Goal: Task Accomplishment & Management: Complete application form

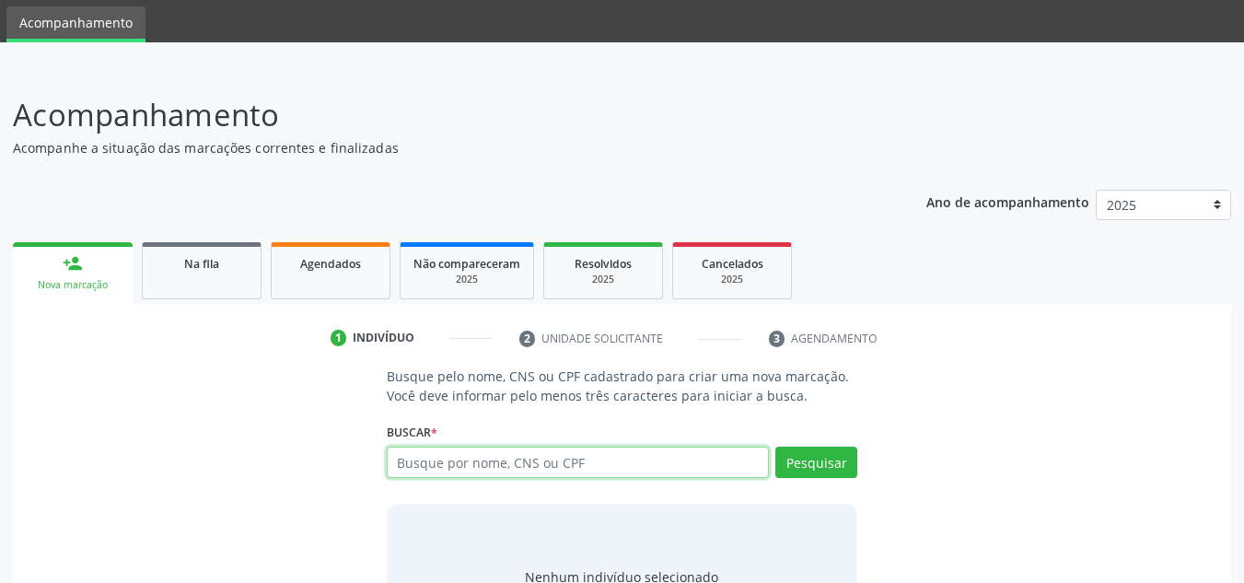
scroll to position [153, 0]
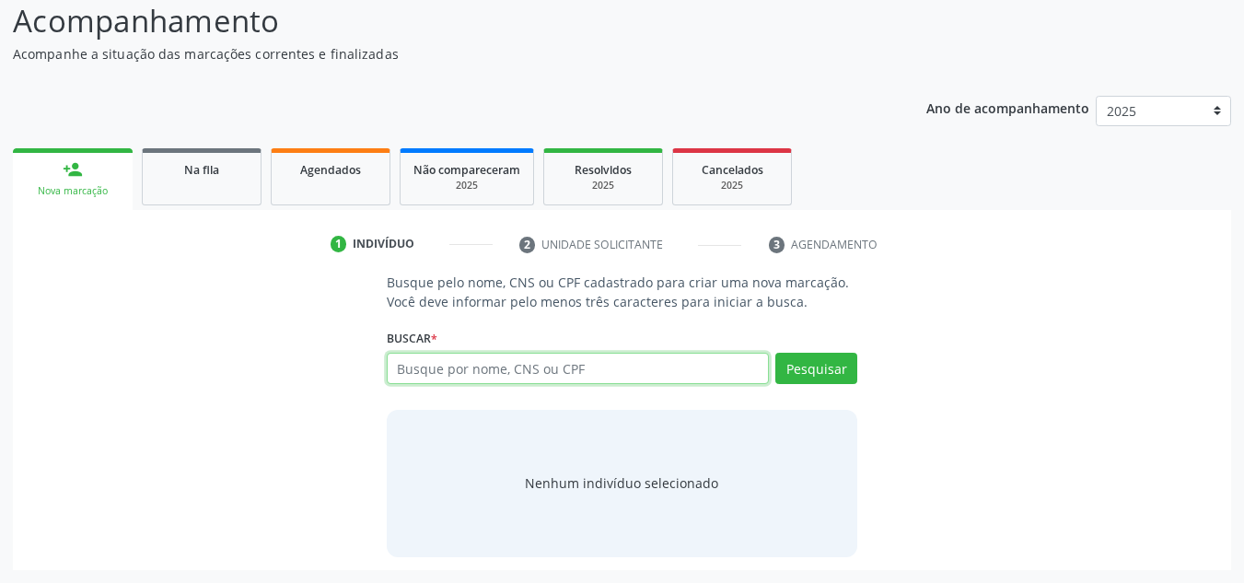
click at [499, 375] on input "text" at bounding box center [578, 368] width 383 height 31
type input "706209586617760"
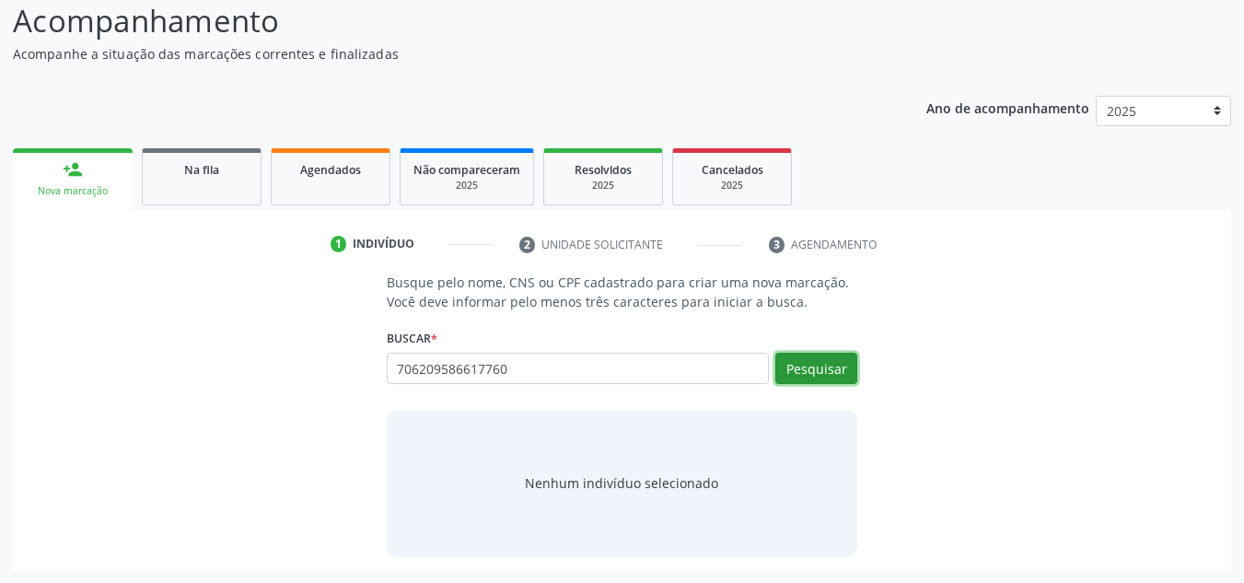
click at [822, 366] on button "Pesquisar" at bounding box center [816, 368] width 82 height 31
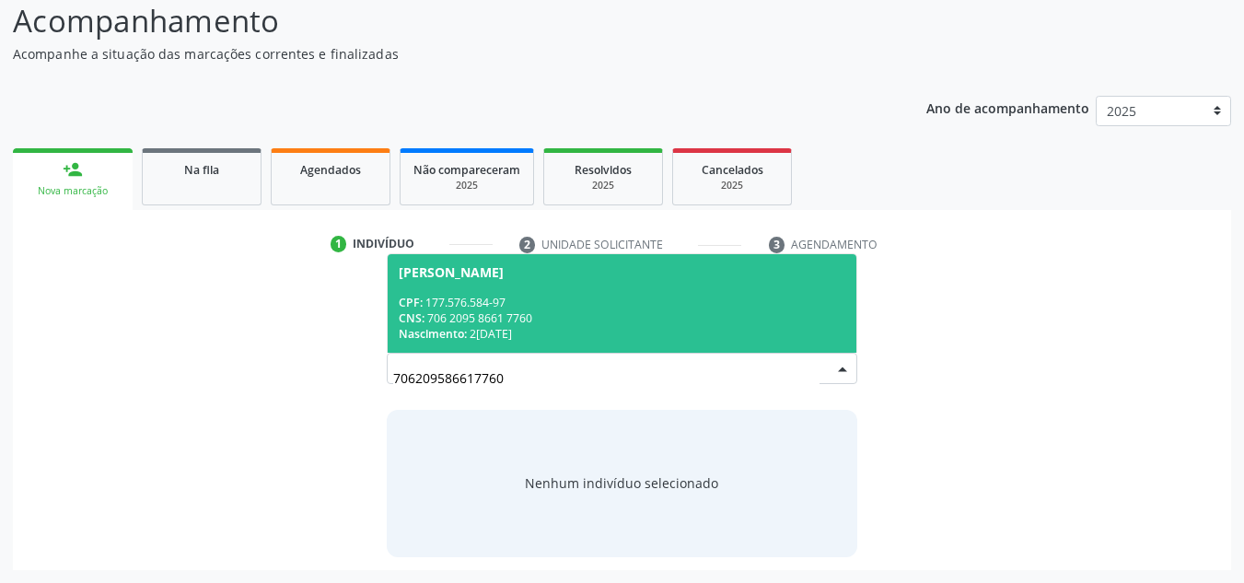
click at [496, 279] on div "[PERSON_NAME]" at bounding box center [451, 272] width 105 height 15
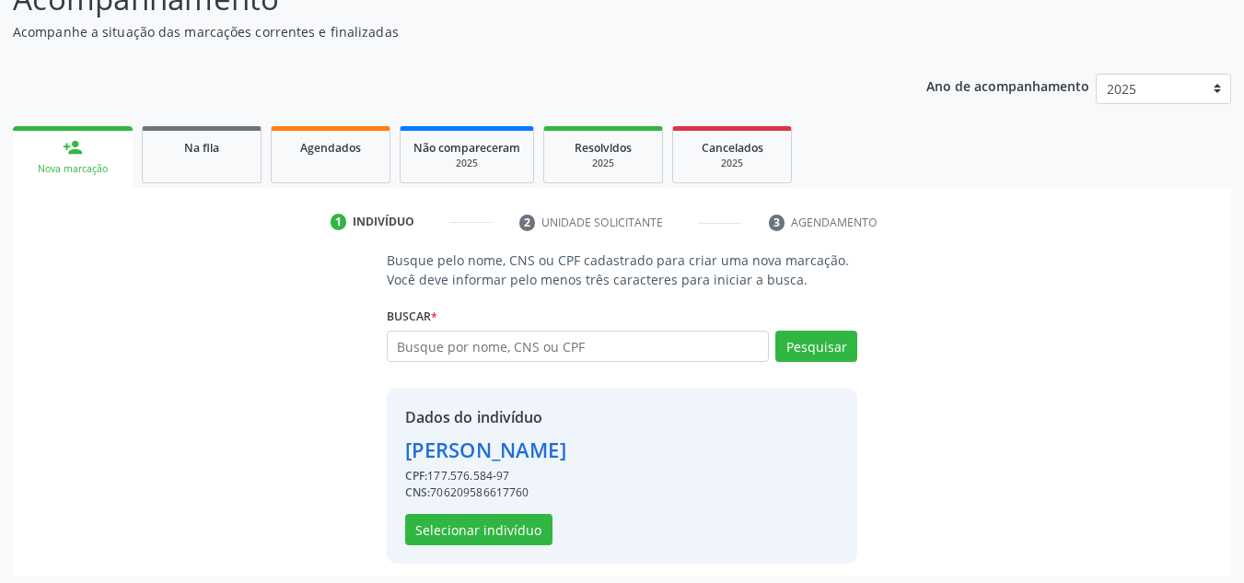
scroll to position [181, 0]
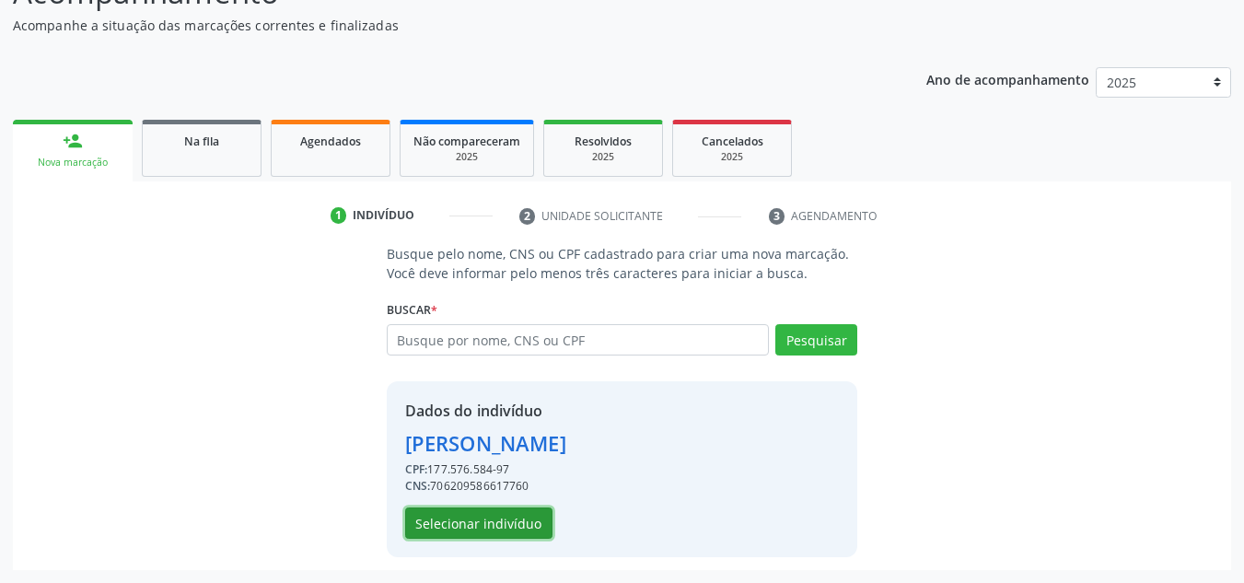
click at [494, 517] on button "Selecionar indivíduo" at bounding box center [478, 522] width 147 height 31
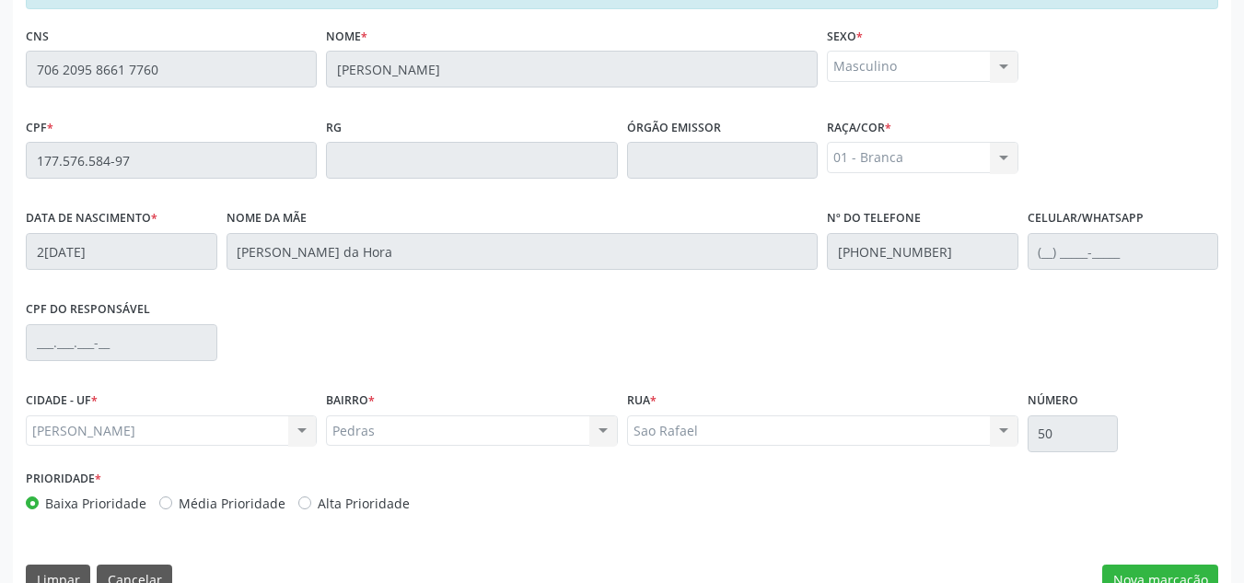
scroll to position [494, 0]
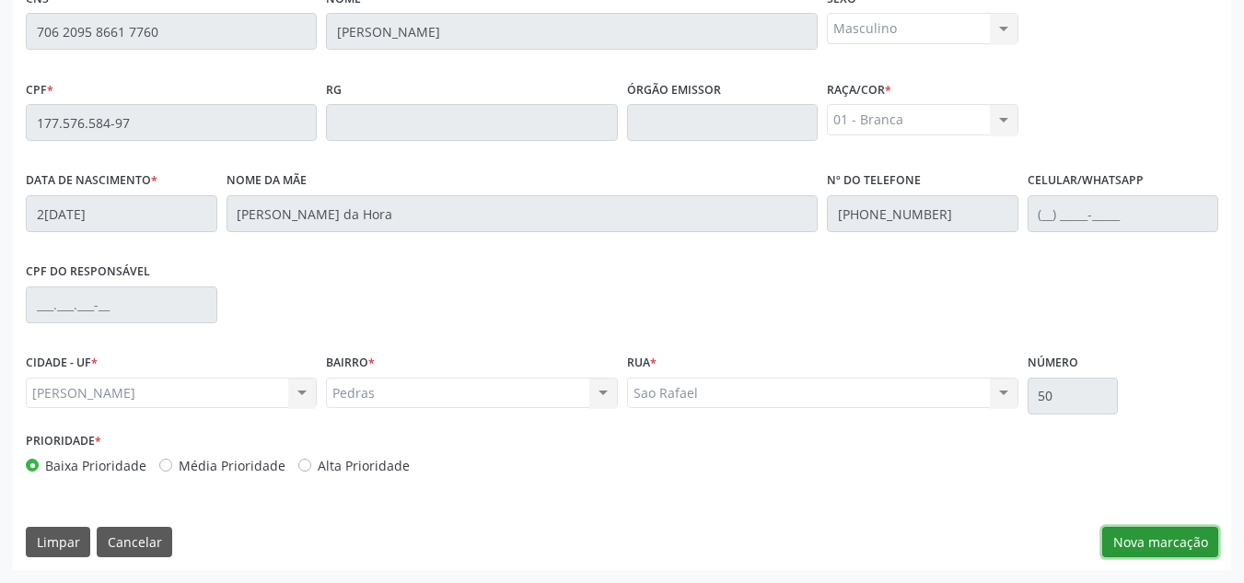
click at [1180, 545] on button "Nova marcação" at bounding box center [1160, 542] width 116 height 31
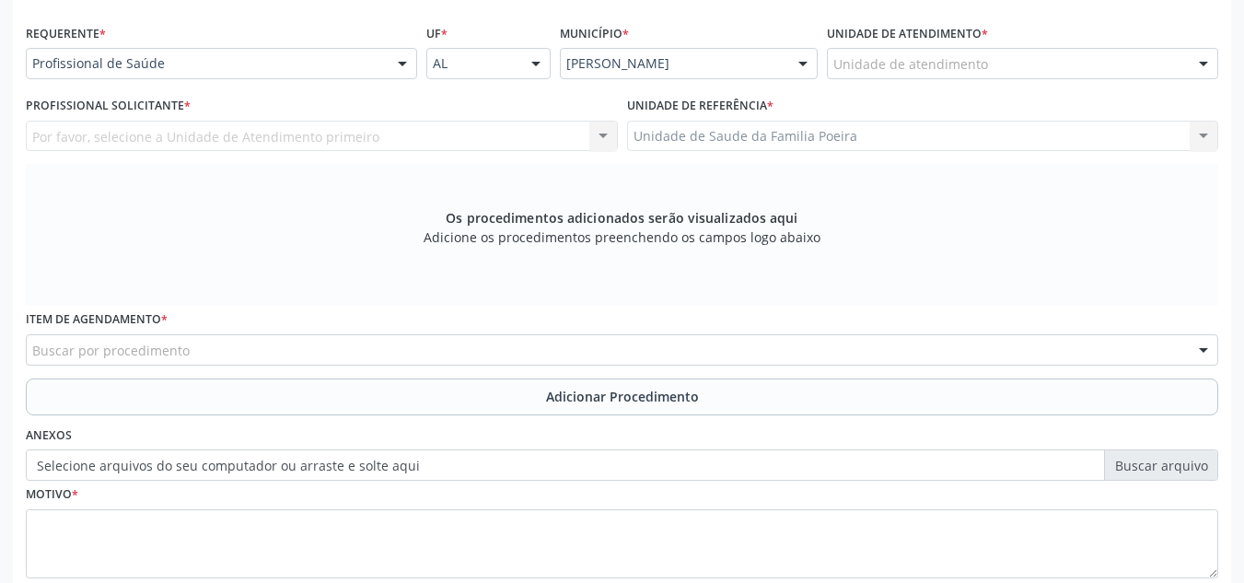
scroll to position [402, 0]
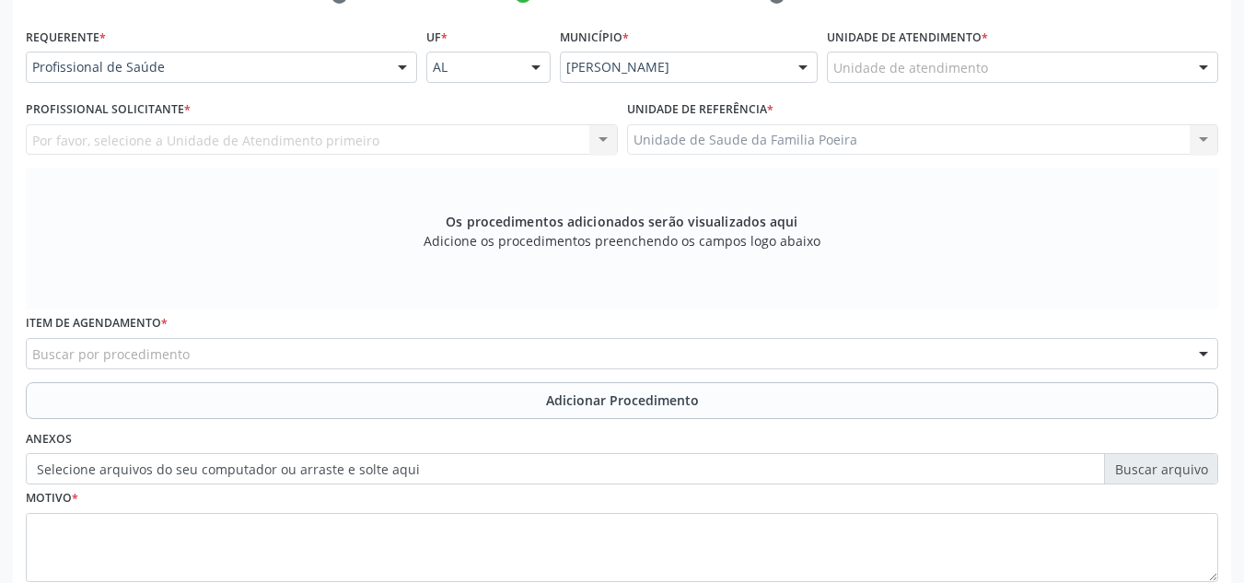
click at [1110, 86] on div "Unidade de atendimento * Unidade de atendimento Aeronave Baron 58 Aeronave Cess…" at bounding box center [1022, 59] width 400 height 72
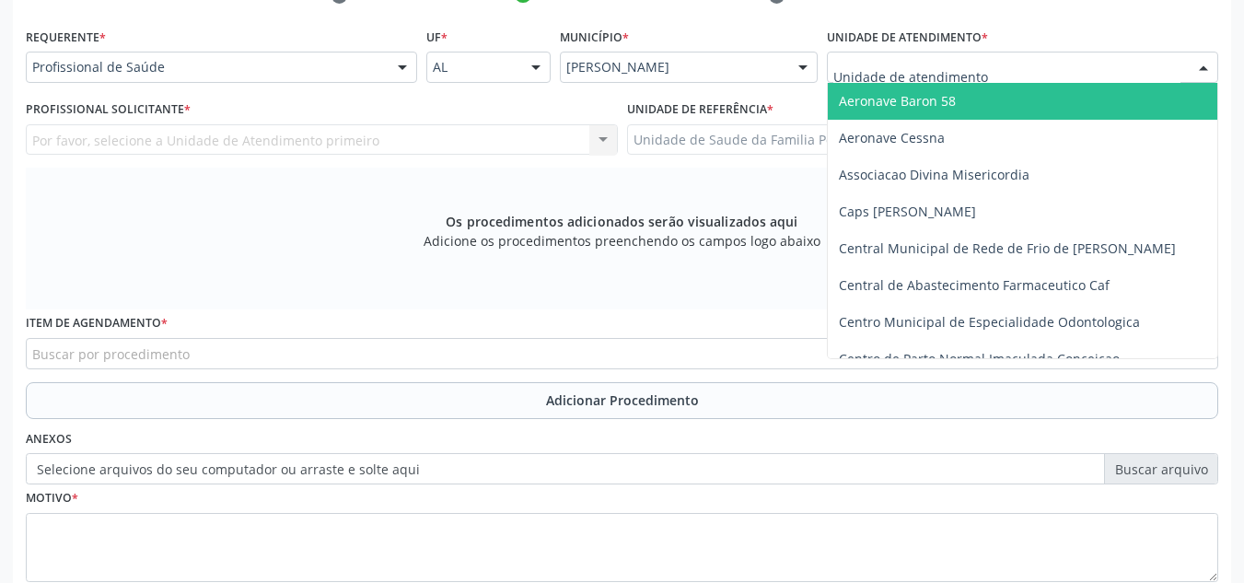
click at [1102, 75] on div at bounding box center [1022, 67] width 391 height 31
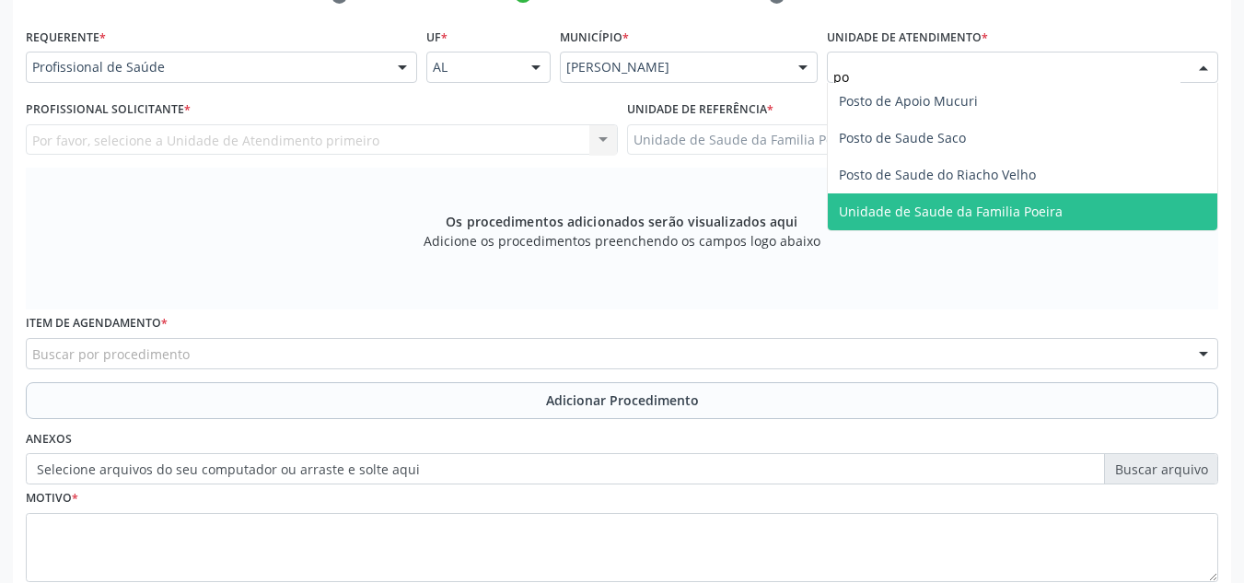
click at [1097, 207] on span "Unidade de Saude da Familia Poeira" at bounding box center [1022, 211] width 389 height 37
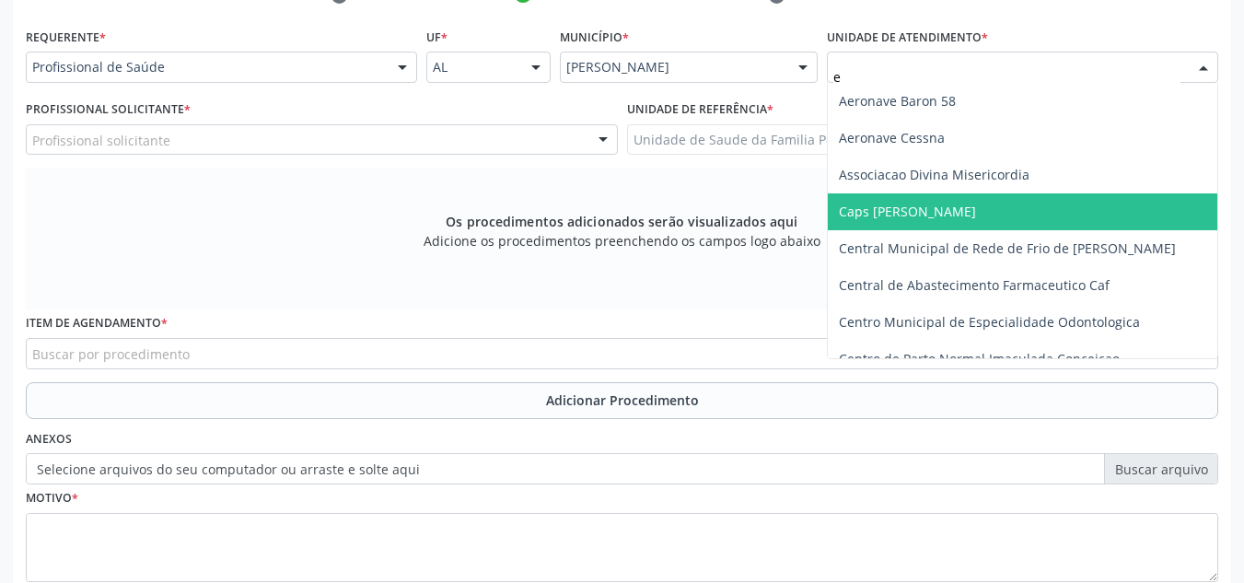
type input "es"
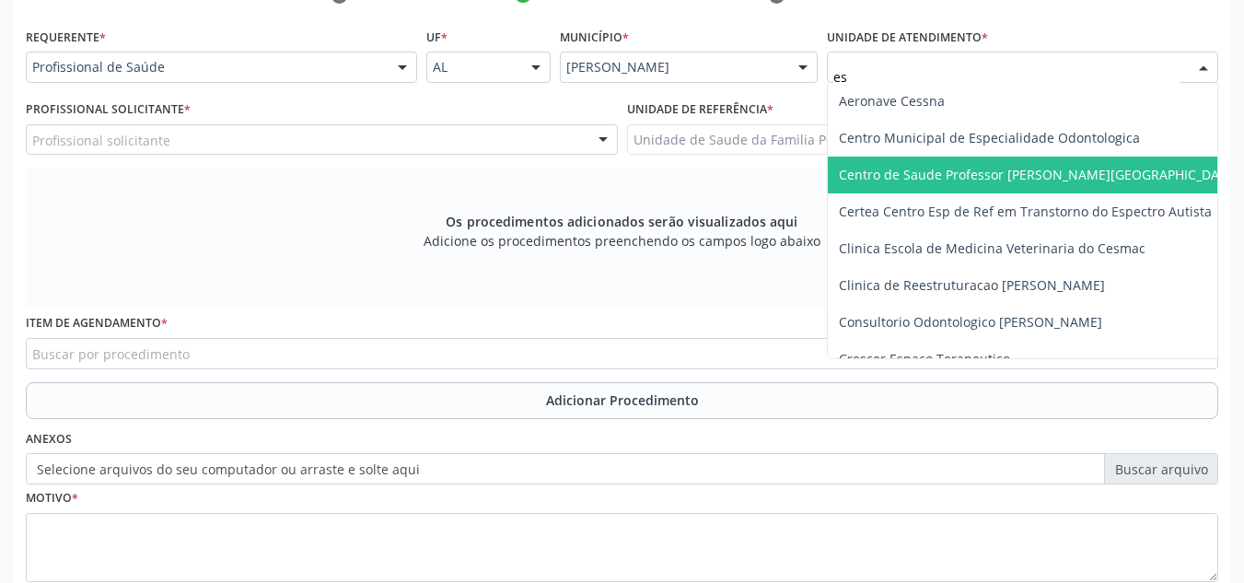
click at [1057, 174] on span "Centro de Saude Professor [PERSON_NAME][GEOGRAPHIC_DATA]" at bounding box center [1039, 174] width 400 height 17
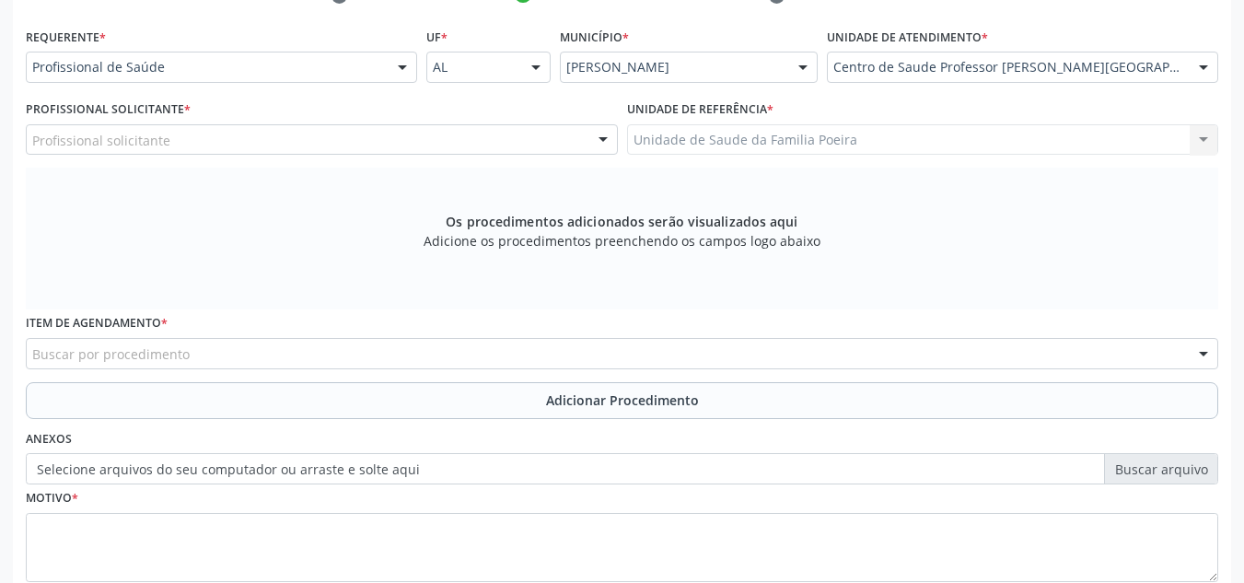
click at [468, 128] on div "Profissional solicitante" at bounding box center [322, 139] width 592 height 31
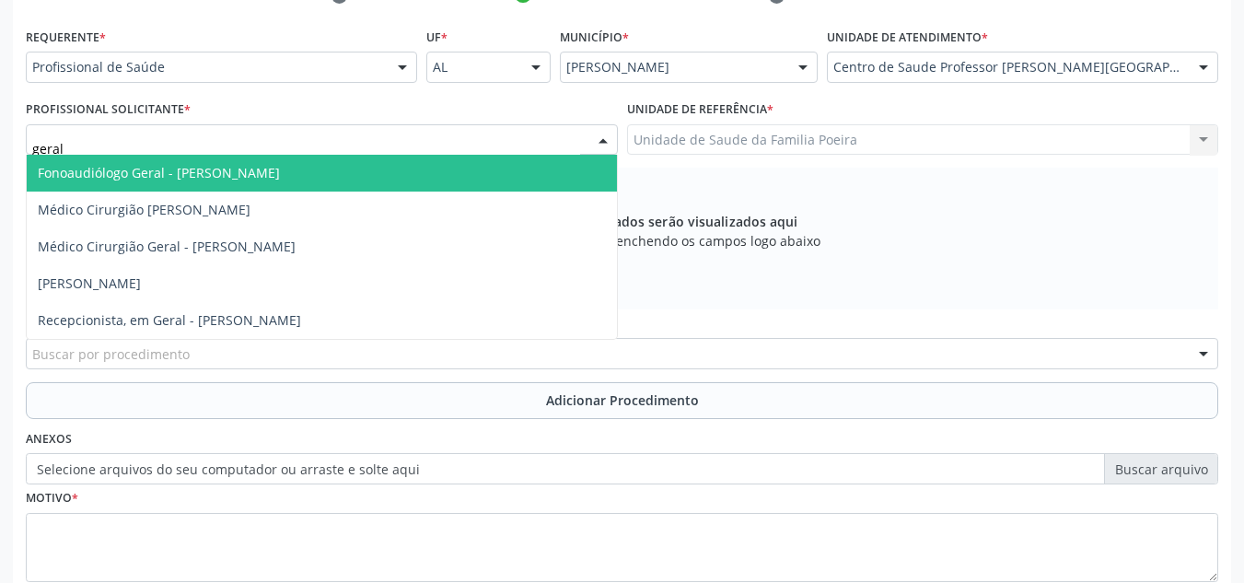
type input "[PERSON_NAME]"
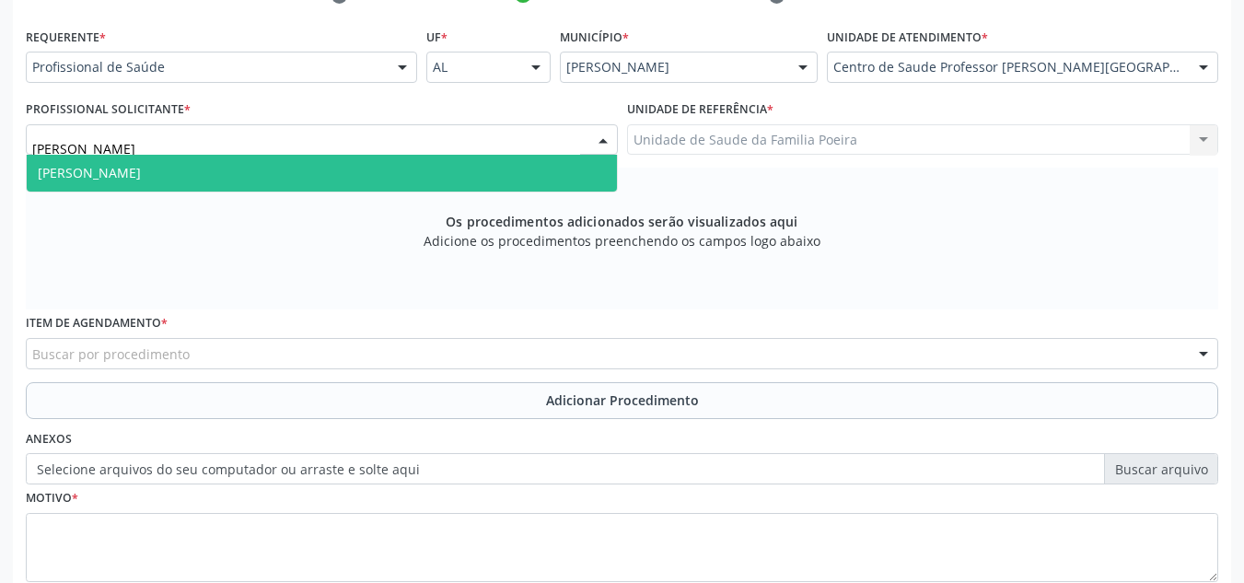
click at [319, 186] on span "[PERSON_NAME]" at bounding box center [322, 173] width 590 height 37
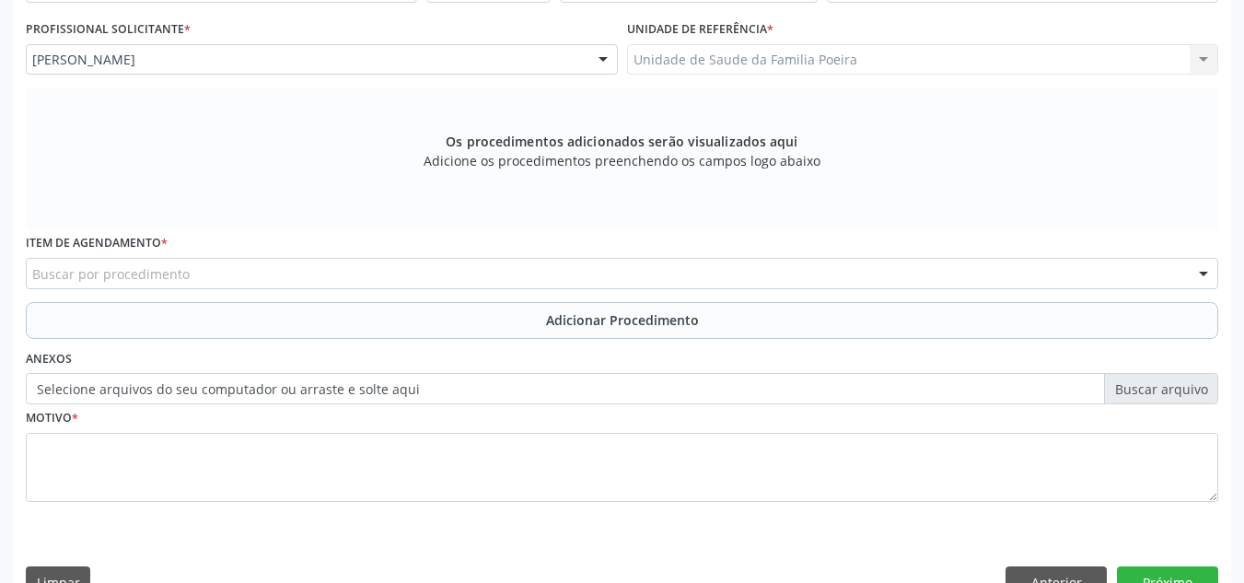
scroll to position [494, 0]
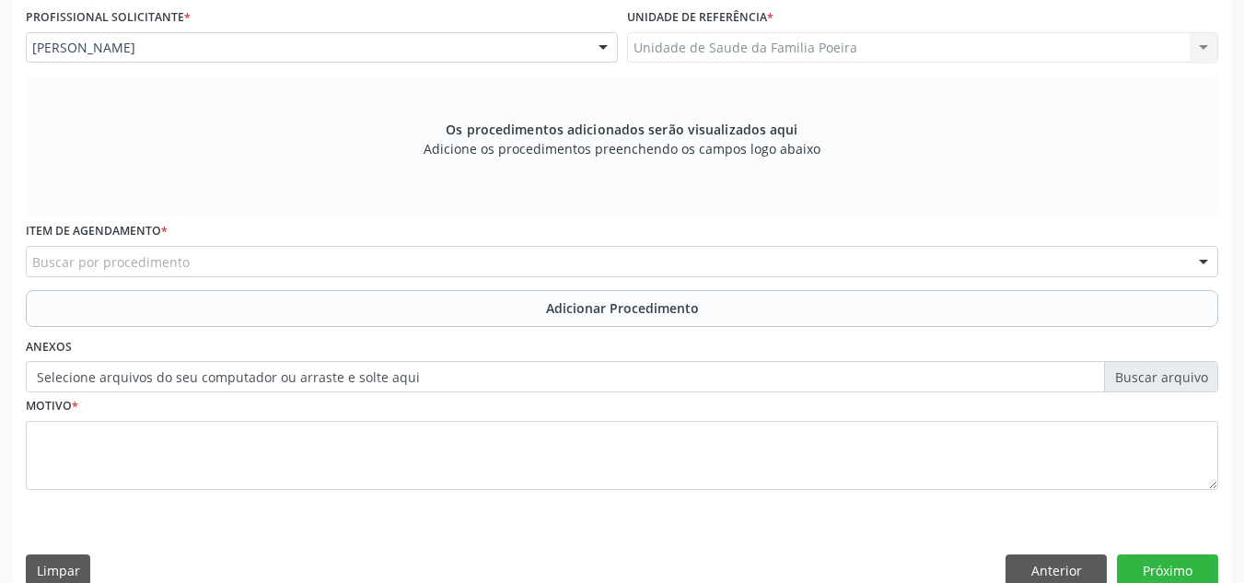
click at [227, 266] on div "Buscar por procedimento" at bounding box center [622, 261] width 1192 height 31
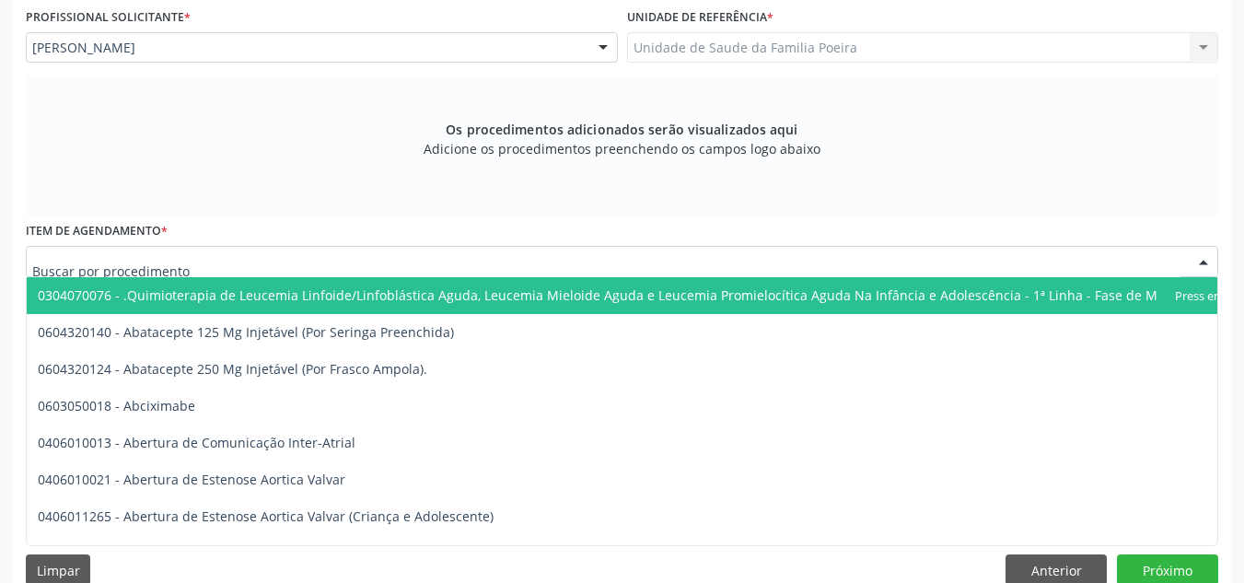
click at [222, 262] on input "text" at bounding box center [606, 270] width 1148 height 37
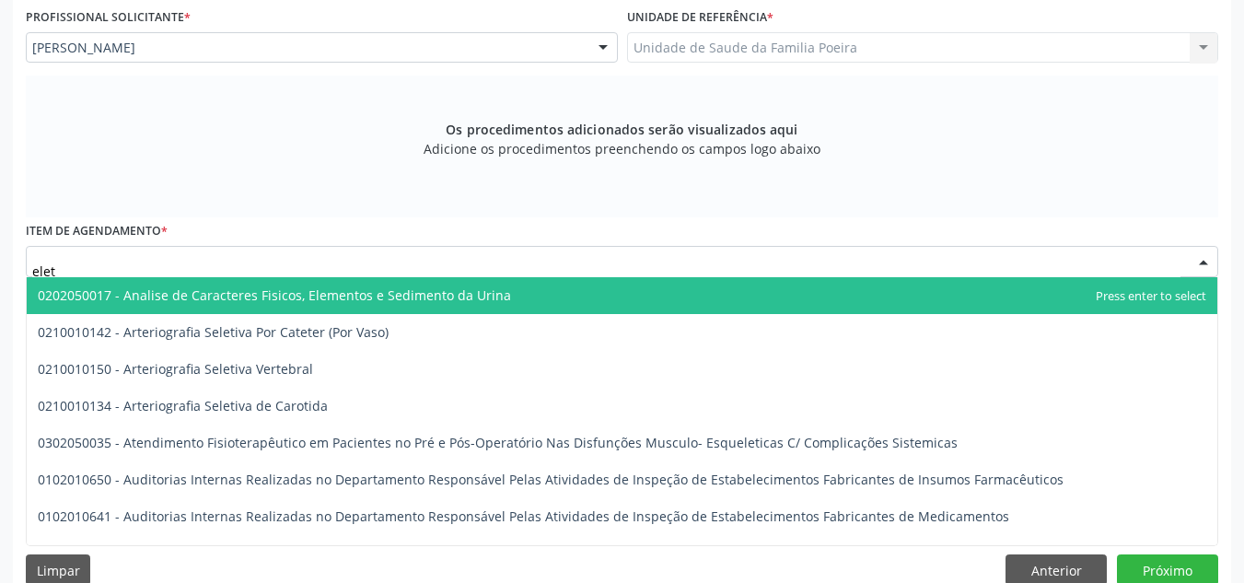
type input "eletr"
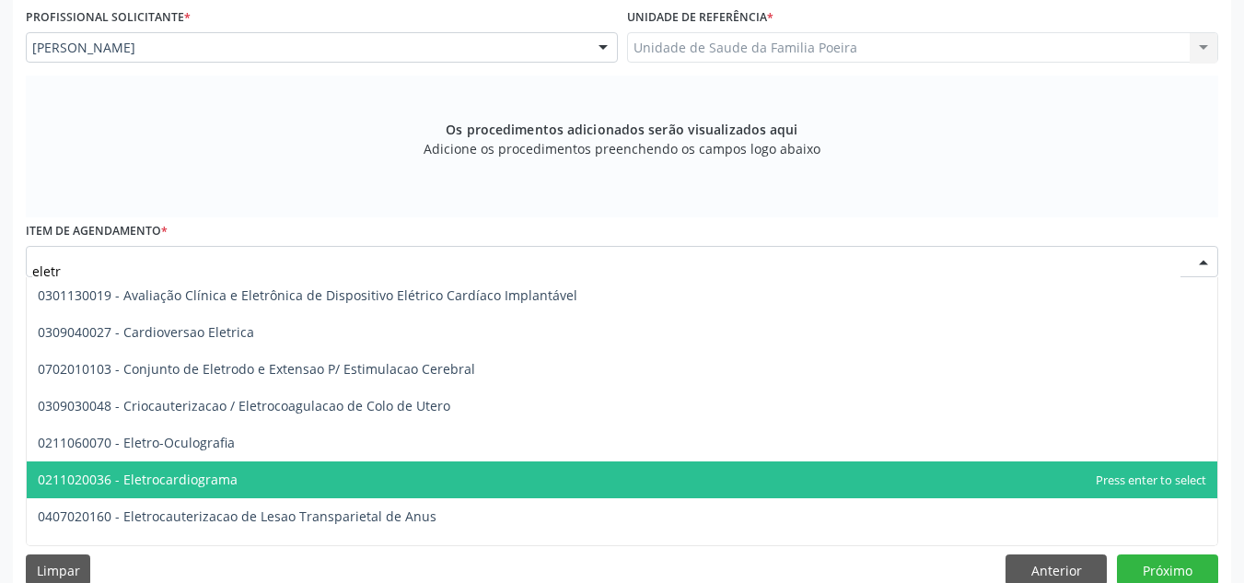
click at [203, 474] on span "0211020036 - Eletrocardiograma" at bounding box center [138, 478] width 200 height 17
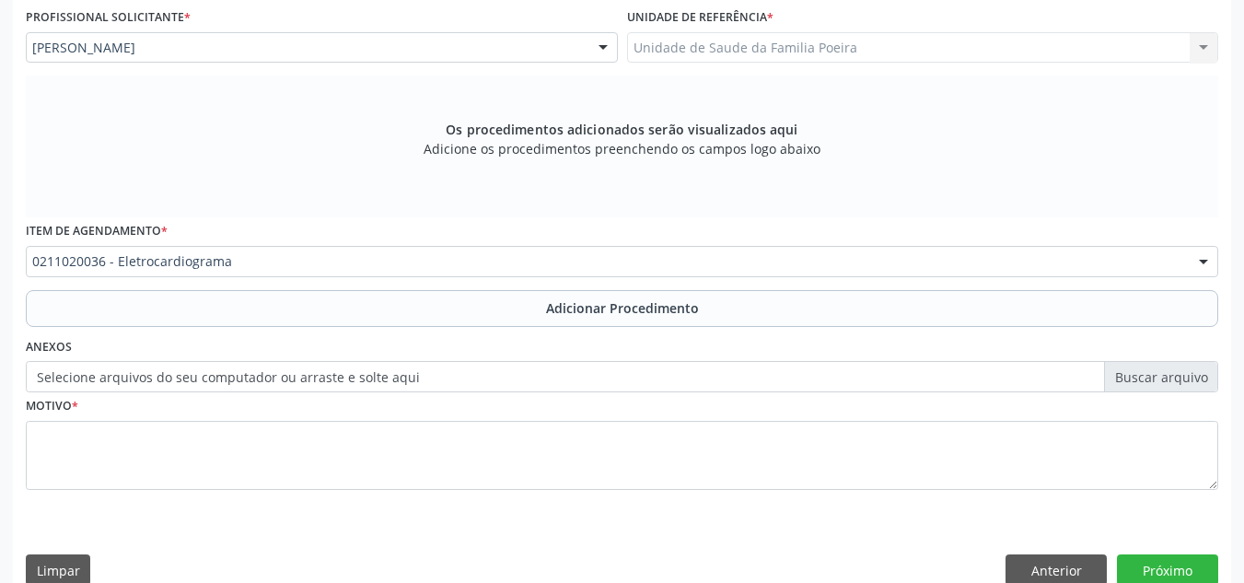
scroll to position [523, 0]
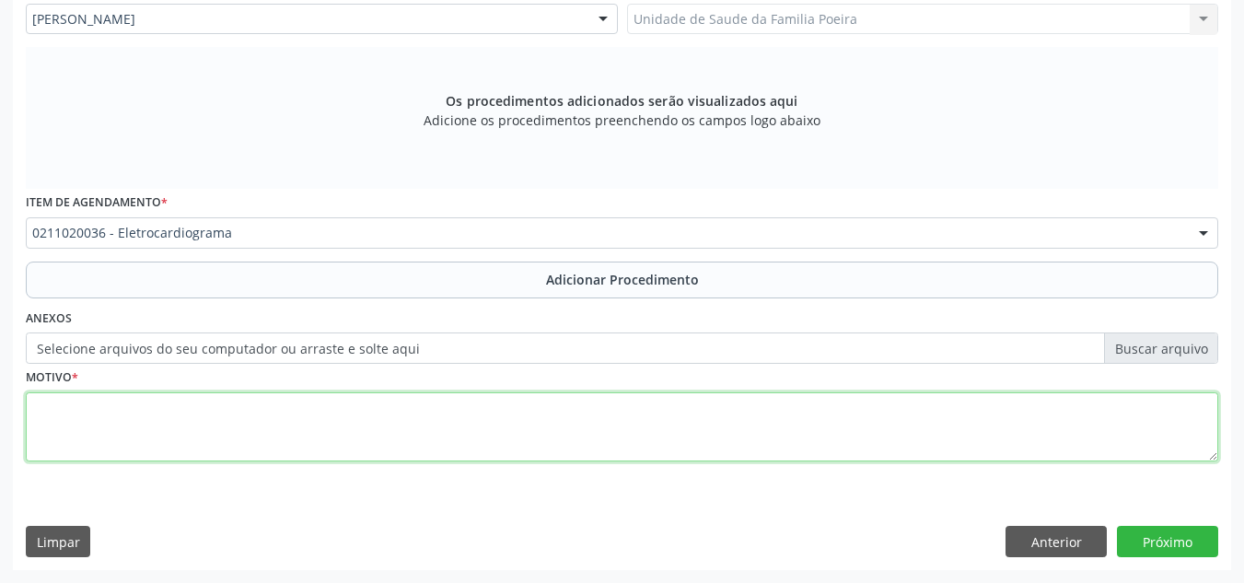
click at [211, 425] on textarea at bounding box center [622, 427] width 1192 height 70
click at [123, 448] on textarea "ELETROCARDIOGRAMA INFANTIL" at bounding box center [622, 427] width 1192 height 70
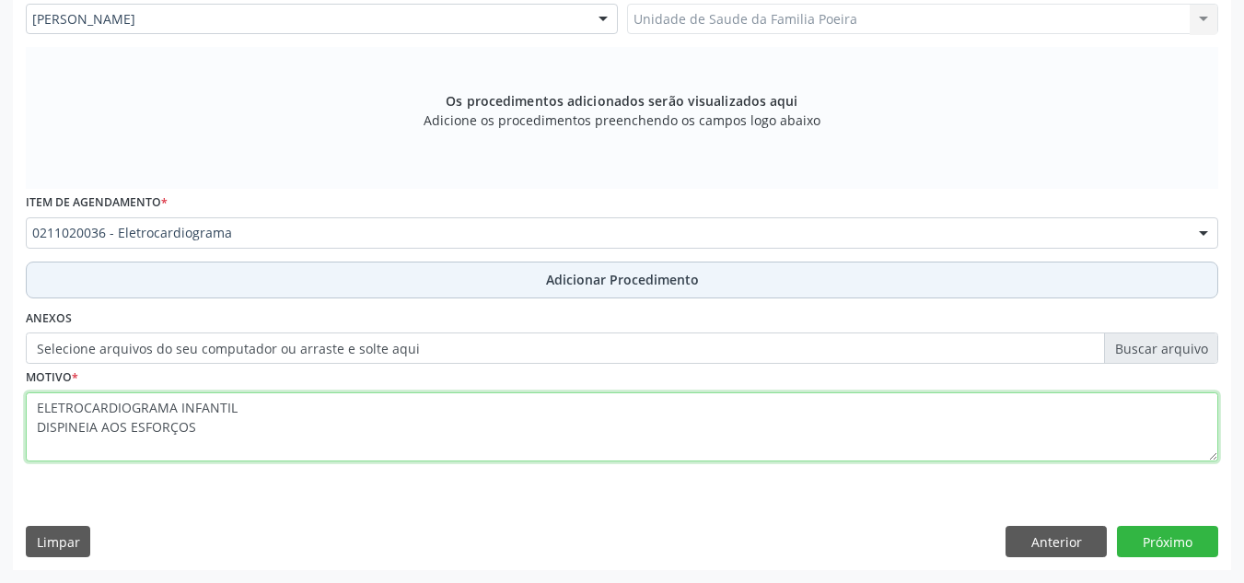
type textarea "ELETROCARDIOGRAMA INFANTIL DISPINEIA AOS ESFORÇOS"
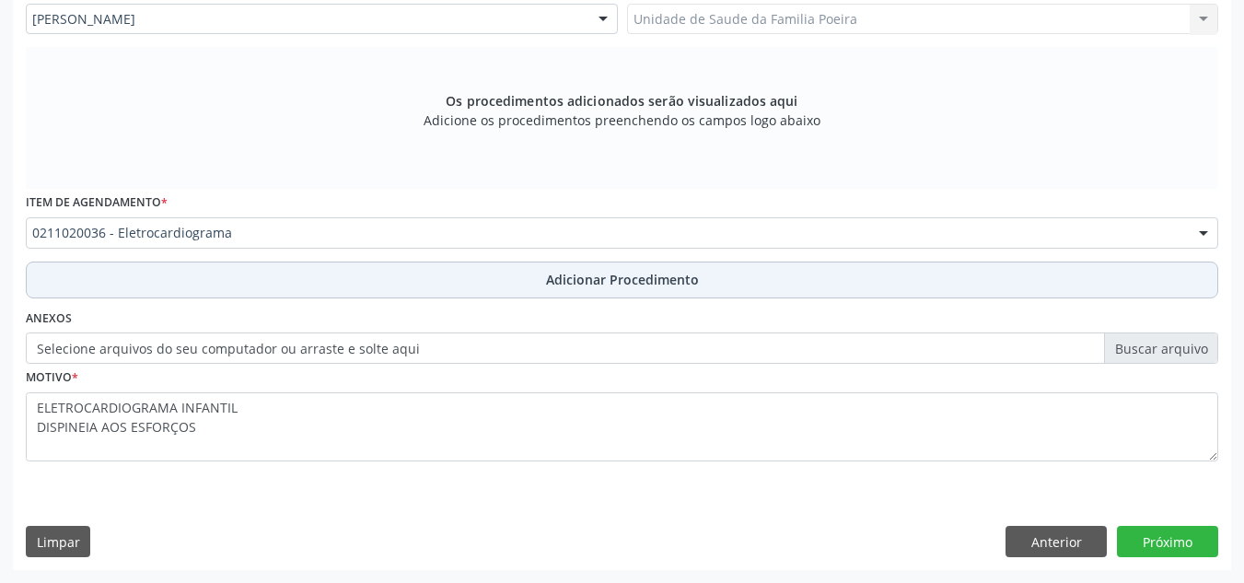
click at [632, 273] on span "Adicionar Procedimento" at bounding box center [622, 279] width 153 height 19
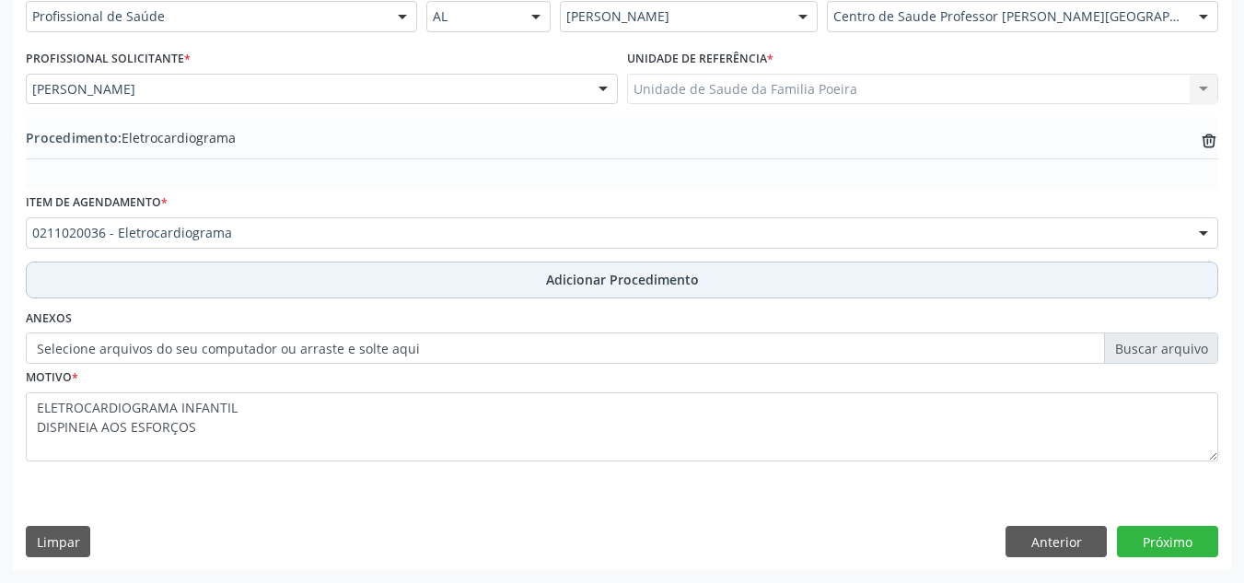
scroll to position [453, 0]
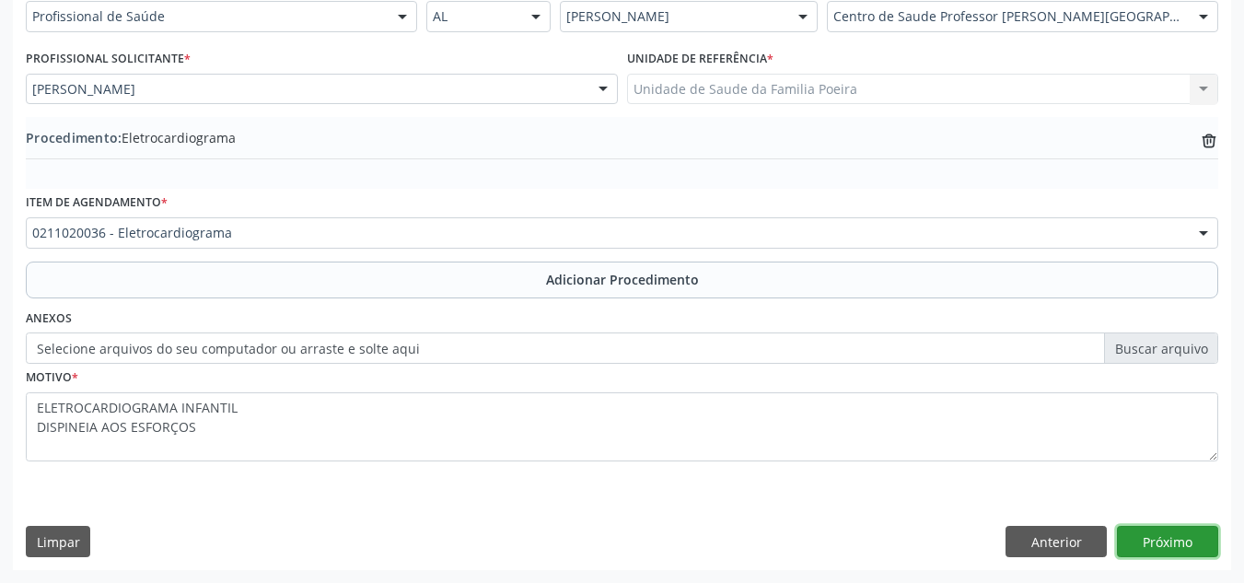
click at [1148, 547] on button "Próximo" at bounding box center [1167, 541] width 101 height 31
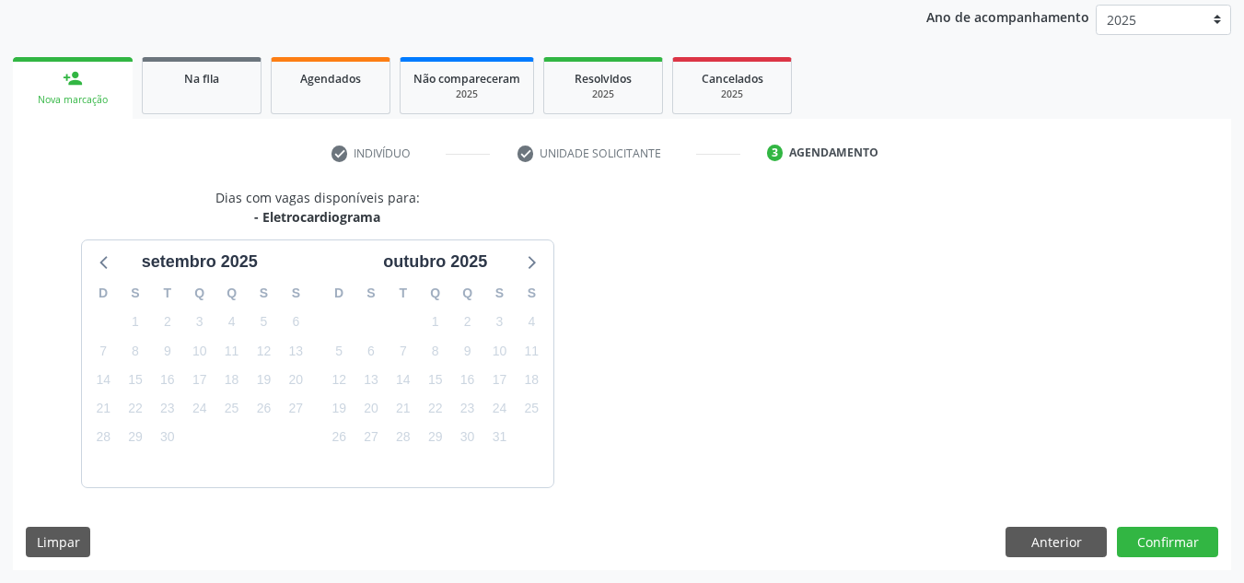
scroll to position [298, 0]
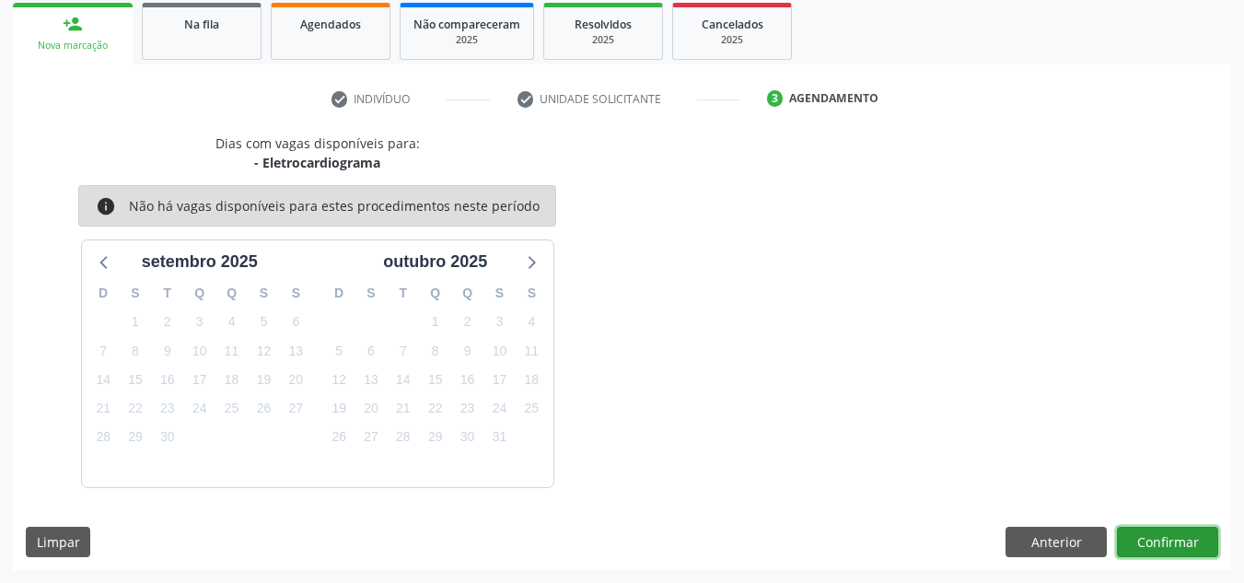
click at [1143, 544] on button "Confirmar" at bounding box center [1167, 542] width 101 height 31
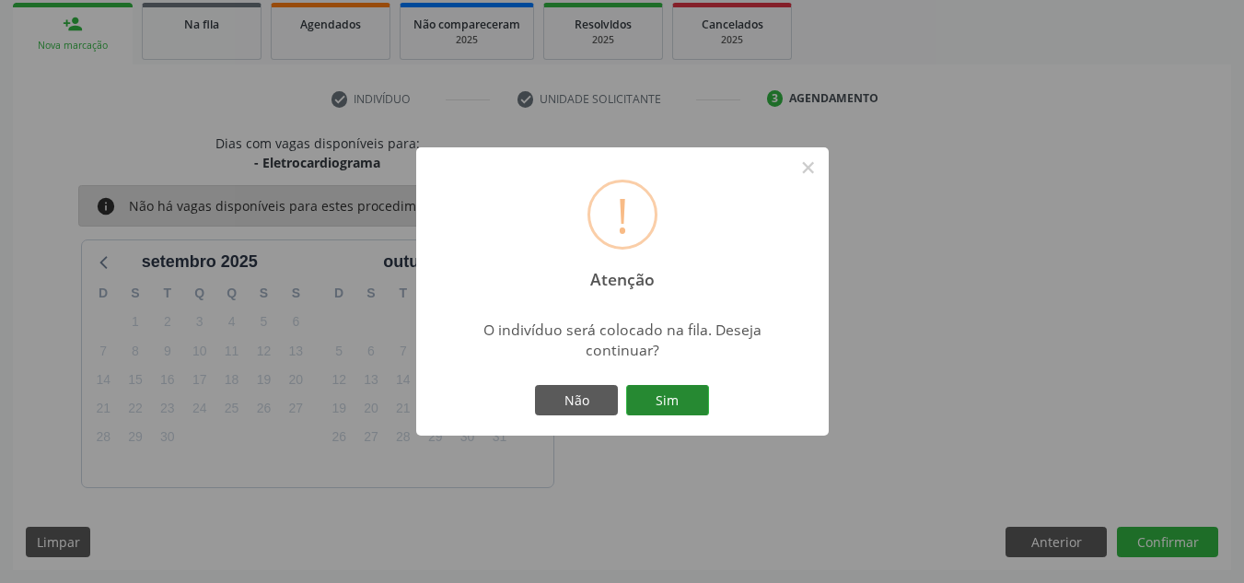
click at [690, 409] on button "Sim" at bounding box center [667, 400] width 83 height 31
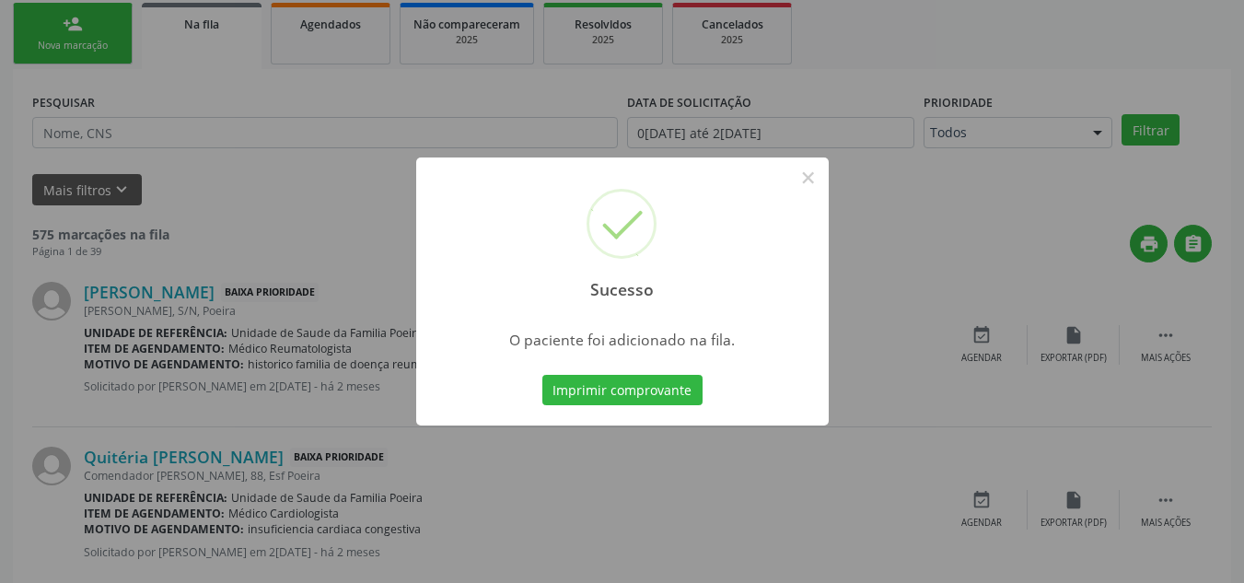
scroll to position [51, 0]
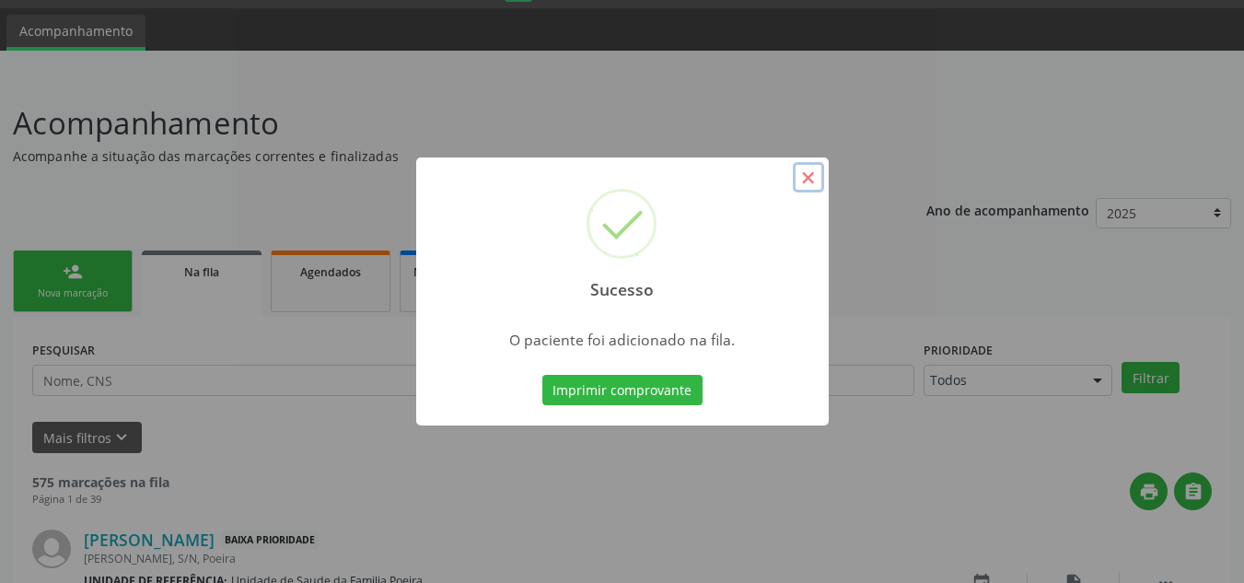
click at [807, 166] on button "×" at bounding box center [808, 177] width 31 height 31
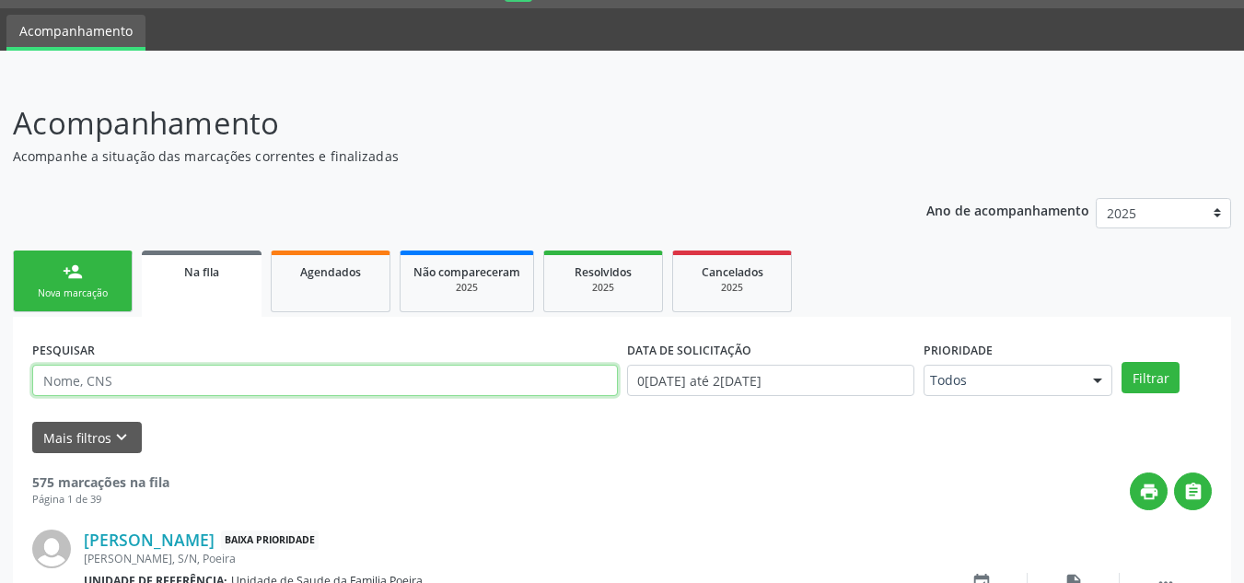
click at [145, 385] on input "text" at bounding box center [325, 380] width 586 height 31
type input "706209586617760"
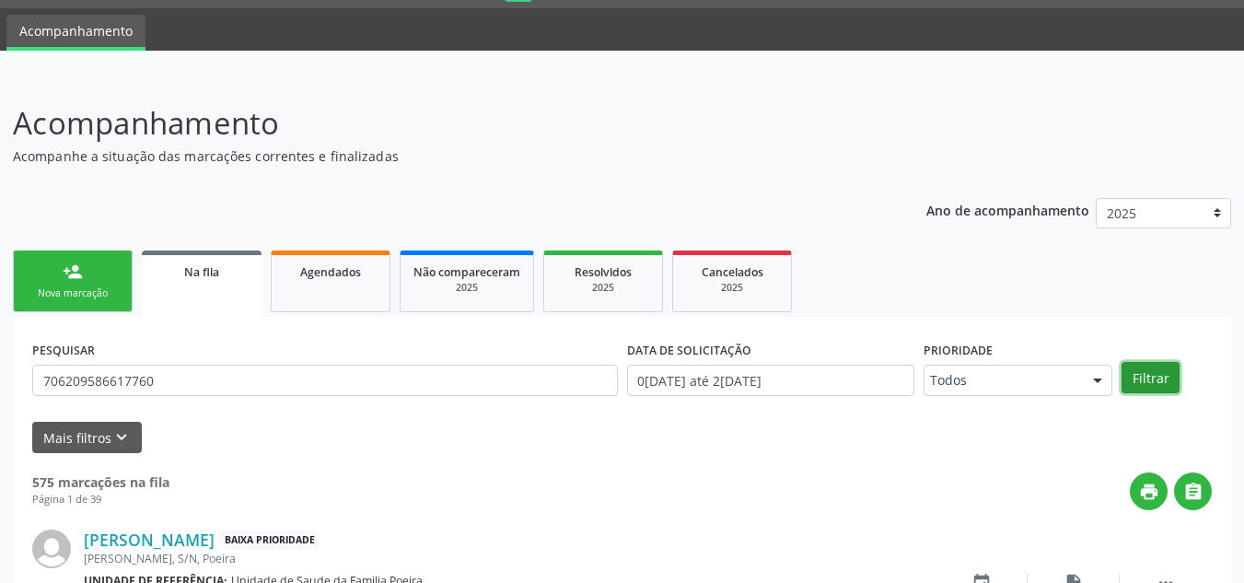
click at [1147, 374] on button "Filtrar" at bounding box center [1150, 377] width 58 height 31
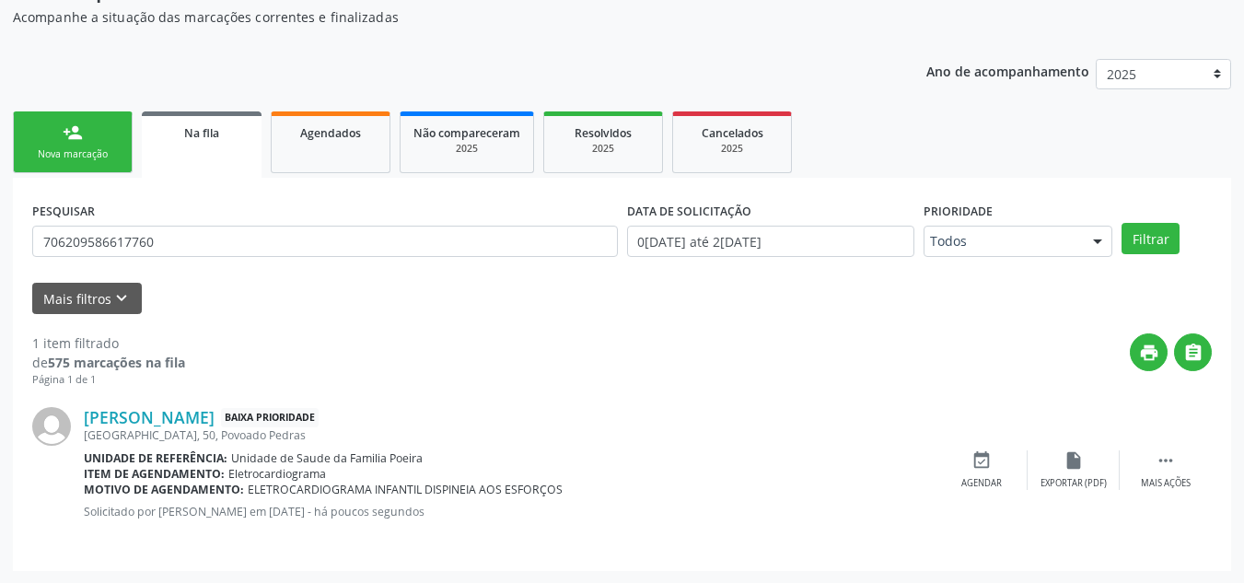
scroll to position [191, 0]
click at [1143, 464] on div " Mais ações" at bounding box center [1166, 469] width 92 height 40
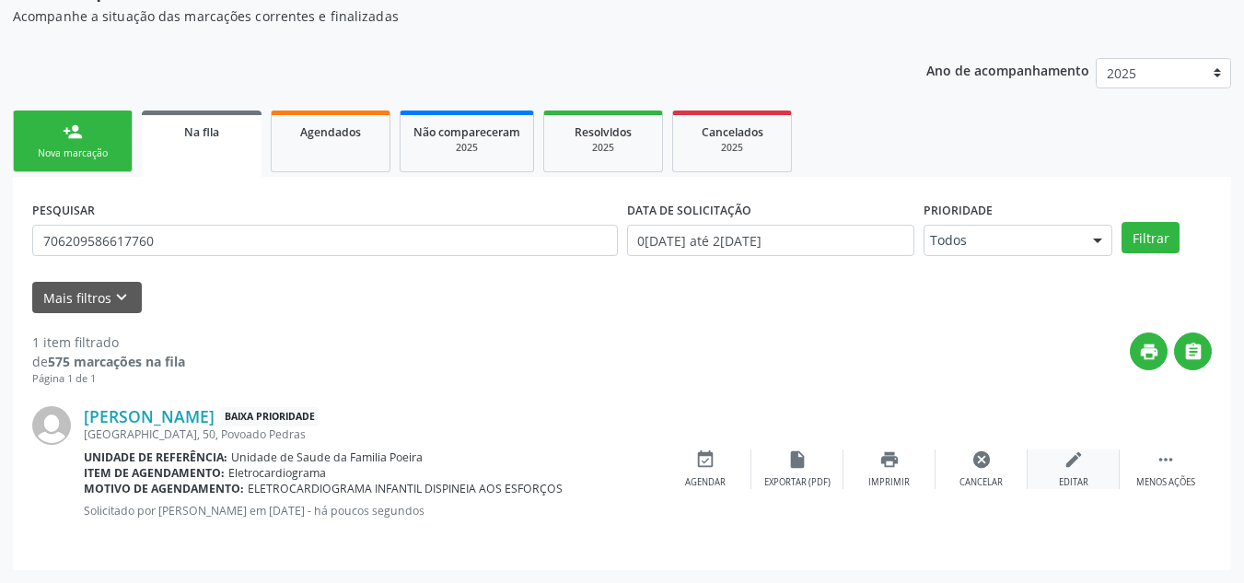
click at [1071, 471] on div "edit Editar" at bounding box center [1073, 469] width 92 height 40
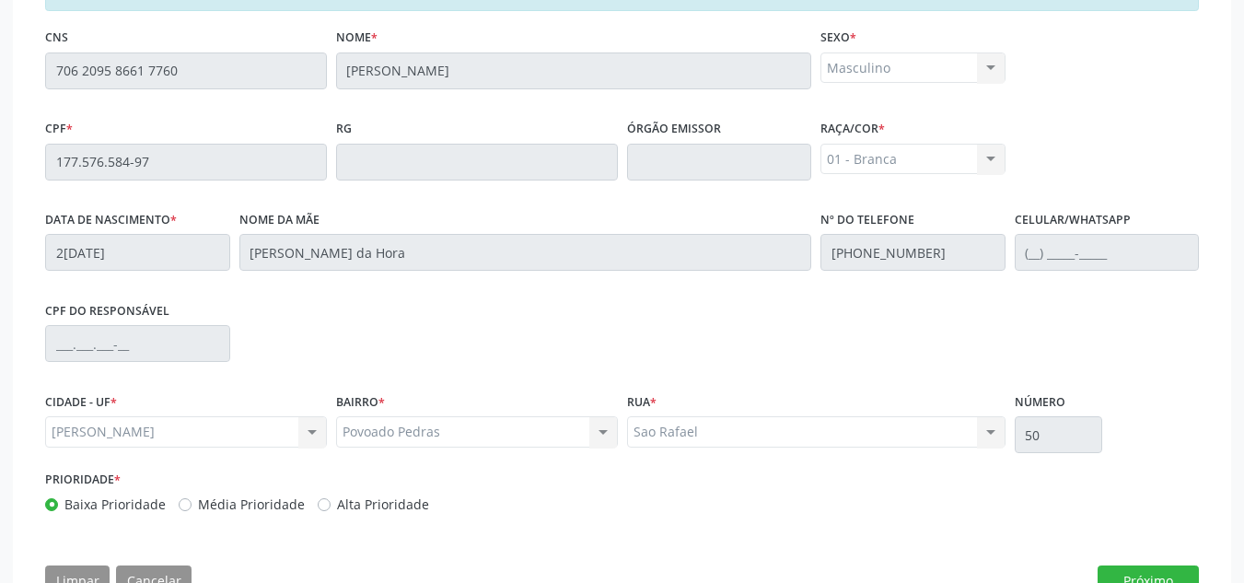
scroll to position [519, 0]
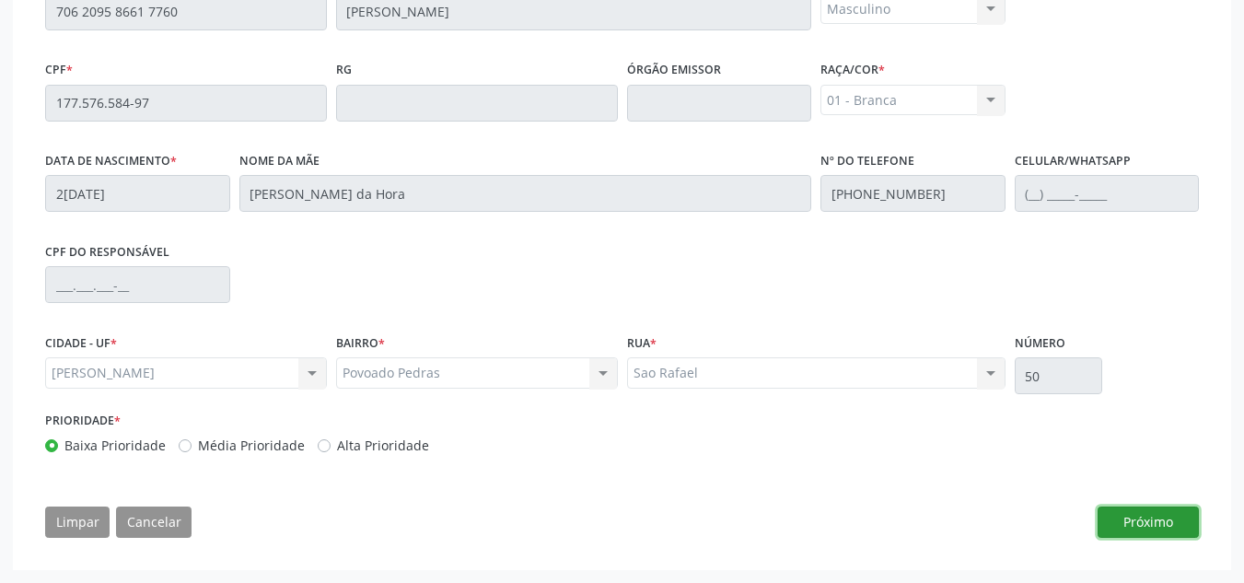
click at [1142, 529] on button "Próximo" at bounding box center [1147, 521] width 101 height 31
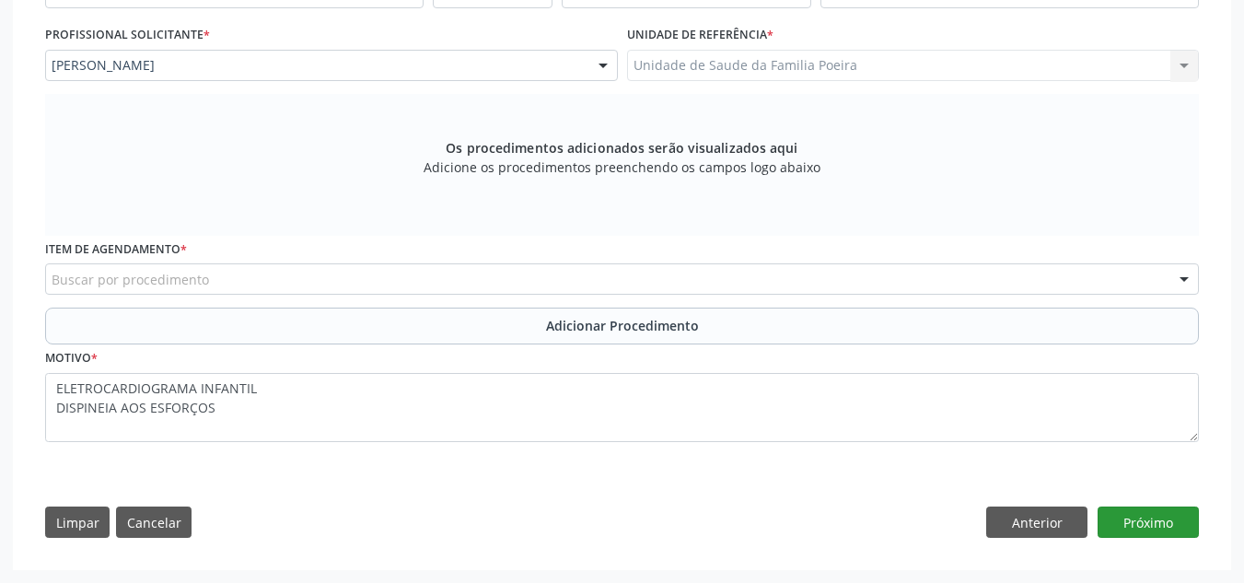
scroll to position [482, 0]
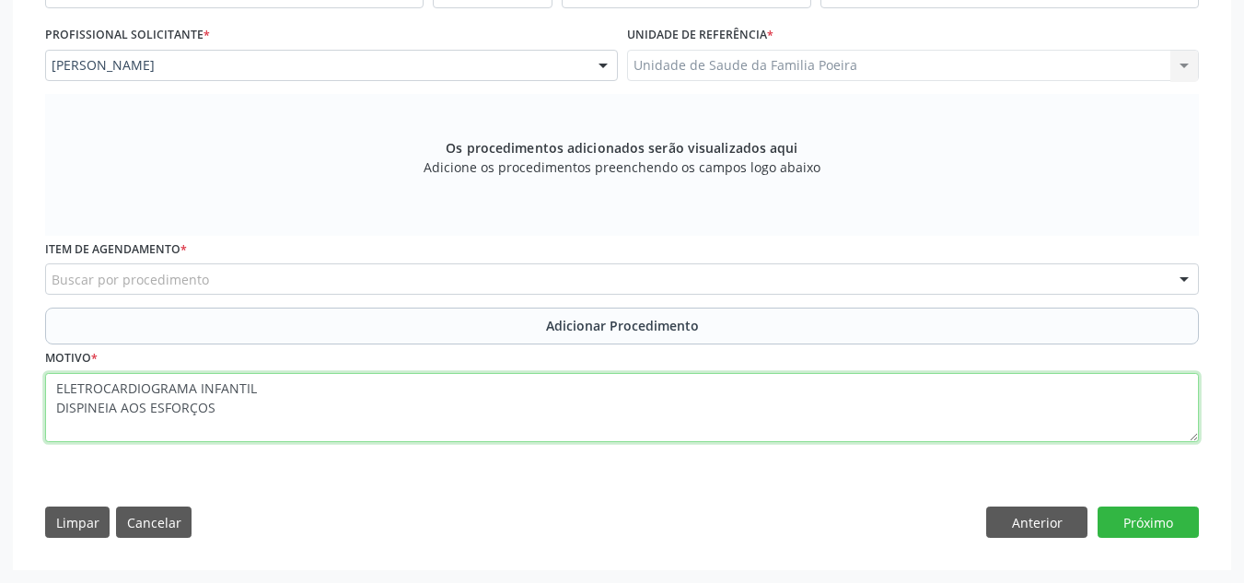
click at [87, 408] on textarea "ELETROCARDIOGRAMA INFANTIL DISPINEIA AOS ESFORÇOS" at bounding box center [622, 408] width 1154 height 70
type textarea "ELETROCARDIOGRAMA INFANTIL DISPNEIA AOS ESFORÇOS"
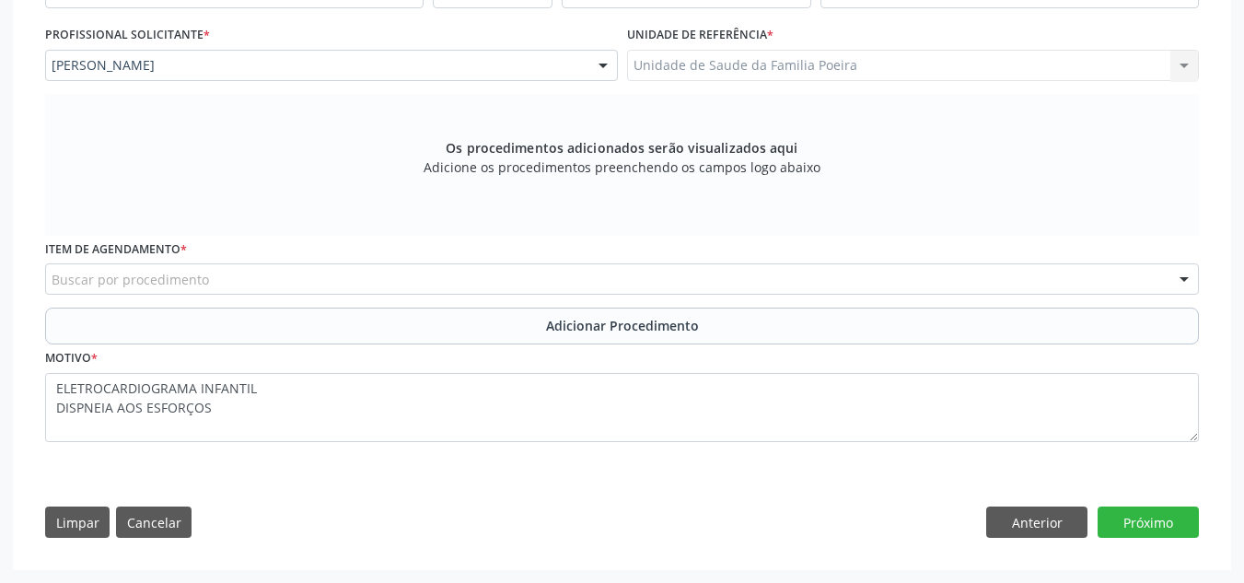
click at [639, 326] on span "Adicionar Procedimento" at bounding box center [622, 325] width 153 height 19
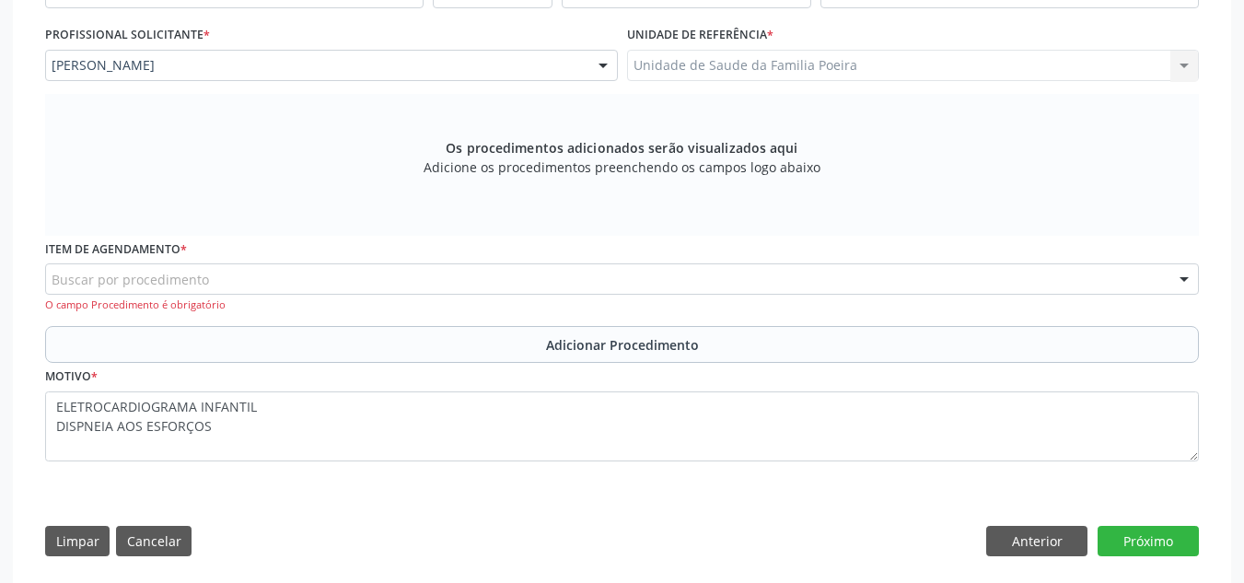
click at [271, 273] on div "Buscar por procedimento" at bounding box center [622, 278] width 1154 height 31
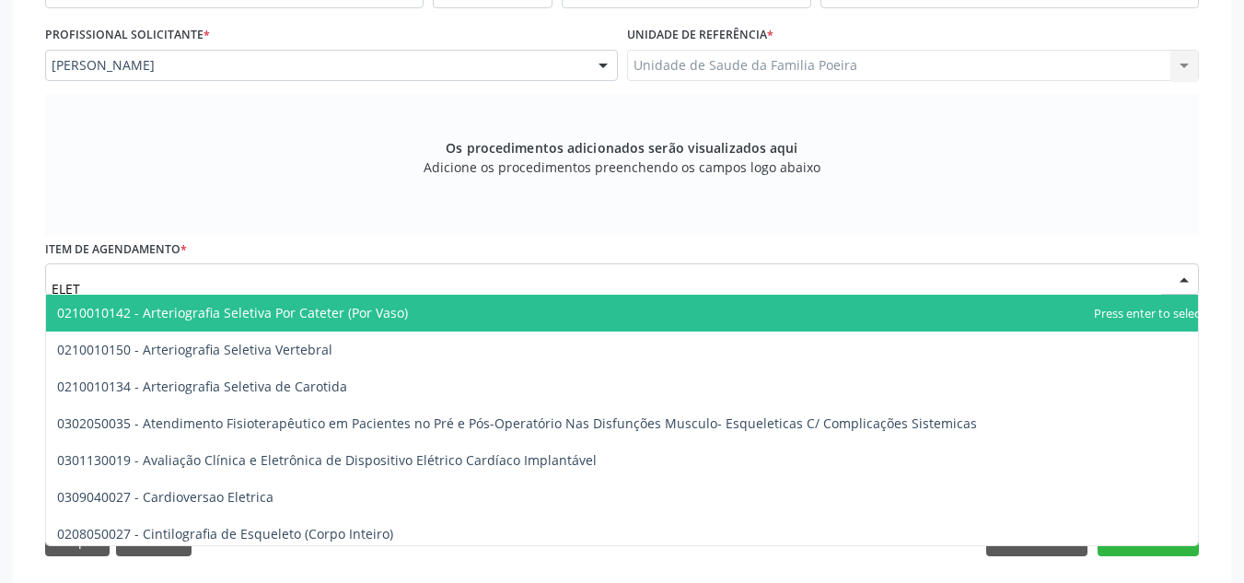
type input "ELETR"
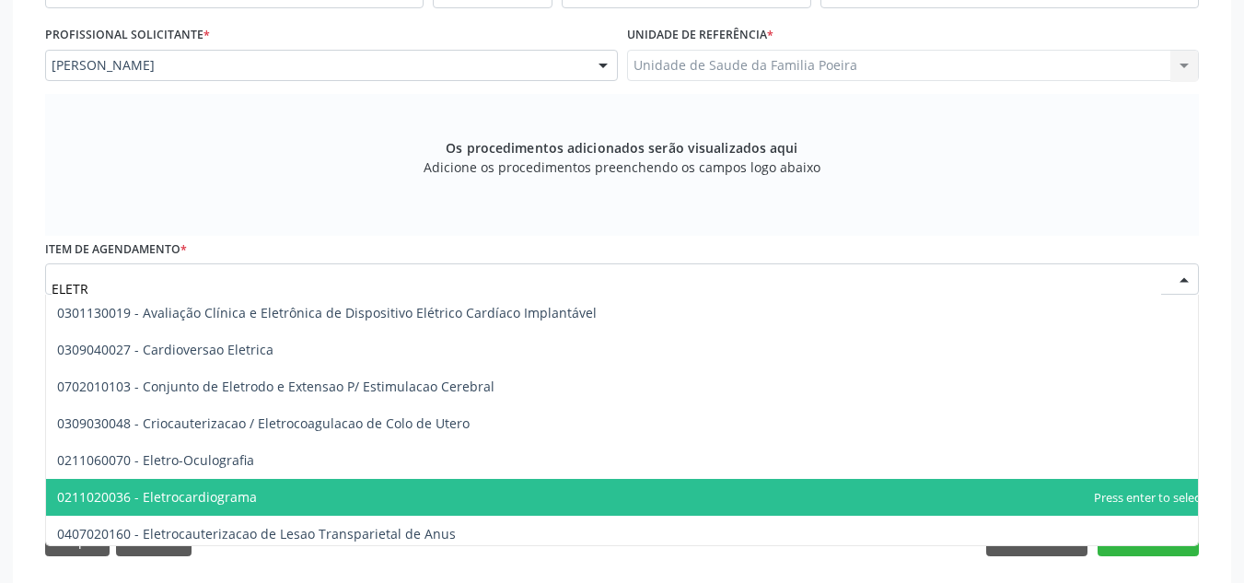
click at [225, 504] on span "0211020036 - Eletrocardiograma" at bounding box center [157, 496] width 200 height 17
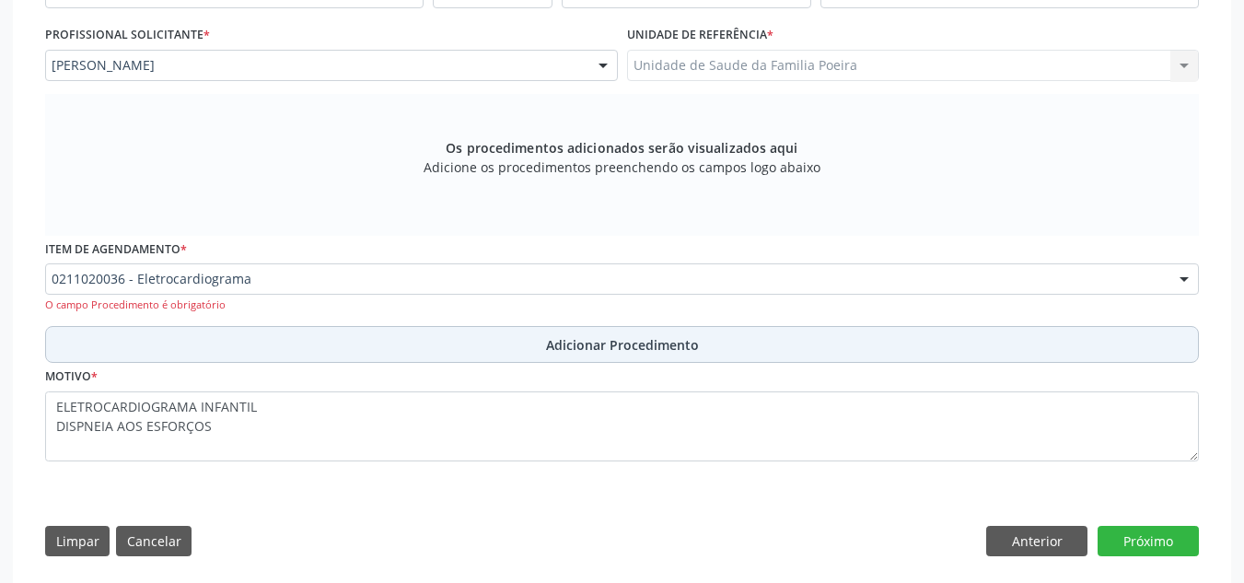
click at [455, 350] on button "Adicionar Procedimento" at bounding box center [622, 344] width 1154 height 37
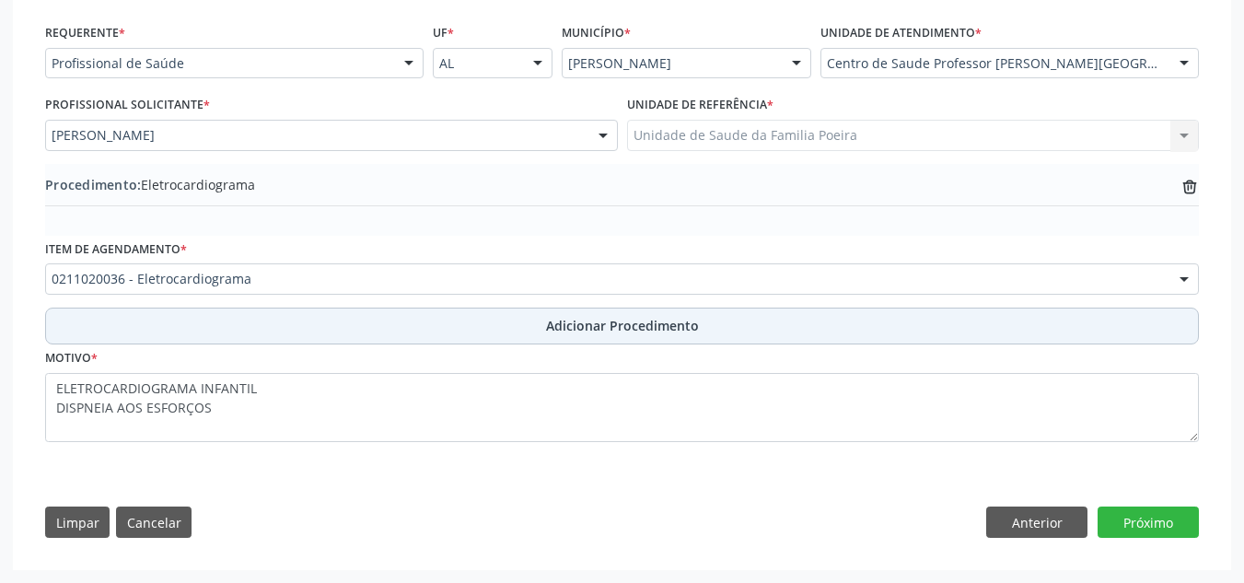
scroll to position [412, 0]
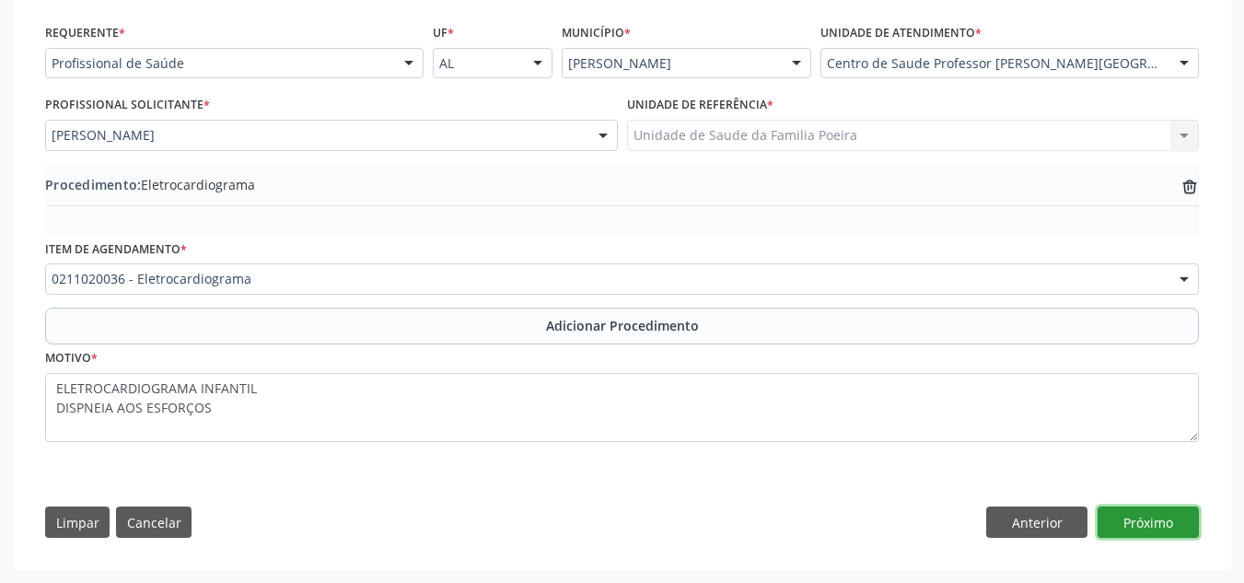
click at [1168, 528] on button "Próximo" at bounding box center [1147, 521] width 101 height 31
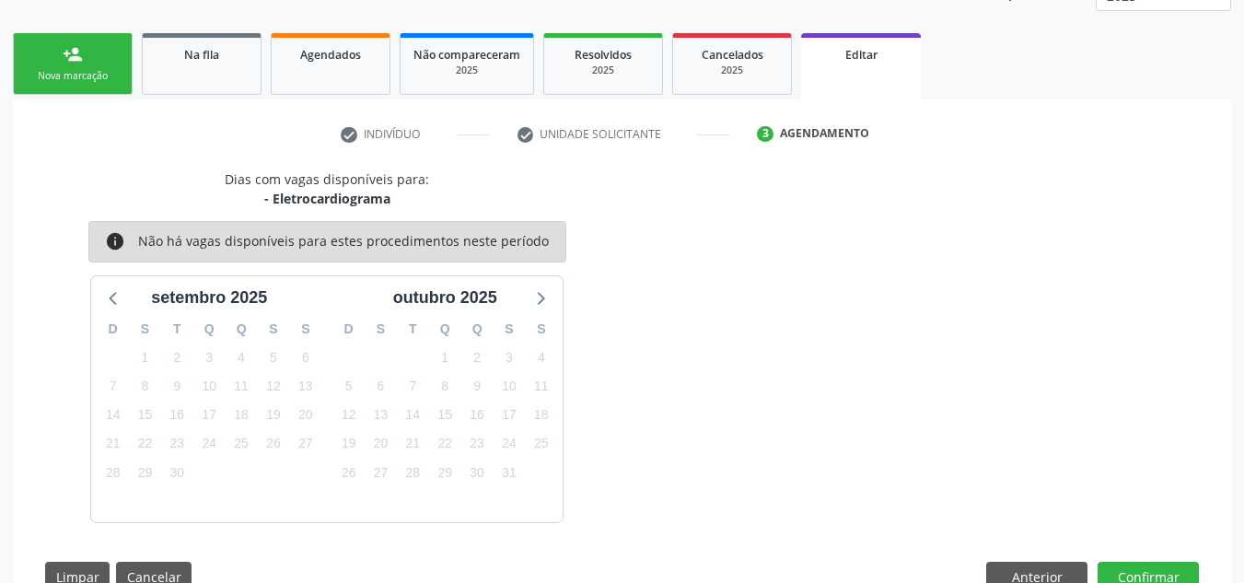
scroll to position [322, 0]
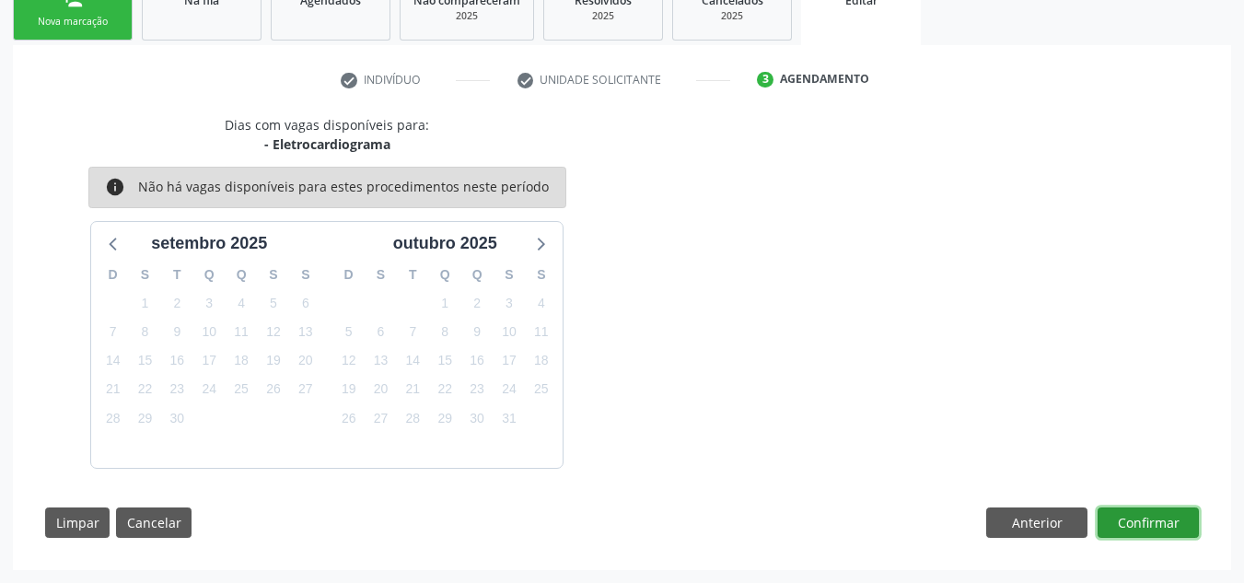
click at [1162, 528] on button "Confirmar" at bounding box center [1147, 522] width 101 height 31
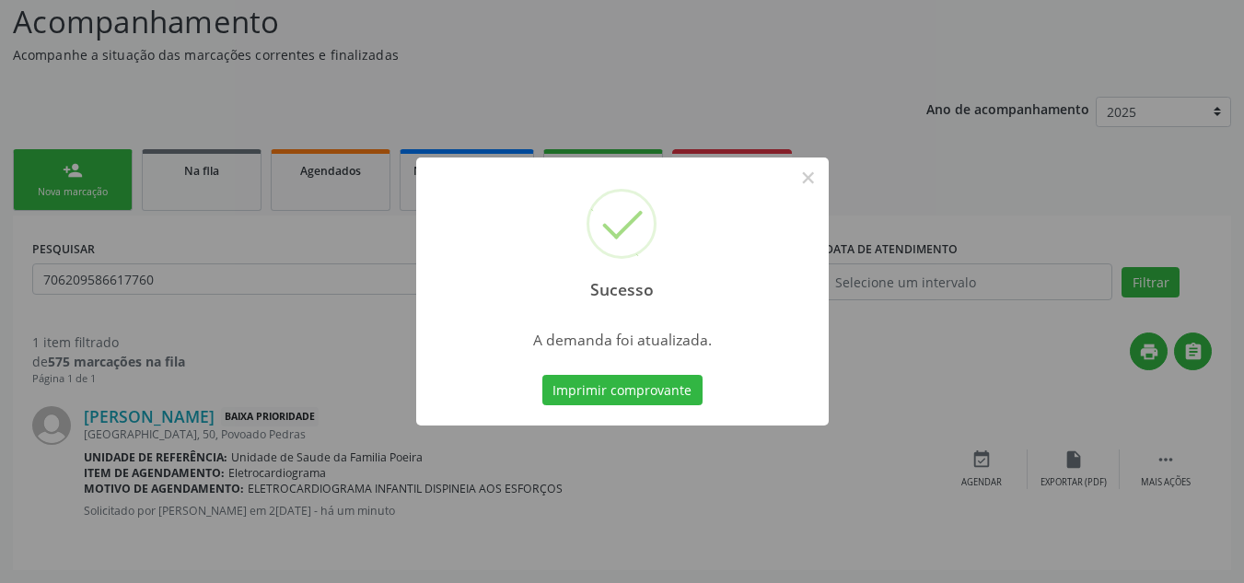
scroll to position [0, 0]
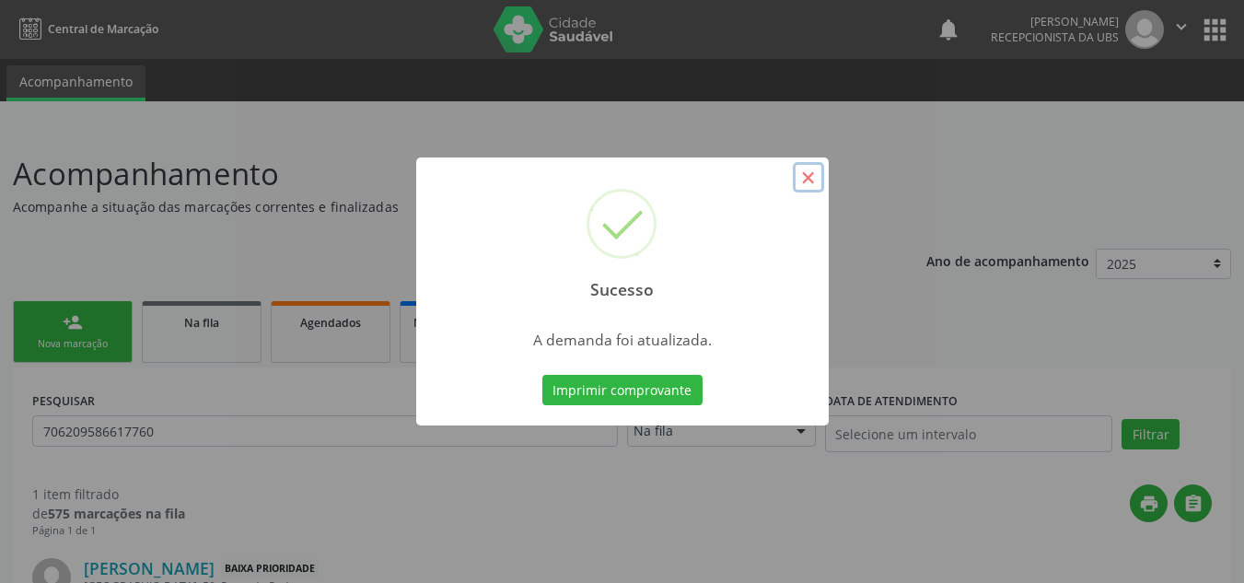
click at [810, 182] on button "×" at bounding box center [808, 177] width 31 height 31
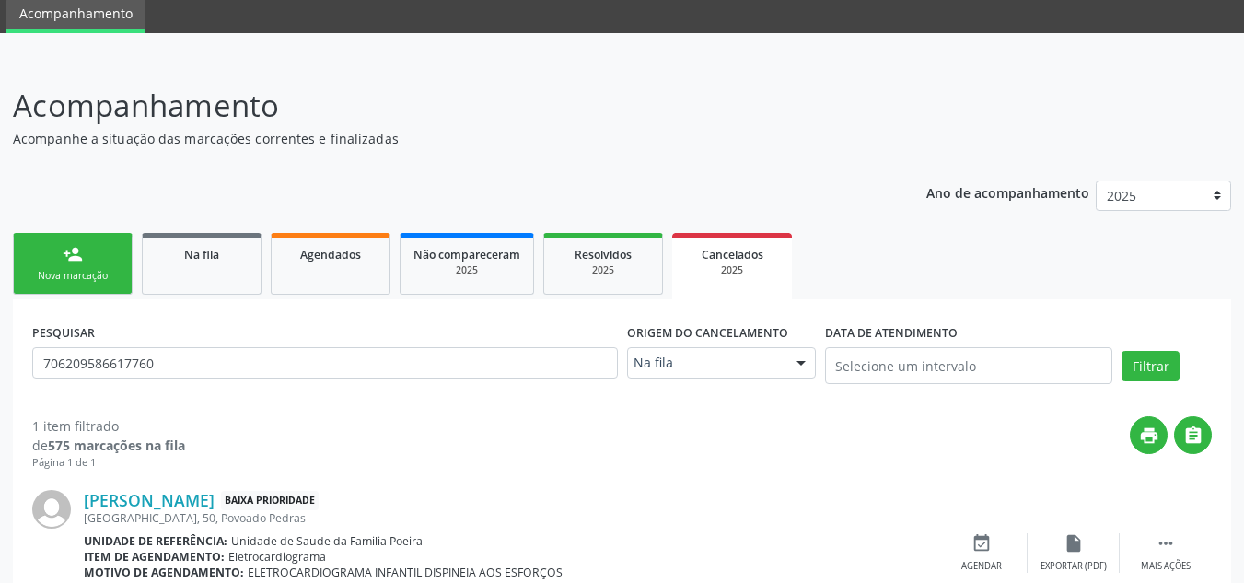
scroll to position [152, 0]
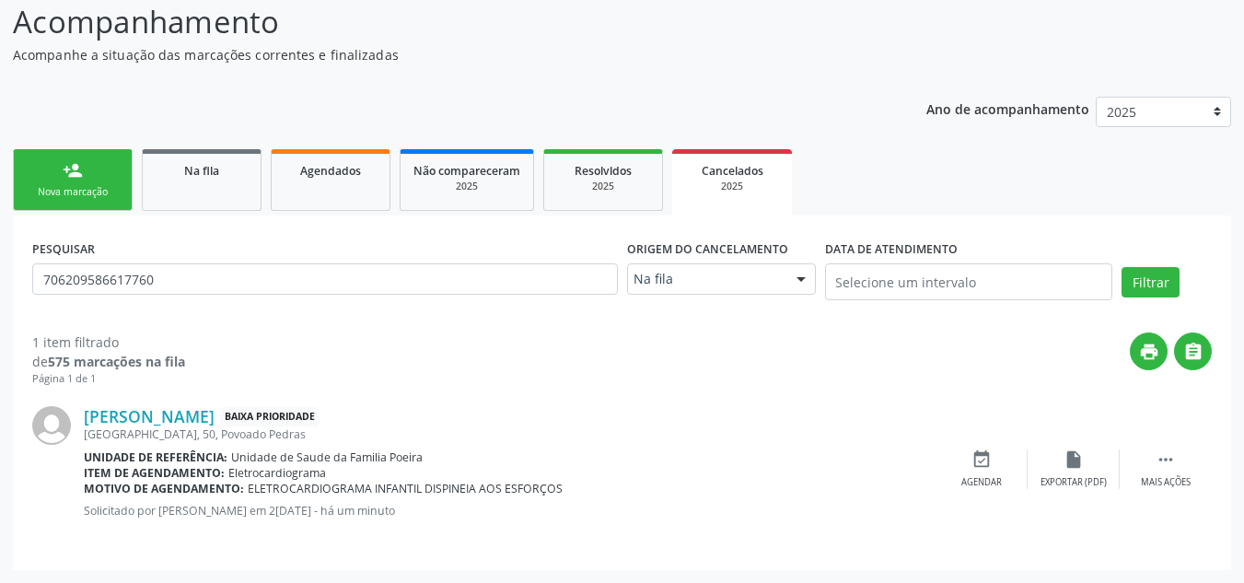
drag, startPoint x: 43, startPoint y: 176, endPoint x: 45, endPoint y: 163, distance: 13.0
click at [43, 176] on link "person_add Nova marcação" at bounding box center [73, 180] width 120 height 62
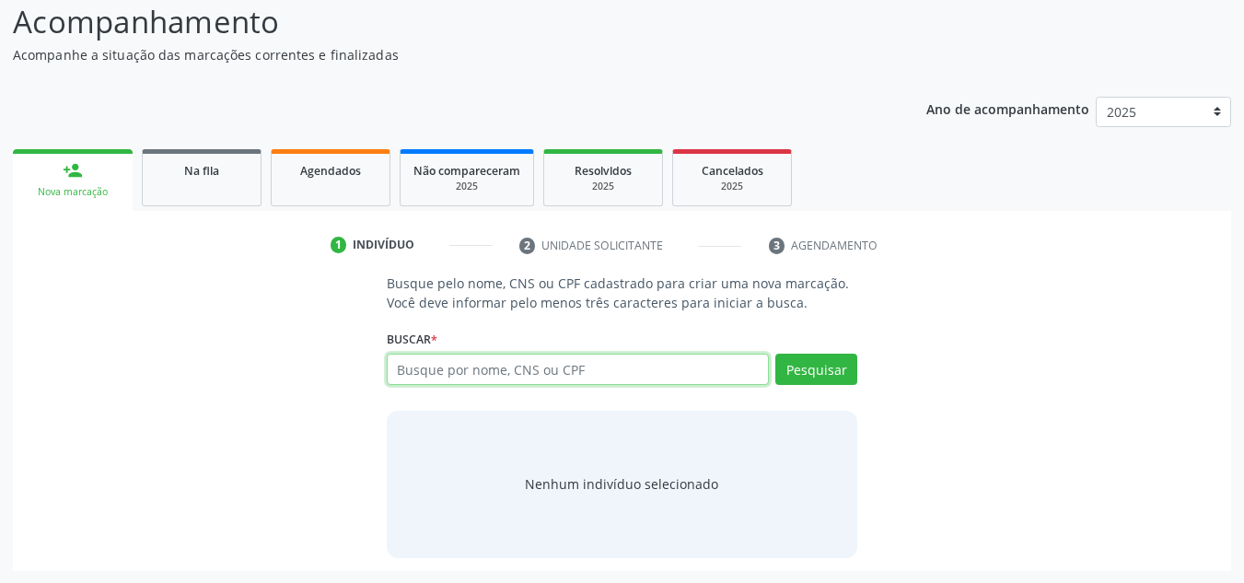
click at [448, 364] on input "text" at bounding box center [578, 369] width 383 height 31
type input "7034034297130000"
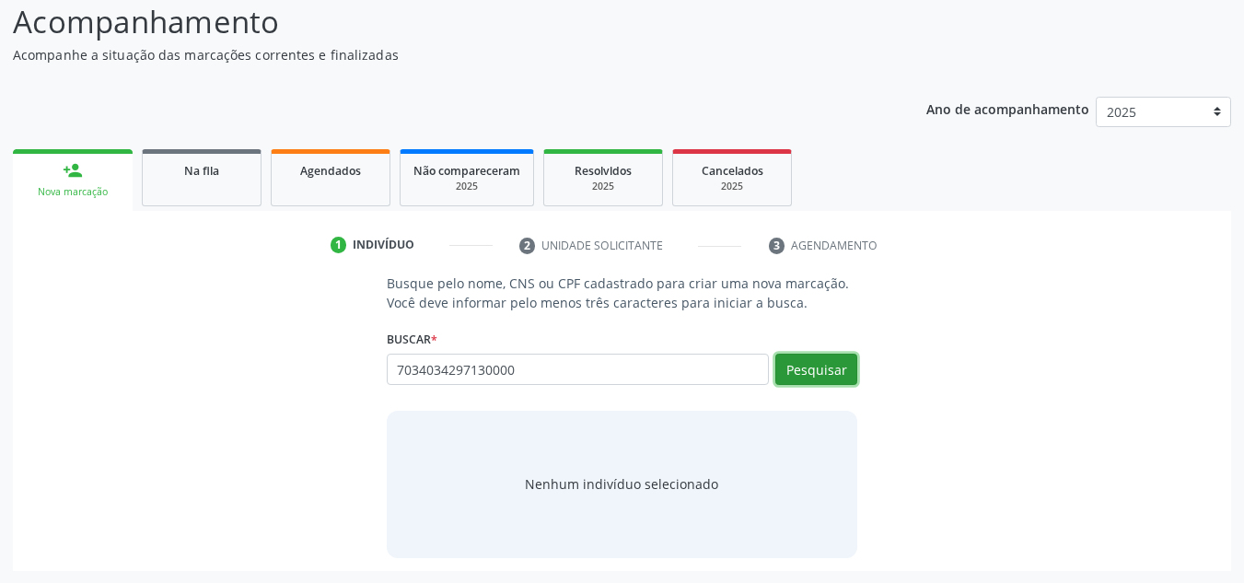
click at [799, 359] on button "Pesquisar" at bounding box center [816, 369] width 82 height 31
type input "7034034297130000"
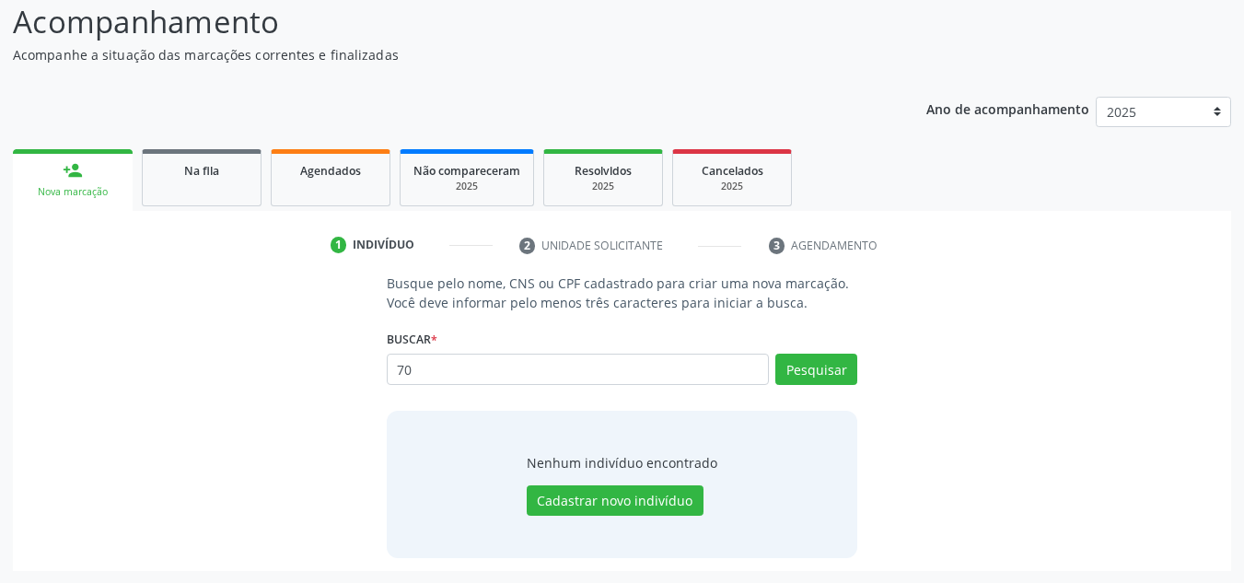
type input "7"
type input "81530676487"
click at [799, 359] on button "Pesquisar" at bounding box center [816, 369] width 82 height 31
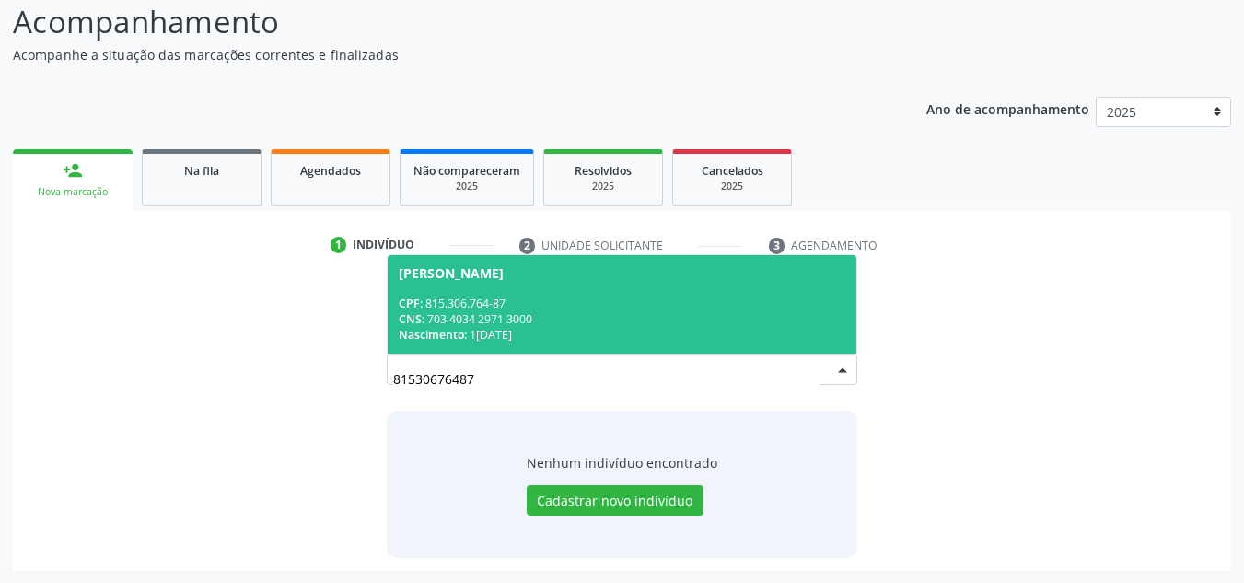
click at [559, 290] on span "[PERSON_NAME] CPF: 815.306.764-87 CNS: 703 4034 2971 3000 Nascimento: 1[DATE]" at bounding box center [623, 304] width 470 height 99
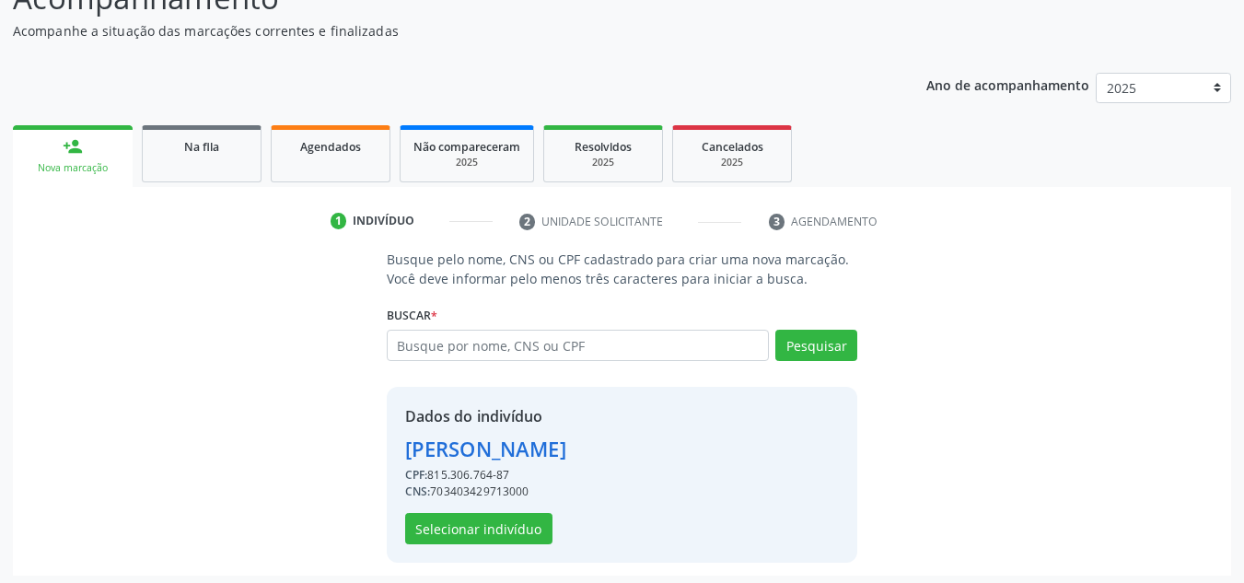
scroll to position [181, 0]
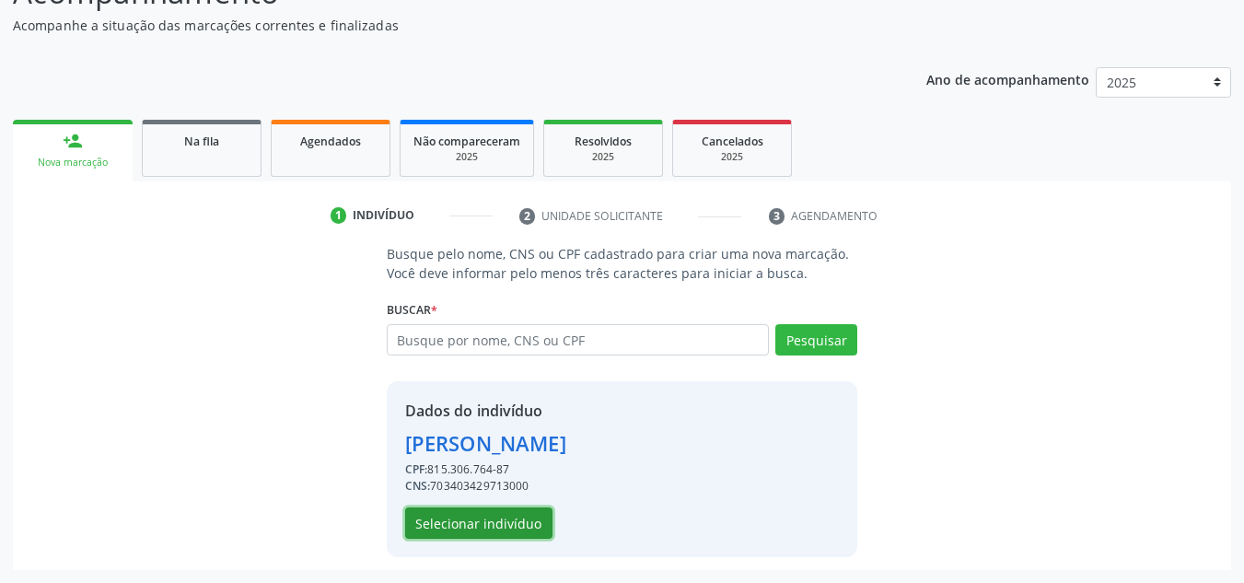
click at [516, 524] on button "Selecionar indivíduo" at bounding box center [478, 522] width 147 height 31
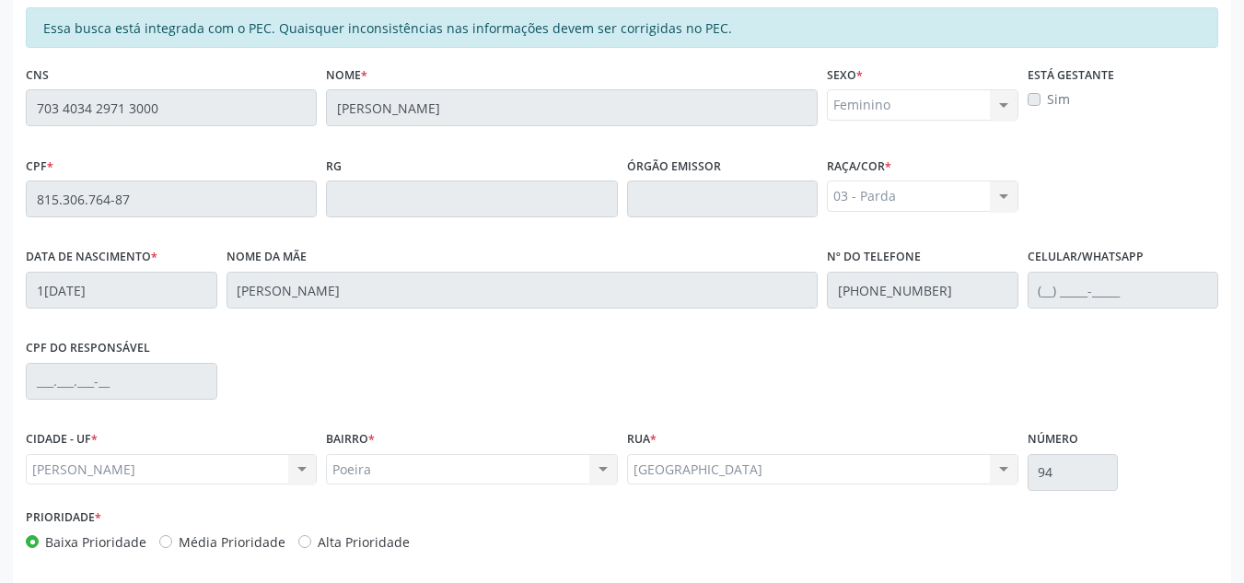
scroll to position [494, 0]
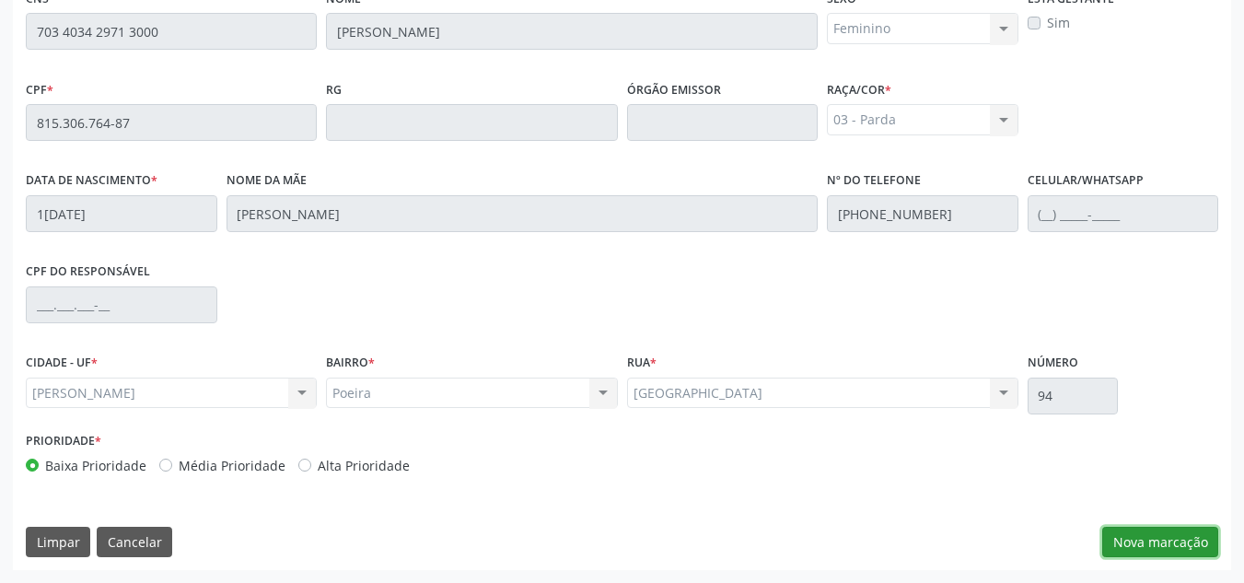
click at [1156, 552] on button "Nova marcação" at bounding box center [1160, 542] width 116 height 31
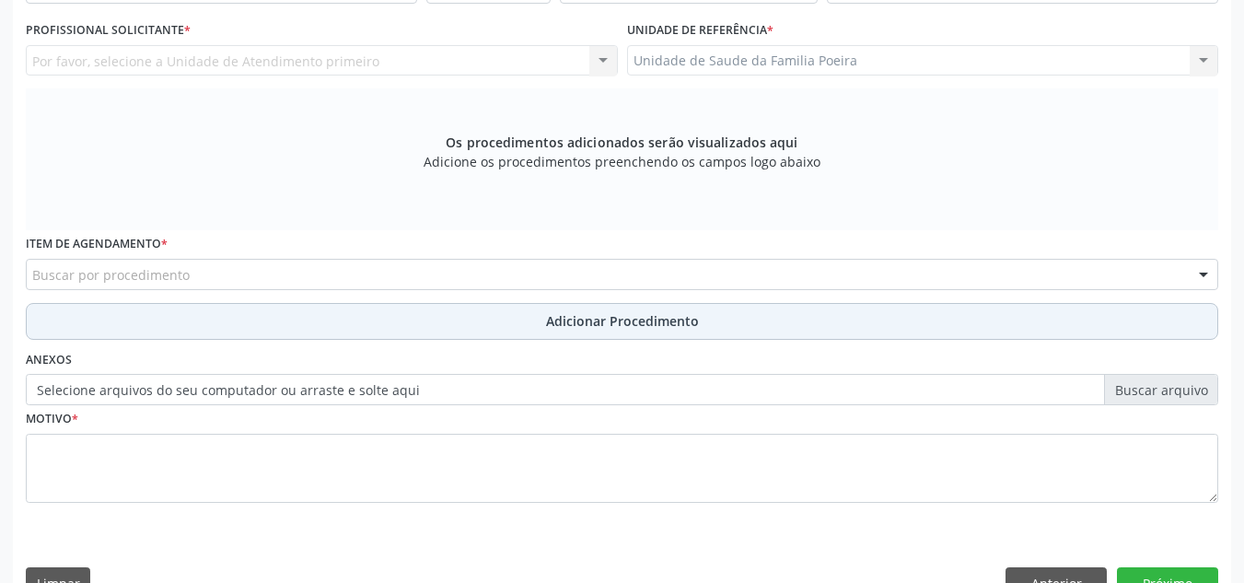
scroll to position [310, 0]
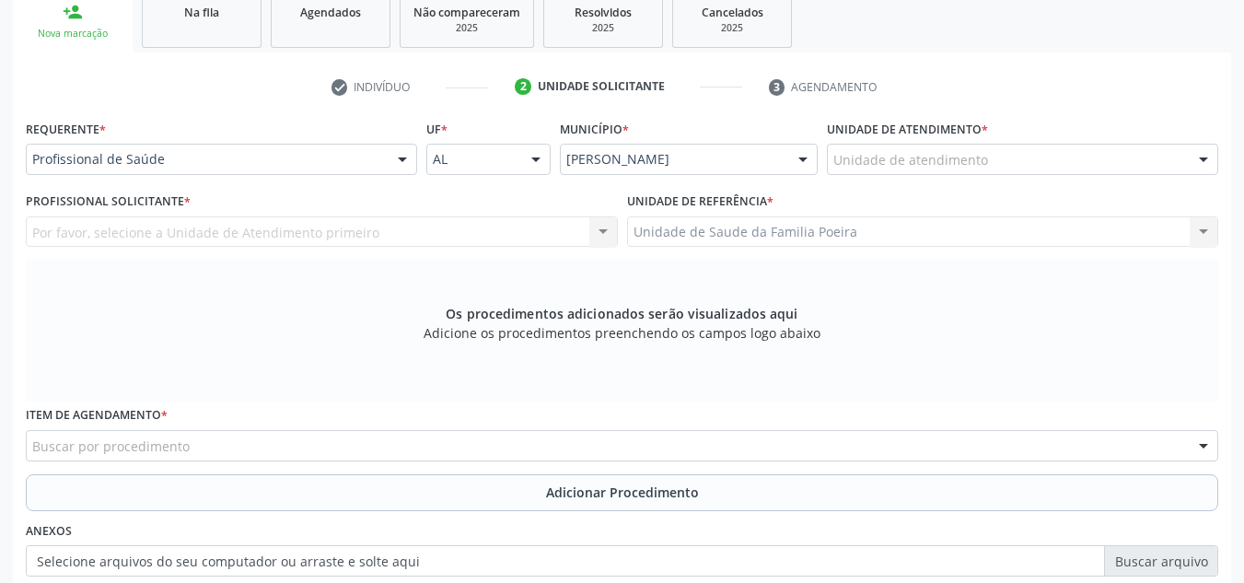
click at [1016, 161] on div "Unidade de atendimento" at bounding box center [1022, 159] width 391 height 31
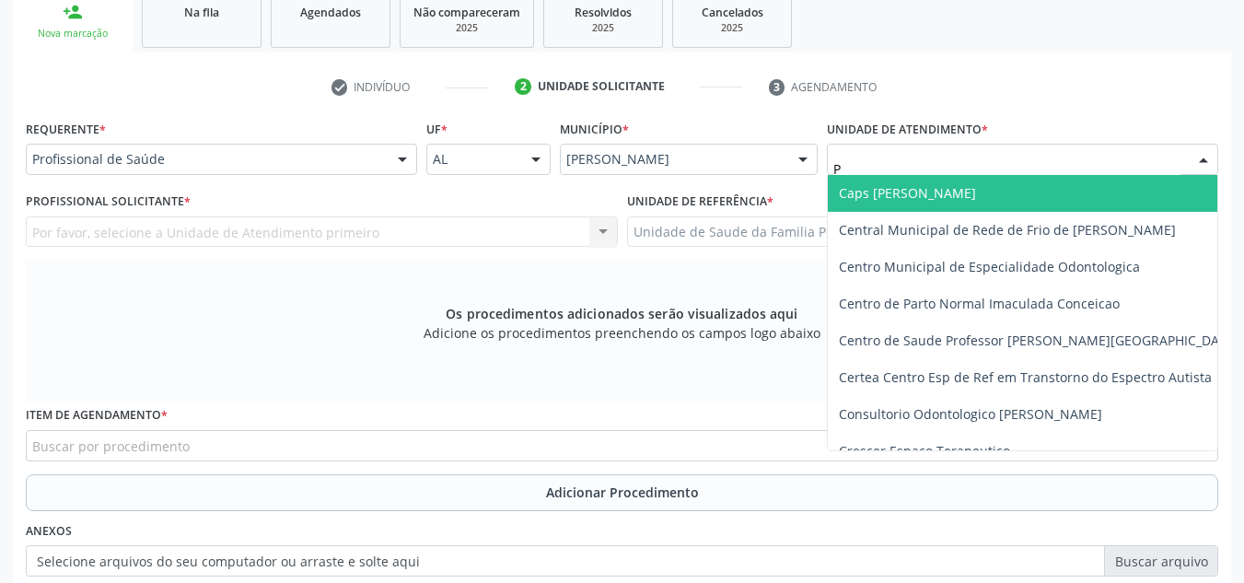
type input "PO"
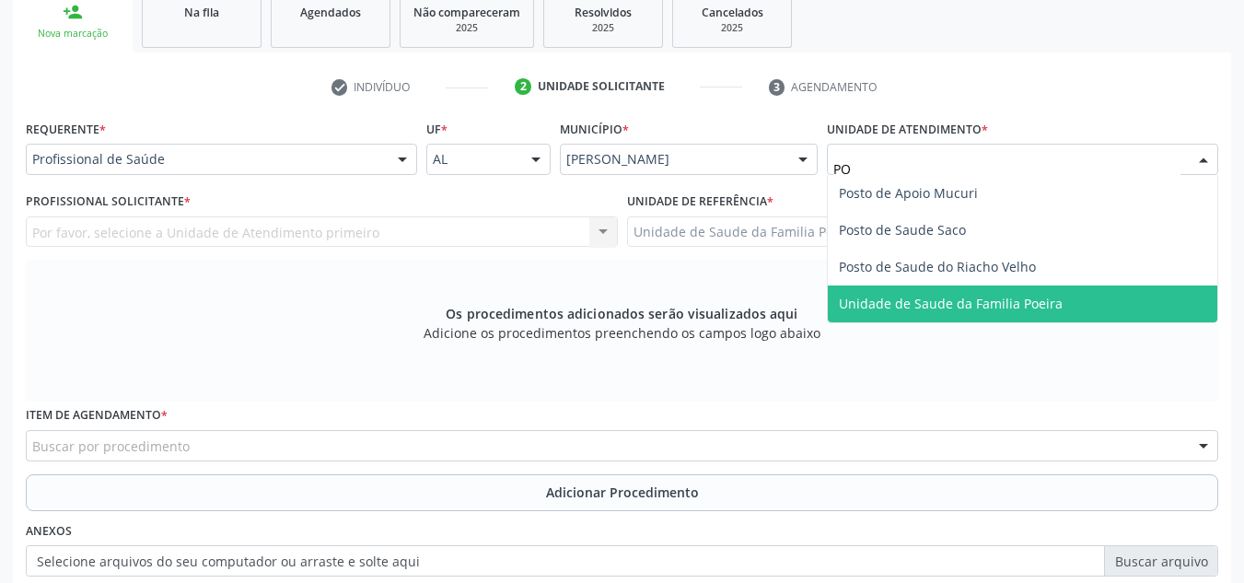
click at [1004, 312] on span "Unidade de Saude da Familia Poeira" at bounding box center [1022, 303] width 389 height 37
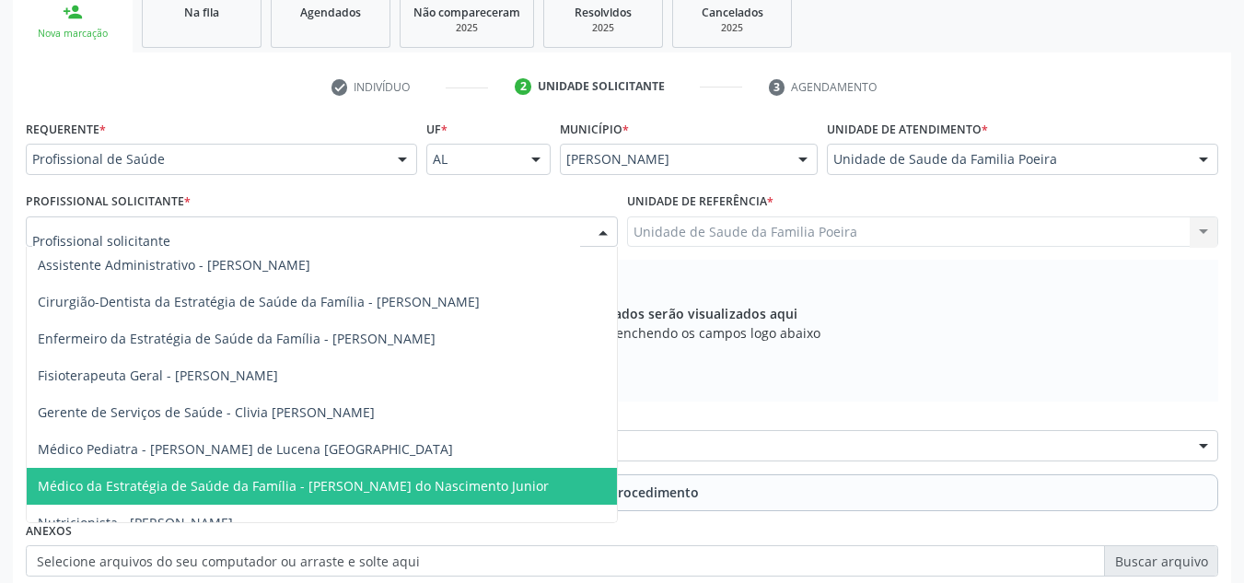
click at [208, 481] on span "Médico da Estratégia de Saúde da Família - [PERSON_NAME] do Nascimento Junior" at bounding box center [293, 485] width 511 height 17
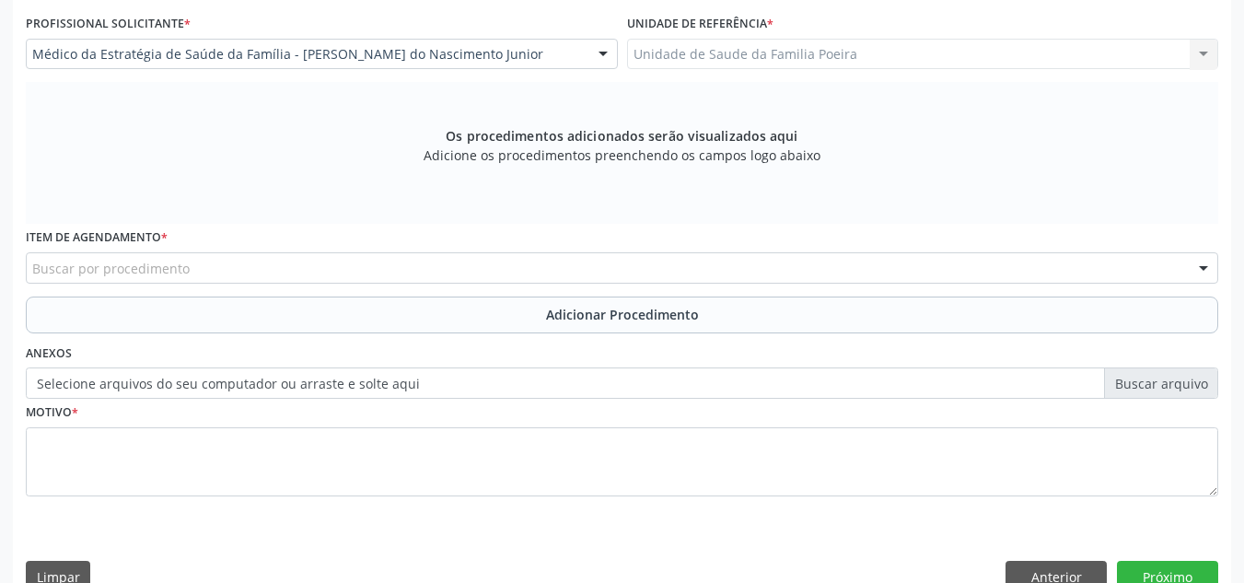
scroll to position [494, 0]
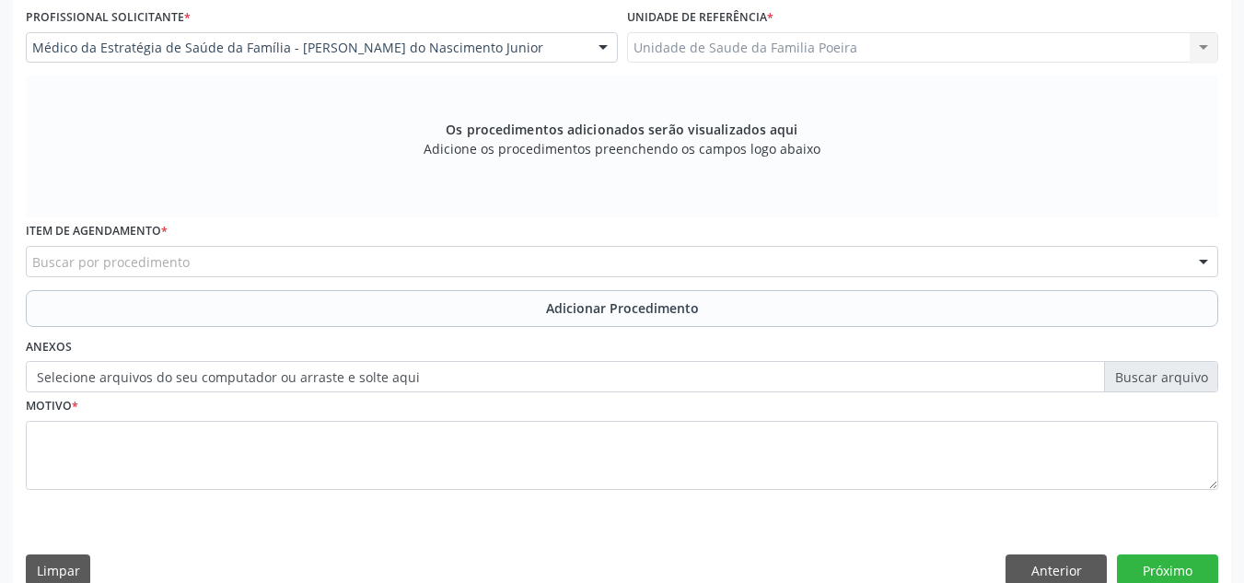
click at [191, 255] on div "Buscar por procedimento" at bounding box center [622, 261] width 1192 height 31
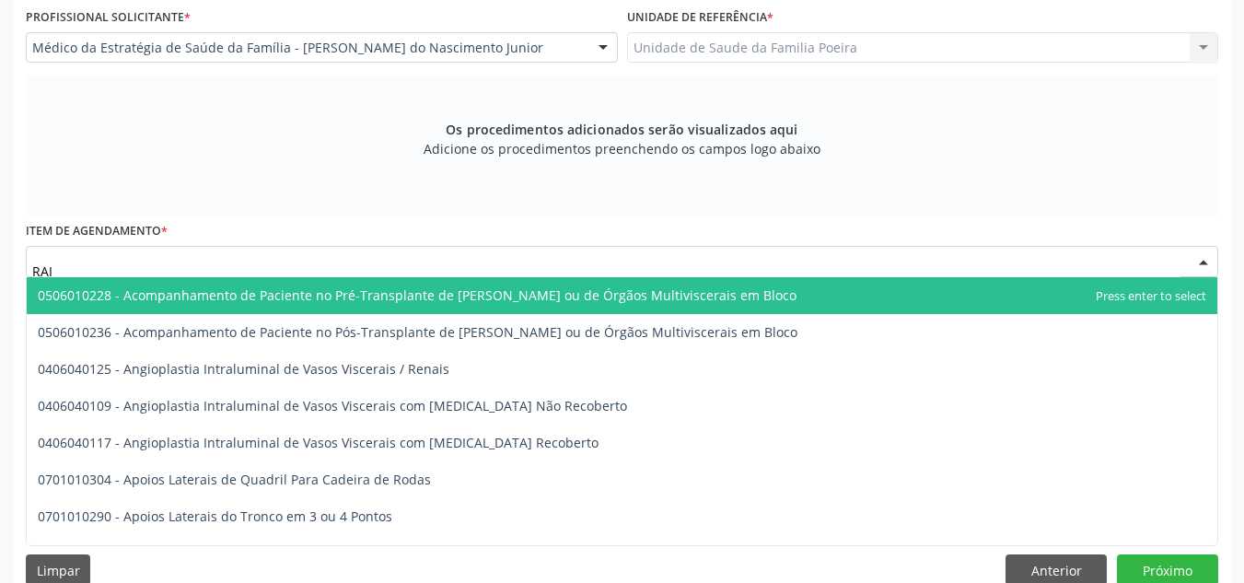
type input "RAIO"
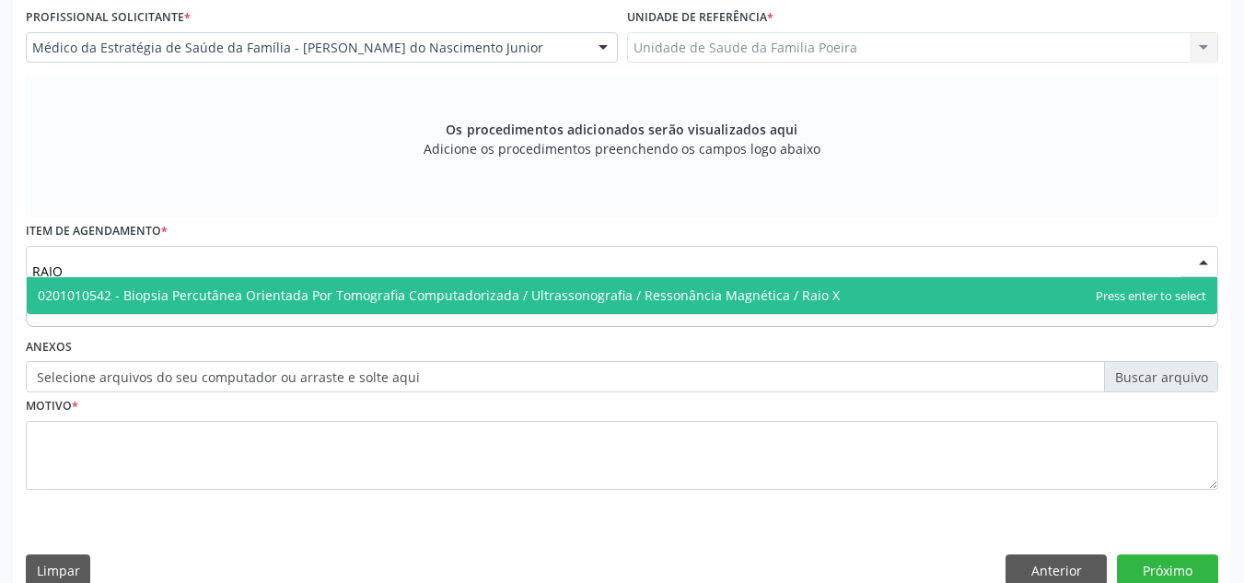
click at [215, 300] on span "0201010542 - Biopsia Percutânea Orientada Por Tomografia Computadorizada / Ultr…" at bounding box center [439, 294] width 802 height 17
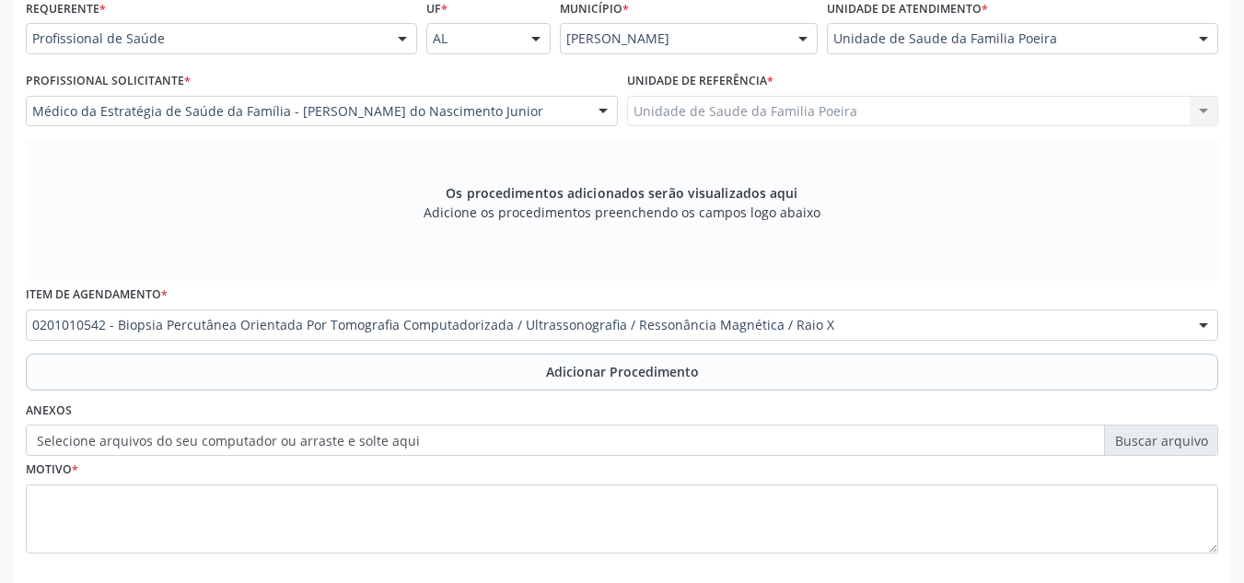
scroll to position [523, 0]
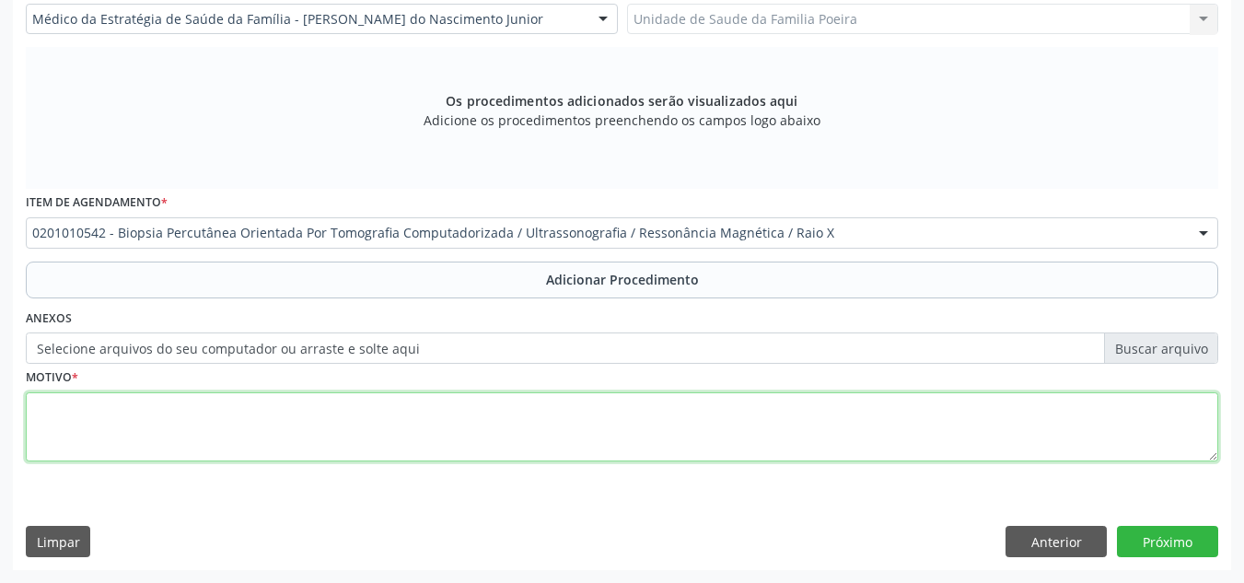
click at [180, 430] on textarea at bounding box center [622, 427] width 1192 height 70
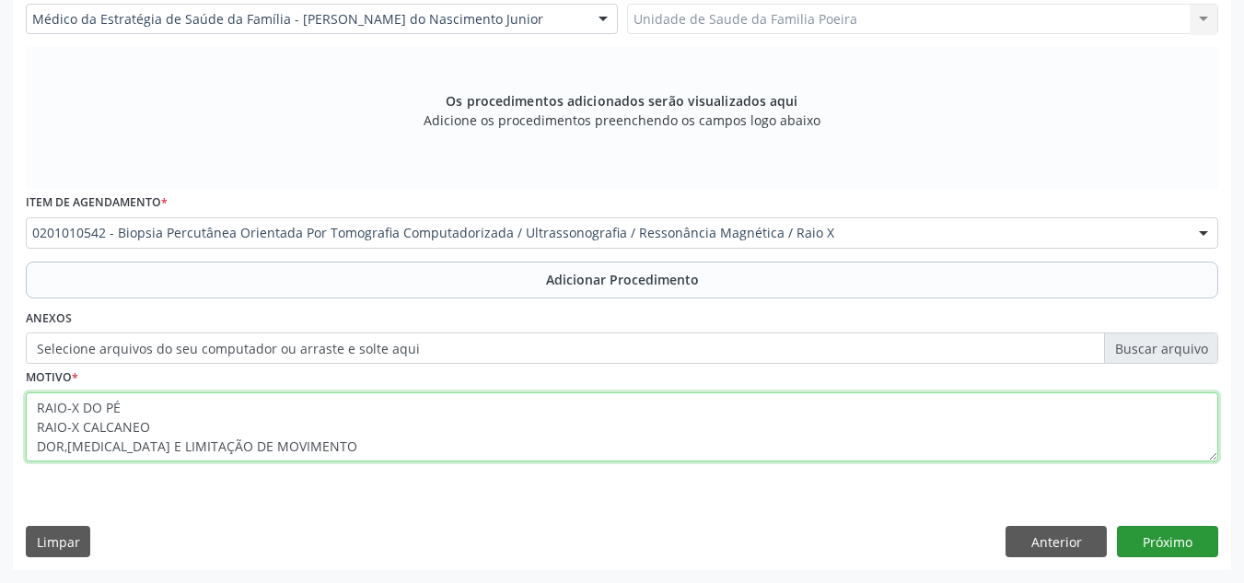
type textarea "RAIO-X DO PÉ RAIO-X CALCANEO DOR,[MEDICAL_DATA] E LIMITAÇÃO DE MOVIMENTO"
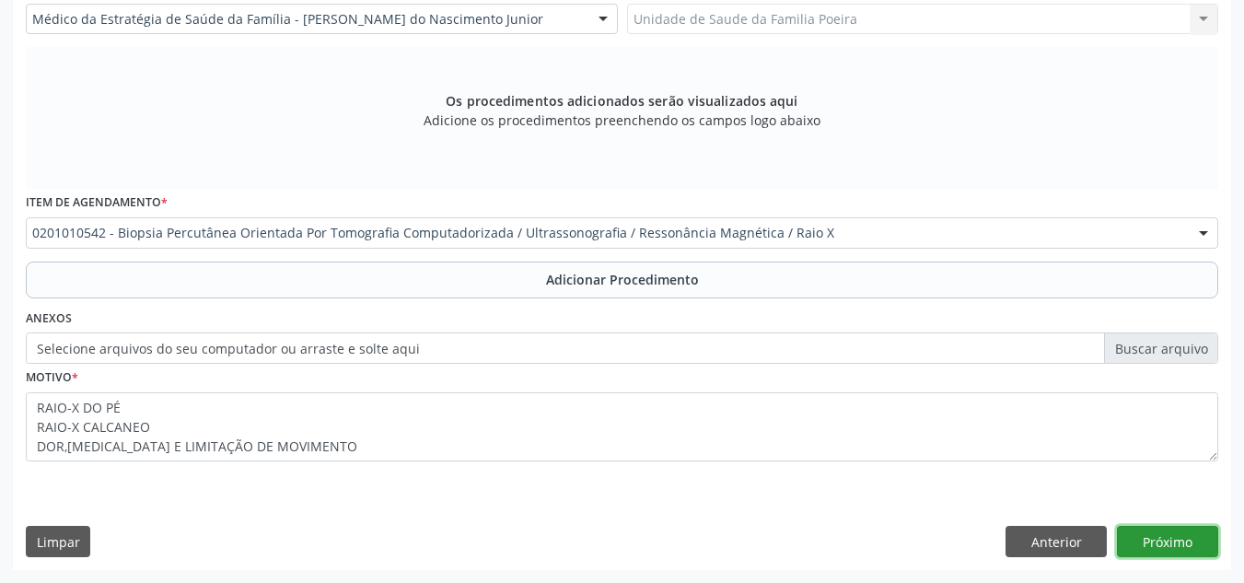
click at [1169, 534] on button "Próximo" at bounding box center [1167, 541] width 101 height 31
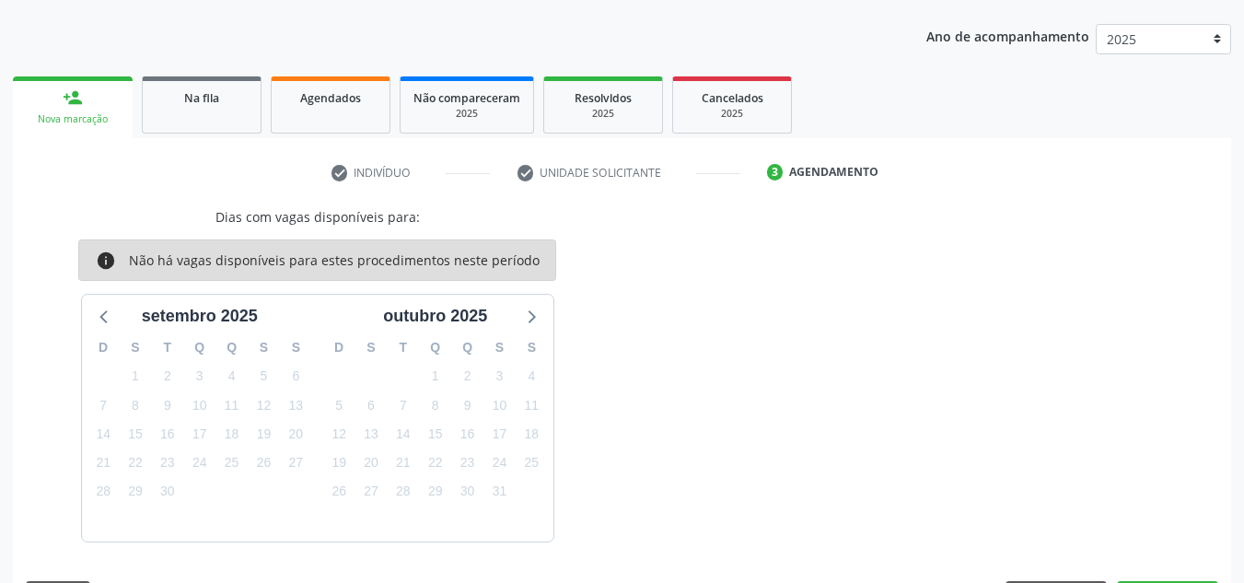
scroll to position [279, 0]
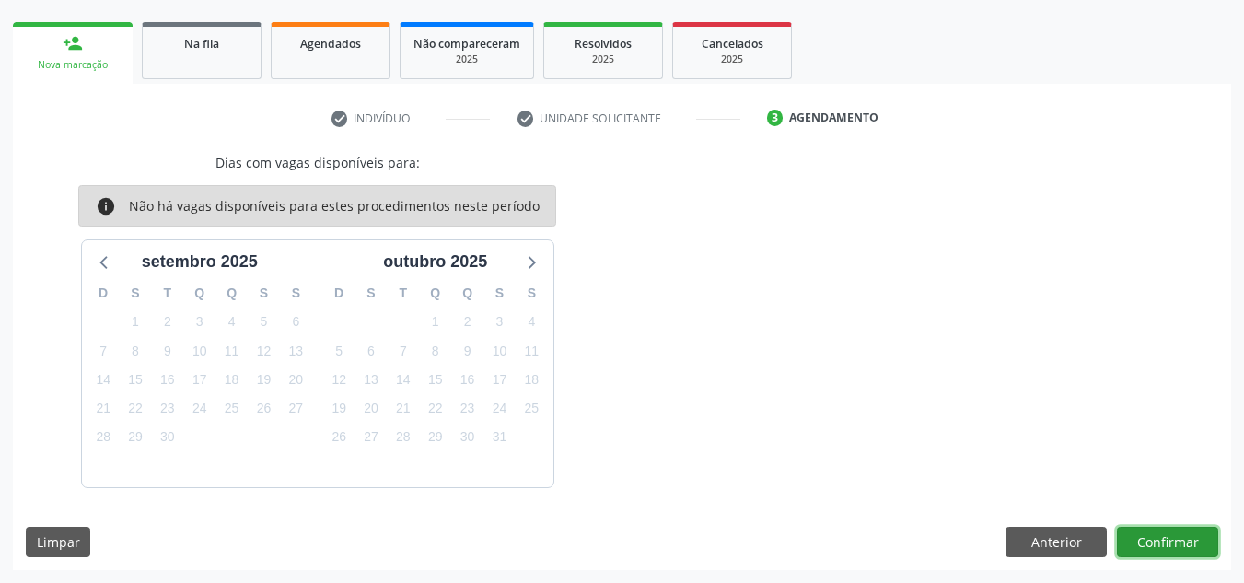
click at [1147, 544] on button "Confirmar" at bounding box center [1167, 542] width 101 height 31
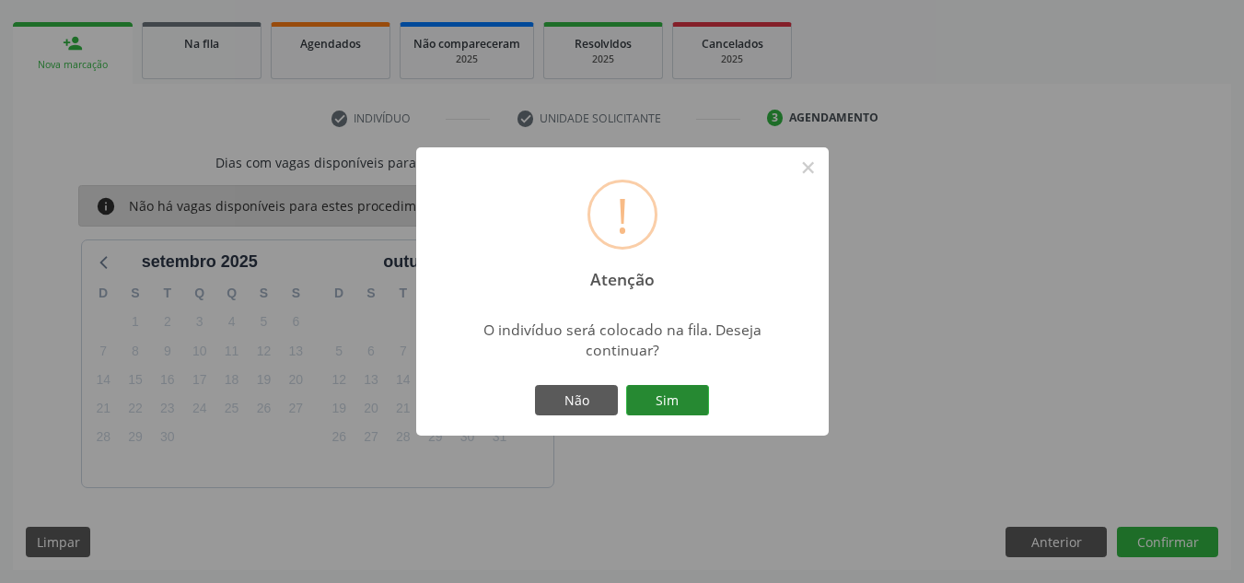
click at [679, 403] on button "Sim" at bounding box center [667, 400] width 83 height 31
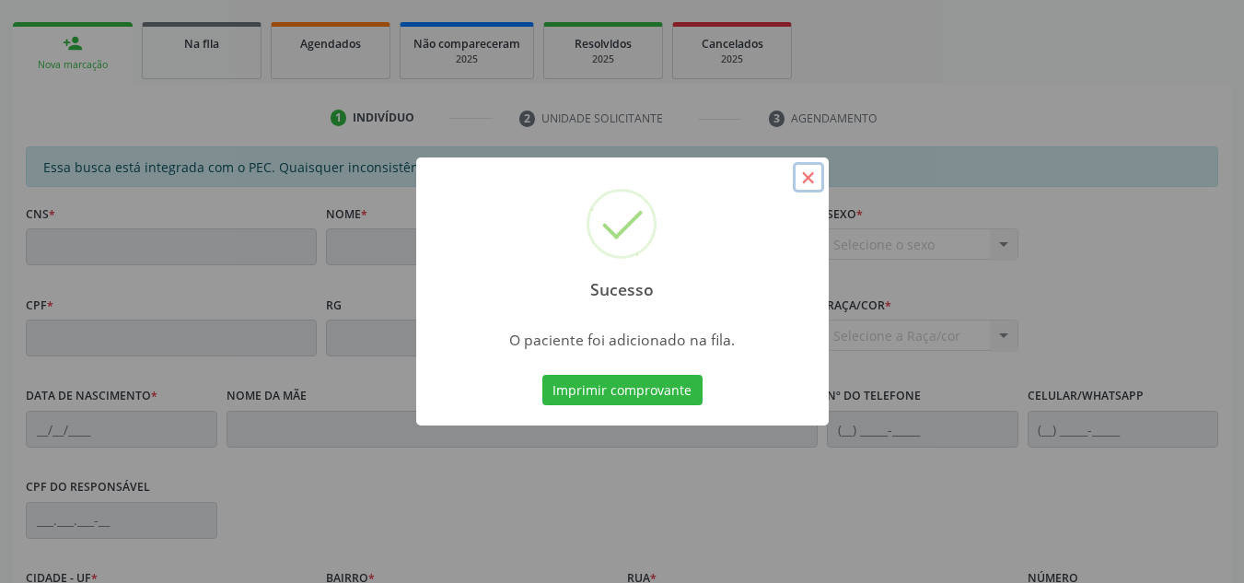
click at [803, 174] on button "×" at bounding box center [808, 177] width 31 height 31
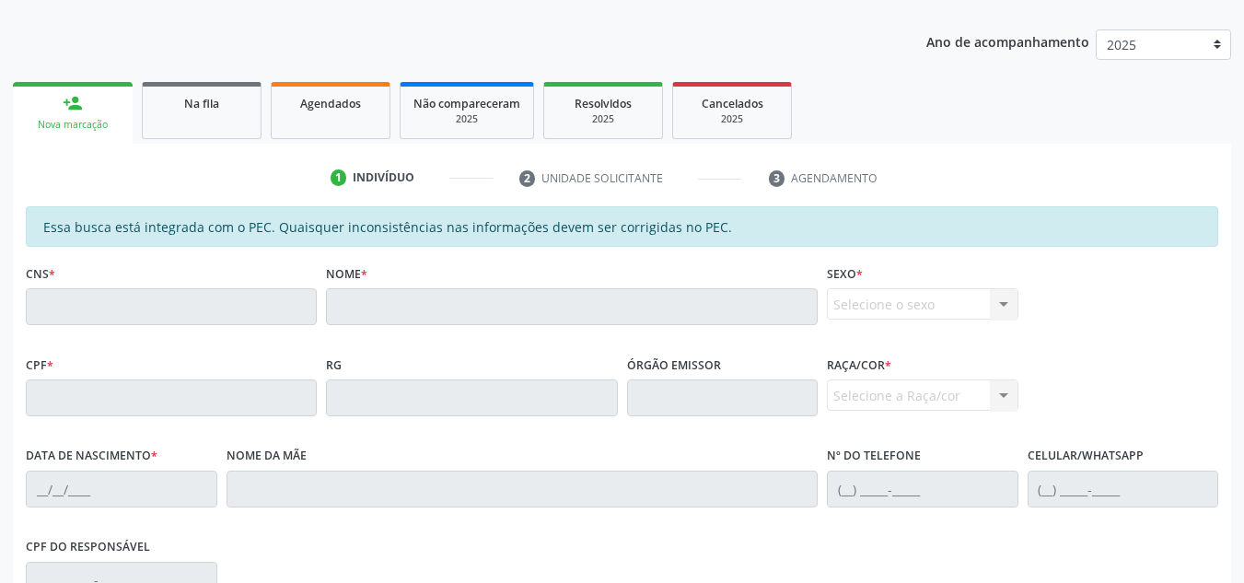
scroll to position [218, 0]
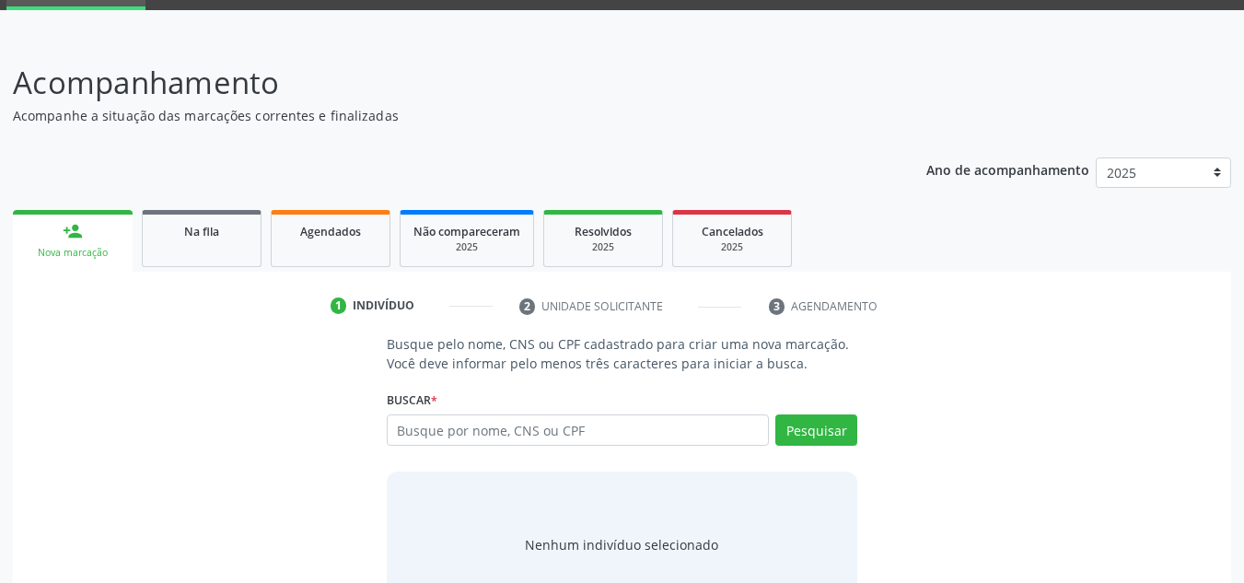
click at [248, 248] on link "Na fila" at bounding box center [202, 238] width 120 height 57
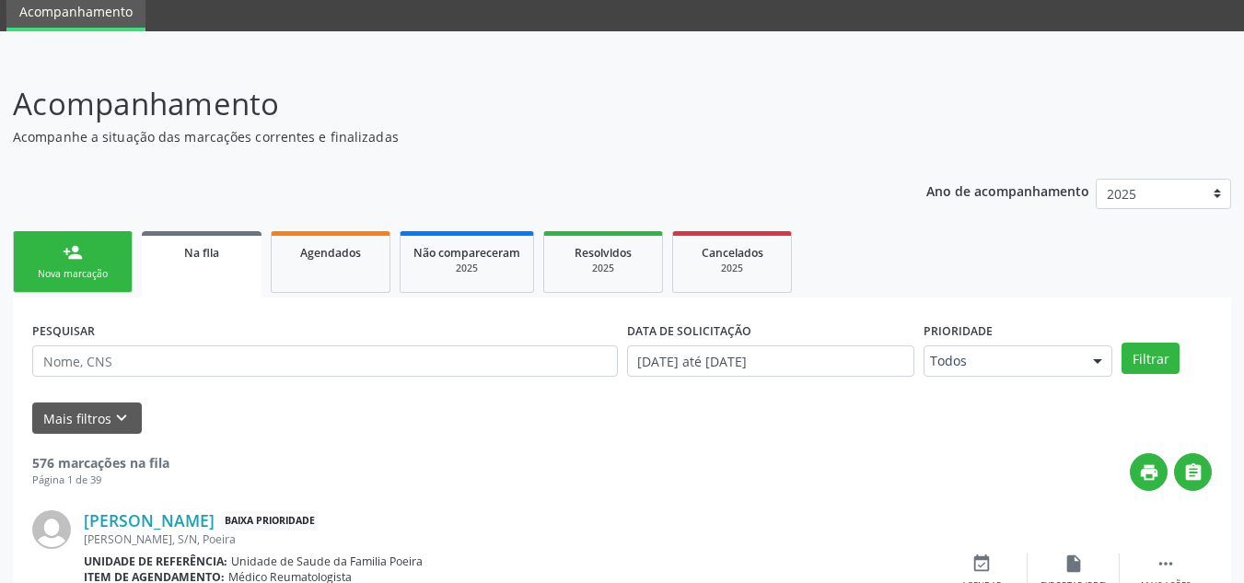
scroll to position [91, 0]
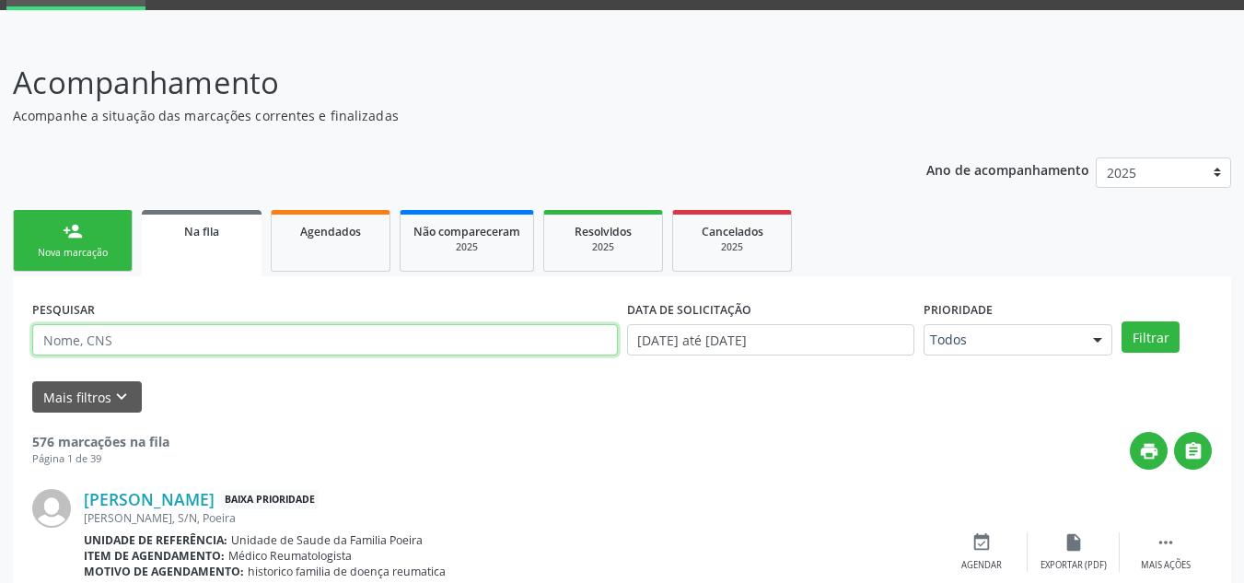
click at [226, 341] on input "text" at bounding box center [325, 339] width 586 height 31
type input "81530676487"
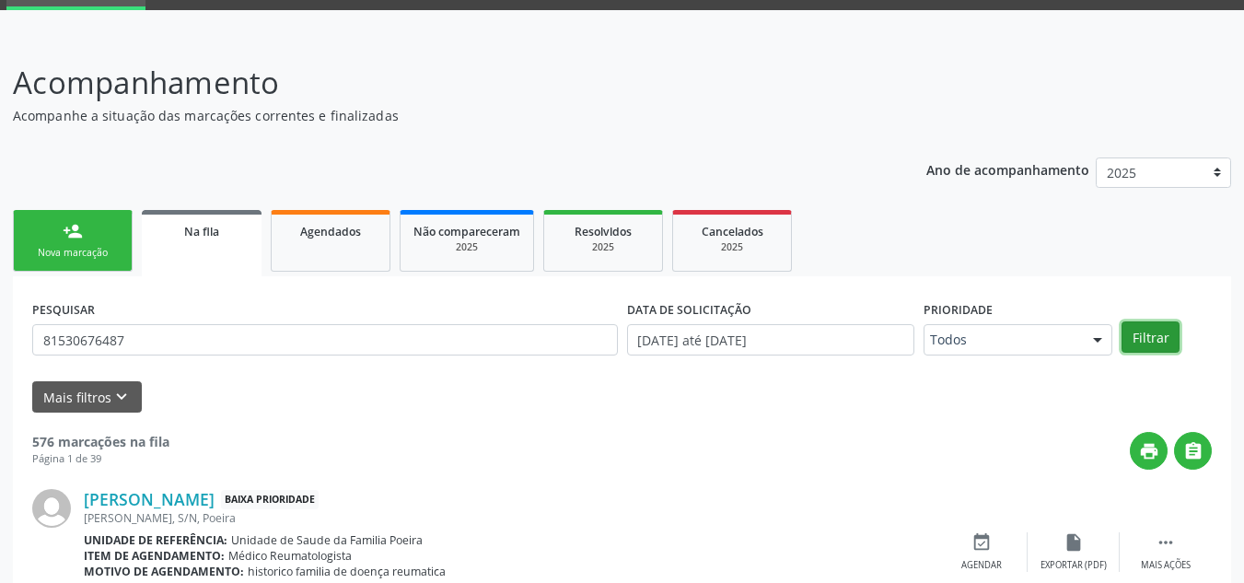
click at [1158, 331] on button "Filtrar" at bounding box center [1150, 336] width 58 height 31
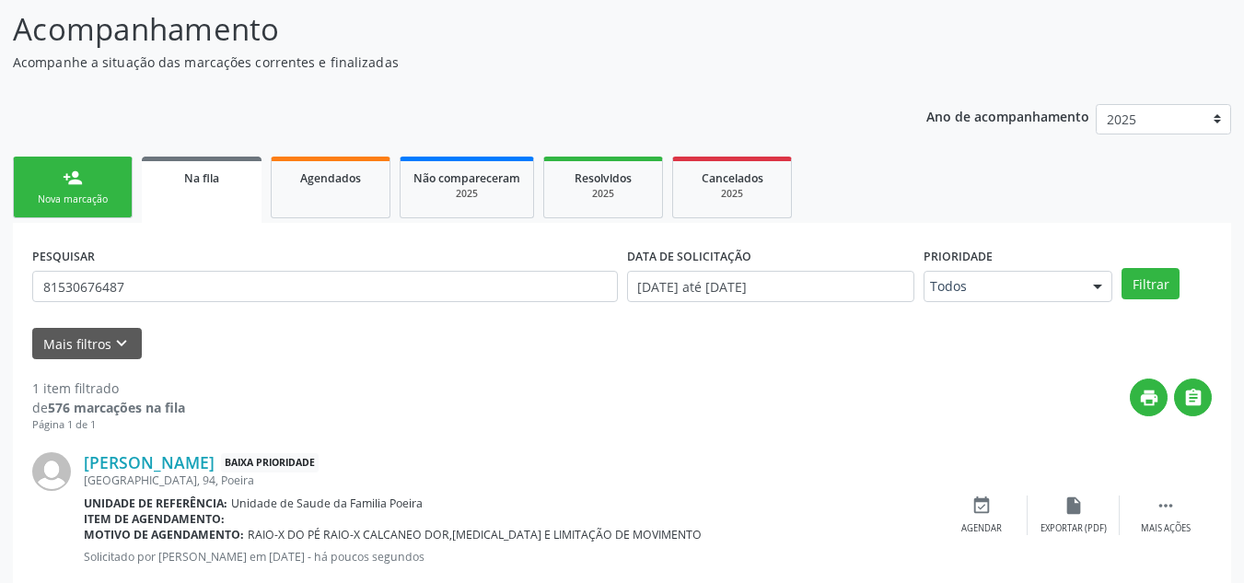
scroll to position [191, 0]
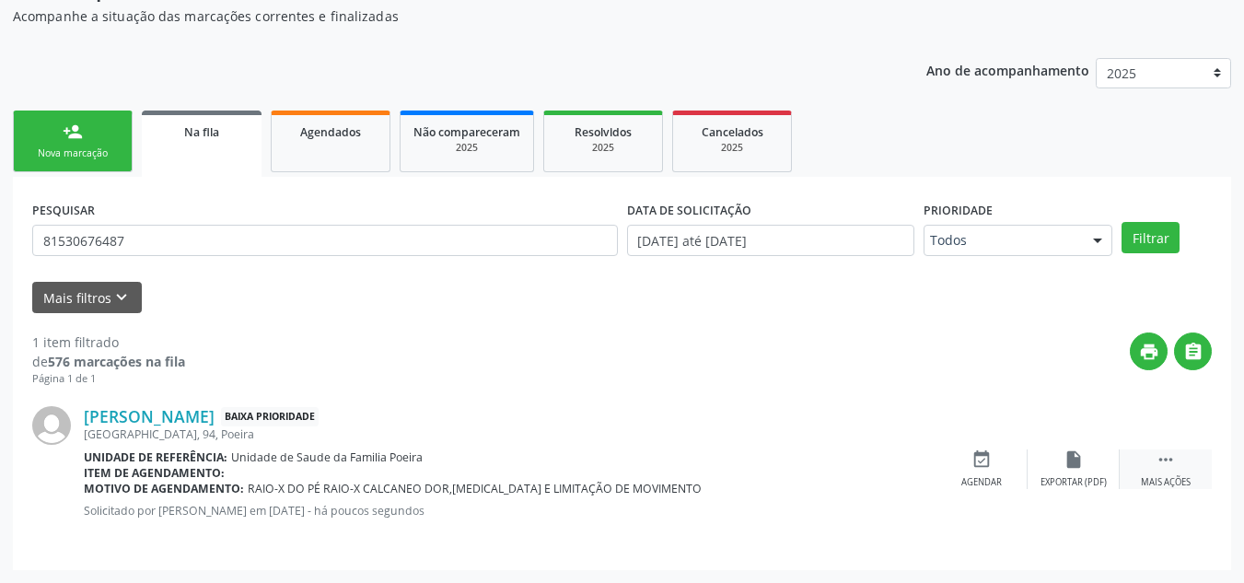
click at [1156, 476] on div "Mais ações" at bounding box center [1166, 482] width 50 height 13
click at [1053, 479] on div "edit Editar" at bounding box center [1073, 469] width 92 height 40
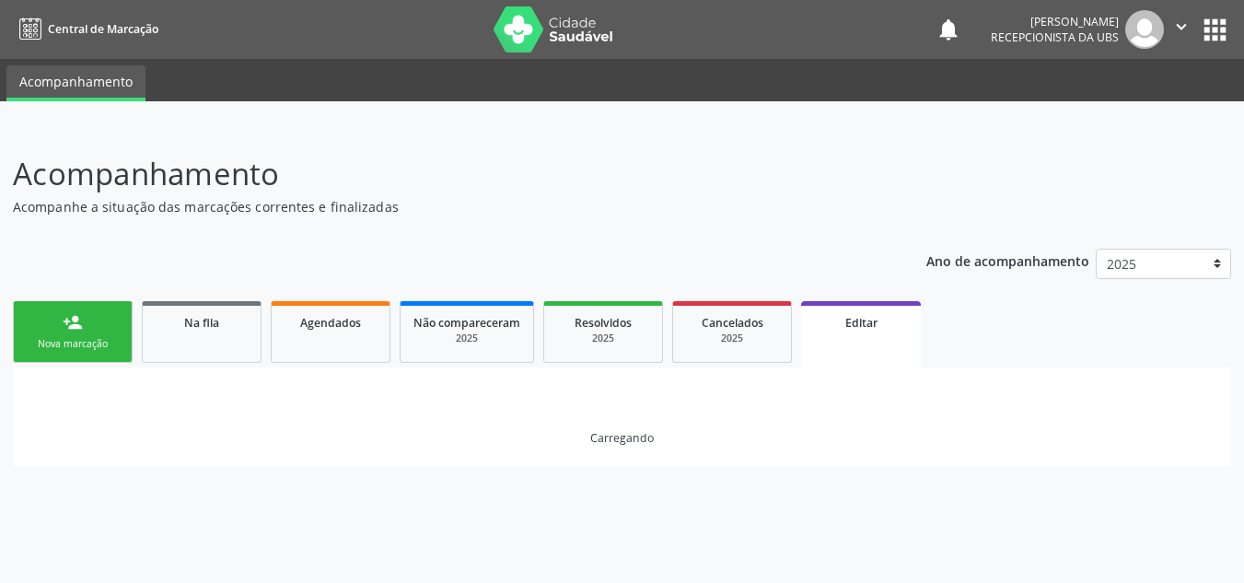
scroll to position [0, 0]
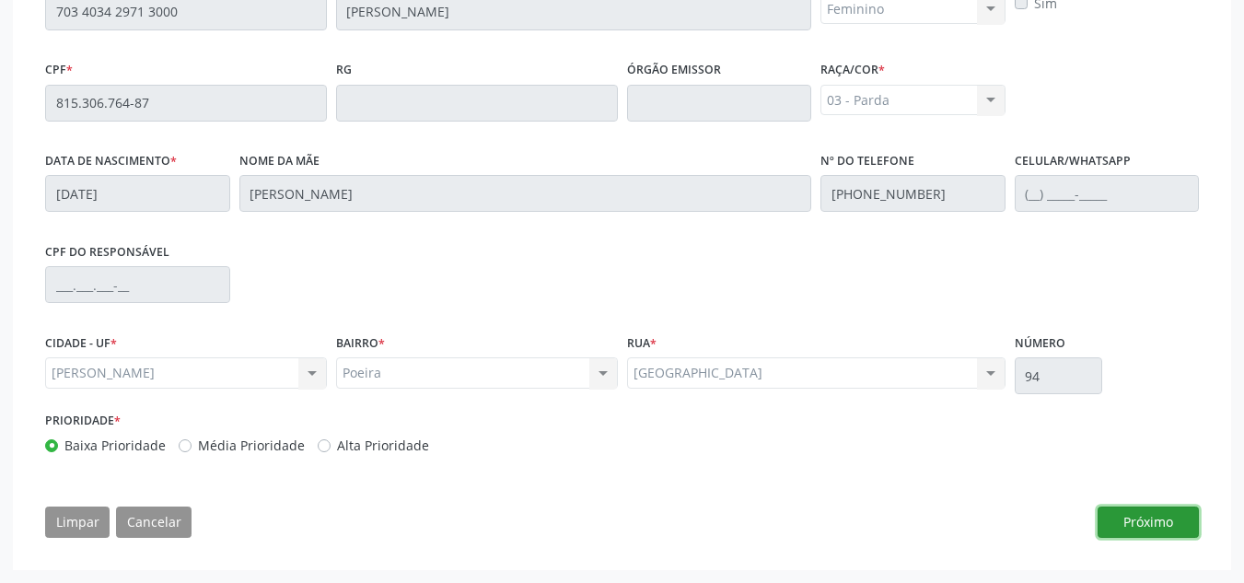
click at [1156, 528] on button "Próximo" at bounding box center [1147, 521] width 101 height 31
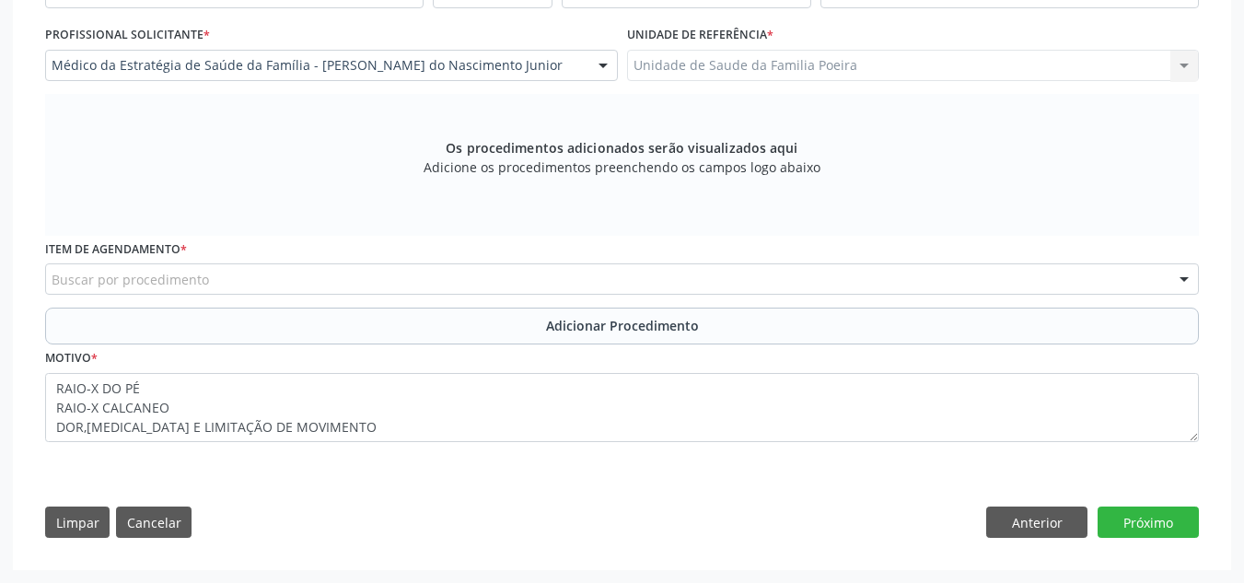
click at [290, 284] on div "Buscar por procedimento" at bounding box center [622, 278] width 1154 height 31
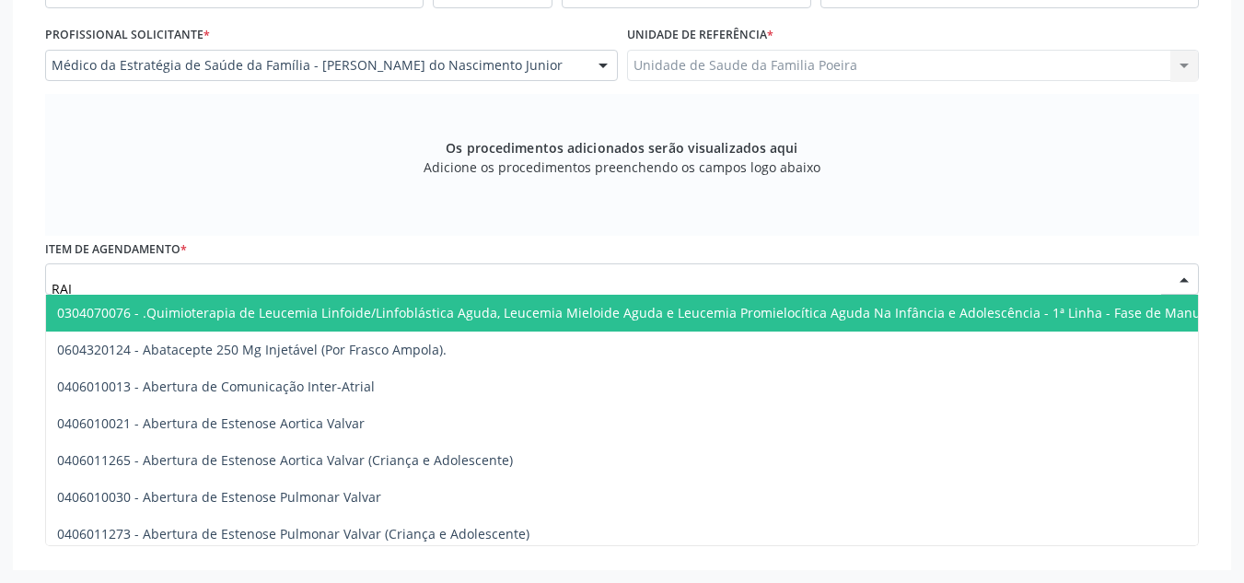
type input "RAIO"
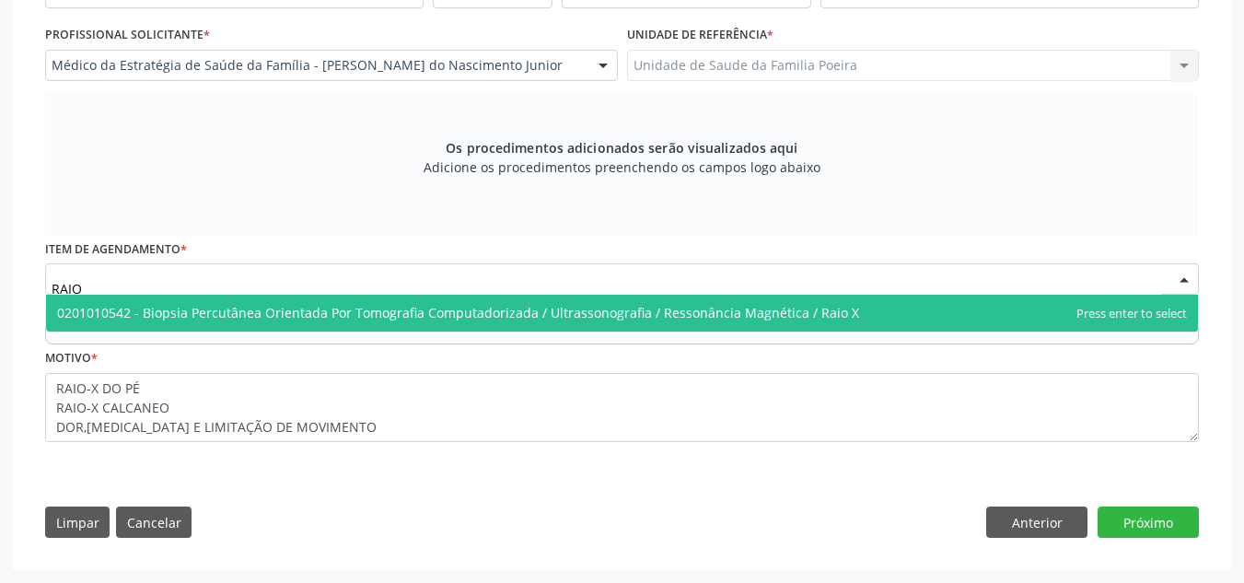
click at [351, 314] on span "0201010542 - Biopsia Percutânea Orientada Por Tomografia Computadorizada / Ultr…" at bounding box center [458, 312] width 802 height 17
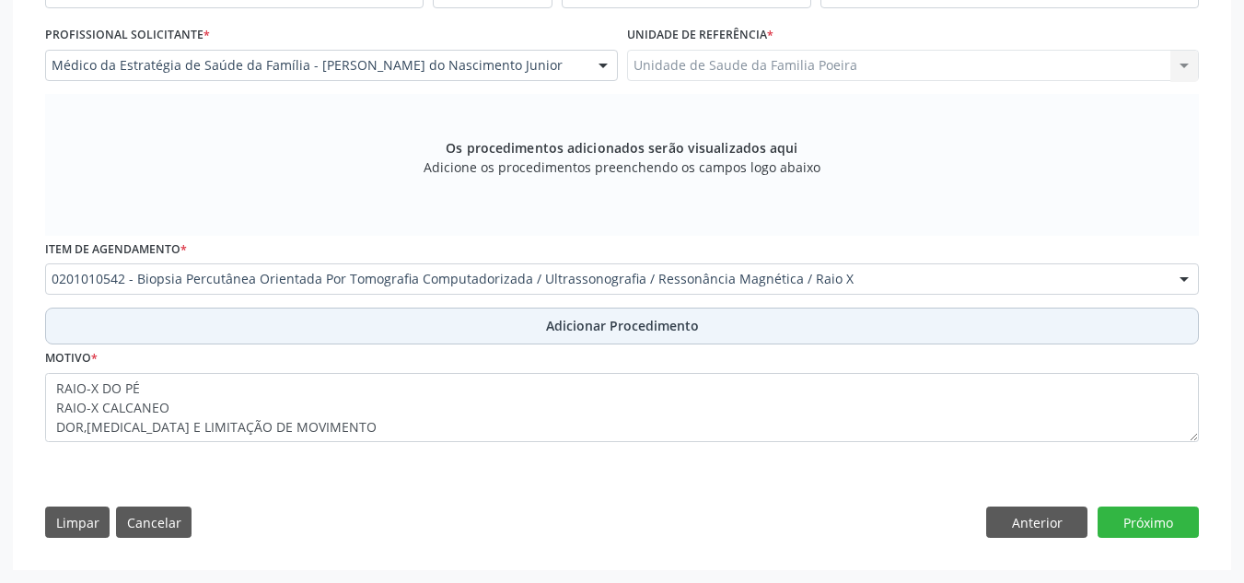
click at [440, 327] on button "Adicionar Procedimento" at bounding box center [622, 325] width 1154 height 37
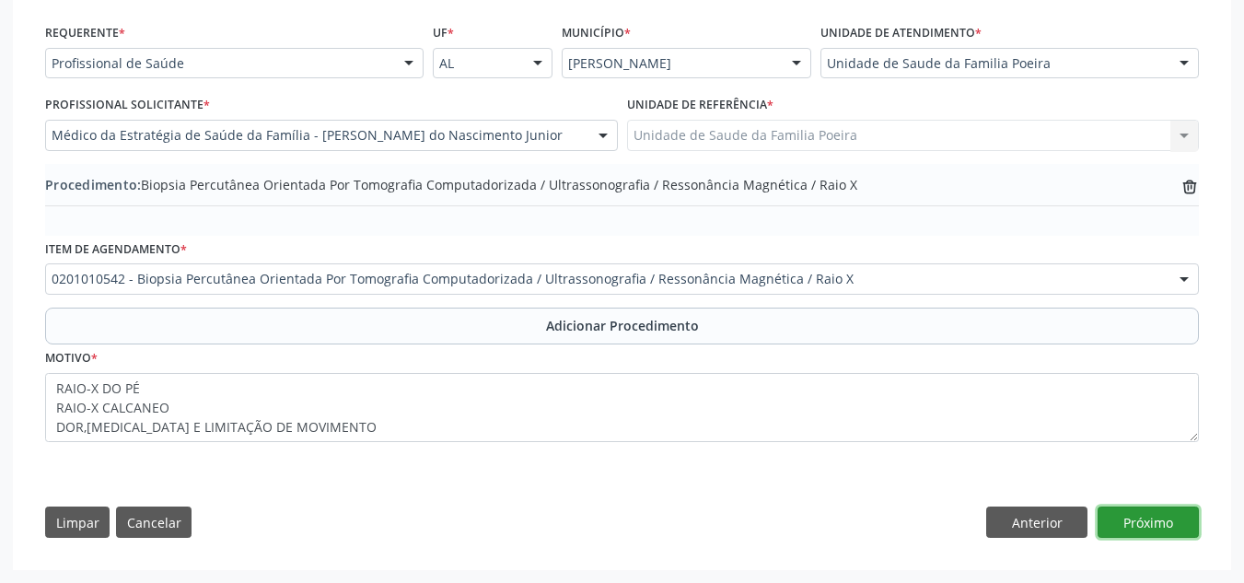
click at [1155, 516] on button "Próximo" at bounding box center [1147, 521] width 101 height 31
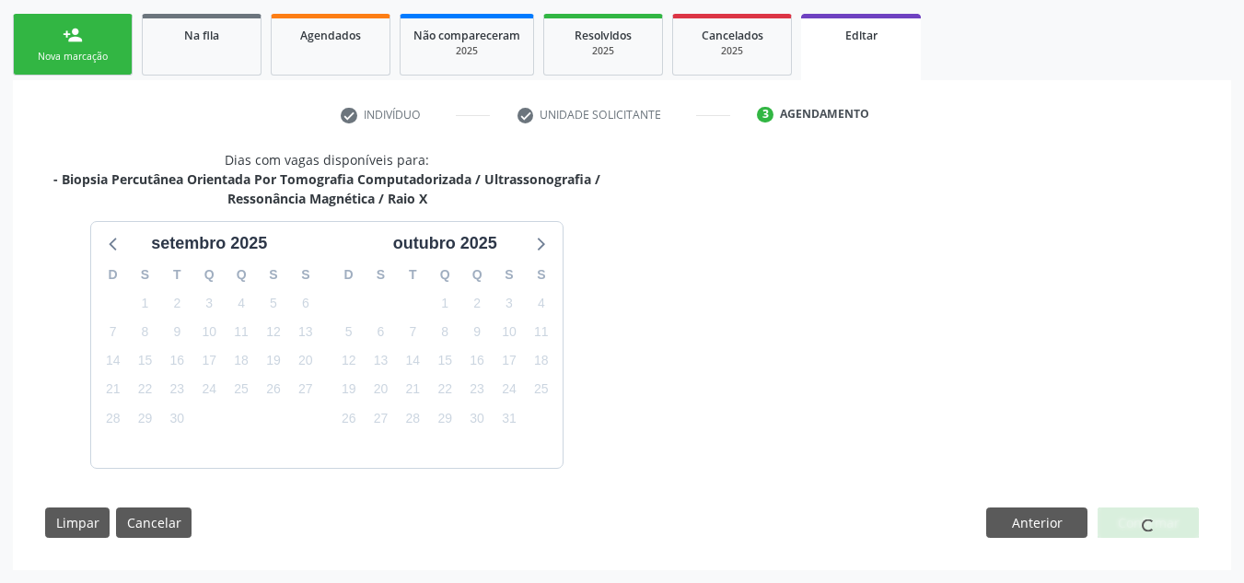
scroll to position [342, 0]
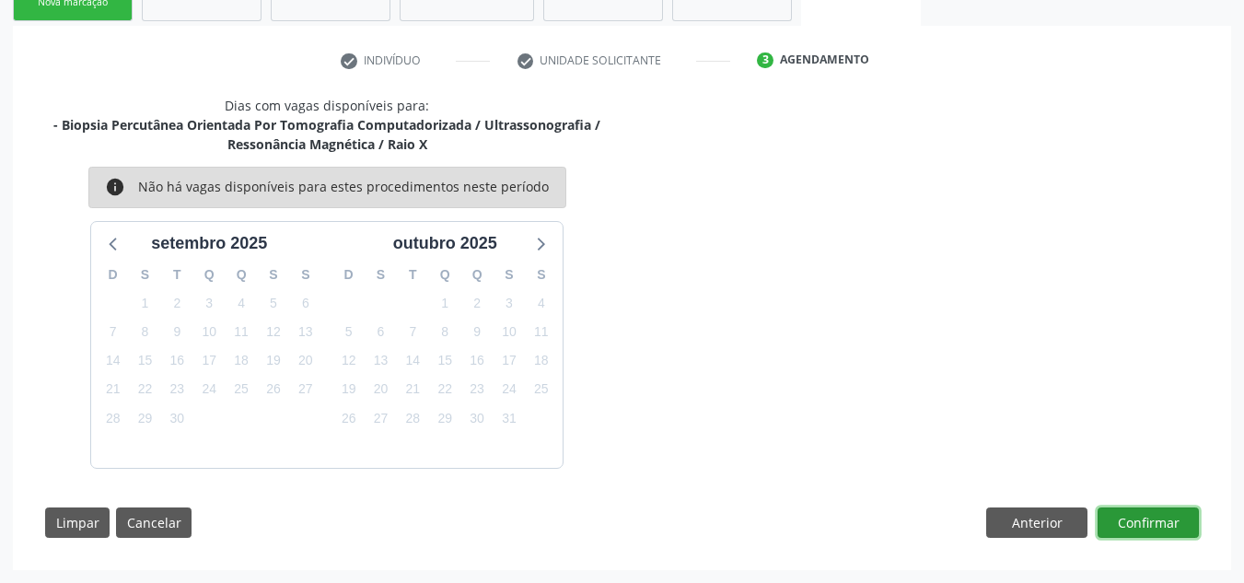
click at [1155, 516] on button "Confirmar" at bounding box center [1147, 522] width 101 height 31
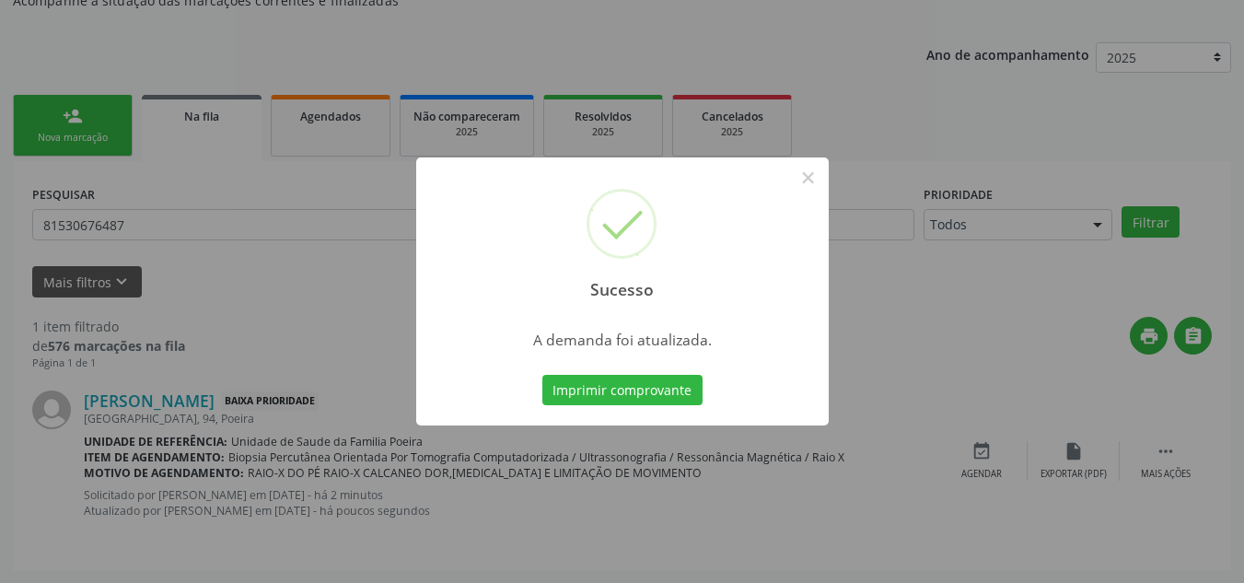
scroll to position [51, 0]
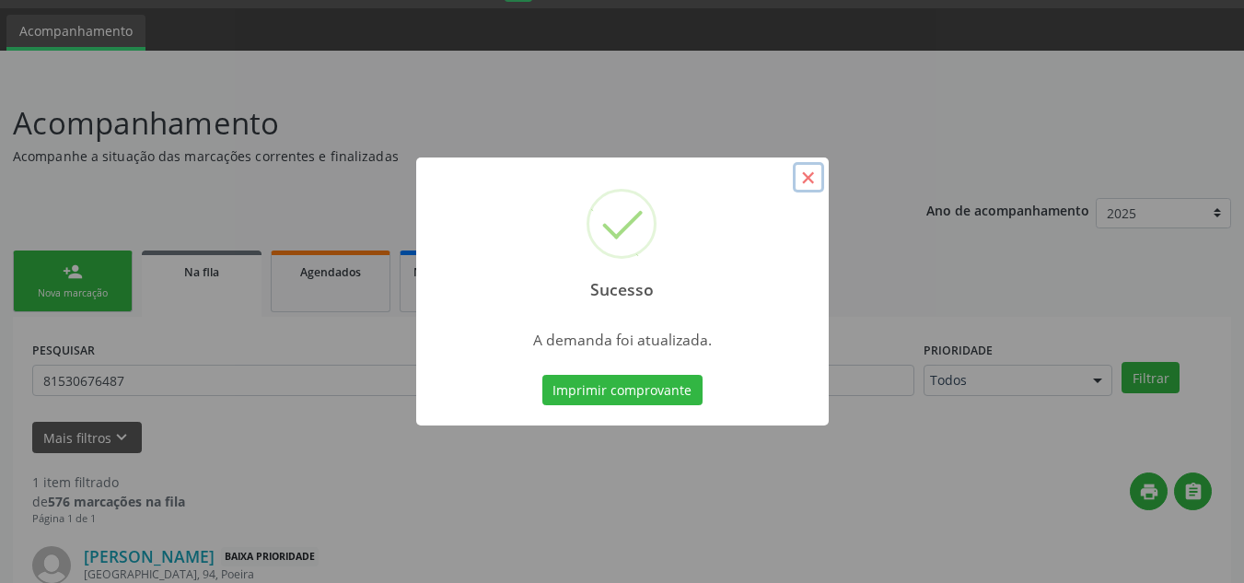
click at [811, 173] on button "×" at bounding box center [808, 177] width 31 height 31
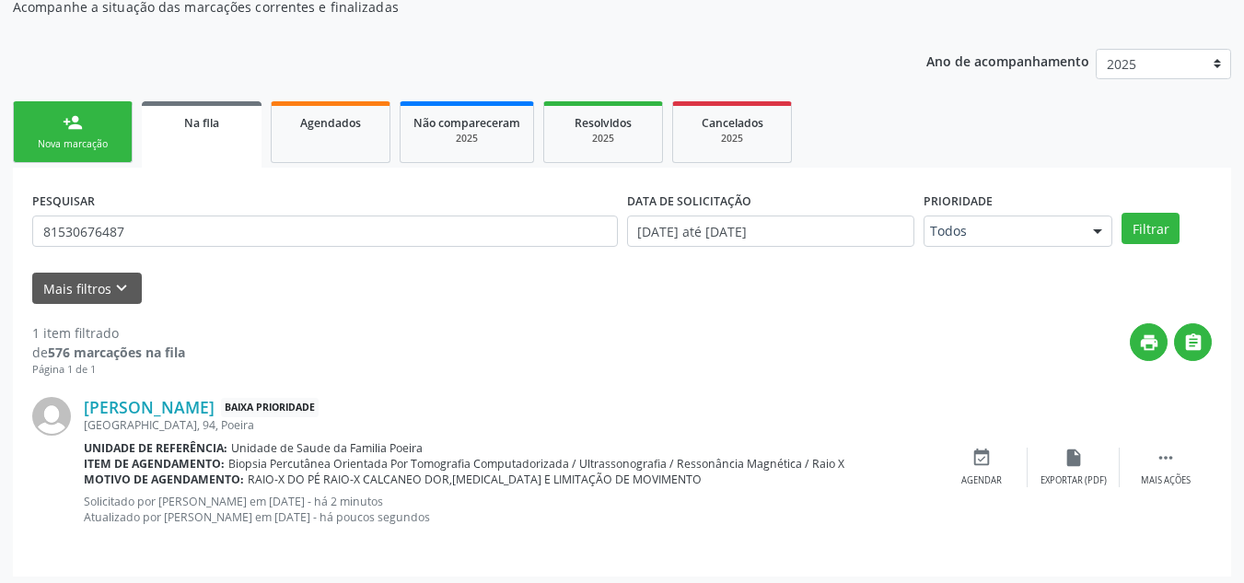
scroll to position [206, 0]
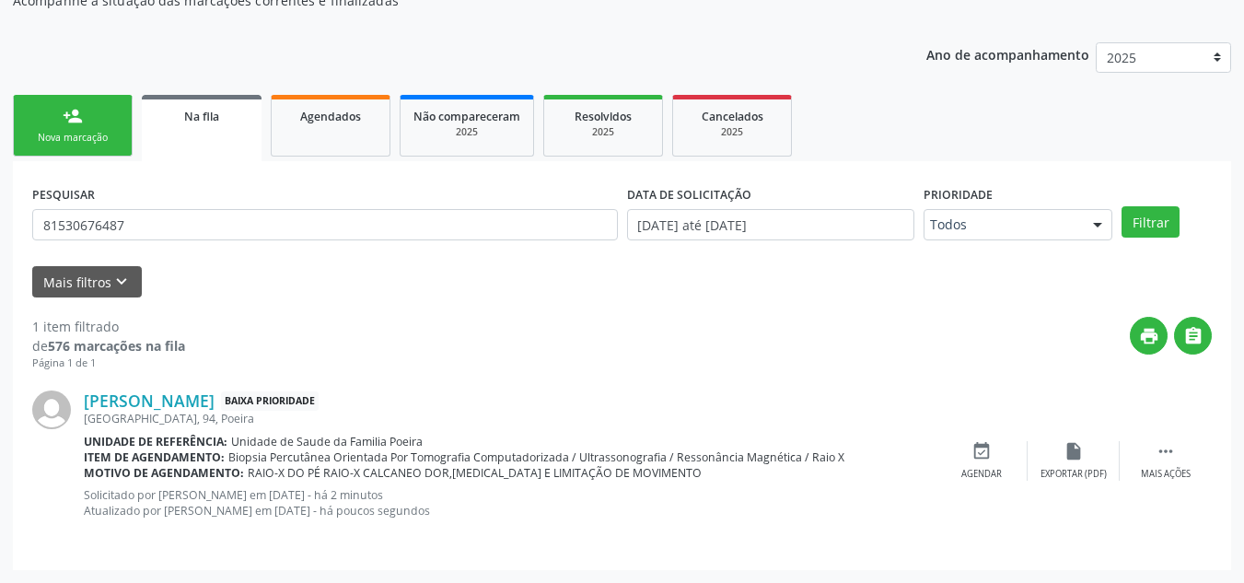
click at [105, 136] on div "Nova marcação" at bounding box center [73, 138] width 92 height 14
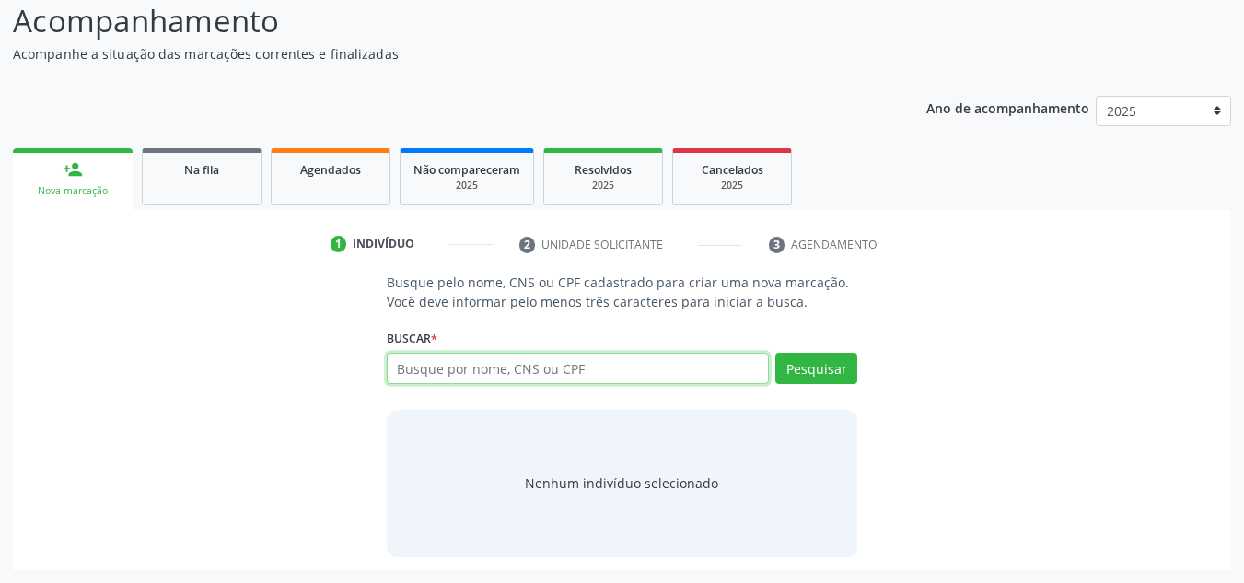
drag, startPoint x: 515, startPoint y: 377, endPoint x: 438, endPoint y: 361, distance: 78.2
click at [438, 361] on input "text" at bounding box center [578, 368] width 383 height 31
type input "81530676487"
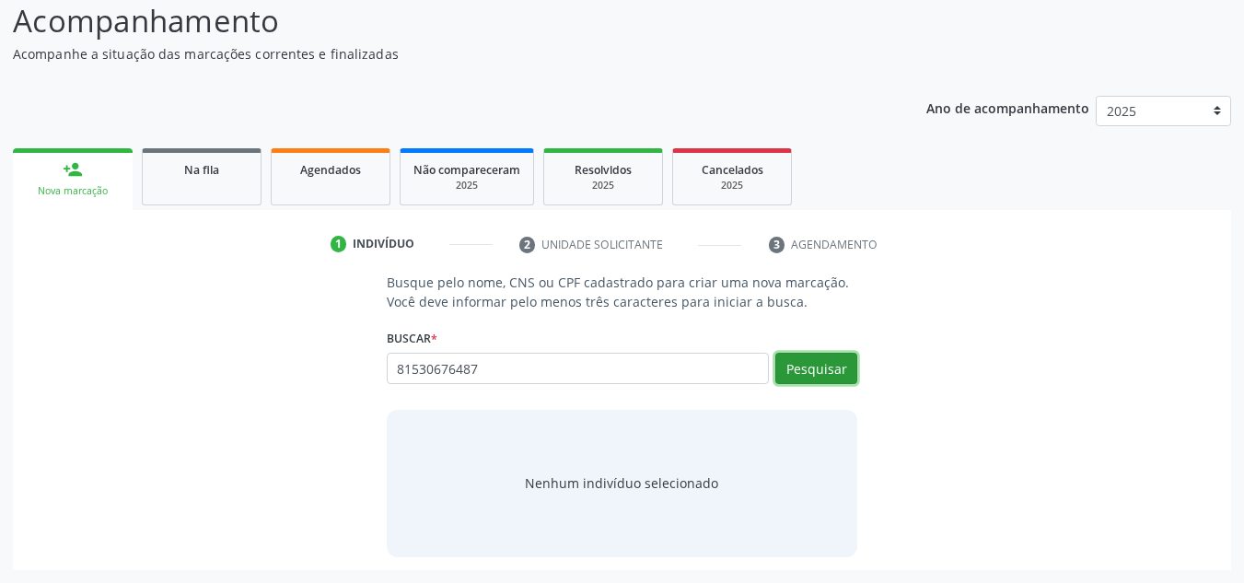
click at [805, 377] on button "Pesquisar" at bounding box center [816, 368] width 82 height 31
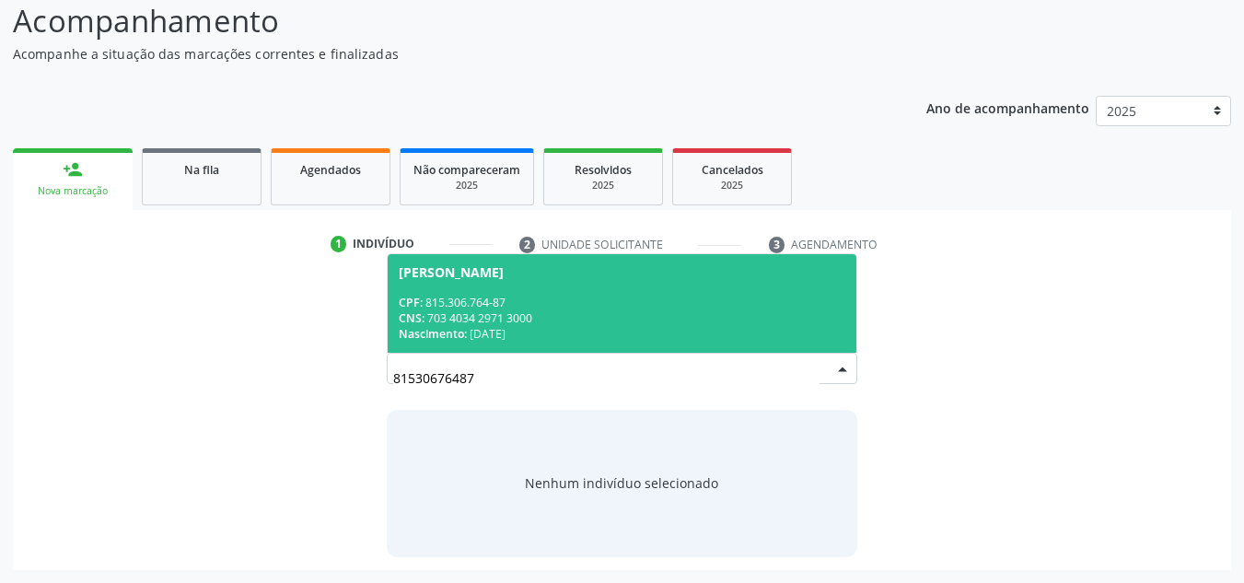
click at [490, 296] on div "CPF: 815.306.764-87" at bounding box center [622, 303] width 447 height 16
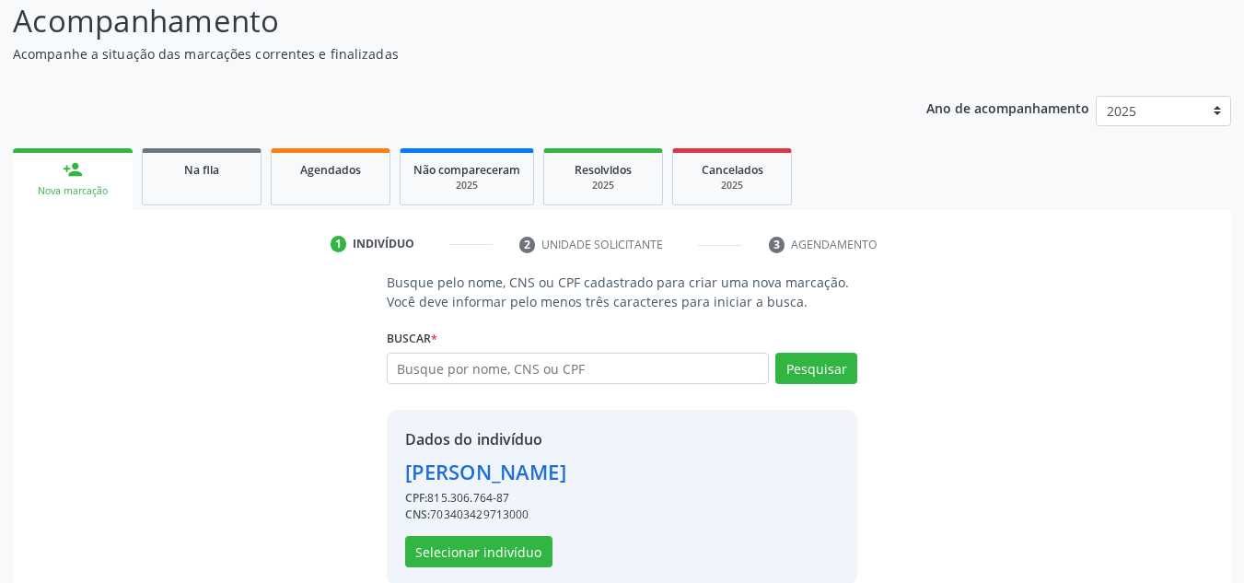
scroll to position [181, 0]
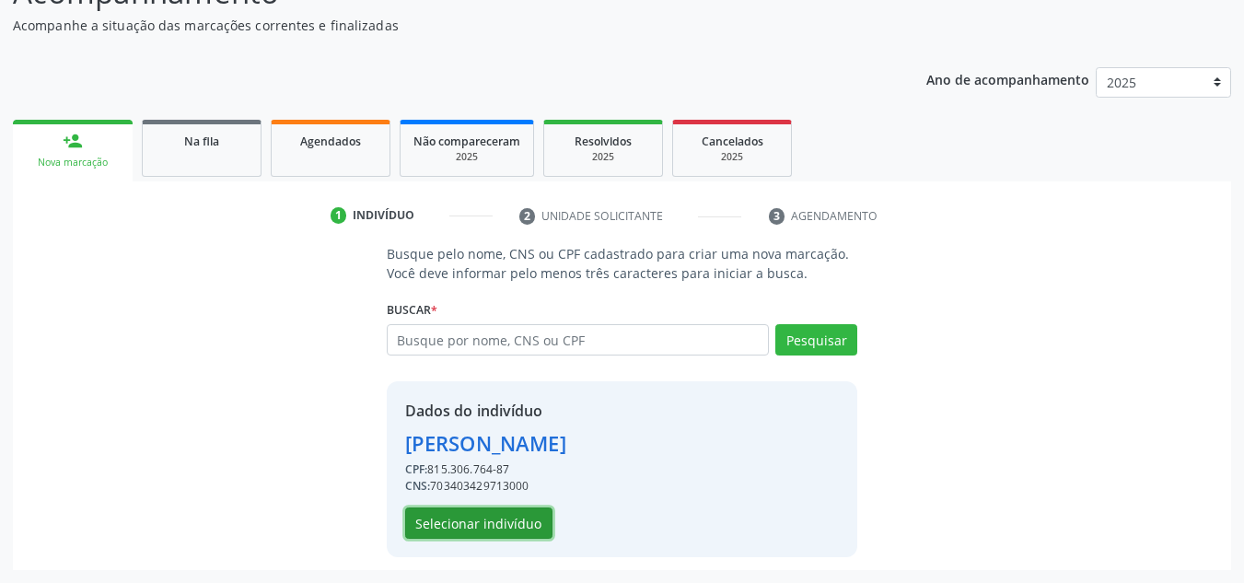
click at [497, 536] on button "Selecionar indivíduo" at bounding box center [478, 522] width 147 height 31
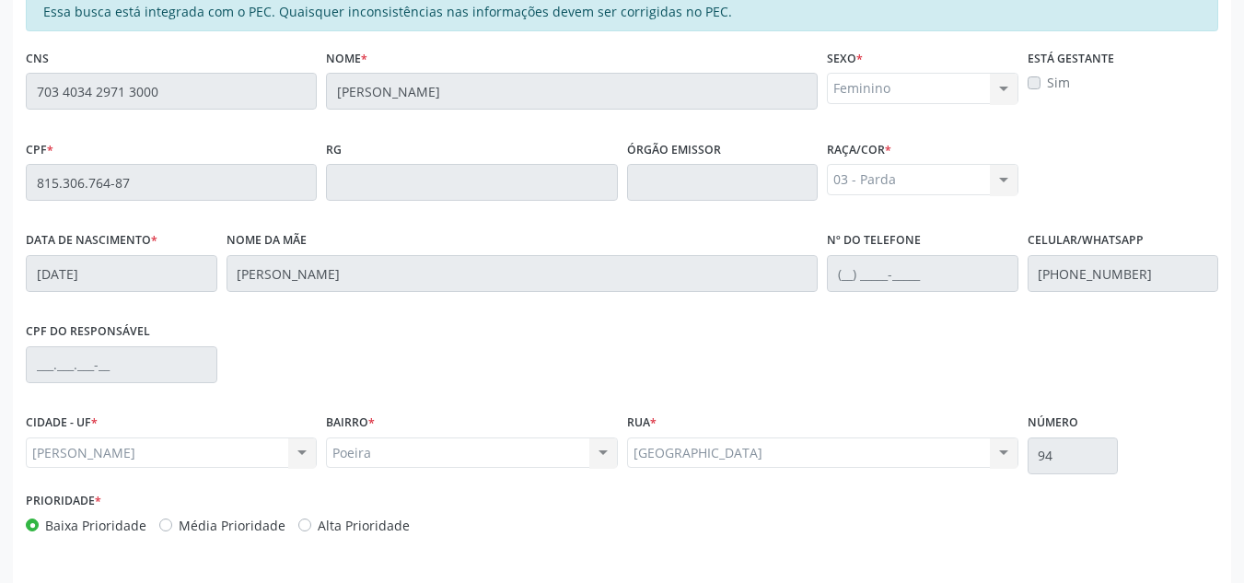
scroll to position [494, 0]
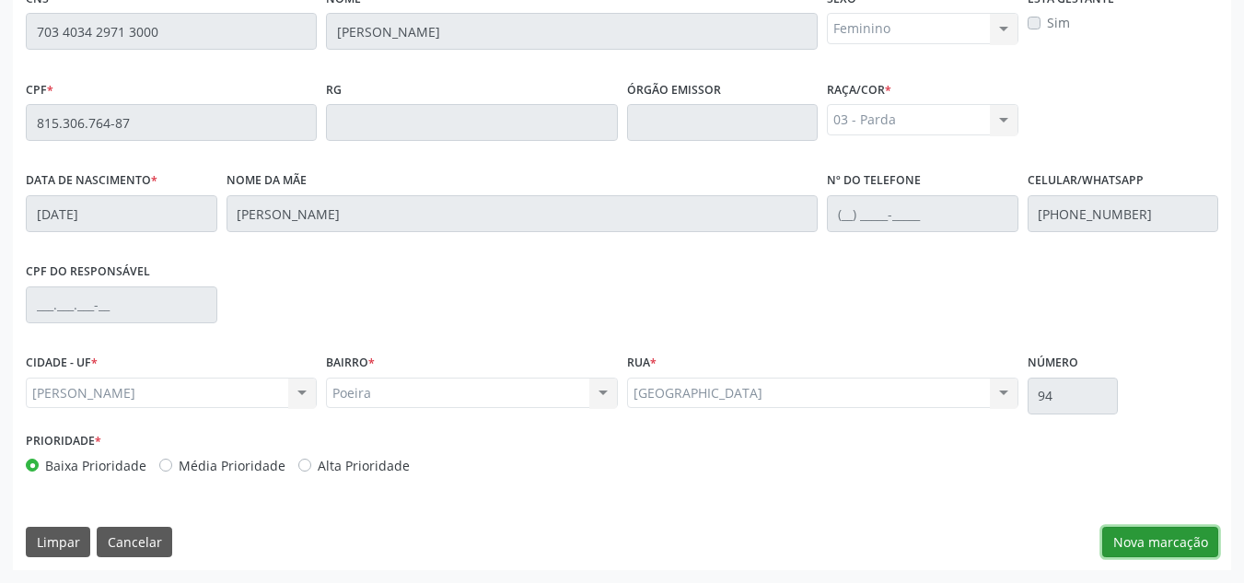
click at [1165, 540] on button "Nova marcação" at bounding box center [1160, 542] width 116 height 31
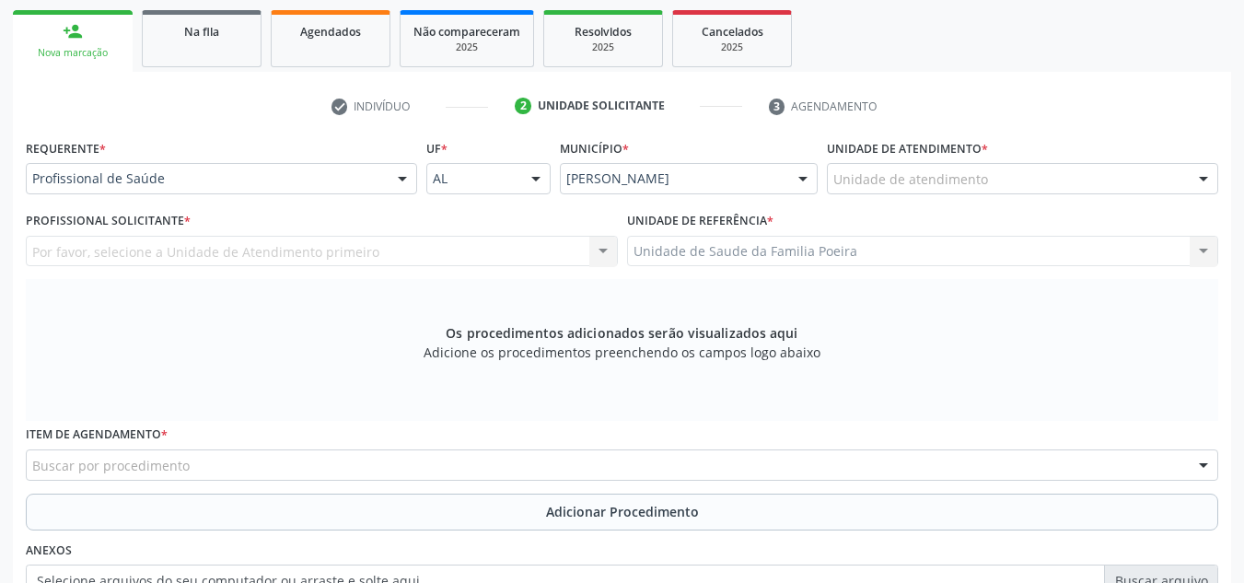
scroll to position [218, 0]
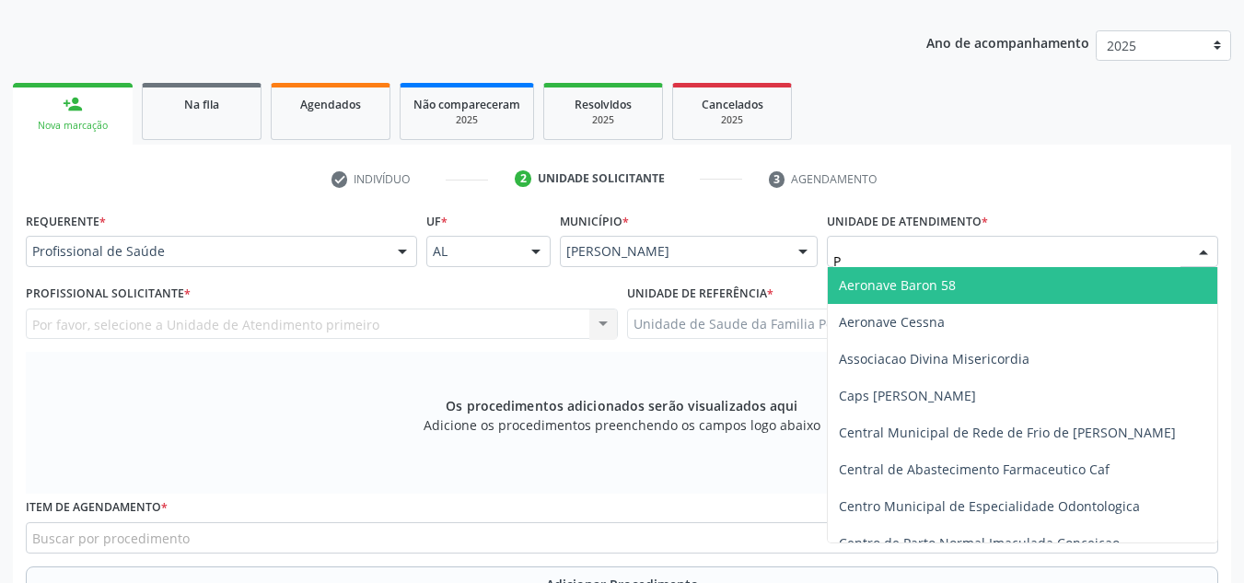
type input "PO"
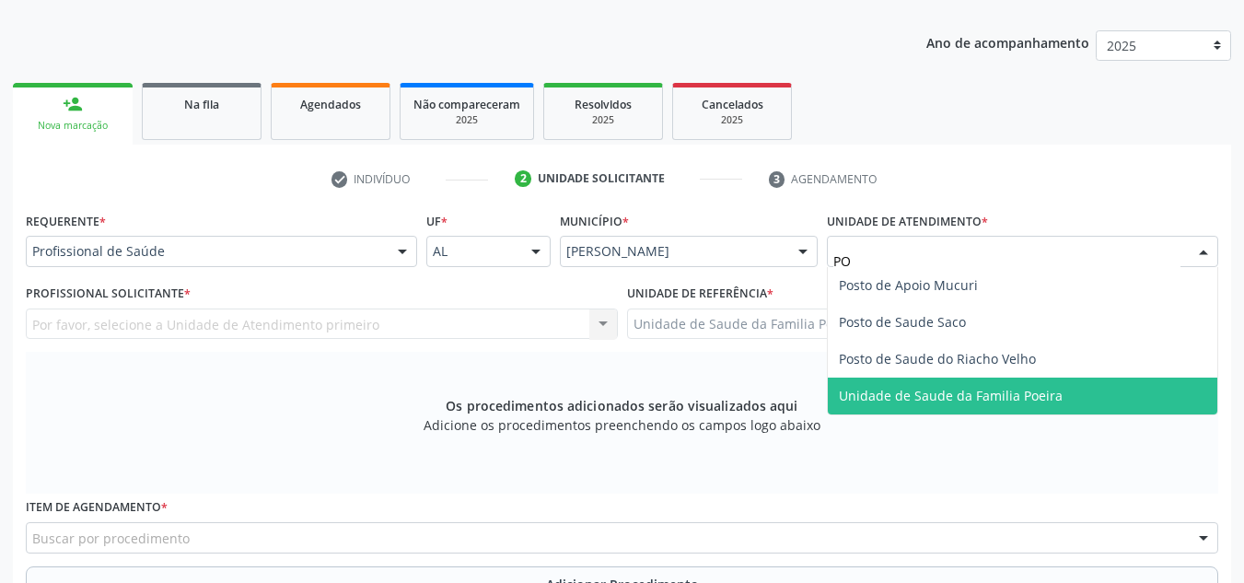
click at [988, 389] on span "Unidade de Saude da Familia Poeira" at bounding box center [951, 395] width 224 height 17
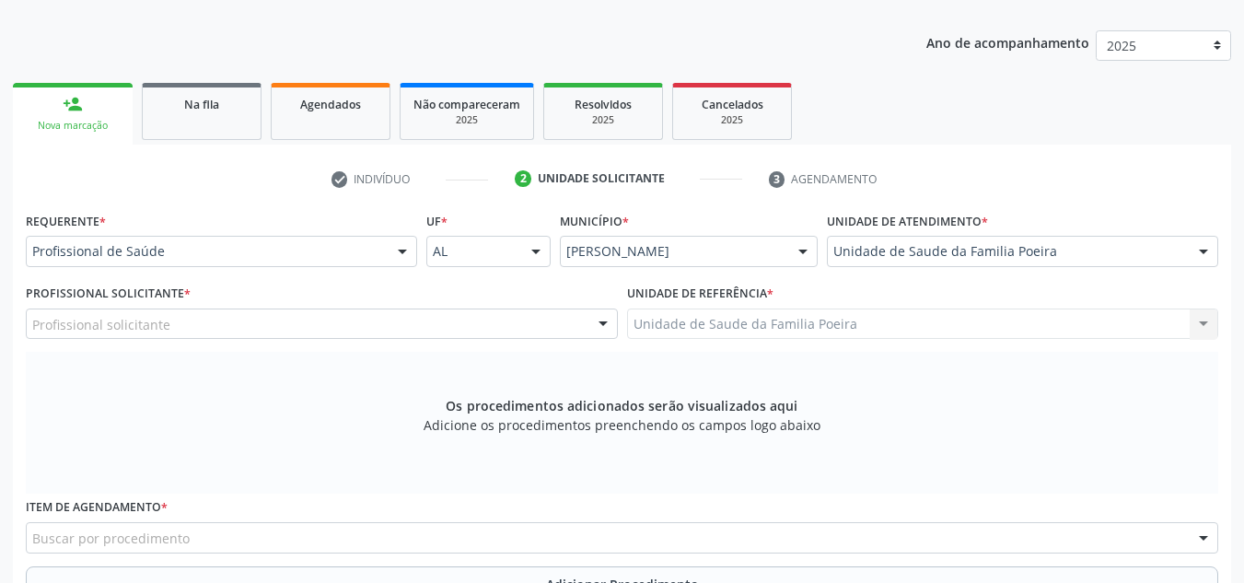
click at [222, 329] on div "Profissional solicitante" at bounding box center [322, 323] width 592 height 31
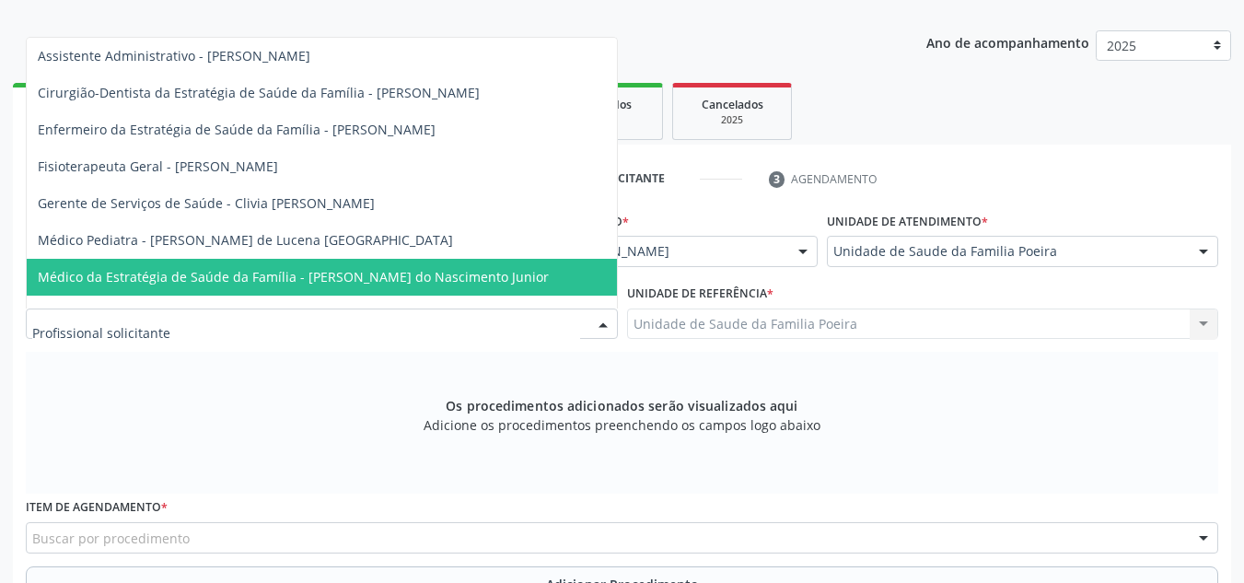
click at [225, 264] on span "Médico da Estratégia de Saúde da Família - [PERSON_NAME] do Nascimento Junior" at bounding box center [322, 277] width 590 height 37
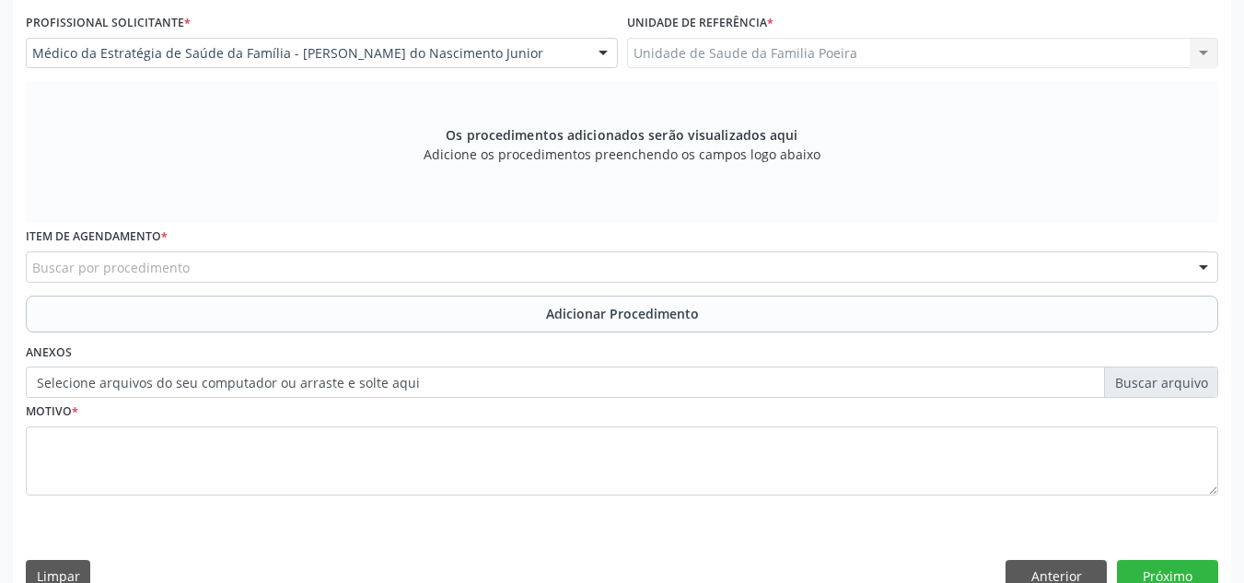
scroll to position [523, 0]
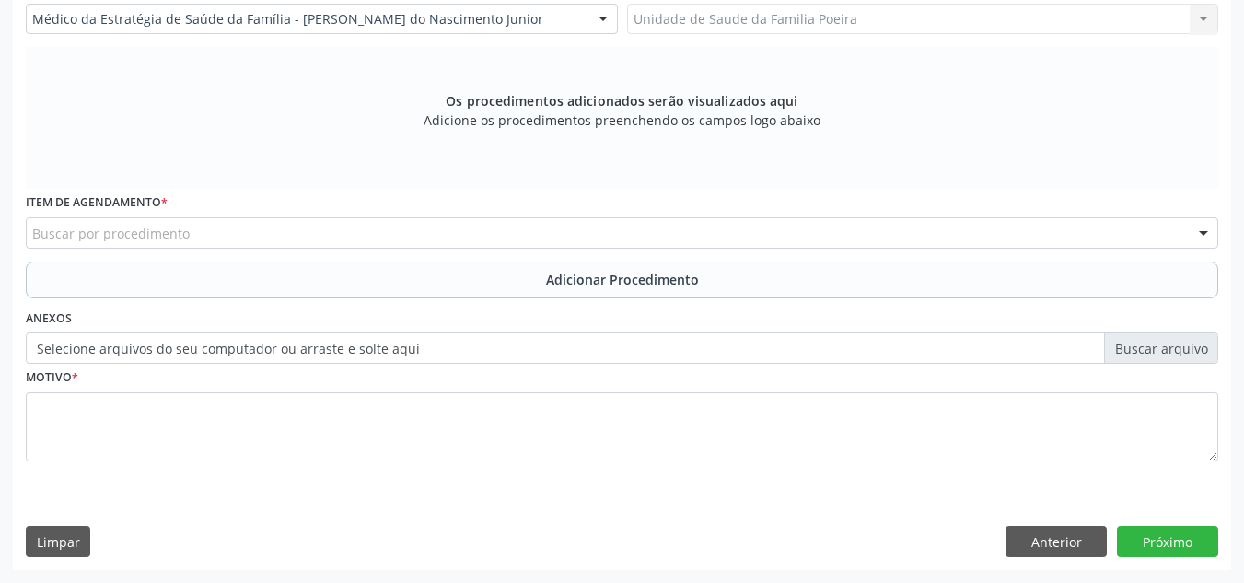
click at [219, 238] on div "Buscar por procedimento" at bounding box center [622, 232] width 1192 height 31
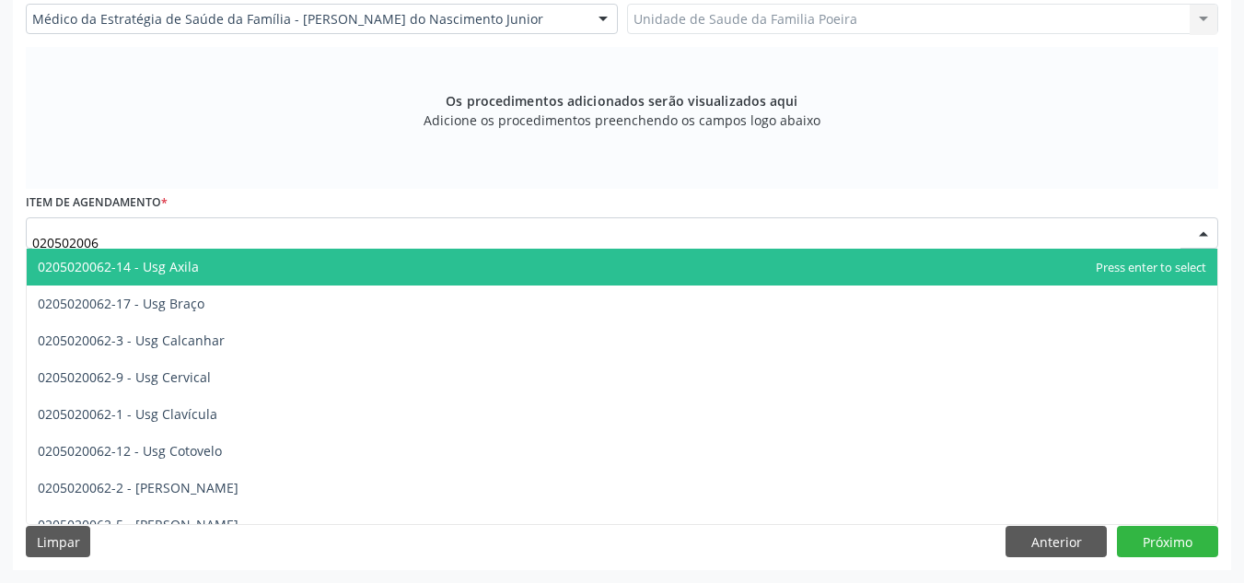
type input "0205020062"
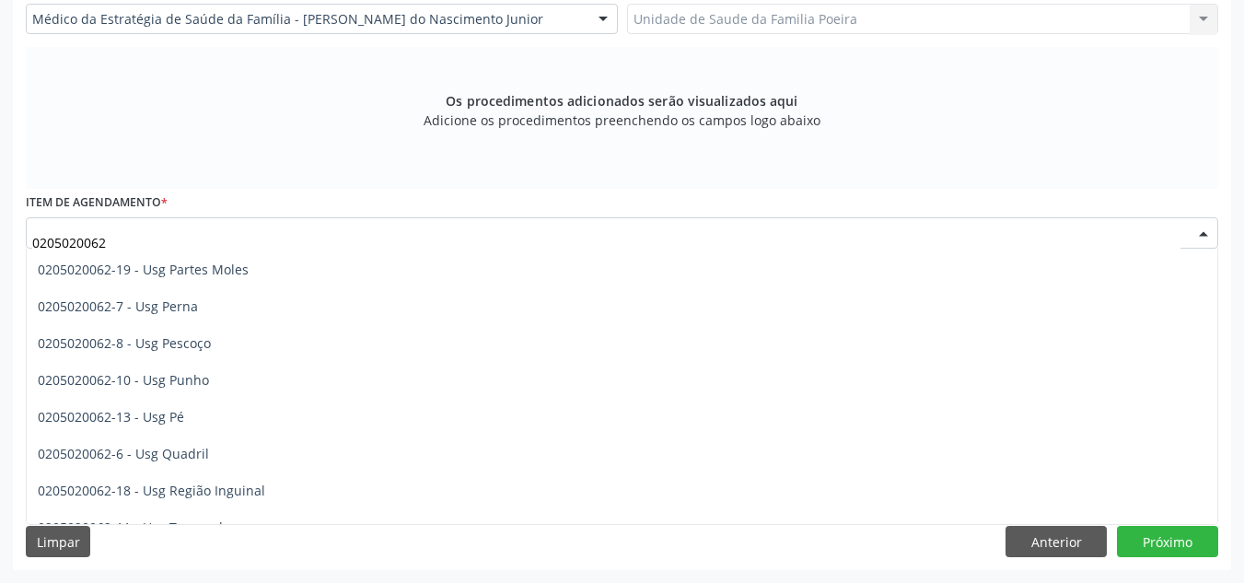
scroll to position [368, 0]
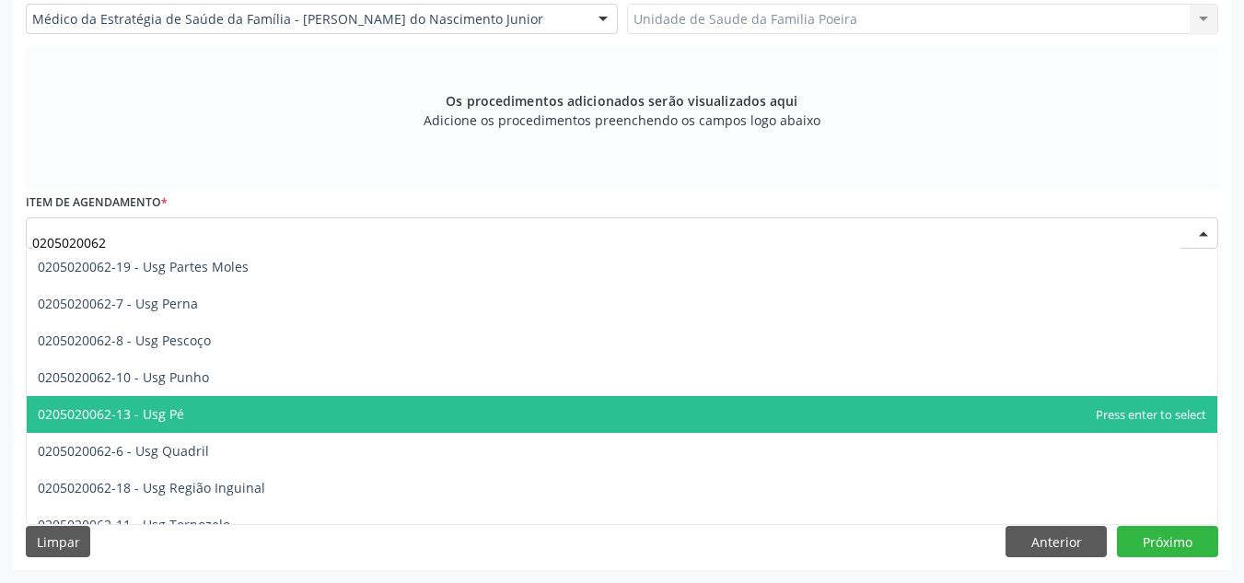
click at [203, 412] on span "0205020062-13 - Usg Pé" at bounding box center [622, 414] width 1190 height 37
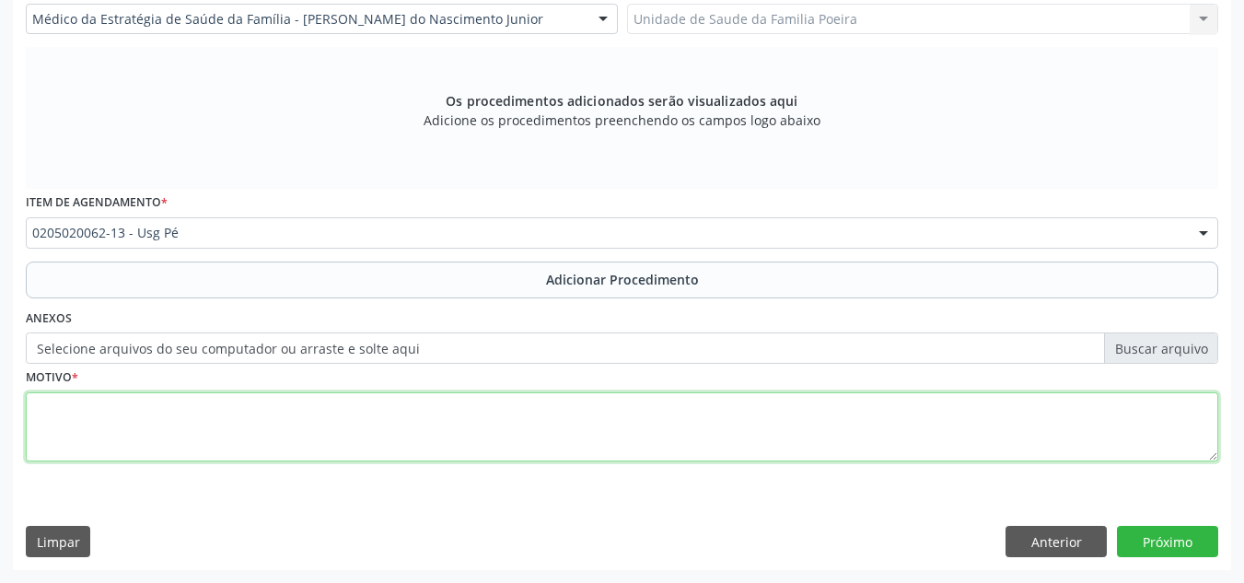
click at [205, 412] on textarea at bounding box center [622, 427] width 1192 height 70
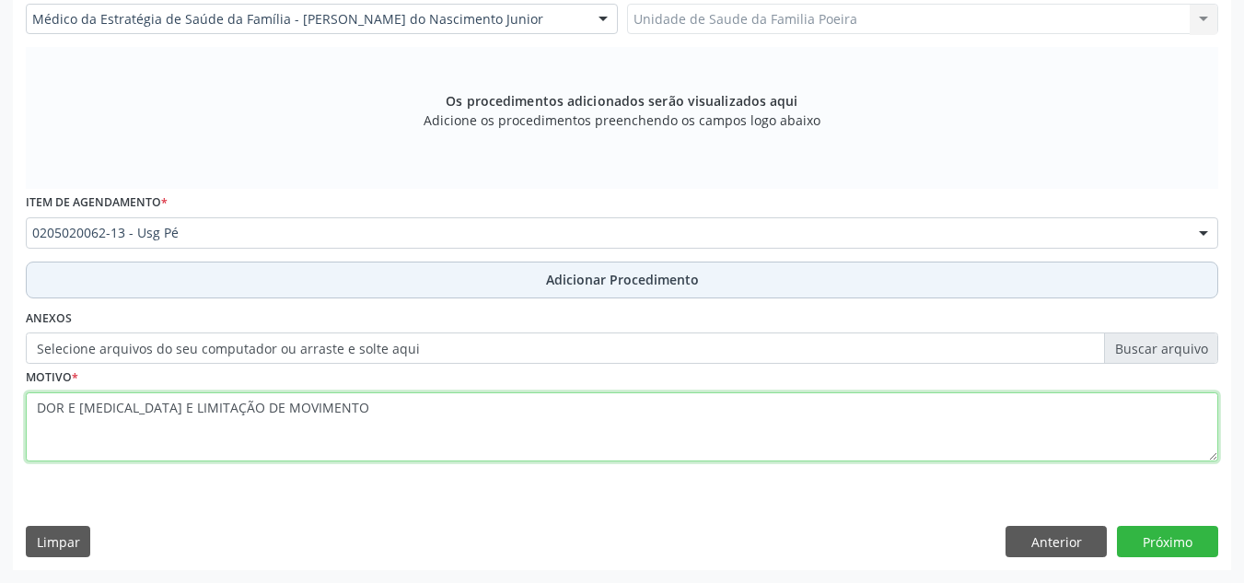
type textarea "DOR E EDEMA E LIMITAÇÃO DE MOVIMENTO"
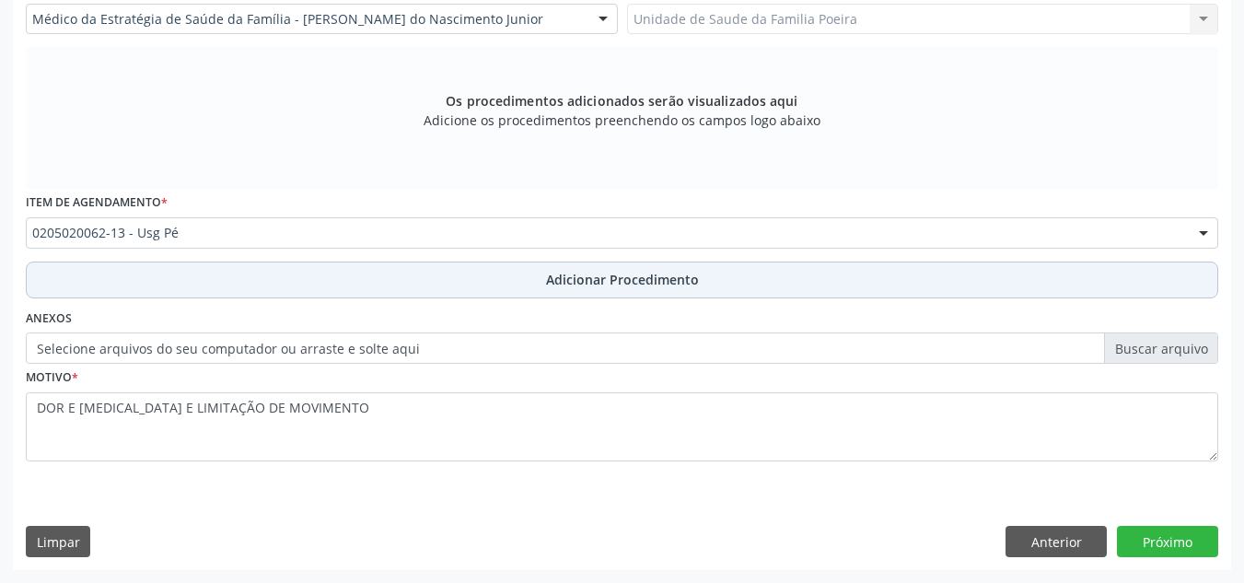
click at [561, 290] on button "Adicionar Procedimento" at bounding box center [622, 279] width 1192 height 37
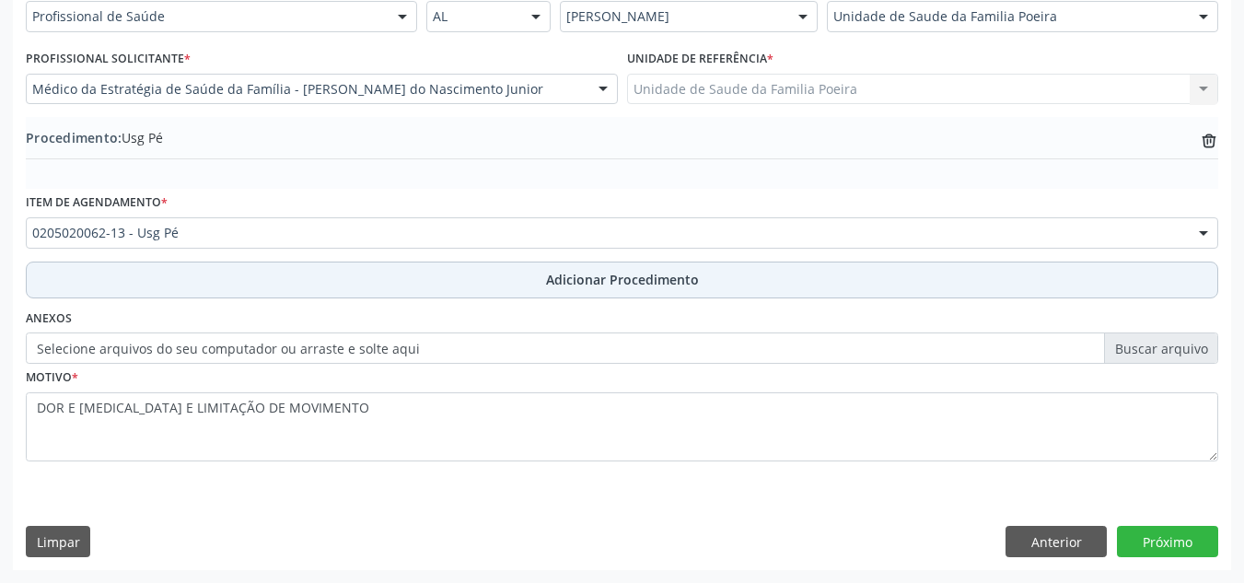
scroll to position [453, 0]
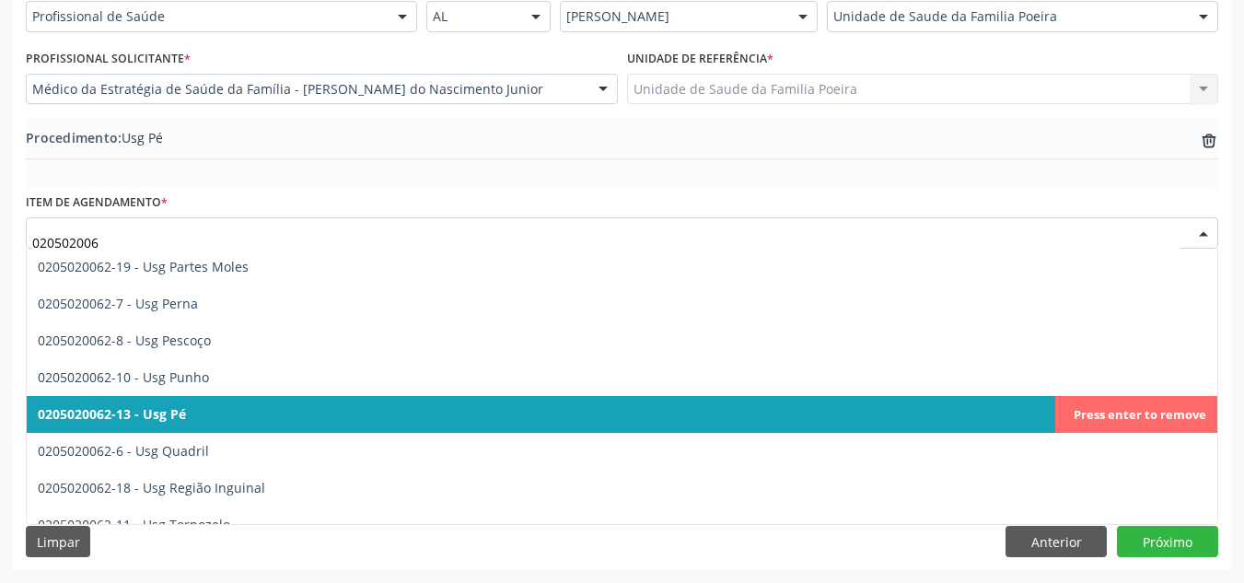
type input "0205020062"
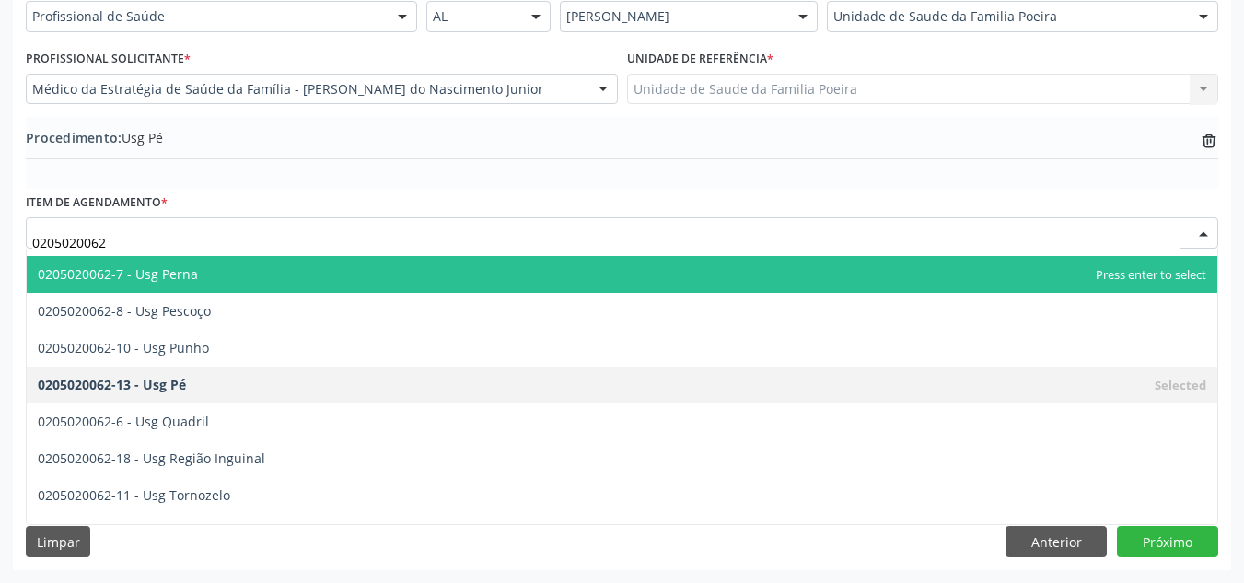
scroll to position [424, 0]
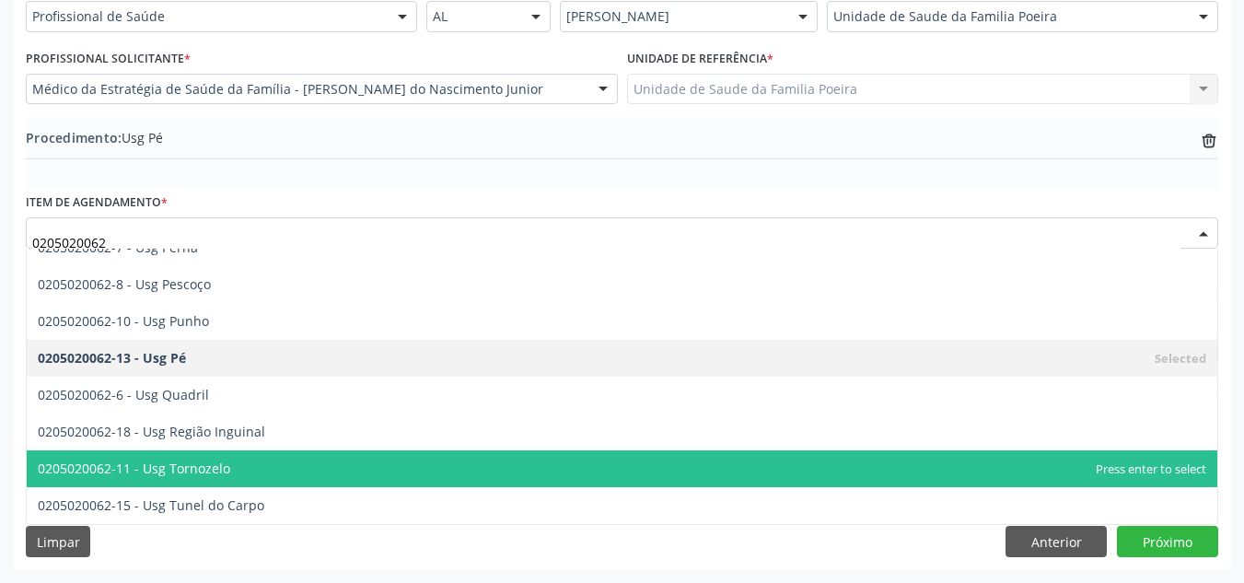
click at [235, 472] on span "0205020062-11 - Usg Tornozelo" at bounding box center [622, 468] width 1190 height 37
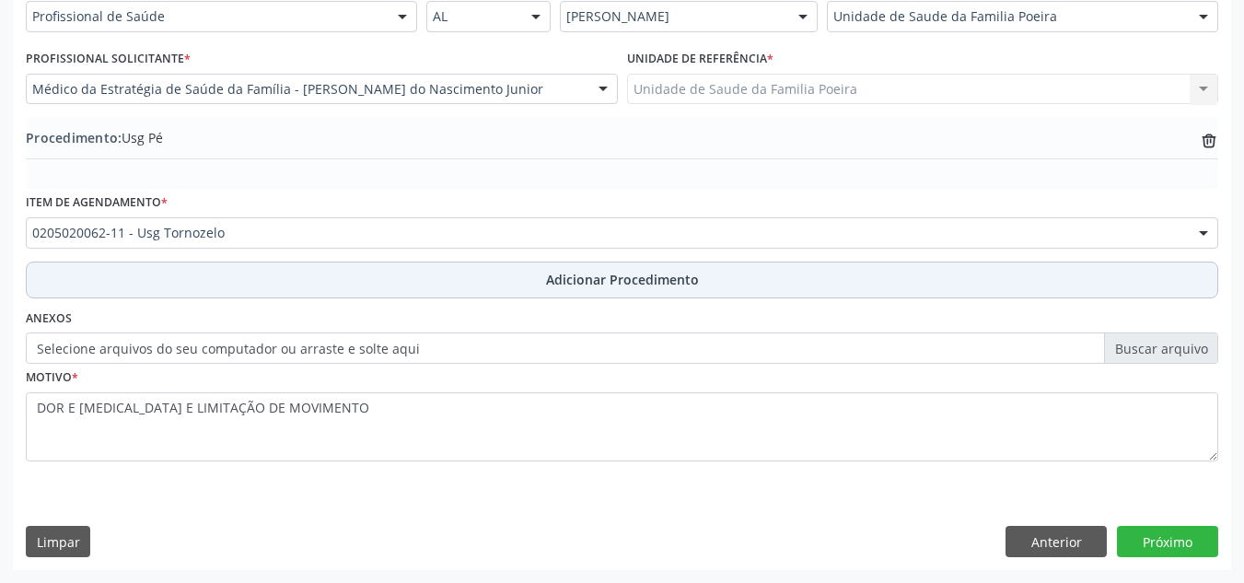
click at [389, 294] on button "Adicionar Procedimento" at bounding box center [622, 279] width 1192 height 37
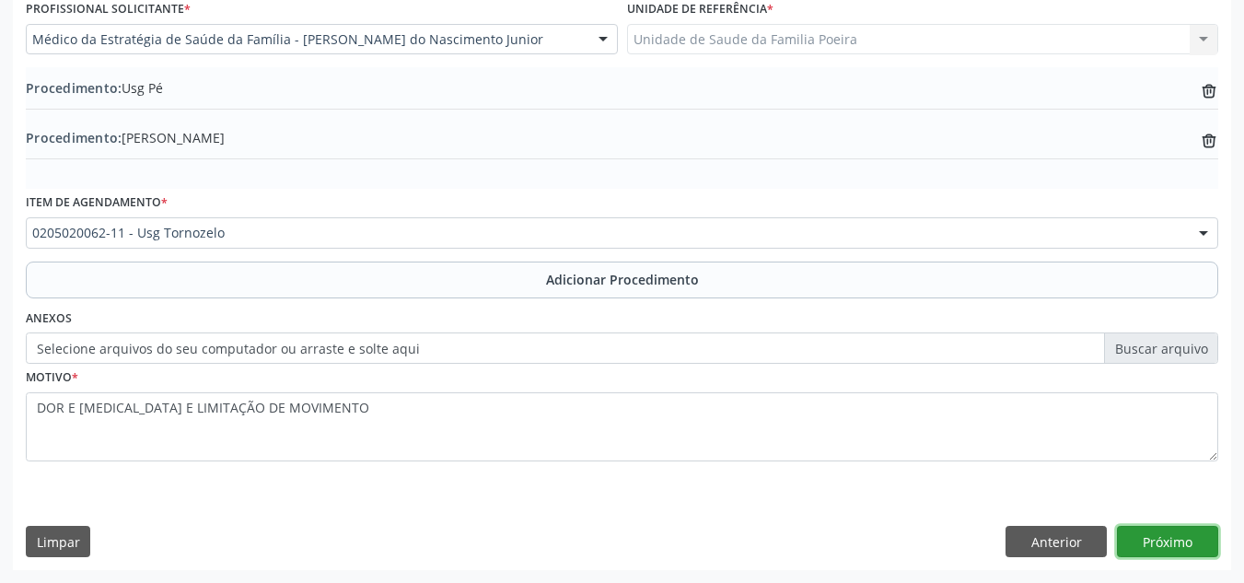
click at [1172, 527] on button "Próximo" at bounding box center [1167, 541] width 101 height 31
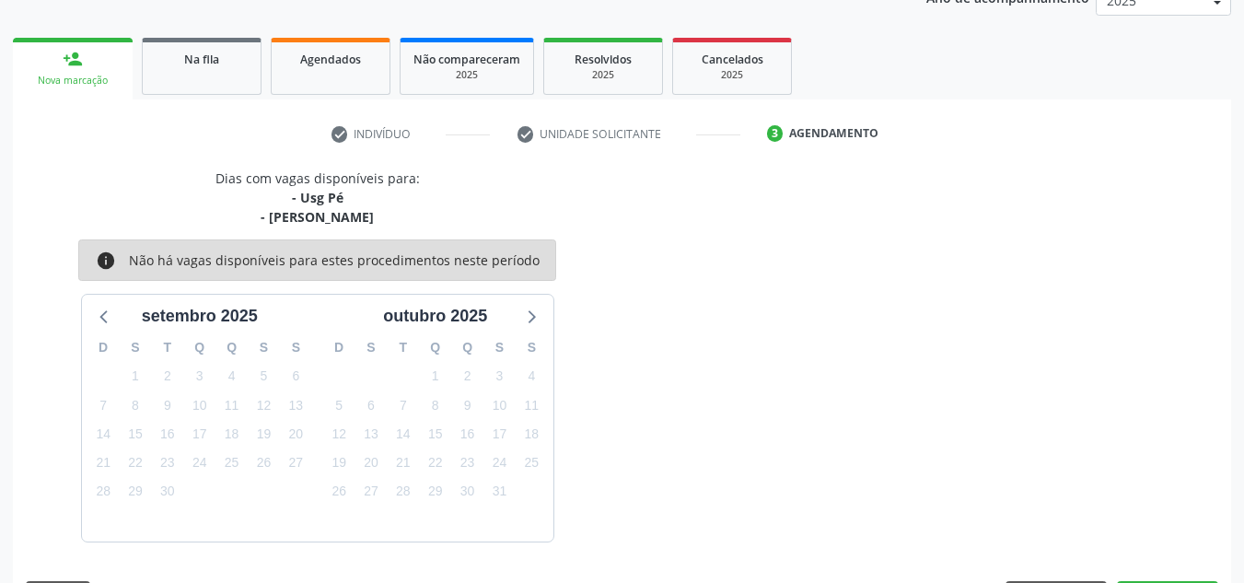
scroll to position [318, 0]
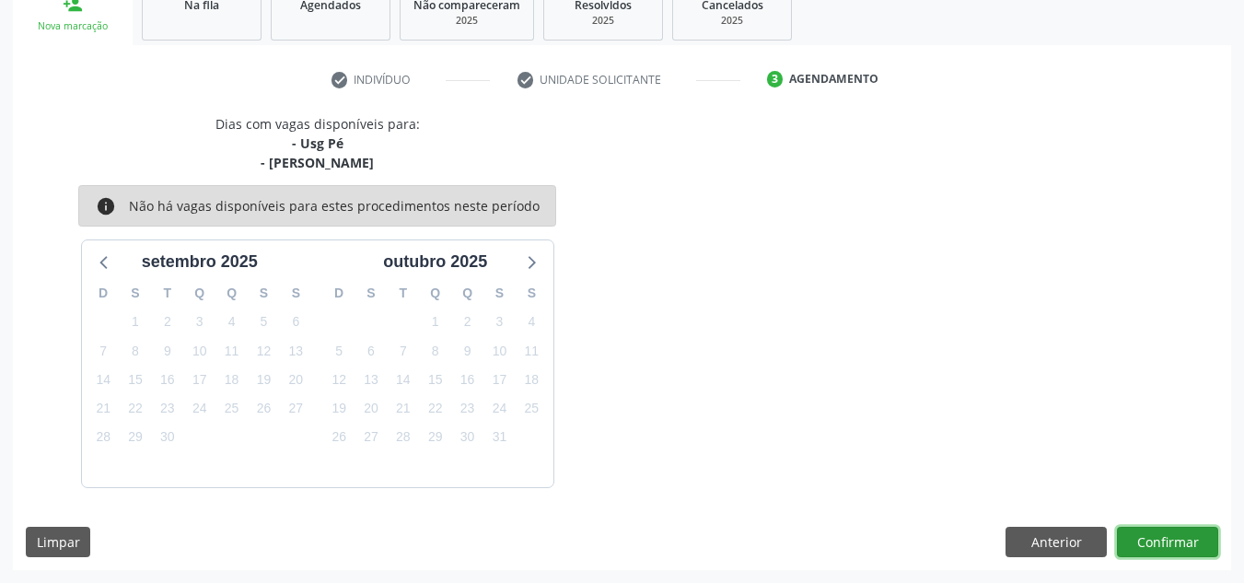
click at [1185, 547] on button "Confirmar" at bounding box center [1167, 542] width 101 height 31
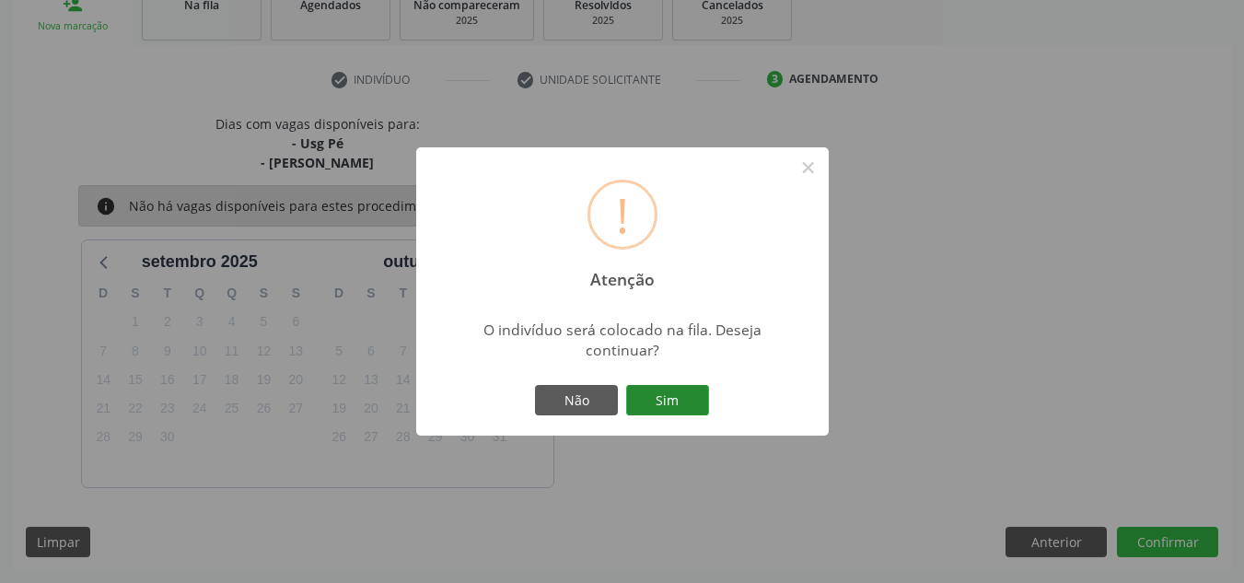
click at [692, 409] on button "Sim" at bounding box center [667, 400] width 83 height 31
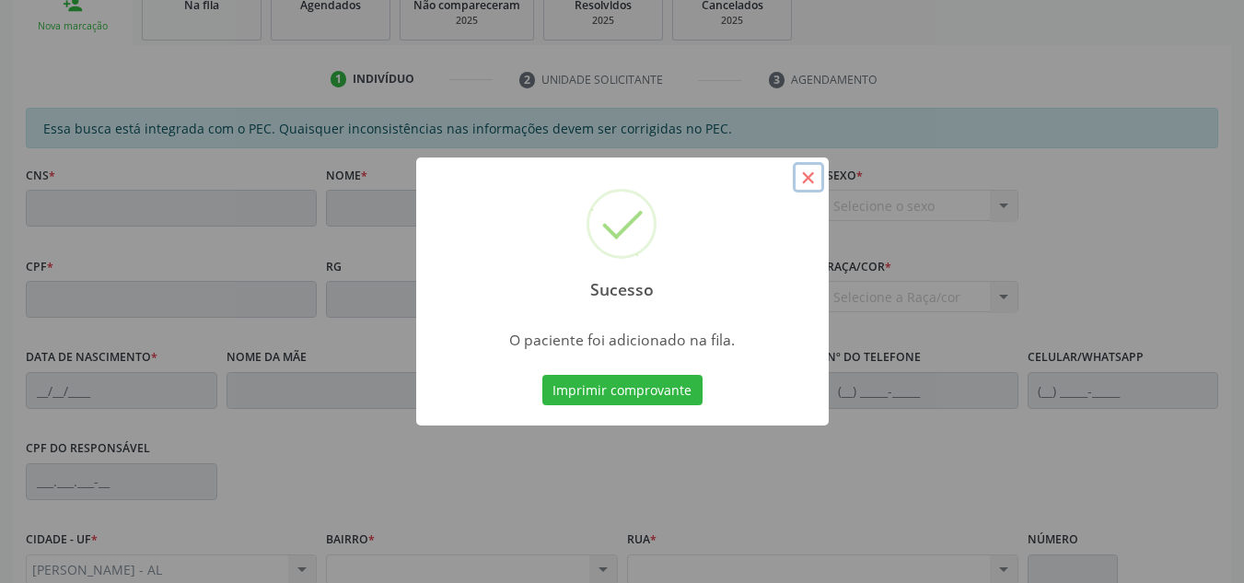
click at [804, 176] on button "×" at bounding box center [808, 177] width 31 height 31
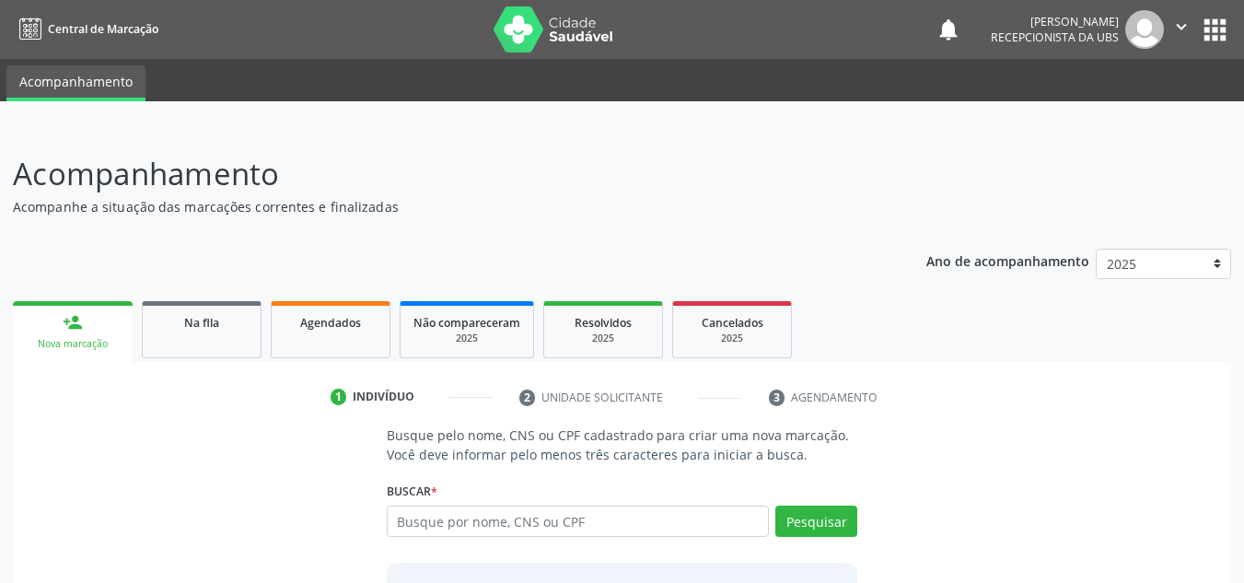
drag, startPoint x: 468, startPoint y: 528, endPoint x: 437, endPoint y: 528, distance: 30.4
click at [437, 528] on input "text" at bounding box center [578, 520] width 383 height 31
type input "81530676487"
click at [830, 527] on button "Pesquisar" at bounding box center [816, 520] width 82 height 31
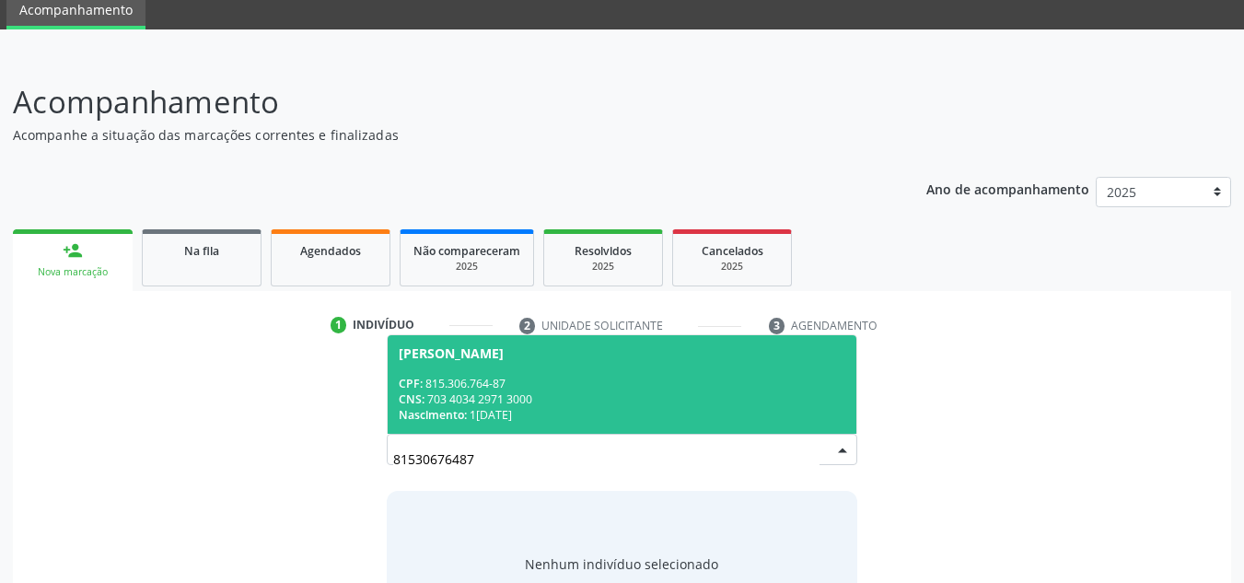
scroll to position [92, 0]
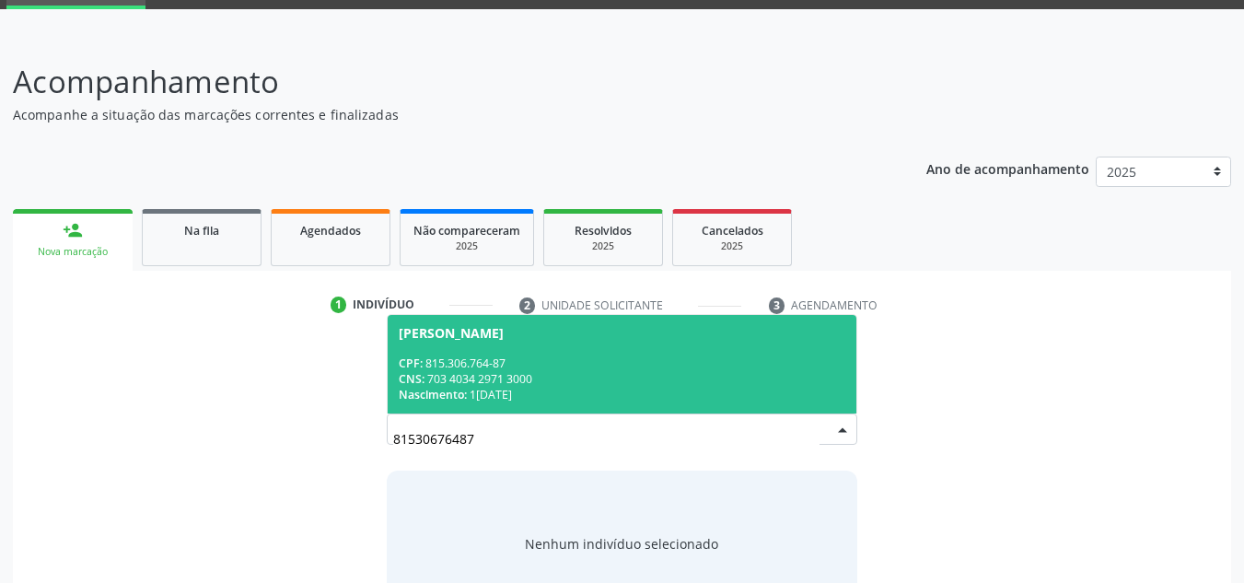
click at [604, 362] on div "CPF: 815.306.764-87" at bounding box center [622, 363] width 447 height 16
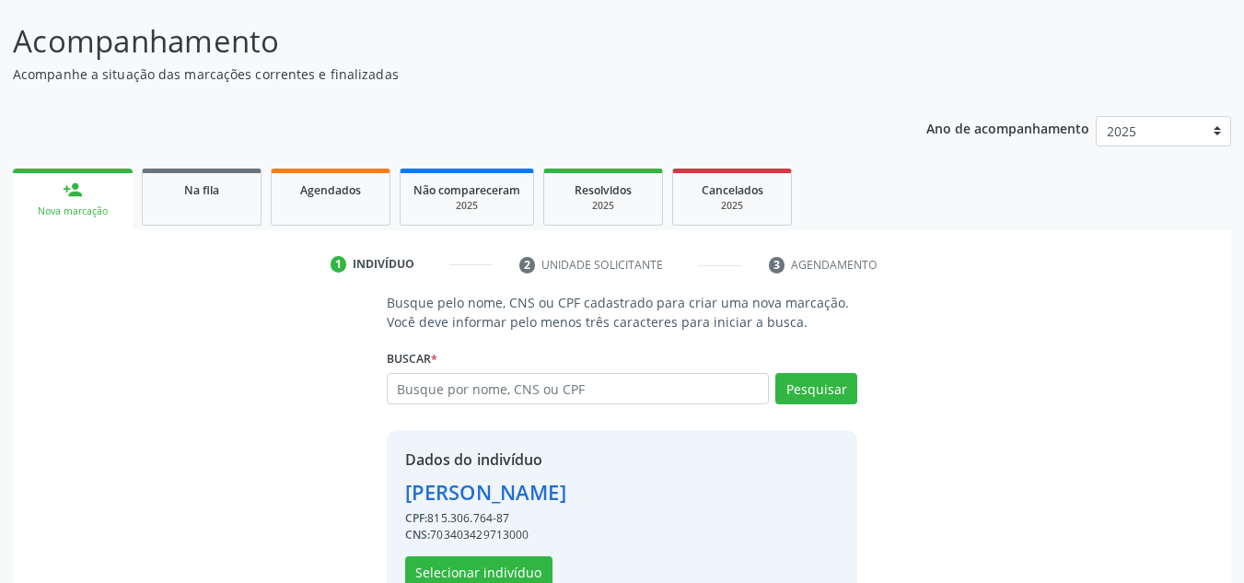
scroll to position [89, 0]
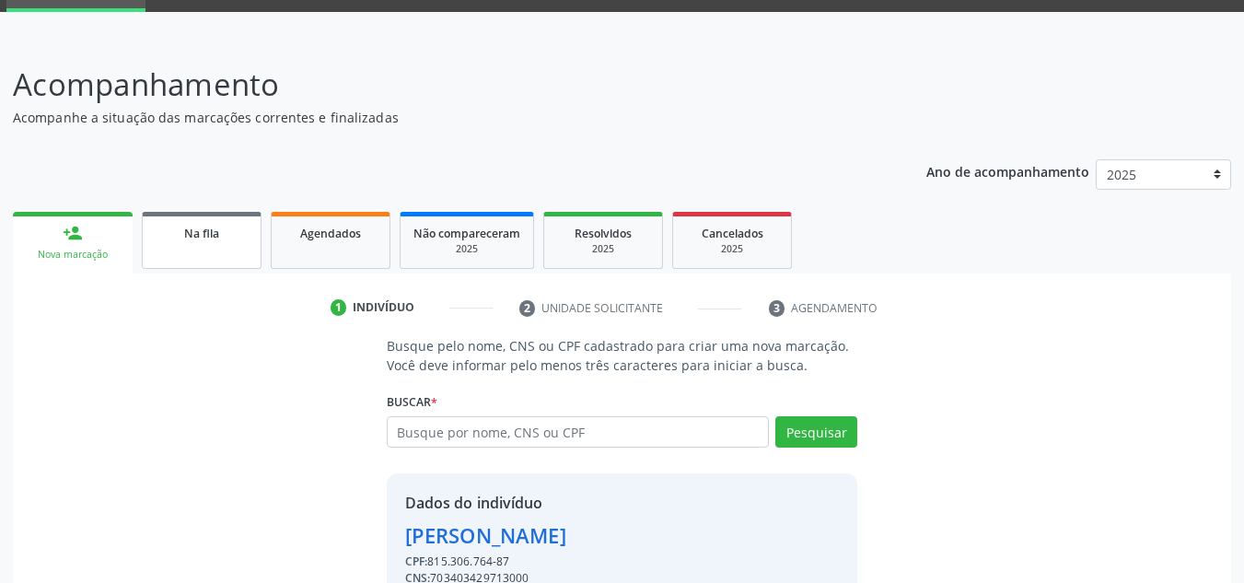
click at [248, 244] on link "Na fila" at bounding box center [202, 240] width 120 height 57
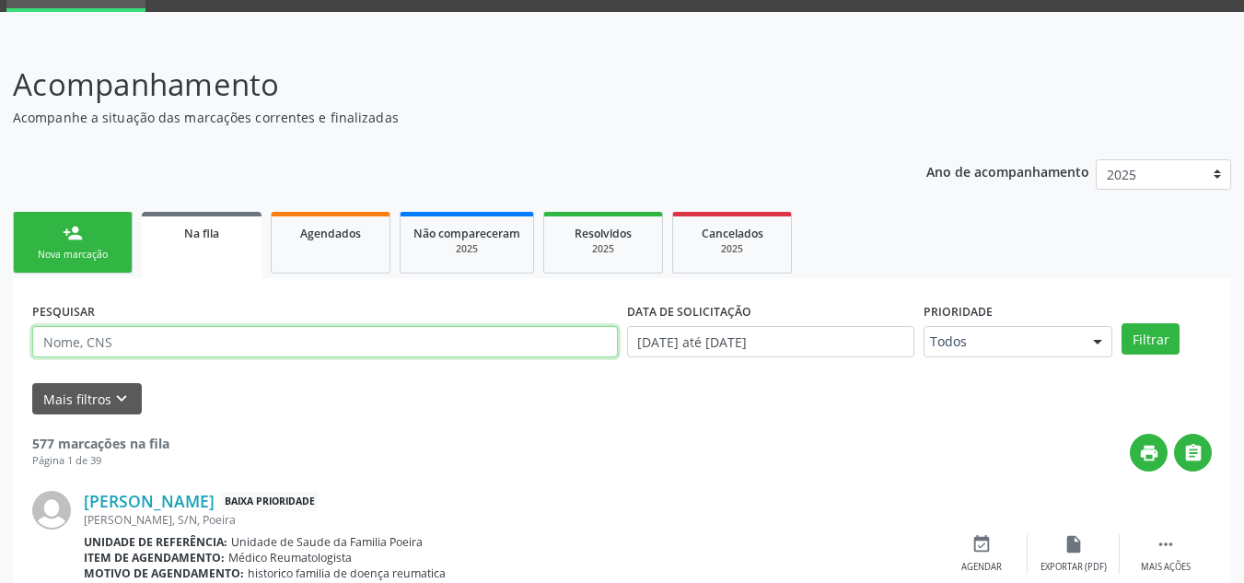
click at [196, 340] on input "text" at bounding box center [325, 341] width 586 height 31
type input "81530676487"
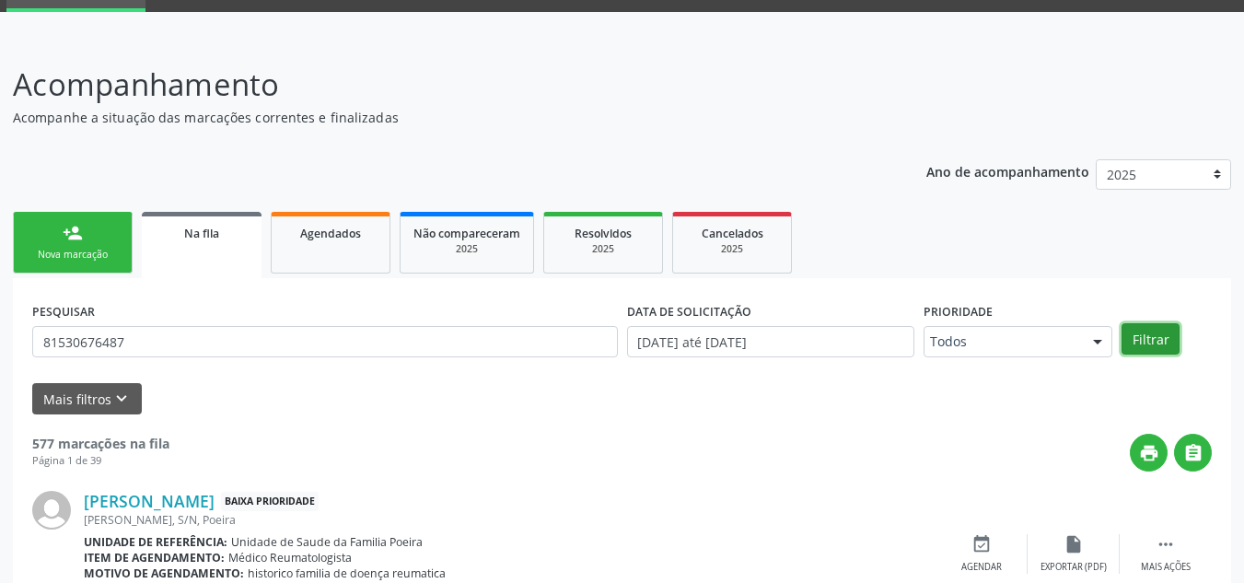
click at [1169, 339] on button "Filtrar" at bounding box center [1150, 338] width 58 height 31
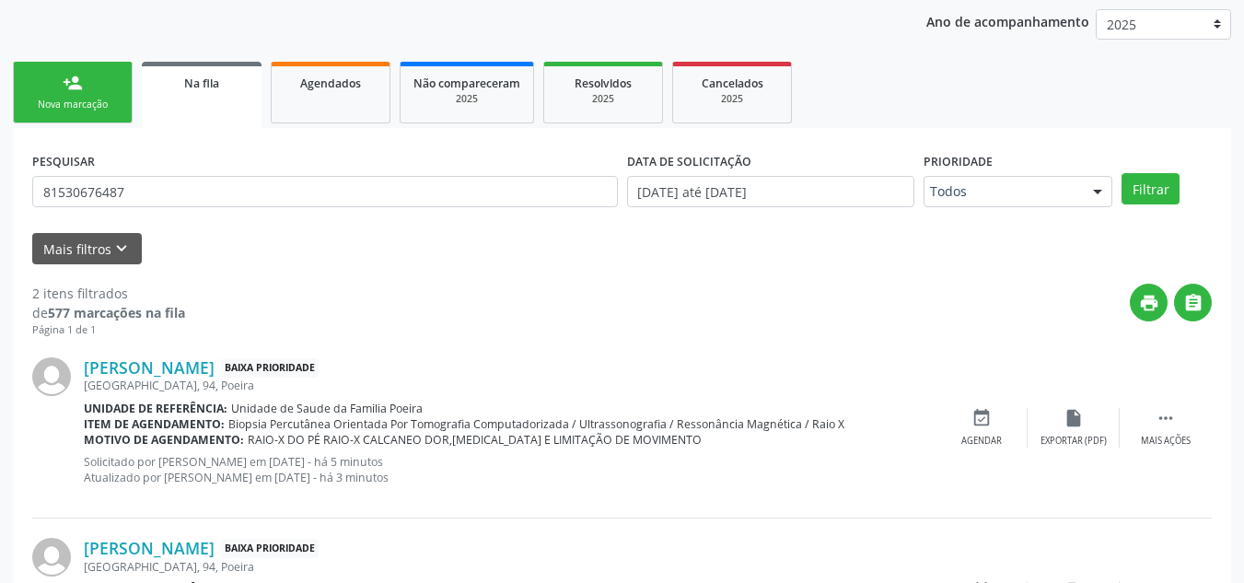
scroll to position [188, 0]
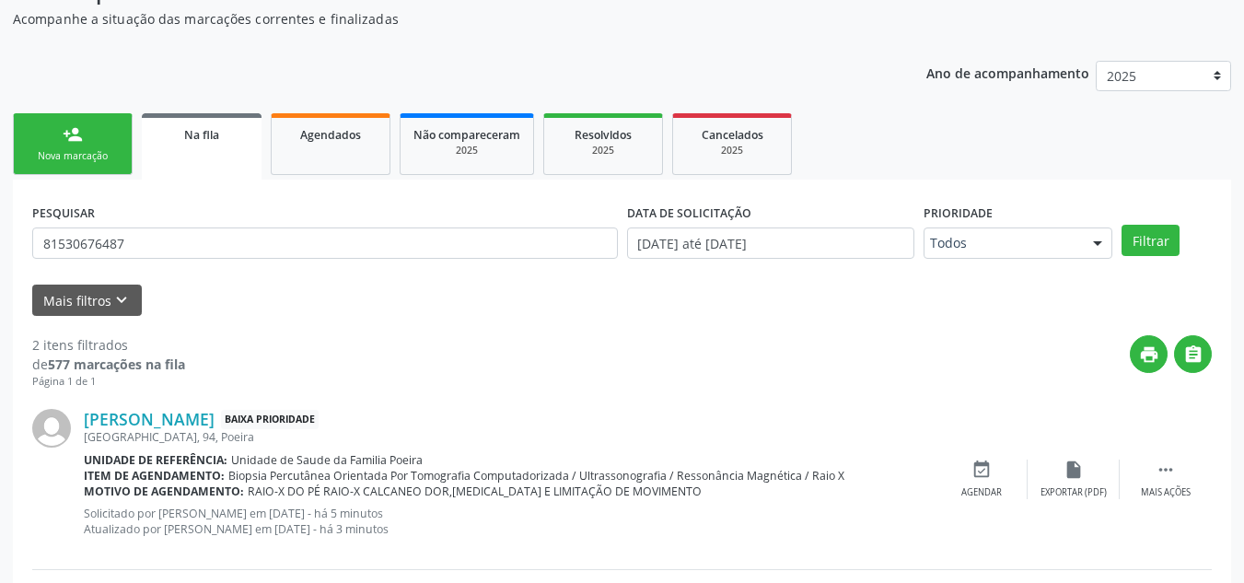
click at [97, 146] on link "person_add Nova marcação" at bounding box center [73, 144] width 120 height 62
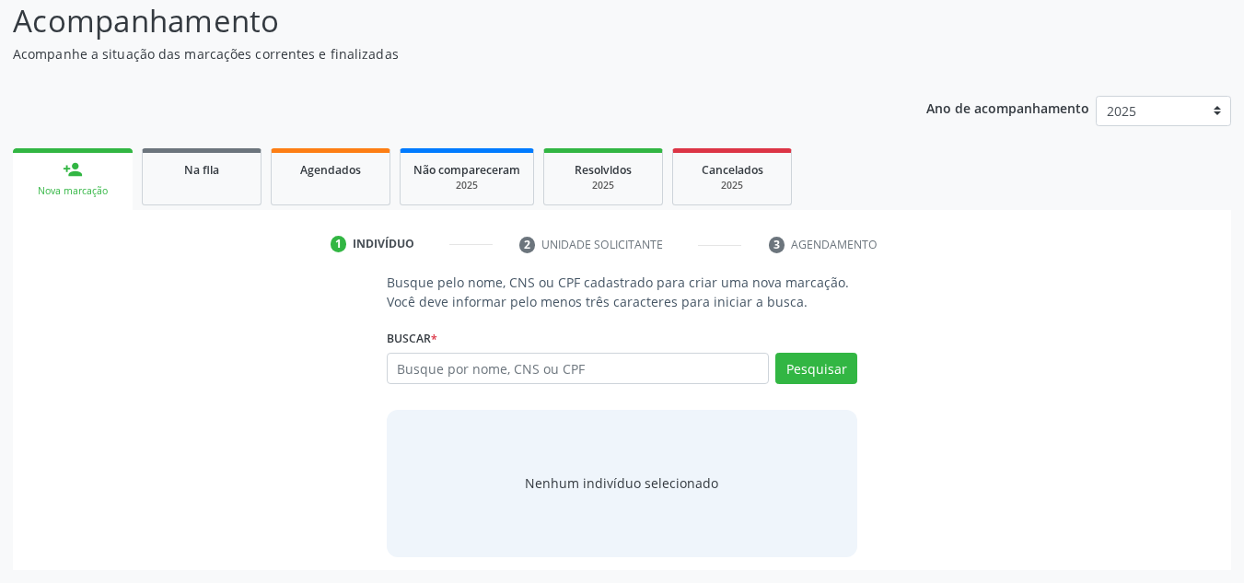
scroll to position [153, 0]
click at [536, 374] on input "text" at bounding box center [578, 368] width 383 height 31
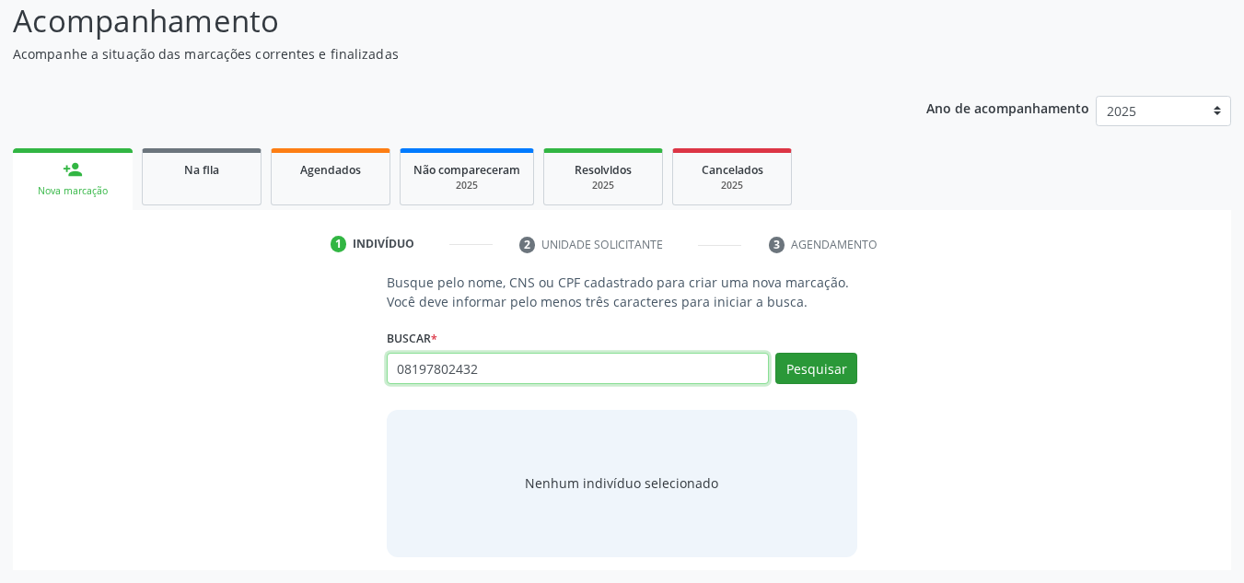
type input "08197802432"
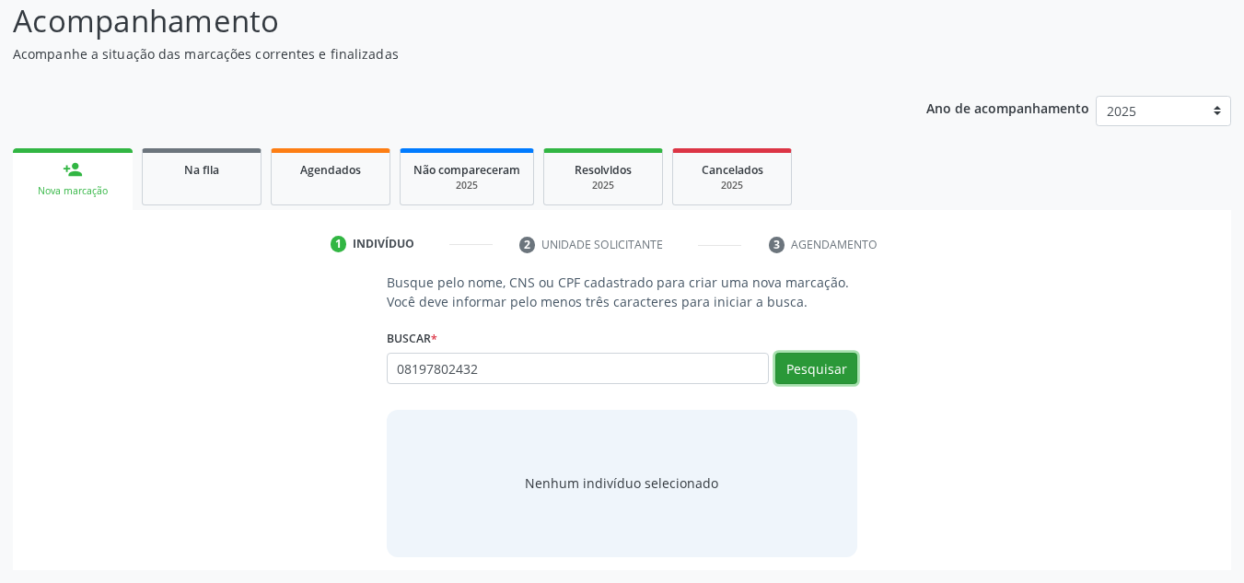
click at [840, 364] on button "Pesquisar" at bounding box center [816, 368] width 82 height 31
type input "08197802432"
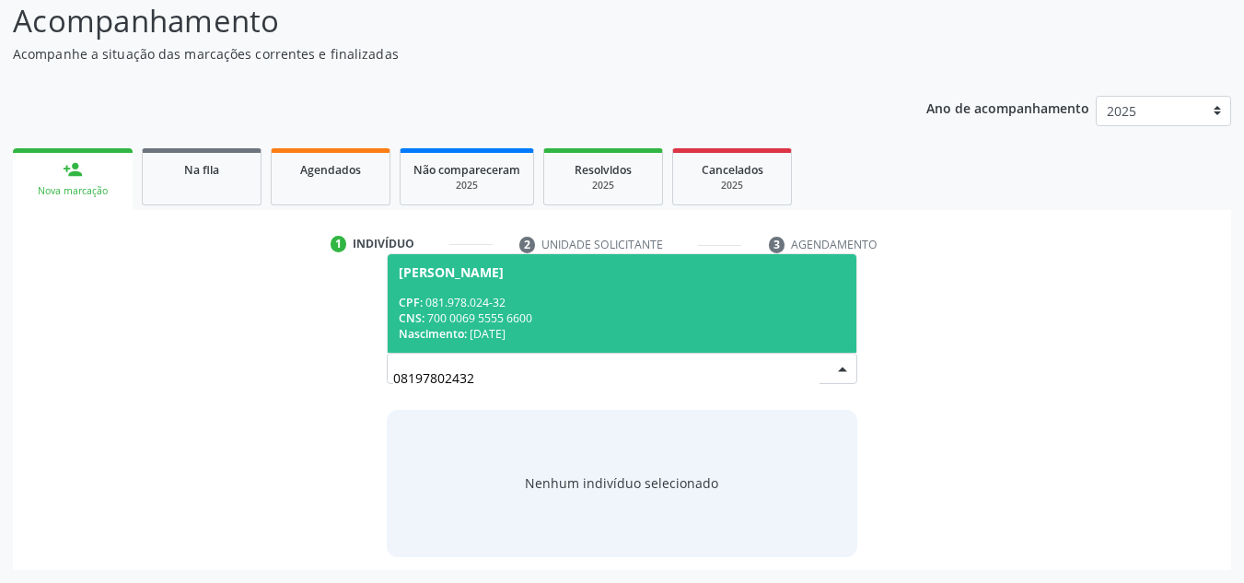
click at [487, 312] on div "CNS: 700 0069 5555 6600" at bounding box center [622, 318] width 447 height 16
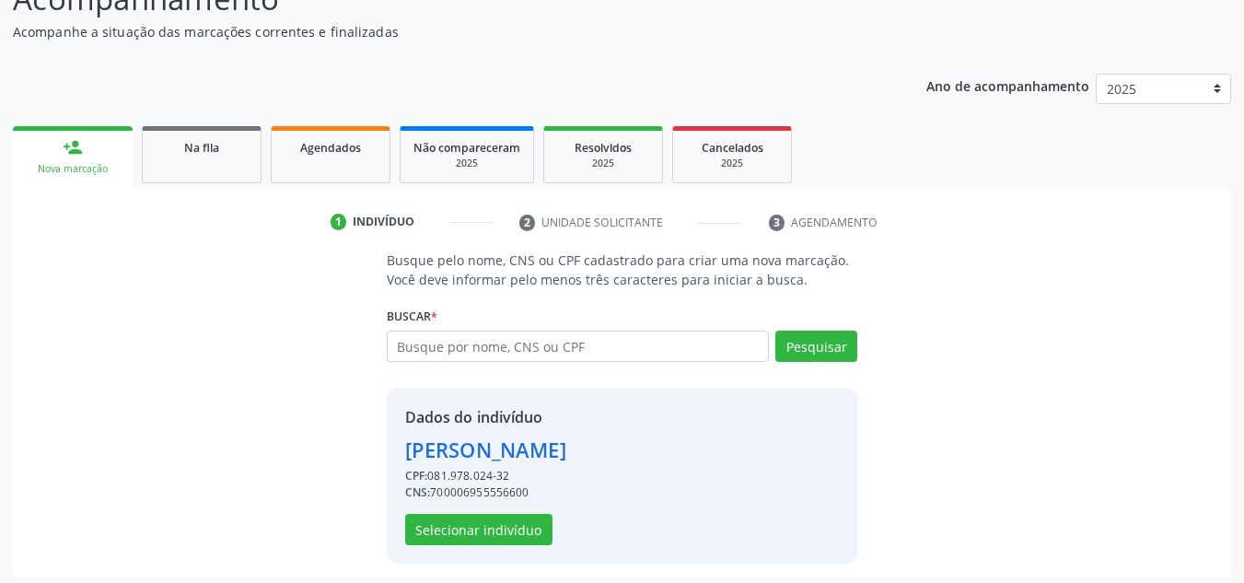
scroll to position [181, 0]
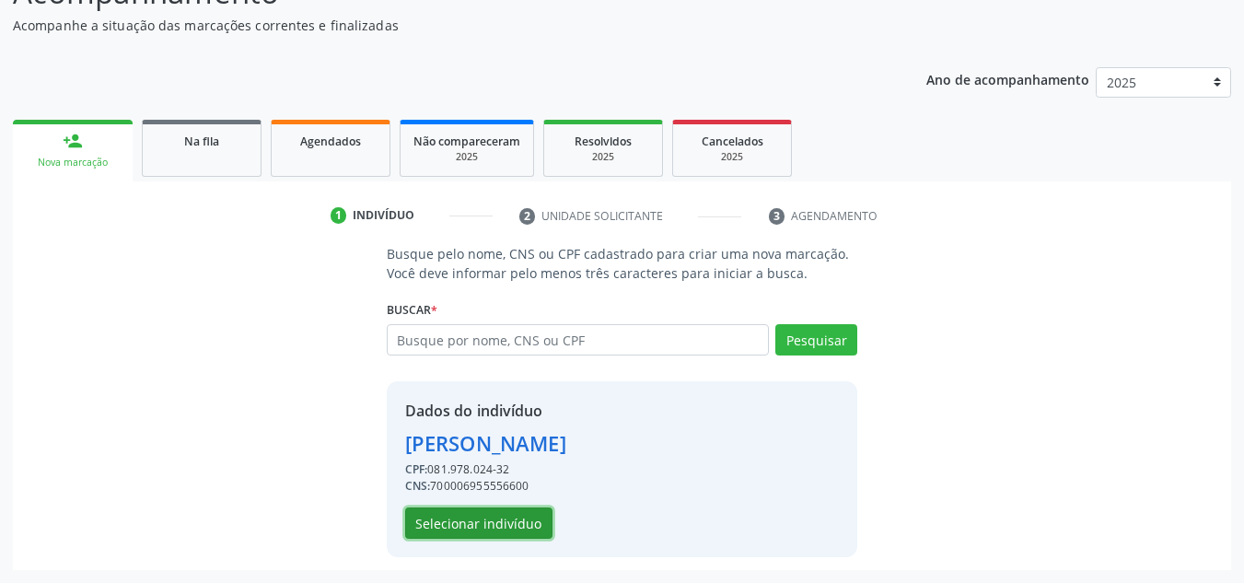
click at [500, 536] on button "Selecionar indivíduo" at bounding box center [478, 522] width 147 height 31
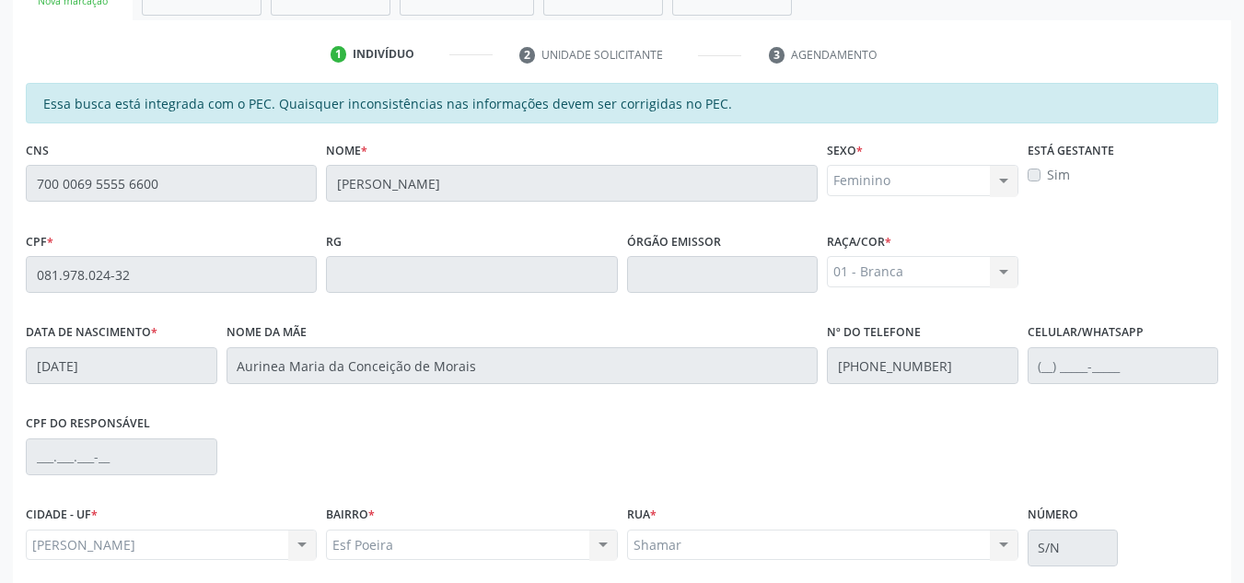
scroll to position [494, 0]
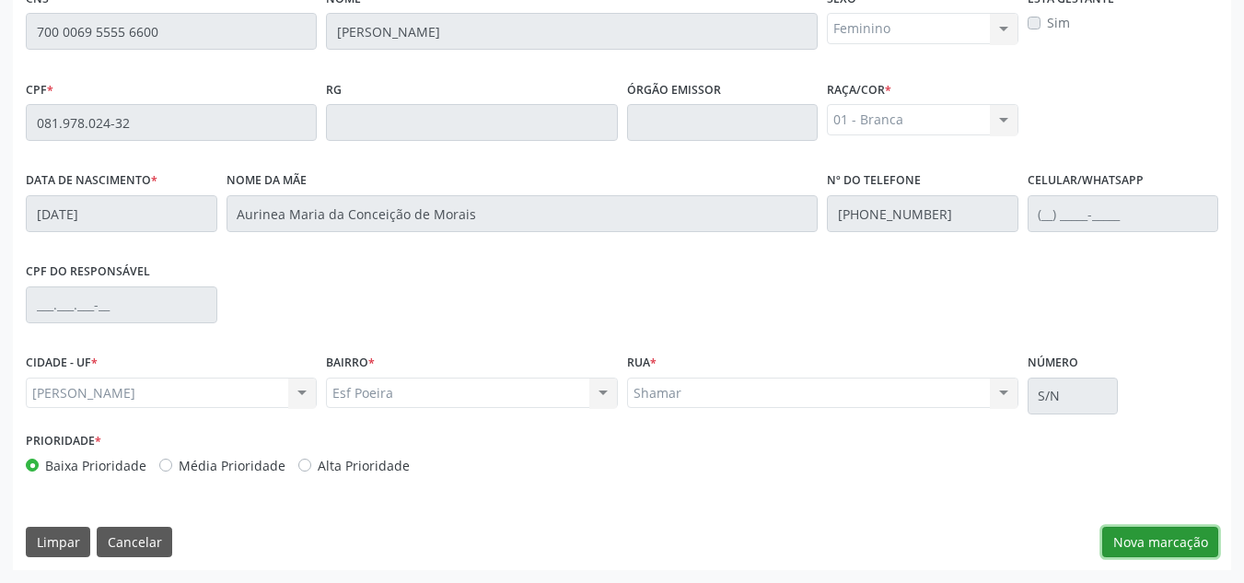
click at [1144, 537] on button "Nova marcação" at bounding box center [1160, 542] width 116 height 31
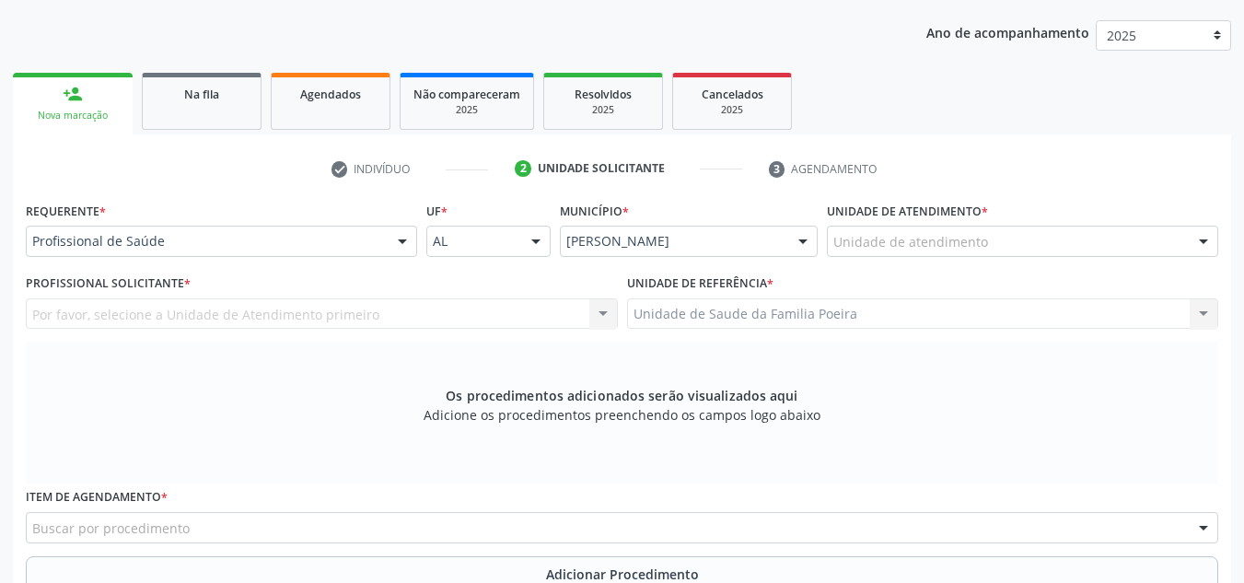
scroll to position [218, 0]
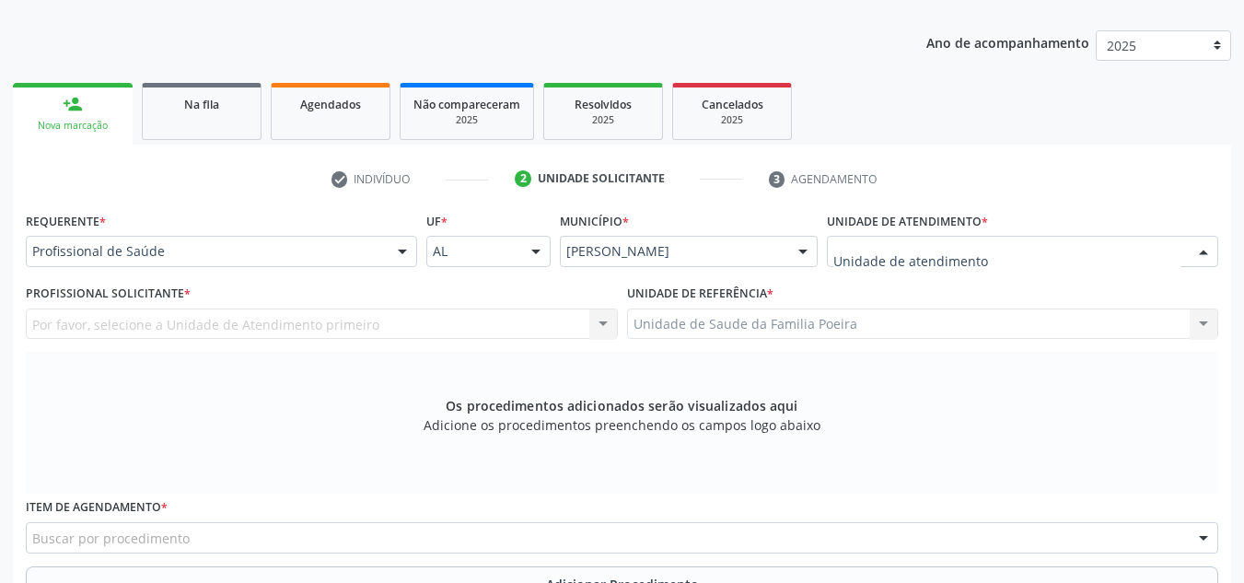
click at [1065, 249] on div at bounding box center [1022, 251] width 391 height 31
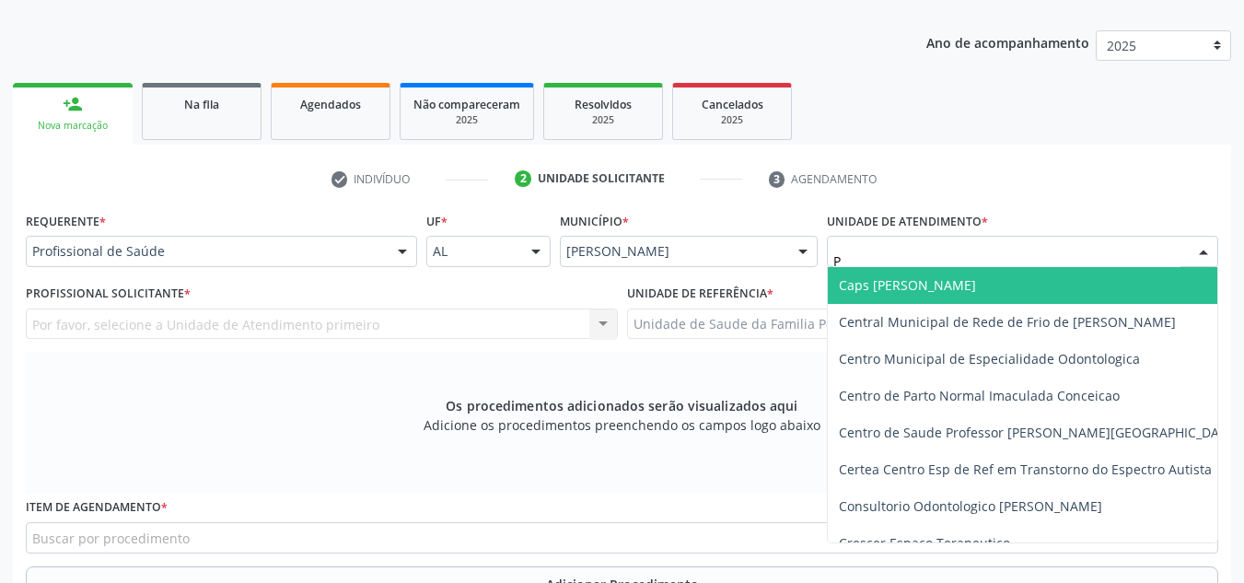
type input "PO"
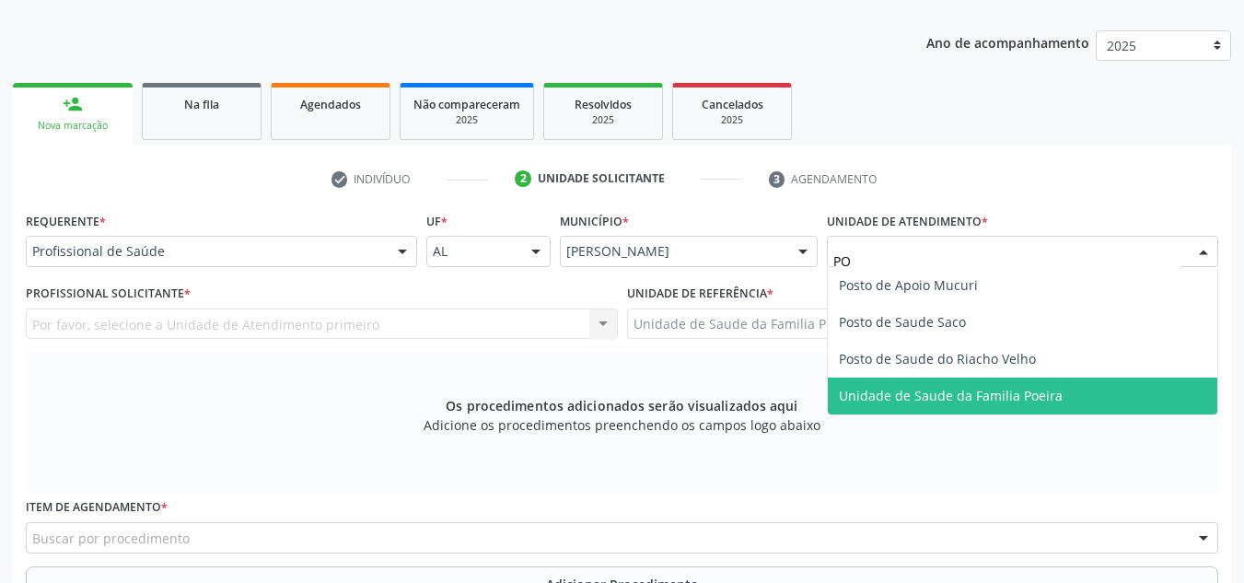
click at [1052, 392] on span "Unidade de Saude da Familia Poeira" at bounding box center [951, 395] width 224 height 17
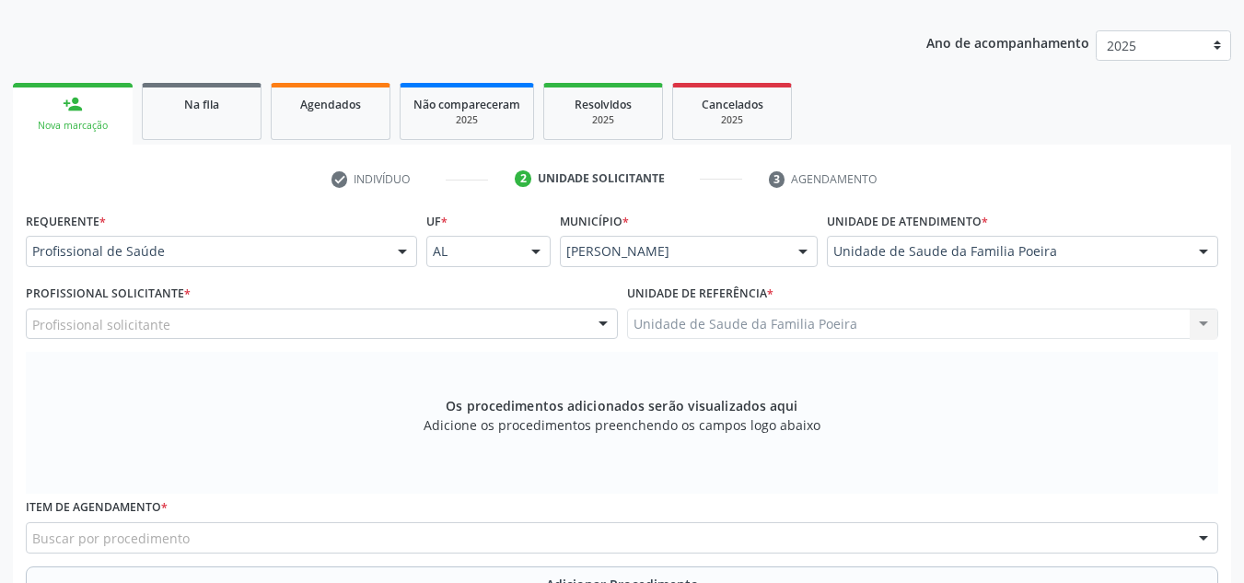
click at [189, 308] on div "Profissional solicitante Assistente Administrativo - Anayara Marcelly da Silva …" at bounding box center [322, 323] width 592 height 31
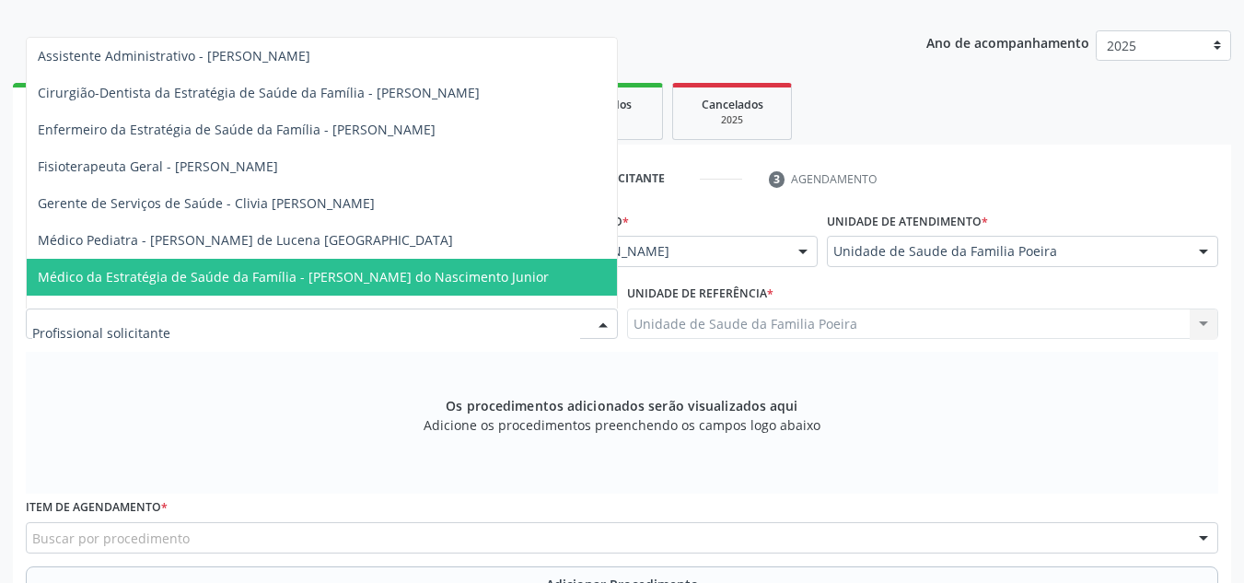
click at [189, 279] on span "Médico da Estratégia de Saúde da Família - [PERSON_NAME] do Nascimento Junior" at bounding box center [293, 276] width 511 height 17
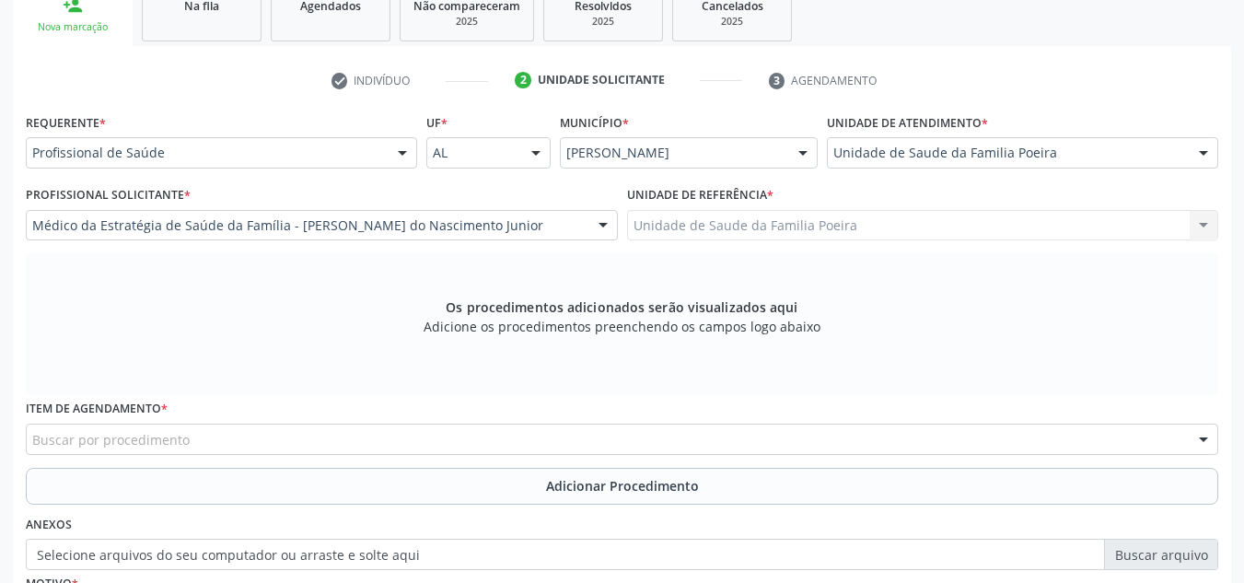
scroll to position [523, 0]
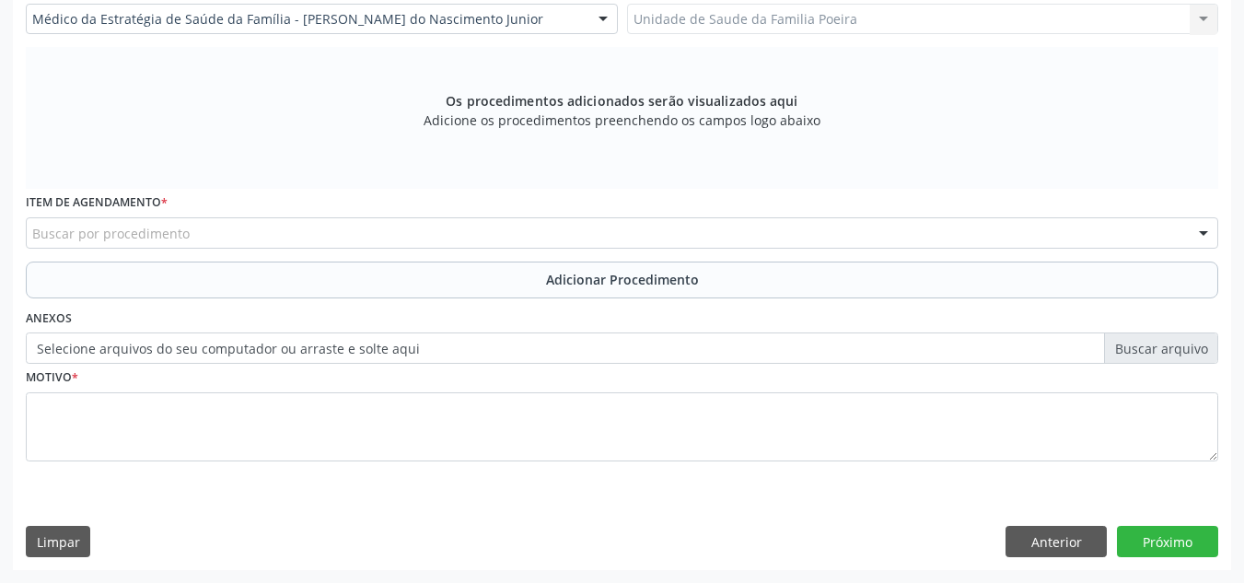
click at [187, 228] on div "Buscar por procedimento" at bounding box center [622, 232] width 1192 height 31
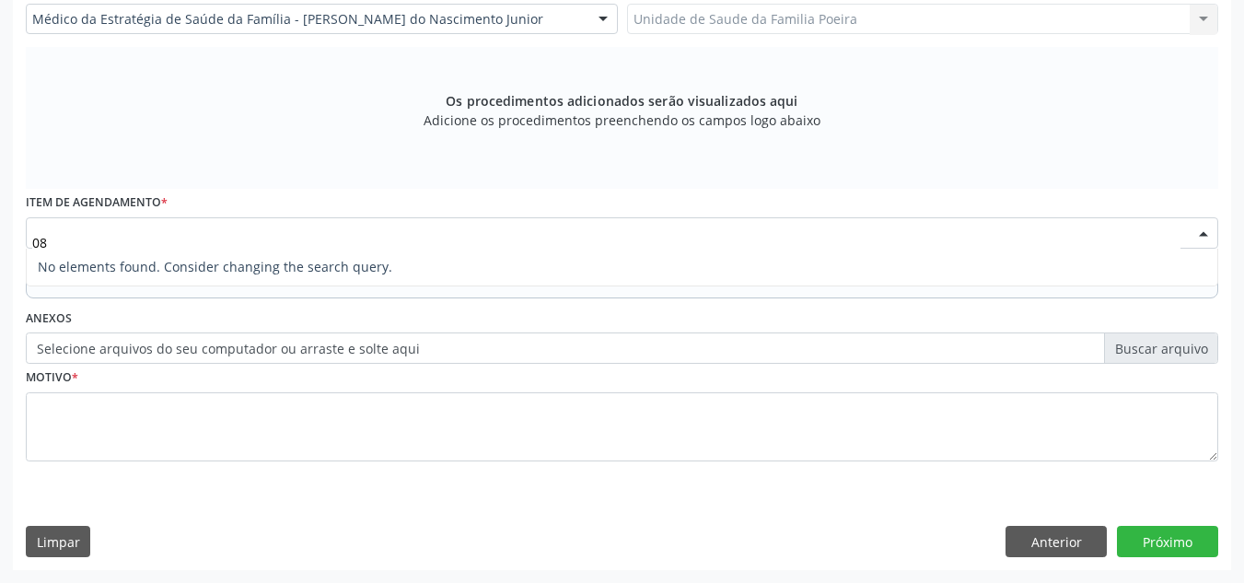
type input "0"
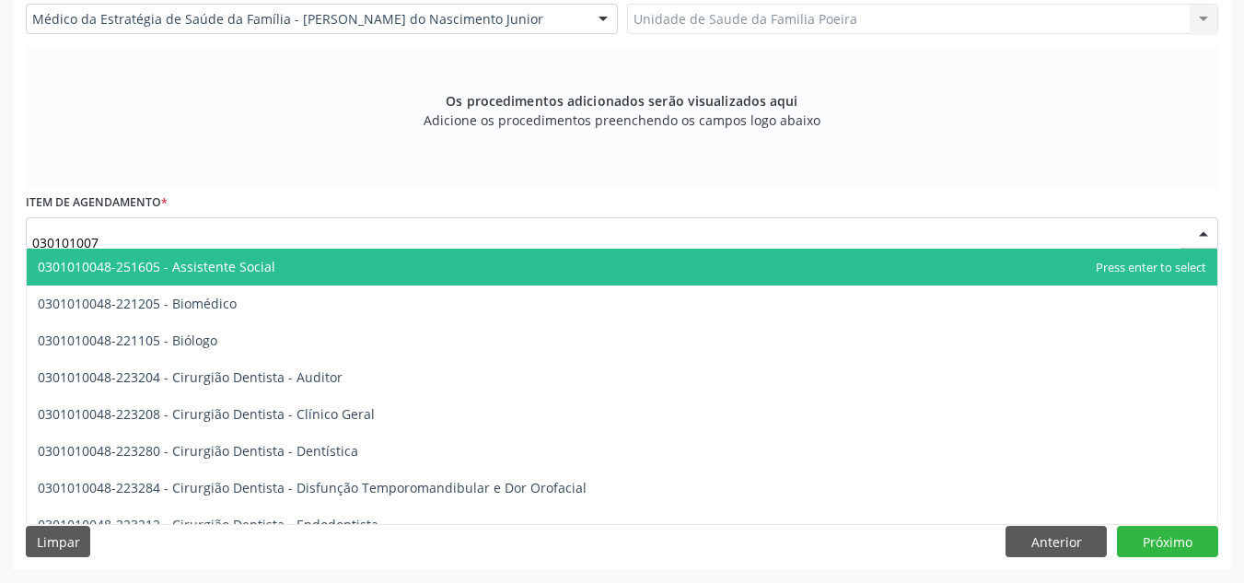
type input "0301010072"
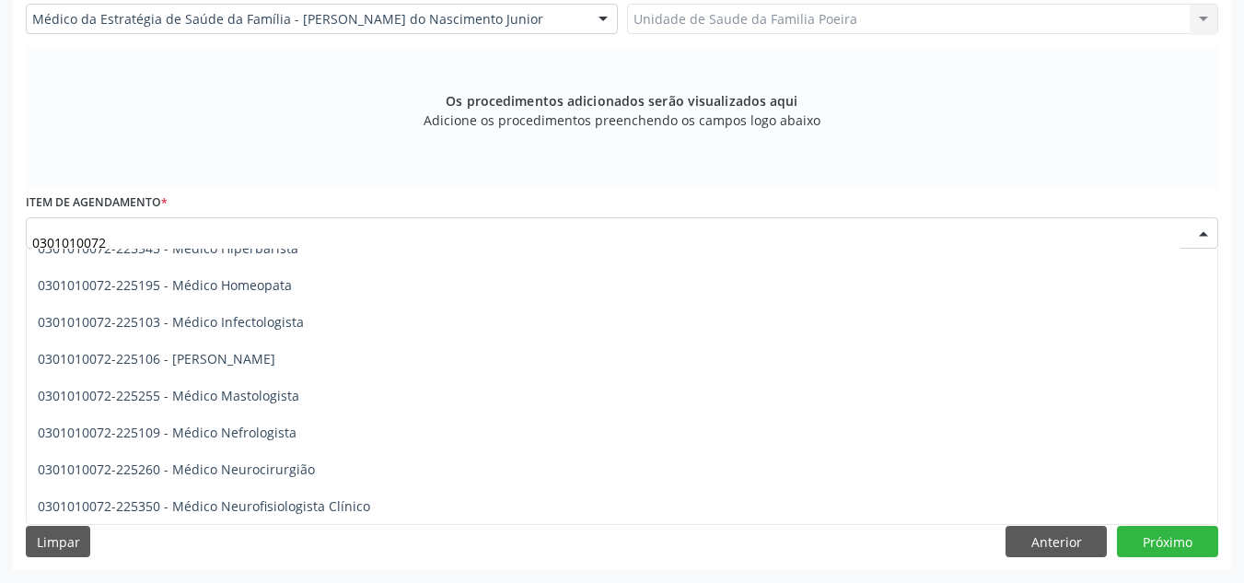
scroll to position [1289, 0]
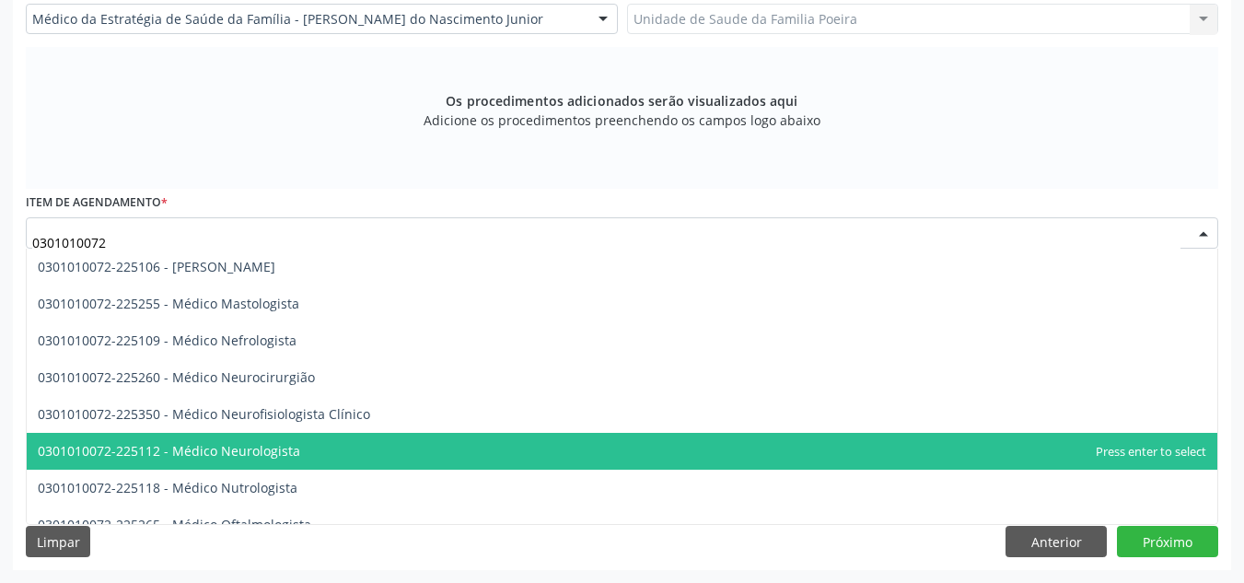
click at [306, 451] on span "0301010072-225112 - Médico Neurologista" at bounding box center [622, 451] width 1190 height 37
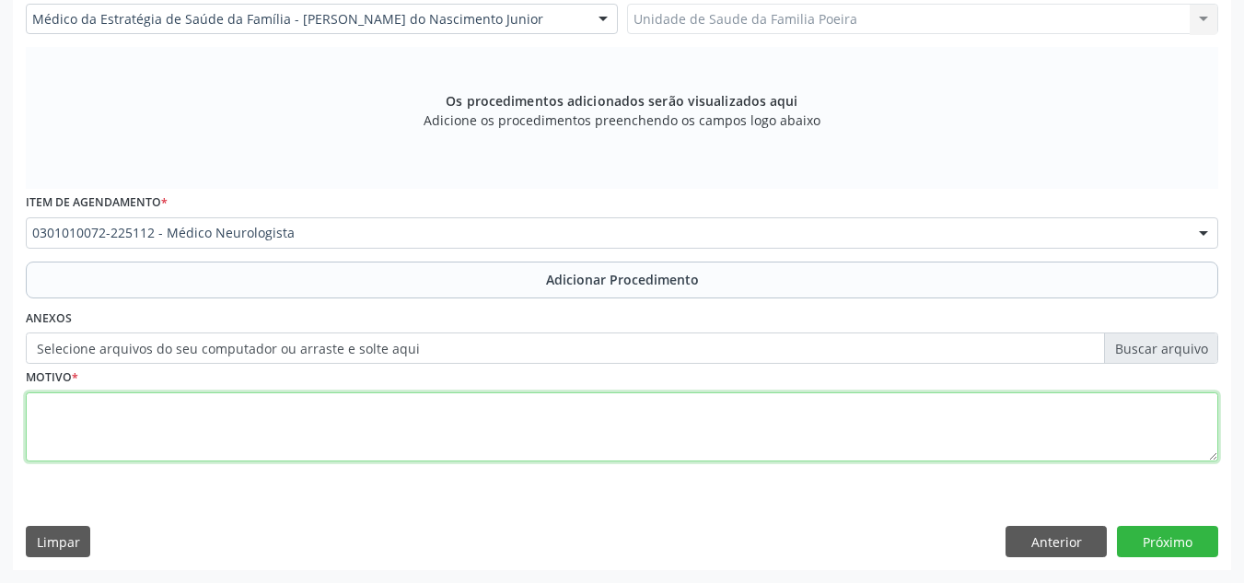
click at [316, 447] on textarea at bounding box center [622, 427] width 1192 height 70
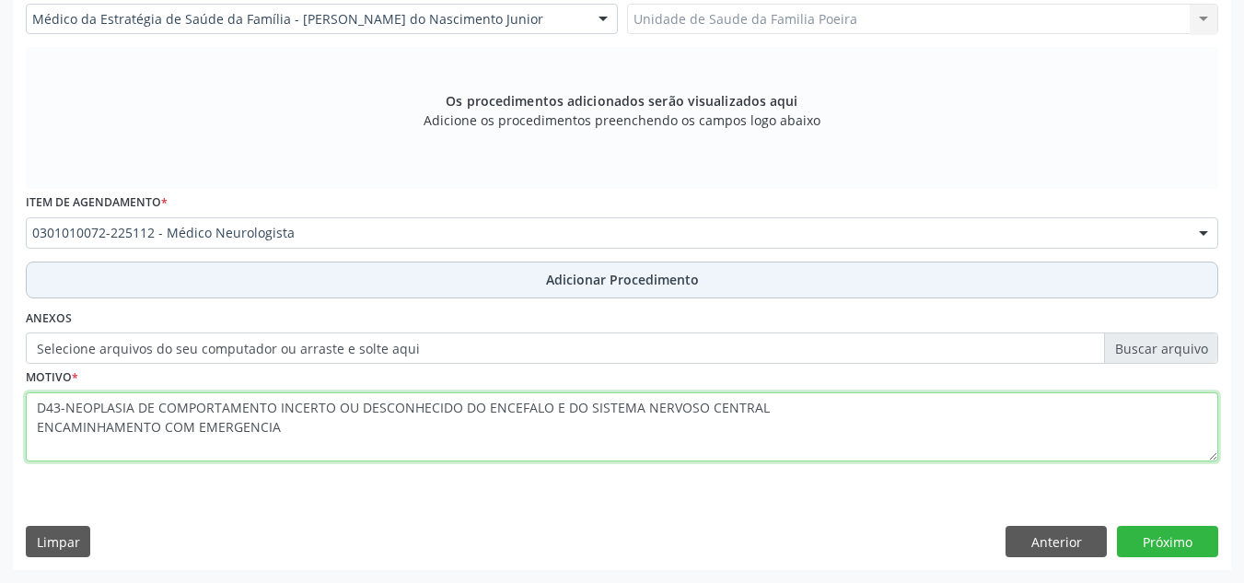
type textarea "D43-NEOPLASIA DE COMPORTAMENTO INCERTO OU DESCONHECIDO DO ENCEFALO E DO SISTEMA…"
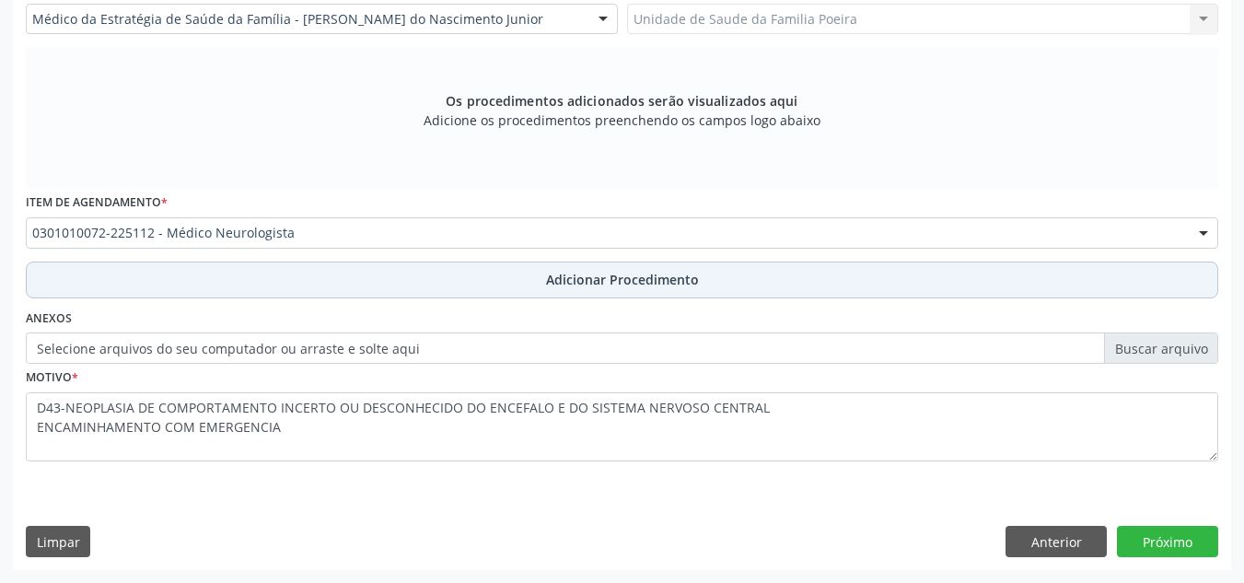
click at [594, 291] on button "Adicionar Procedimento" at bounding box center [622, 279] width 1192 height 37
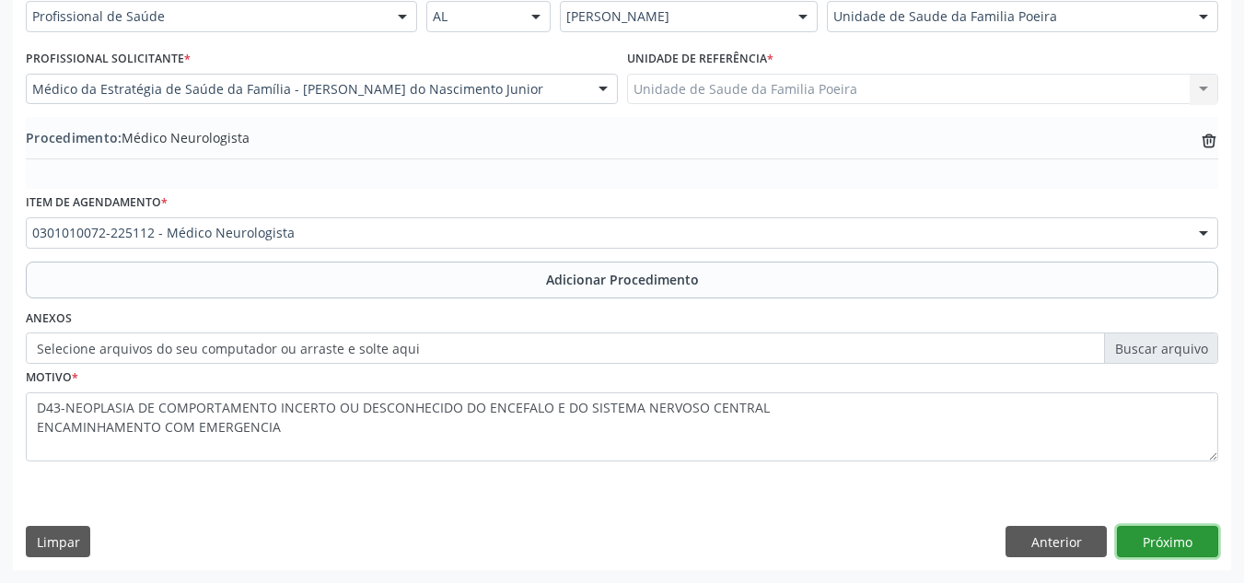
click at [1169, 553] on button "Próximo" at bounding box center [1167, 541] width 101 height 31
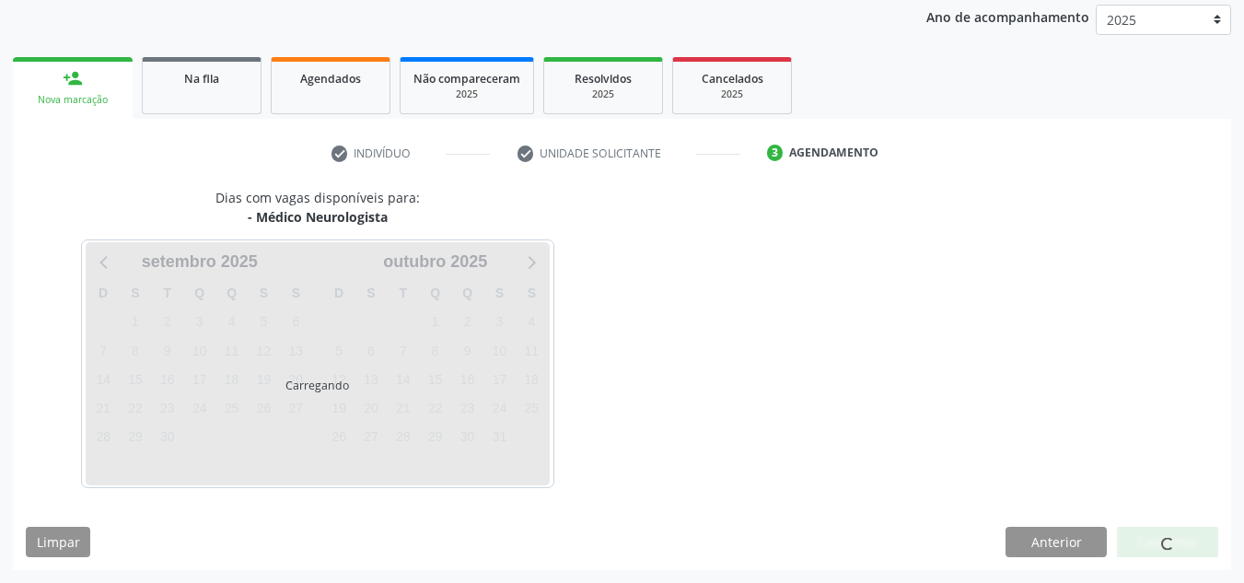
scroll to position [298, 0]
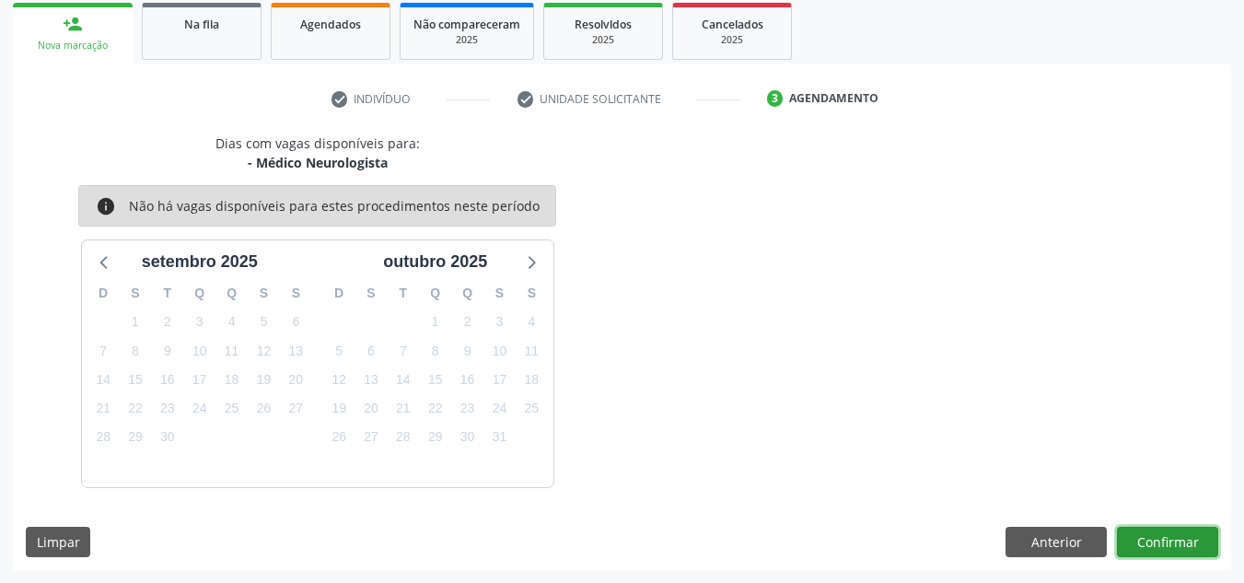
click at [1155, 548] on button "Confirmar" at bounding box center [1167, 542] width 101 height 31
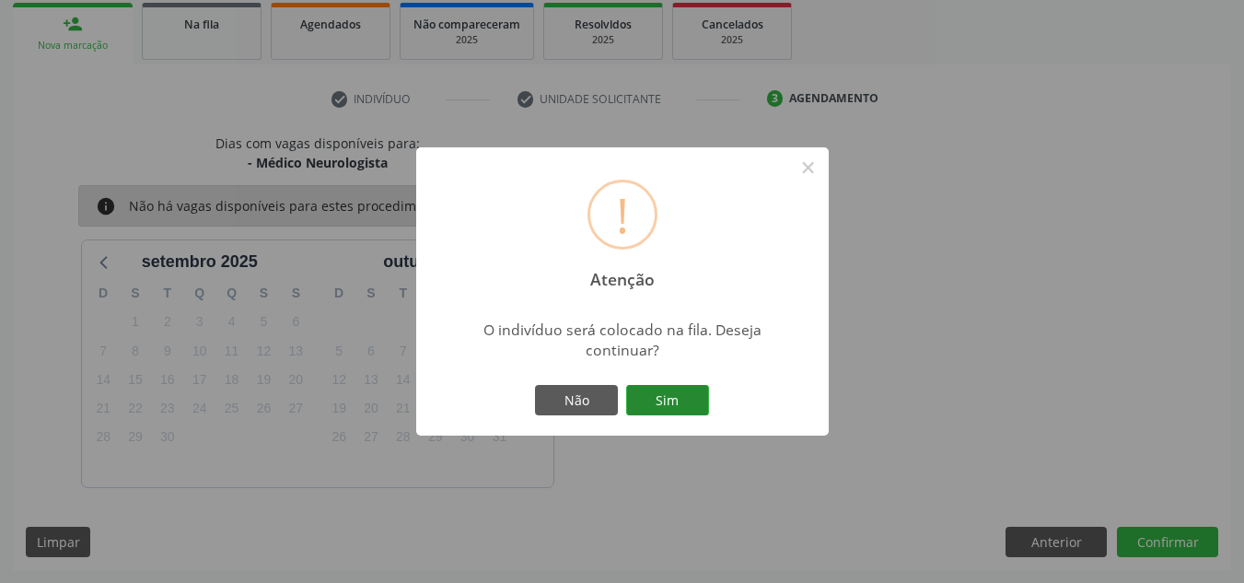
click at [690, 389] on button "Sim" at bounding box center [667, 400] width 83 height 31
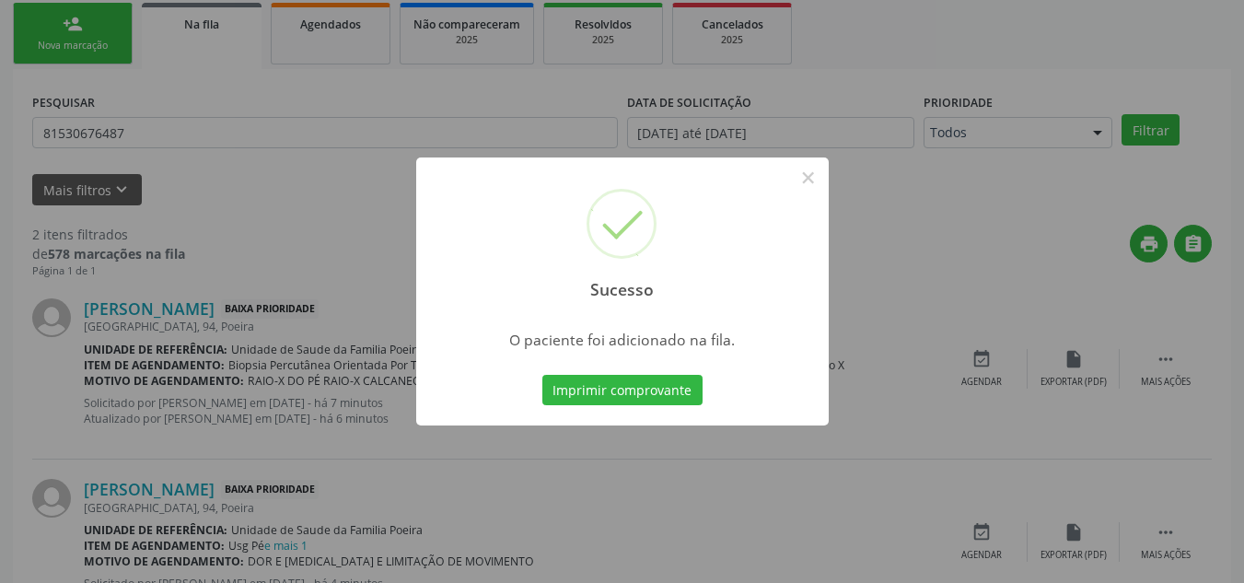
scroll to position [51, 0]
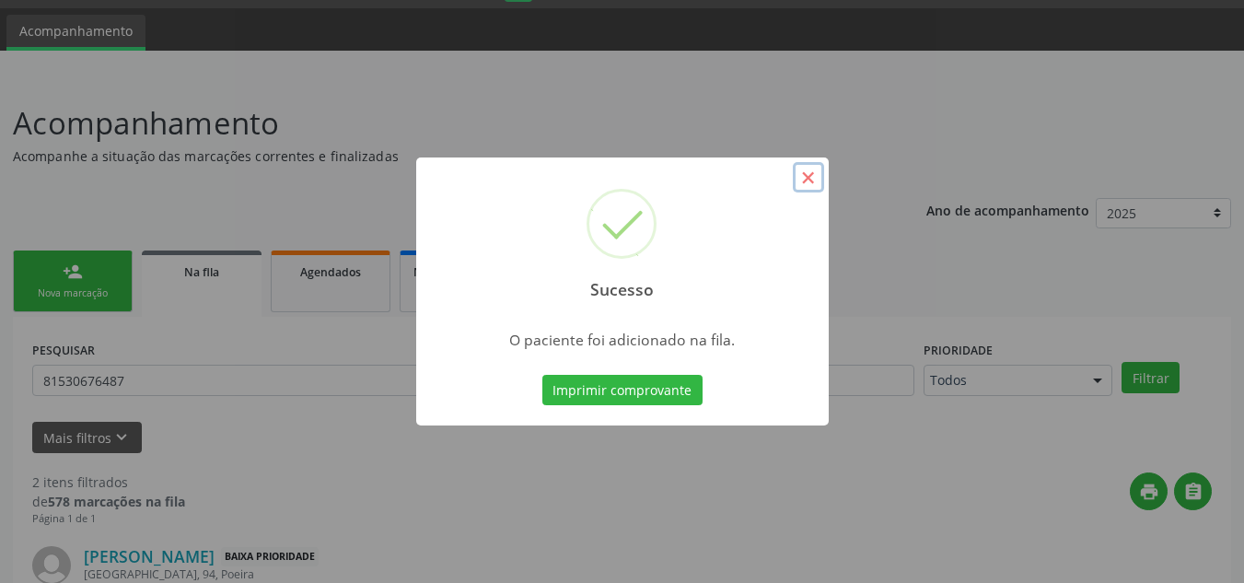
click at [810, 179] on button "×" at bounding box center [808, 177] width 31 height 31
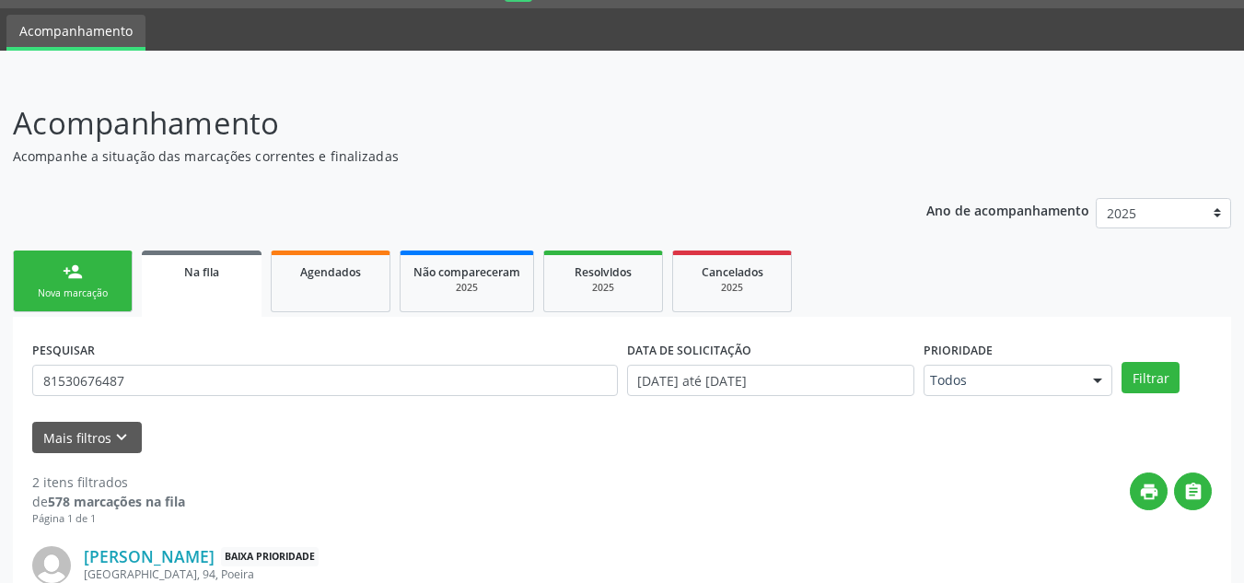
drag, startPoint x: 69, startPoint y: 298, endPoint x: 69, endPoint y: 282, distance: 16.6
click at [69, 298] on div "Nova marcação" at bounding box center [73, 293] width 92 height 14
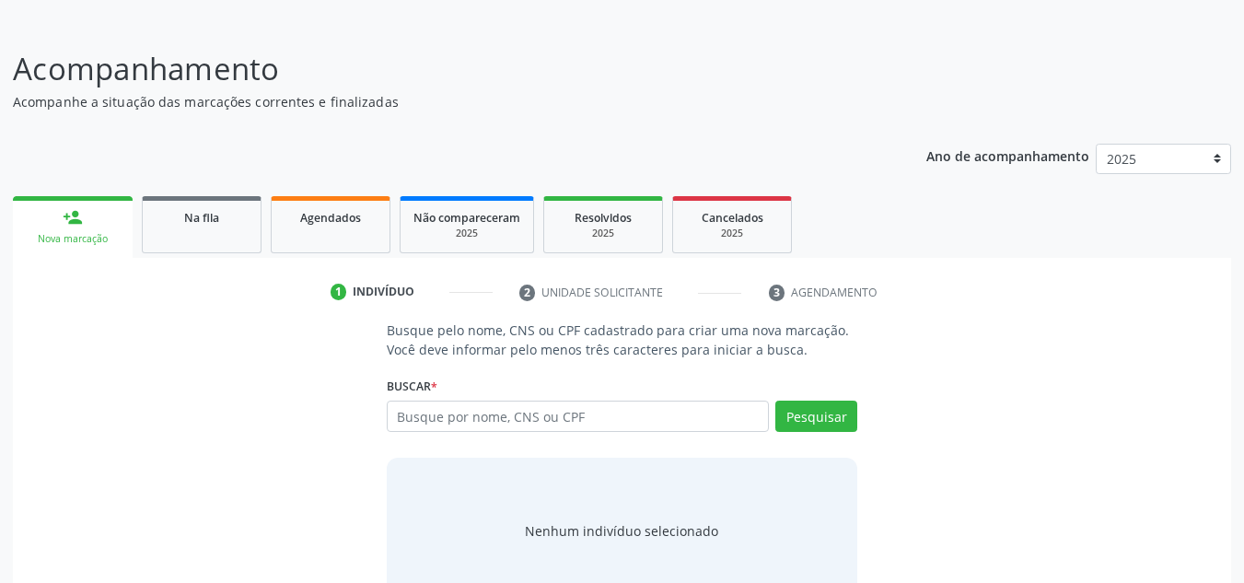
scroll to position [153, 0]
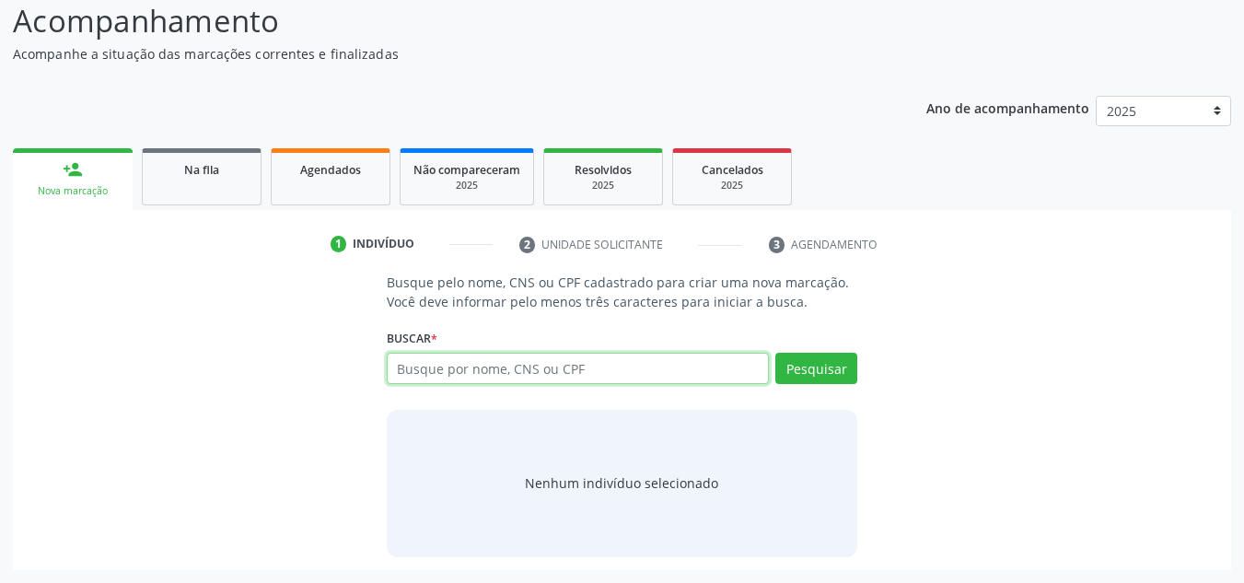
click at [430, 373] on input "text" at bounding box center [578, 368] width 383 height 31
type input "03949823557"
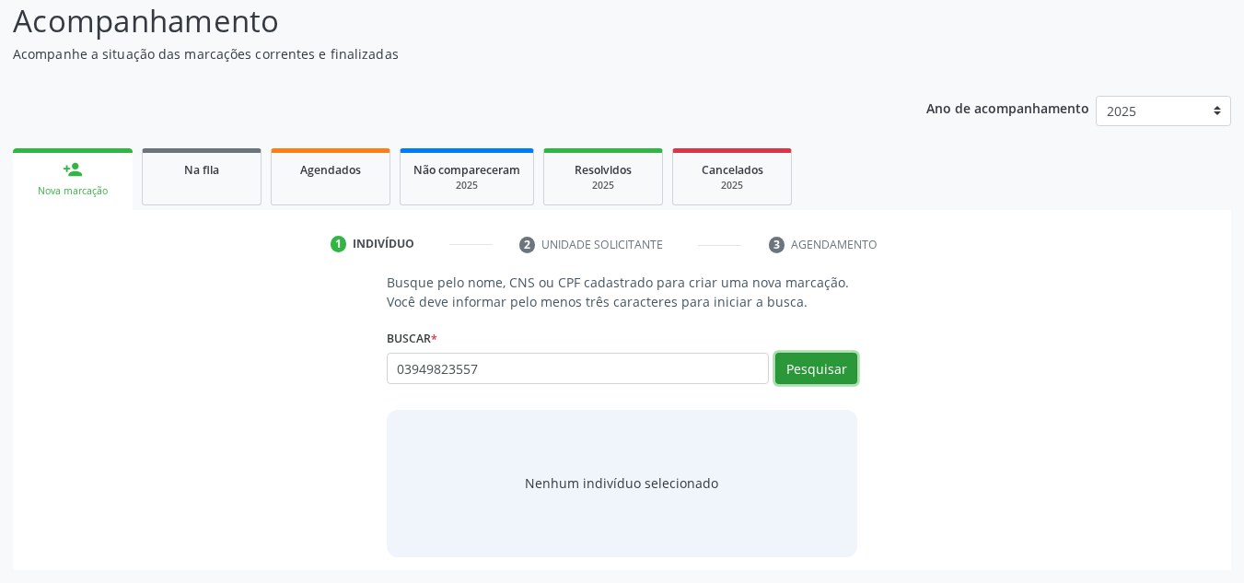
click at [824, 360] on button "Pesquisar" at bounding box center [816, 368] width 82 height 31
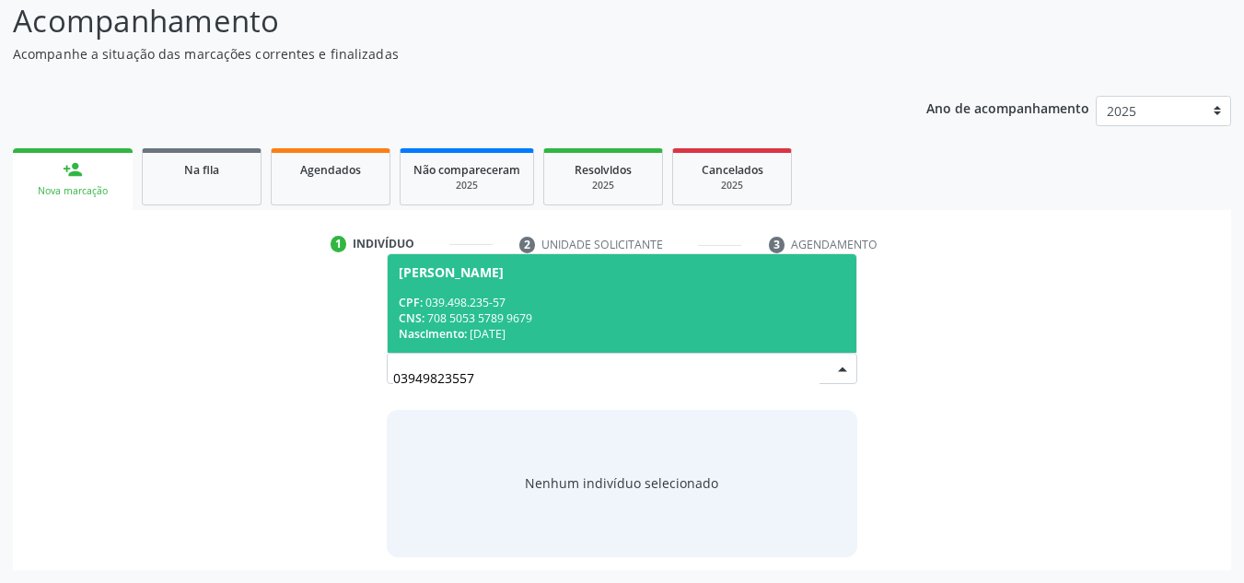
click at [452, 324] on div "CNS: 708 5053 5789 9679" at bounding box center [622, 318] width 447 height 16
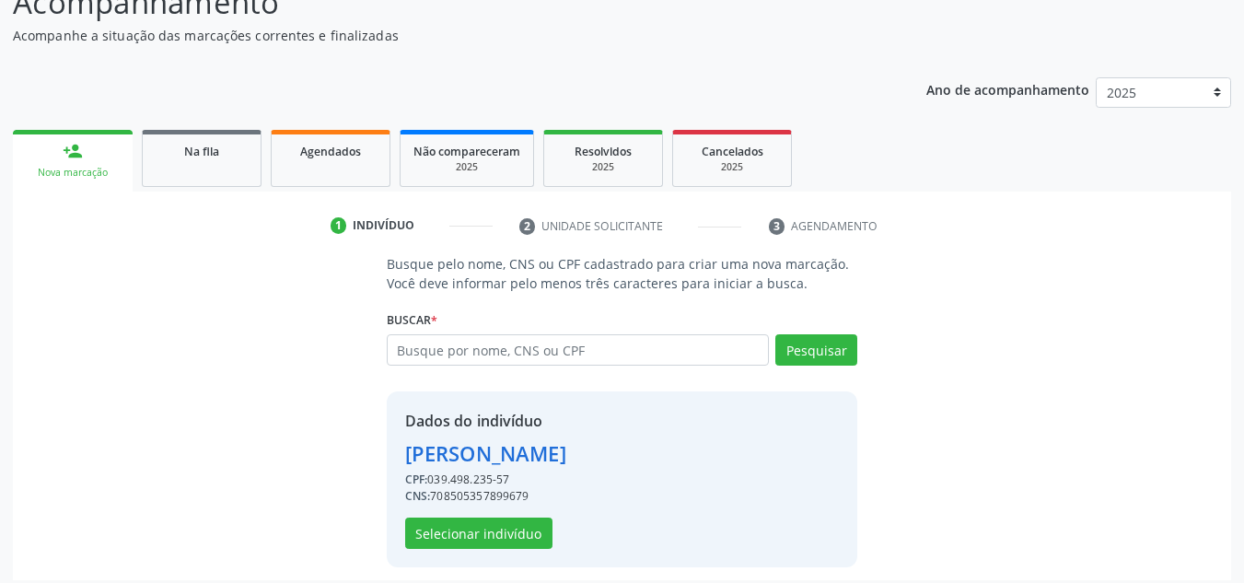
scroll to position [181, 0]
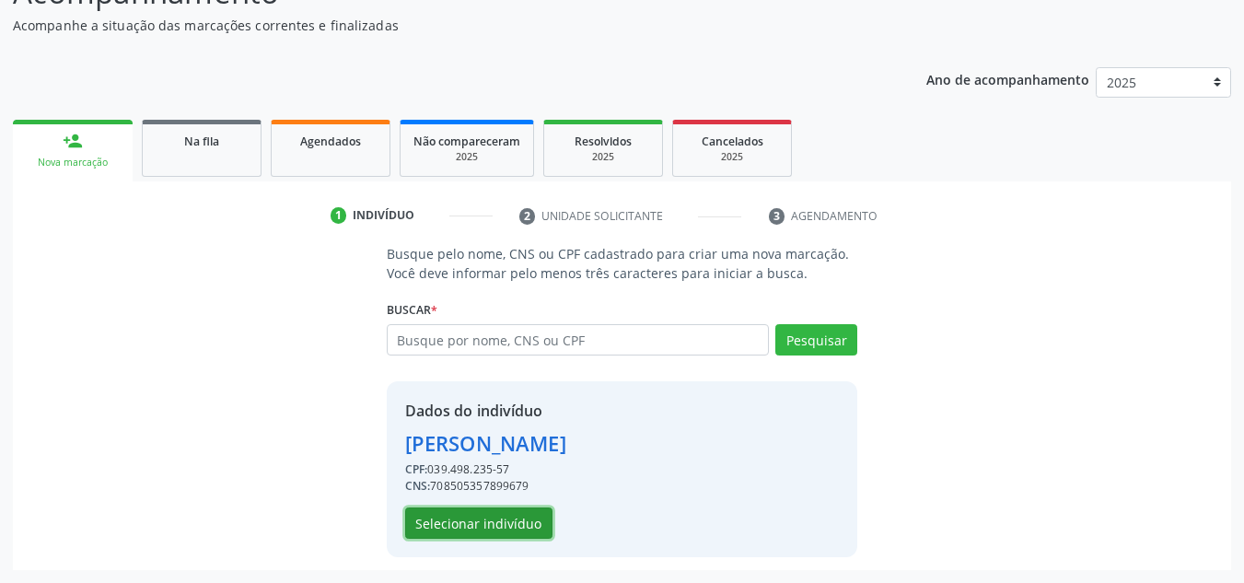
click at [465, 528] on button "Selecionar indivíduo" at bounding box center [478, 522] width 147 height 31
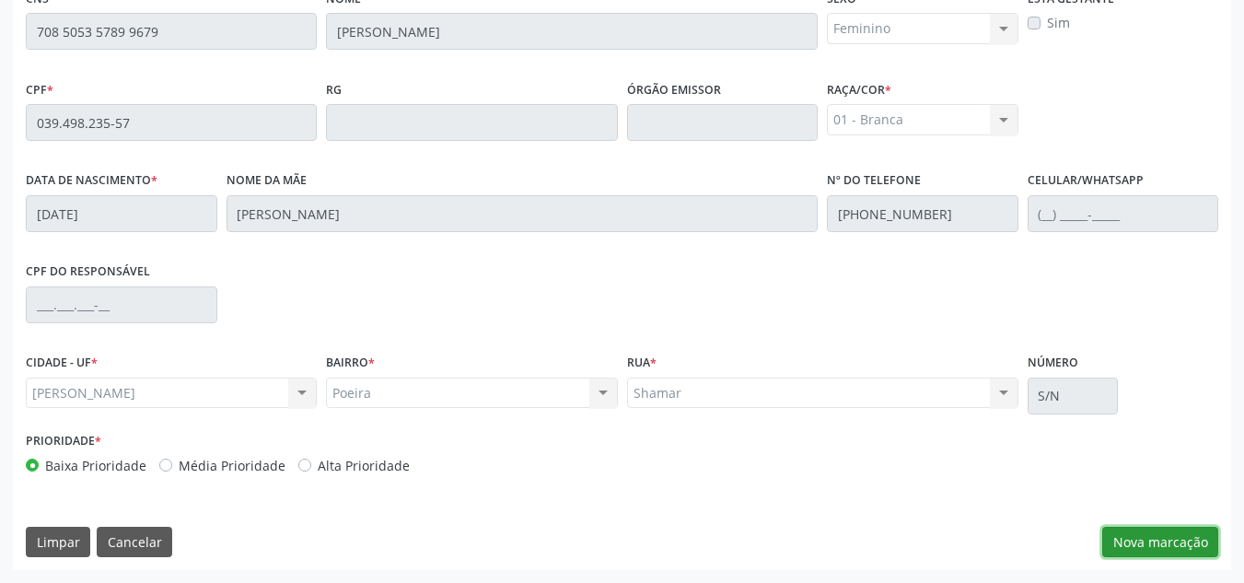
click at [1157, 543] on button "Nova marcação" at bounding box center [1160, 542] width 116 height 31
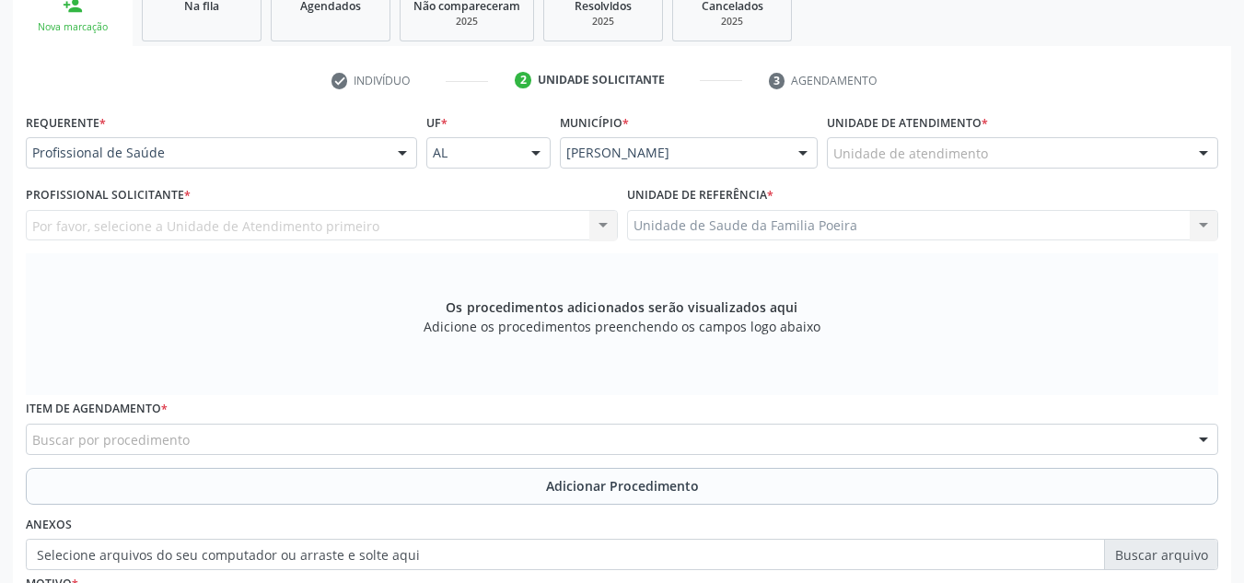
scroll to position [310, 0]
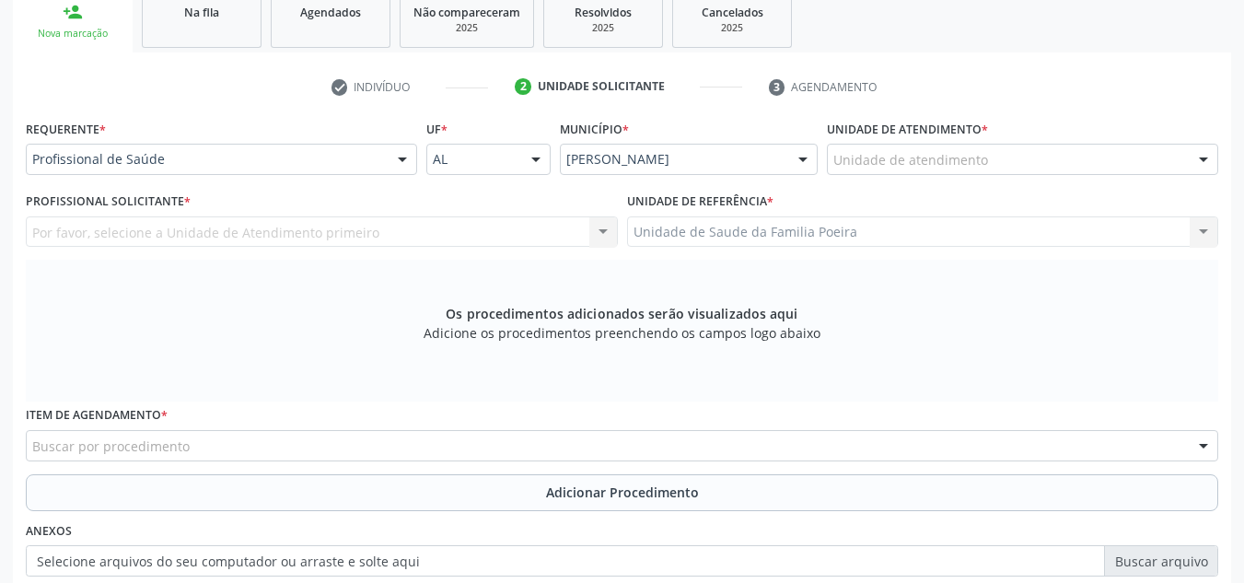
click at [1140, 164] on div "Unidade de atendimento" at bounding box center [1022, 159] width 391 height 31
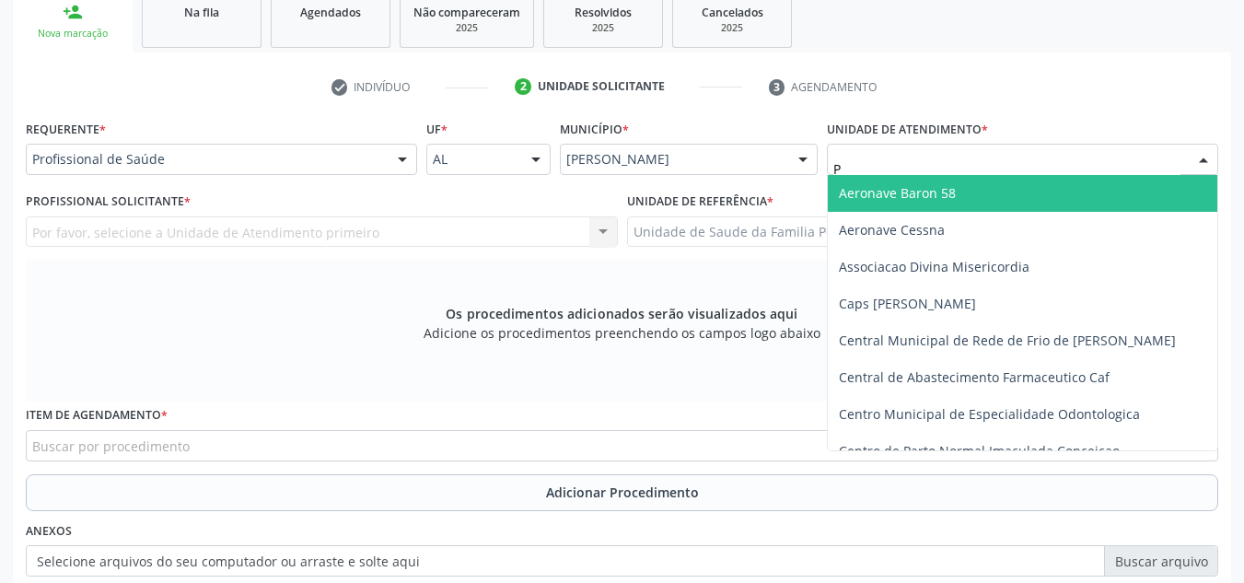
type input "PO"
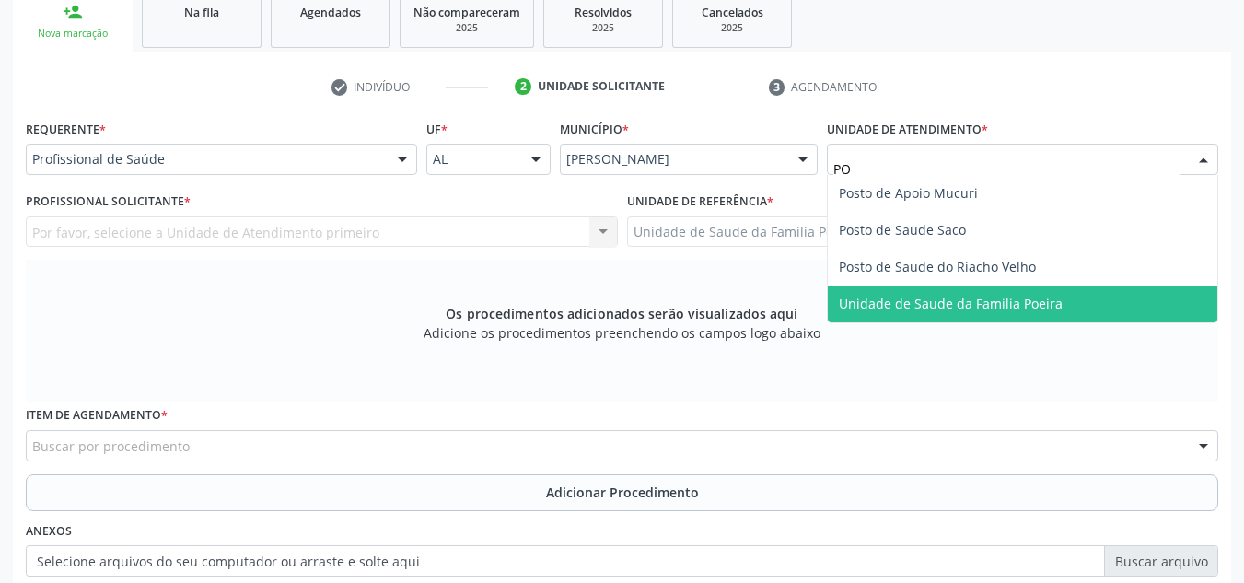
click at [1009, 307] on span "Unidade de Saude da Familia Poeira" at bounding box center [951, 303] width 224 height 17
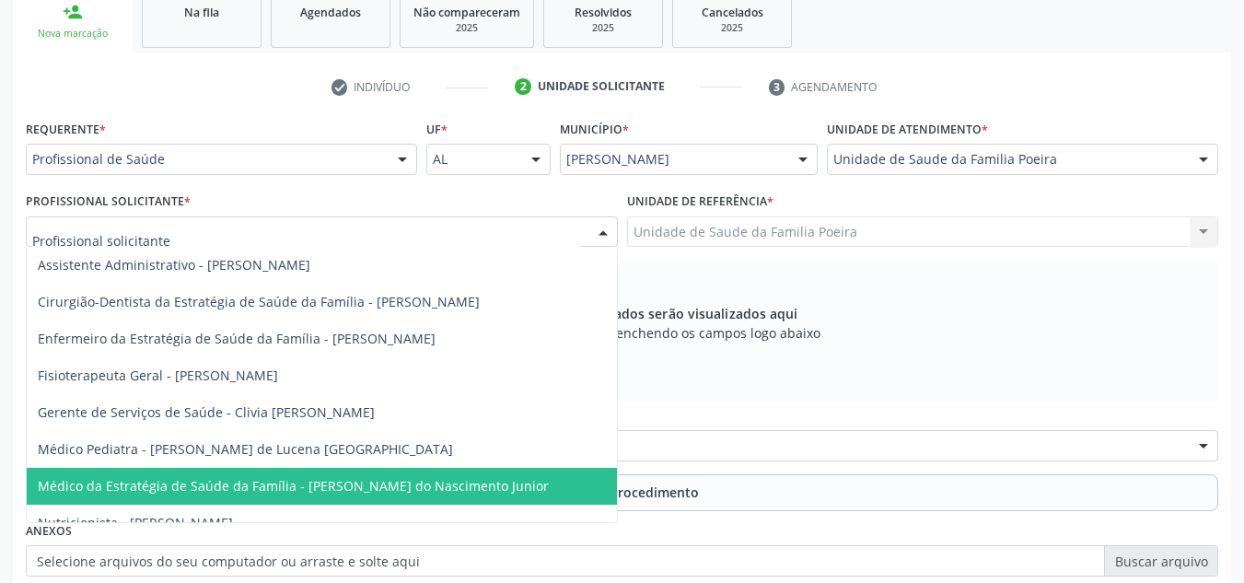
click at [177, 482] on span "Médico da Estratégia de Saúde da Família - [PERSON_NAME] do Nascimento Junior" at bounding box center [293, 485] width 511 height 17
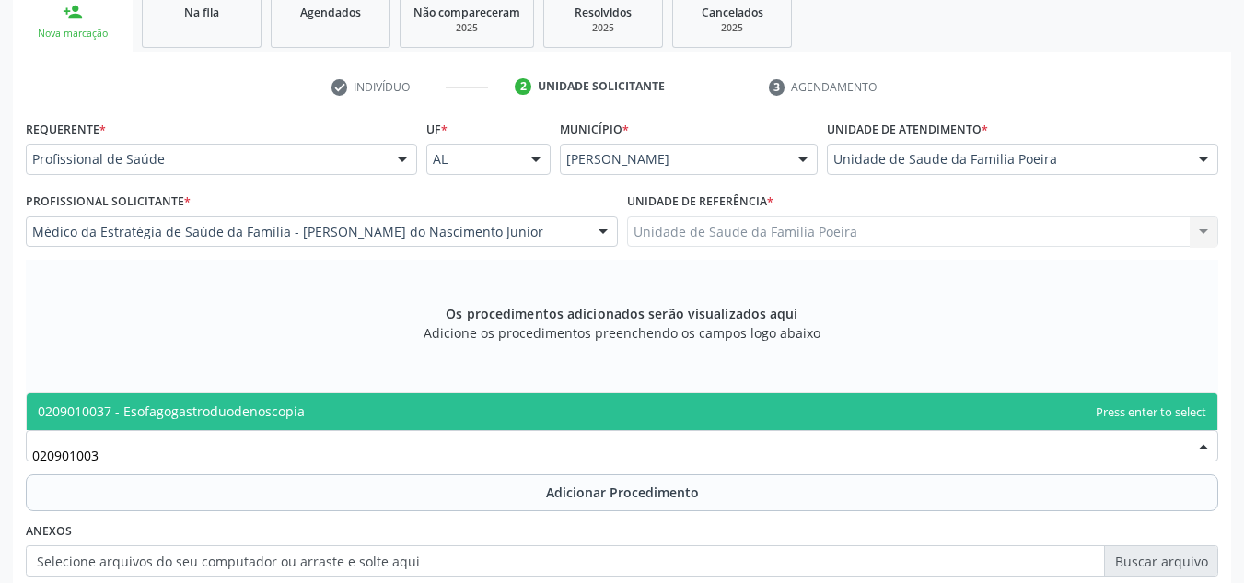
type input "0209010037"
click at [188, 415] on span "0209010037 - Esofagogastroduodenoscopia" at bounding box center [171, 410] width 267 height 17
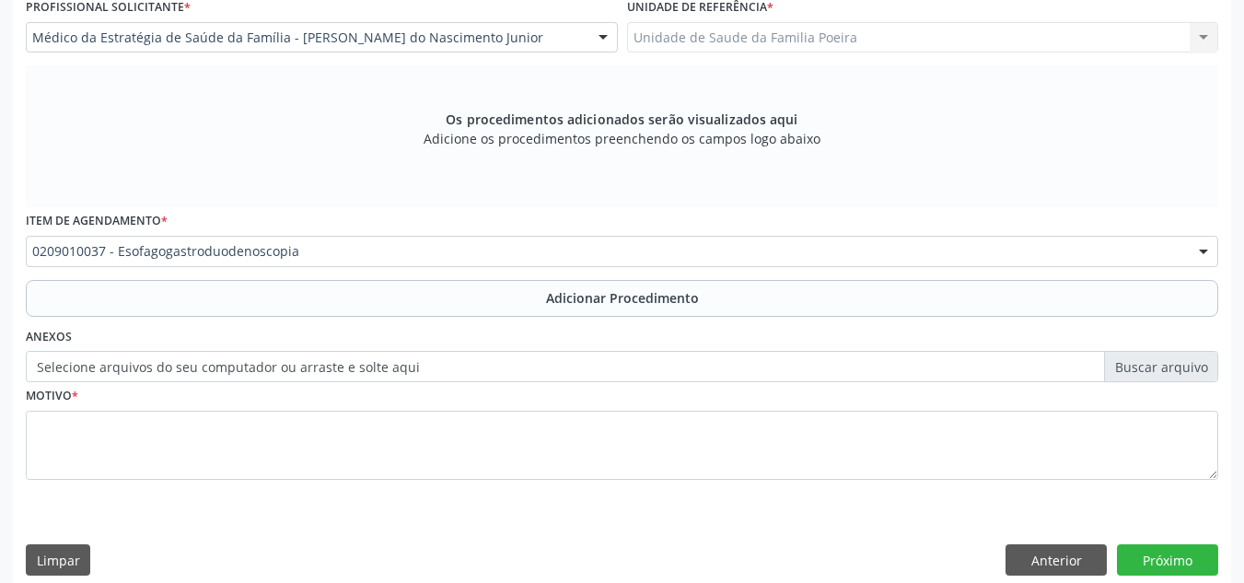
scroll to position [523, 0]
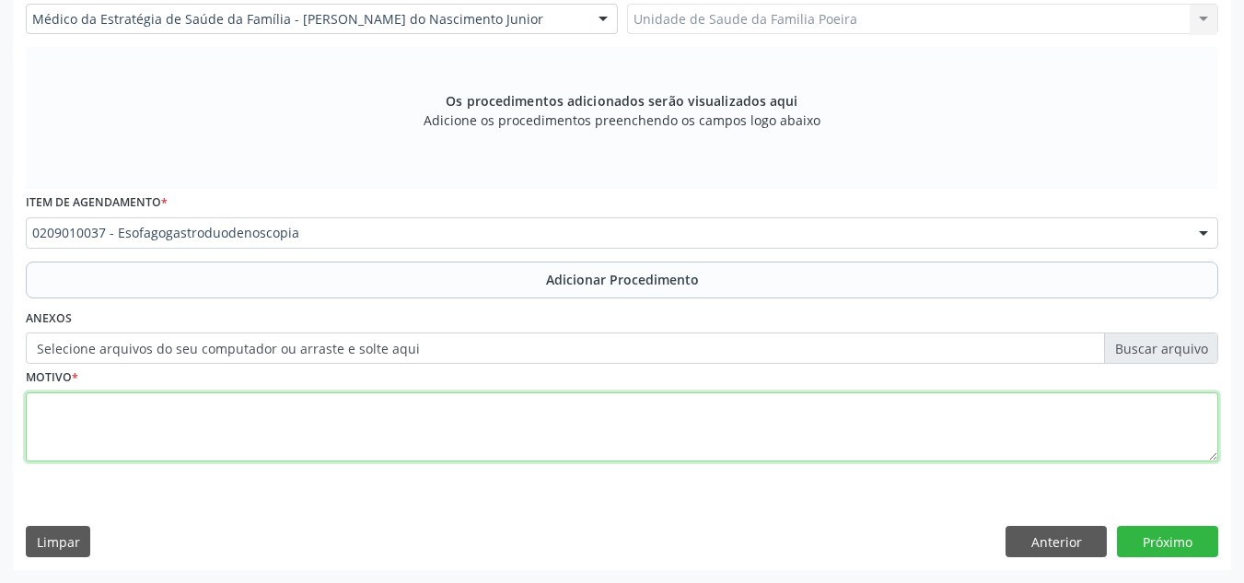
click at [193, 414] on textarea at bounding box center [622, 427] width 1192 height 70
click at [34, 407] on textarea "GASTERITE NÃO ESPECIFICADA" at bounding box center [622, 427] width 1192 height 70
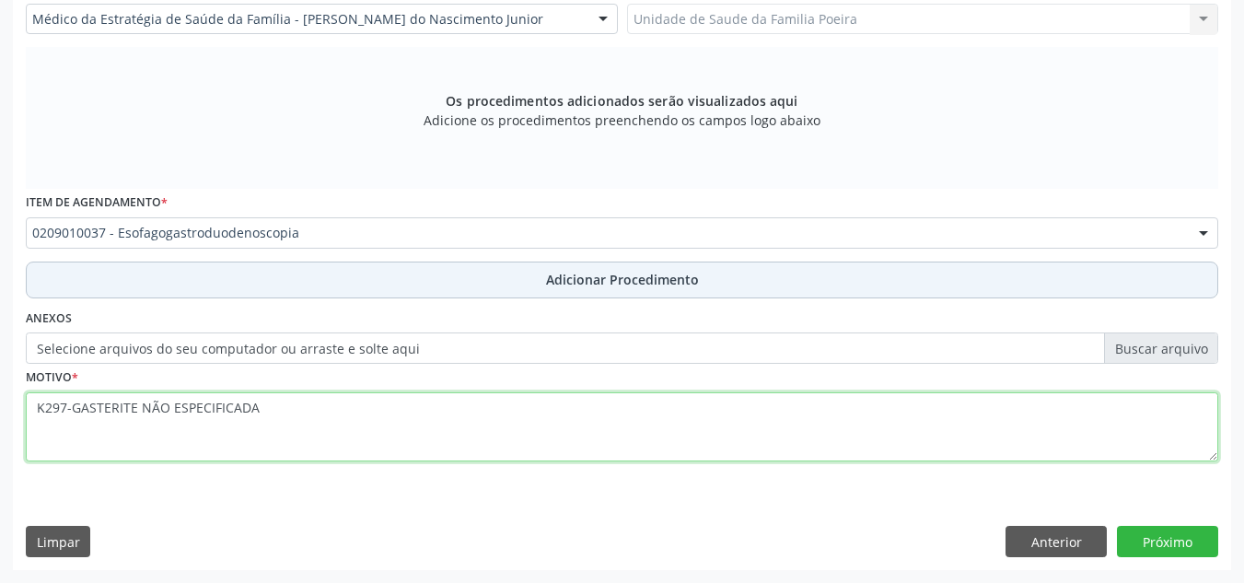
type textarea "K297-GASTERITE NÃO ESPECIFICADA"
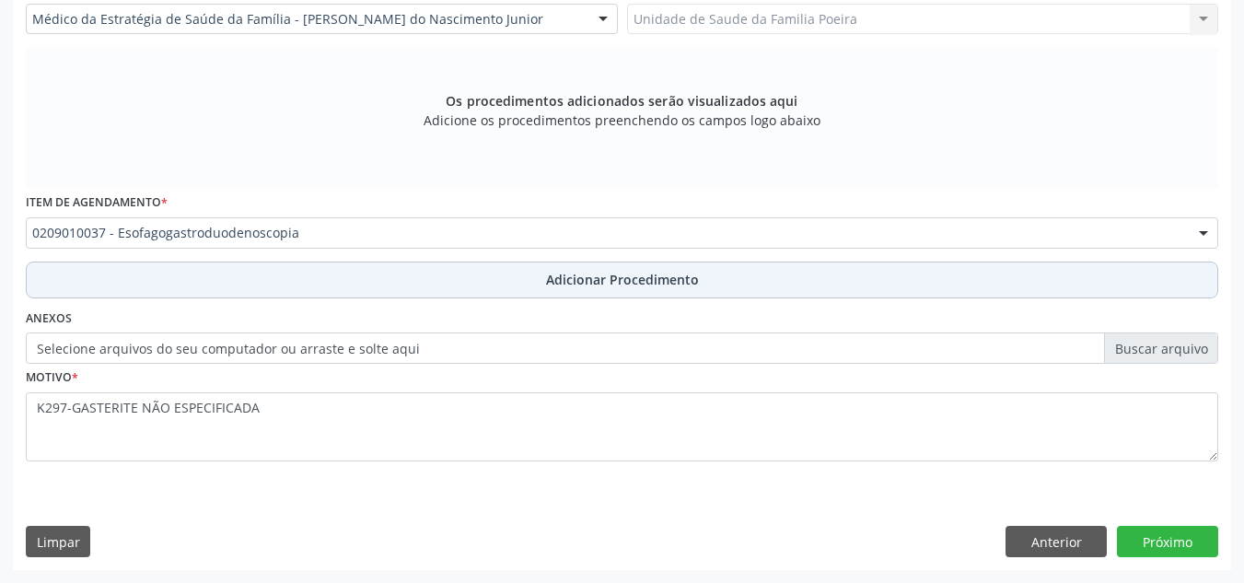
click at [483, 286] on button "Adicionar Procedimento" at bounding box center [622, 279] width 1192 height 37
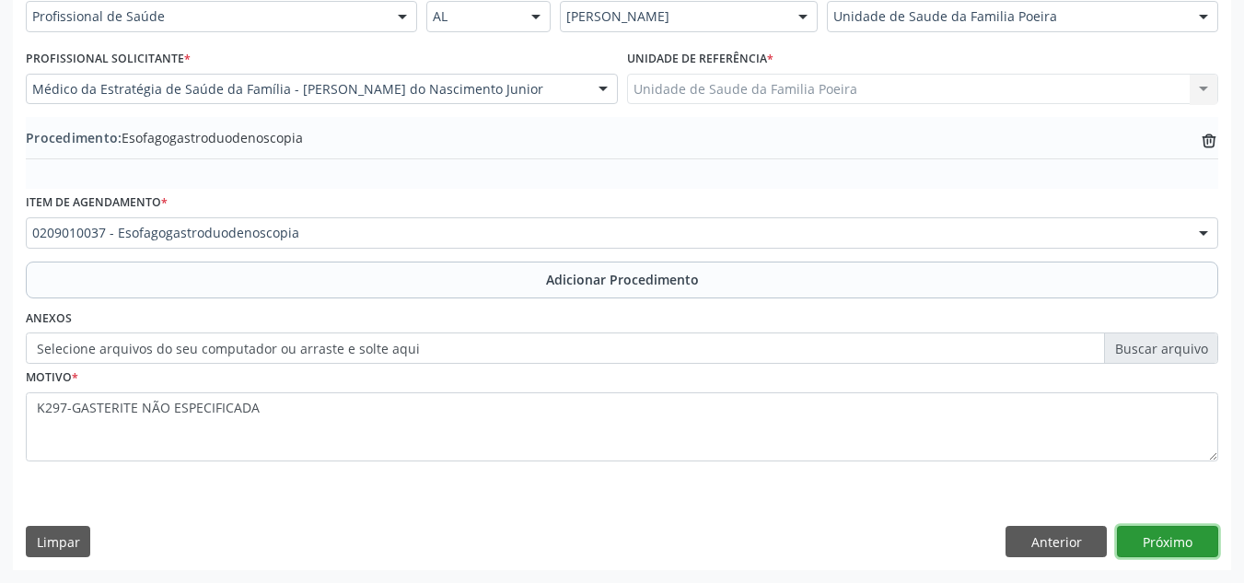
click at [1169, 542] on button "Próximo" at bounding box center [1167, 541] width 101 height 31
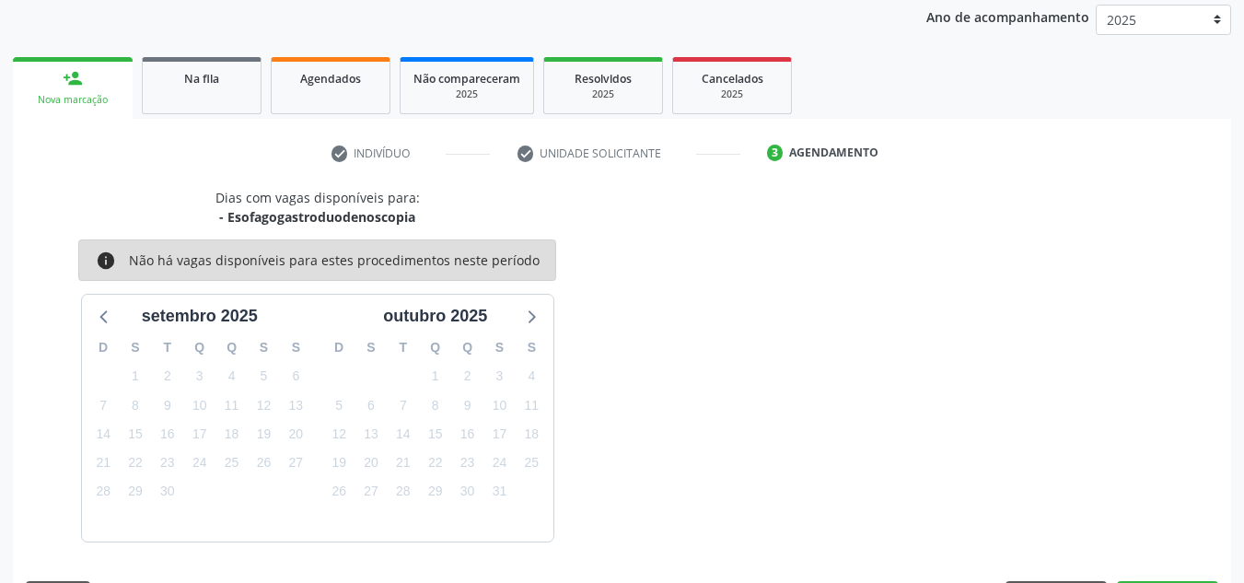
scroll to position [298, 0]
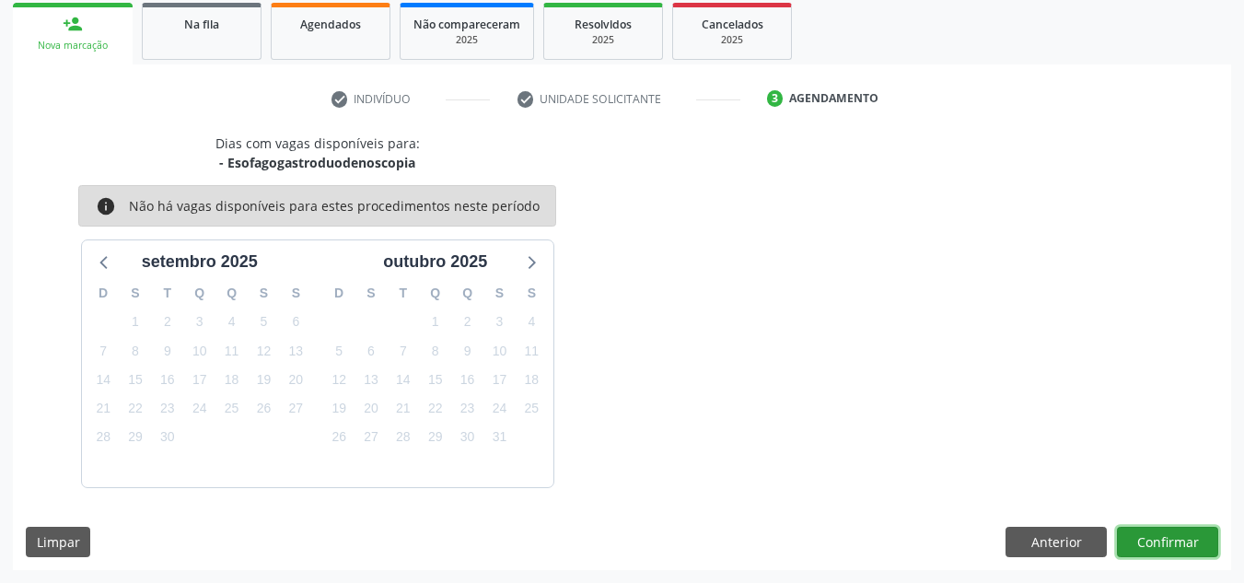
click at [1169, 542] on button "Confirmar" at bounding box center [1167, 542] width 101 height 31
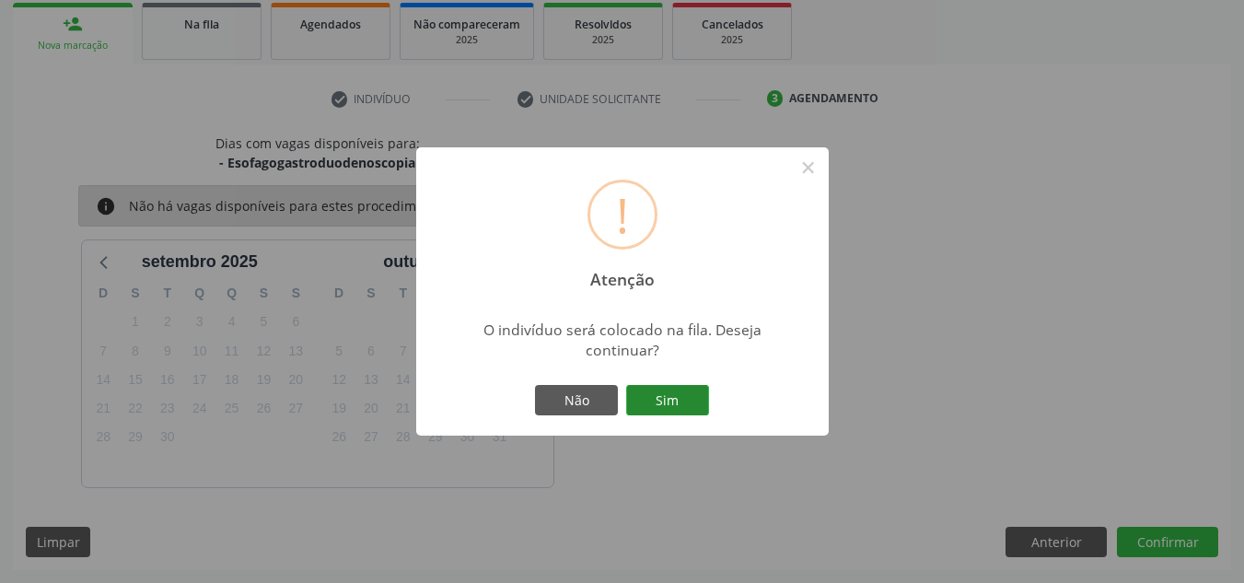
click at [691, 395] on button "Sim" at bounding box center [667, 400] width 83 height 31
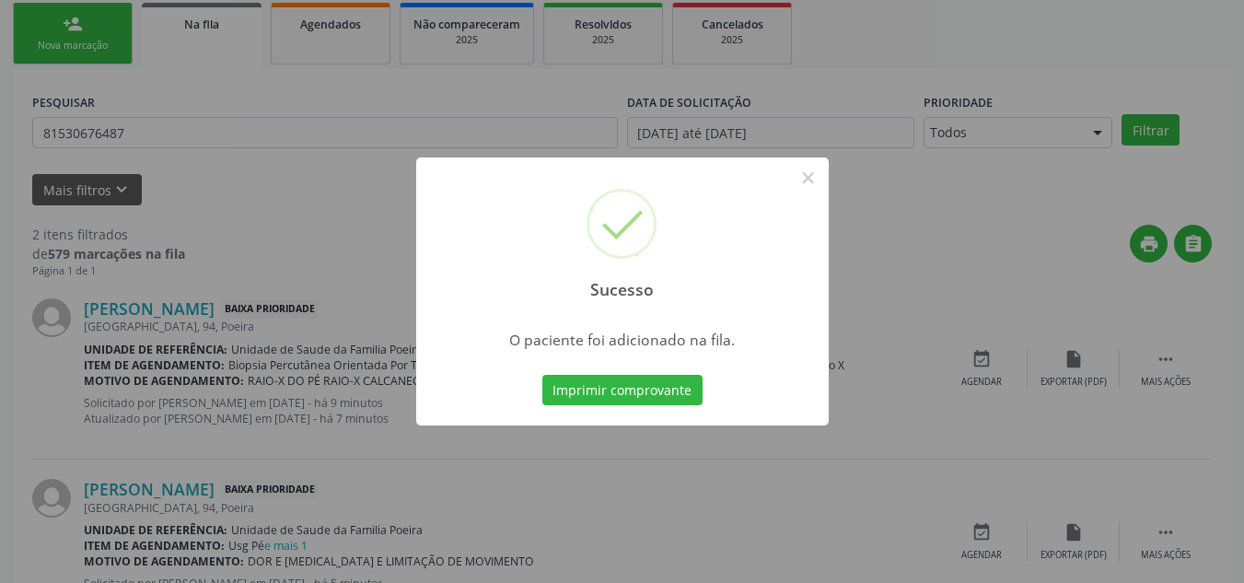
scroll to position [51, 0]
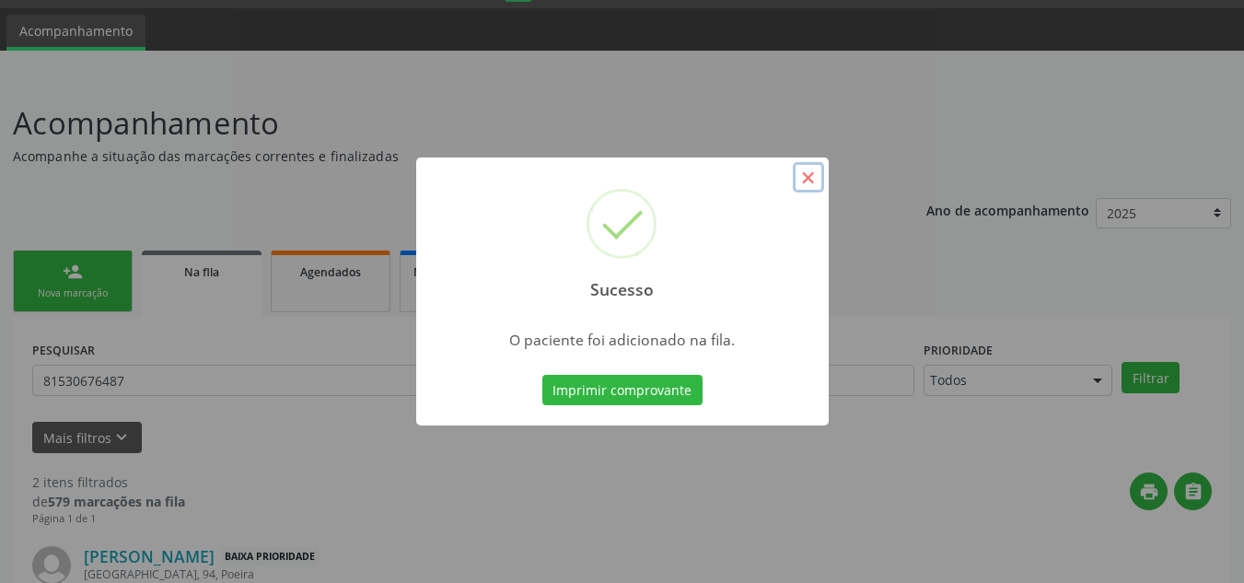
click at [808, 174] on button "×" at bounding box center [808, 177] width 31 height 31
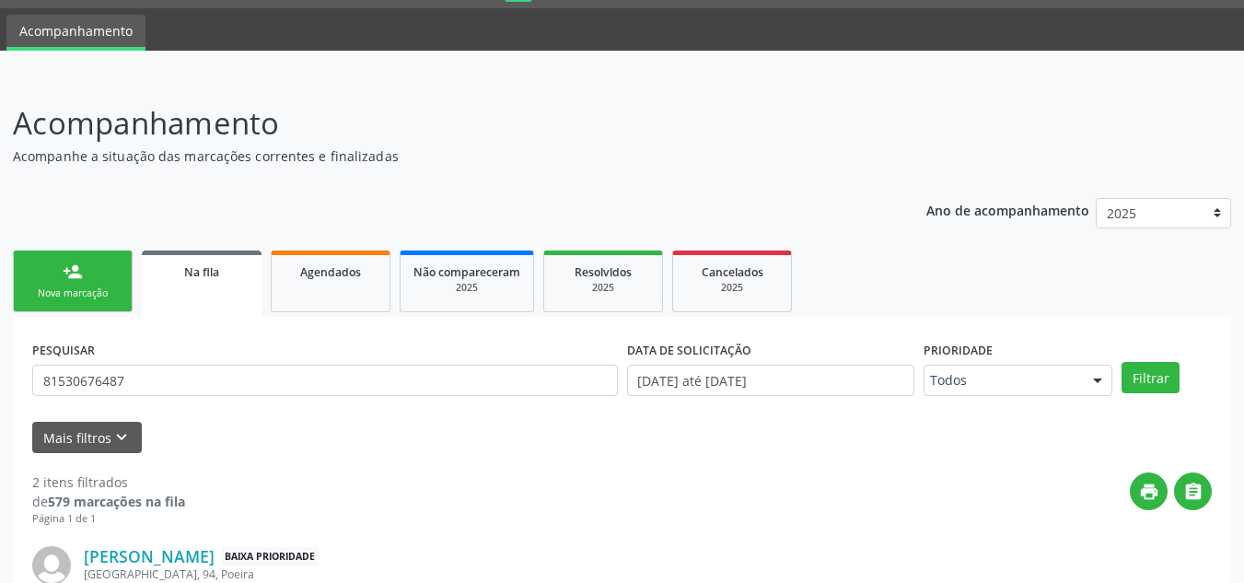
drag, startPoint x: 56, startPoint y: 278, endPoint x: 21, endPoint y: 283, distance: 35.3
click at [56, 278] on link "person_add Nova marcação" at bounding box center [73, 281] width 120 height 62
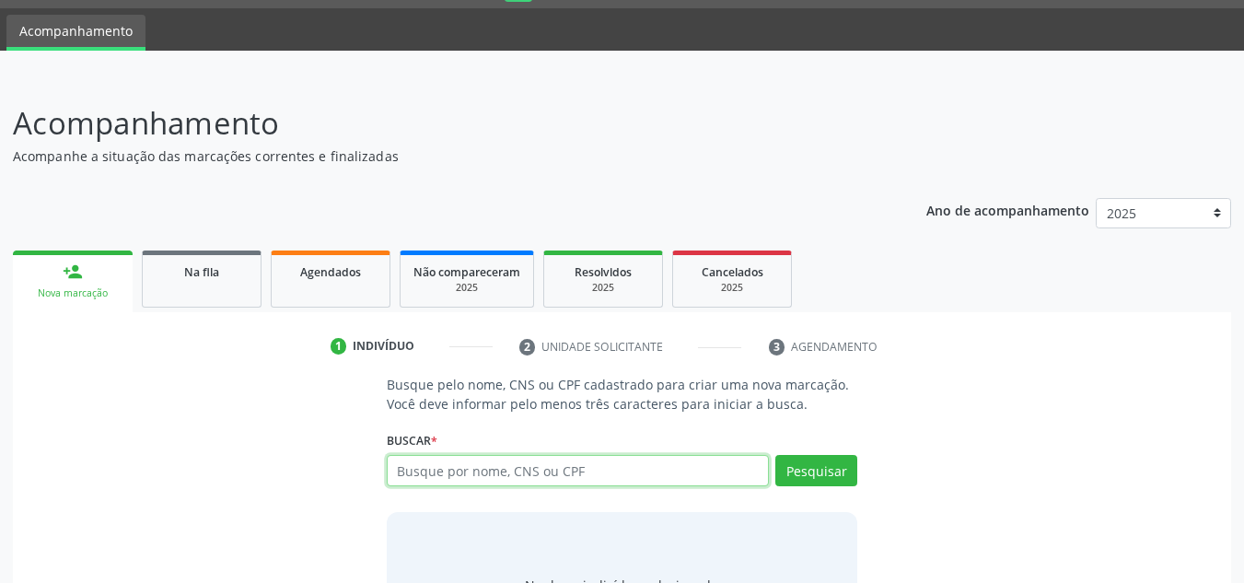
click at [475, 468] on input "text" at bounding box center [578, 470] width 383 height 31
type input "898002718028108"
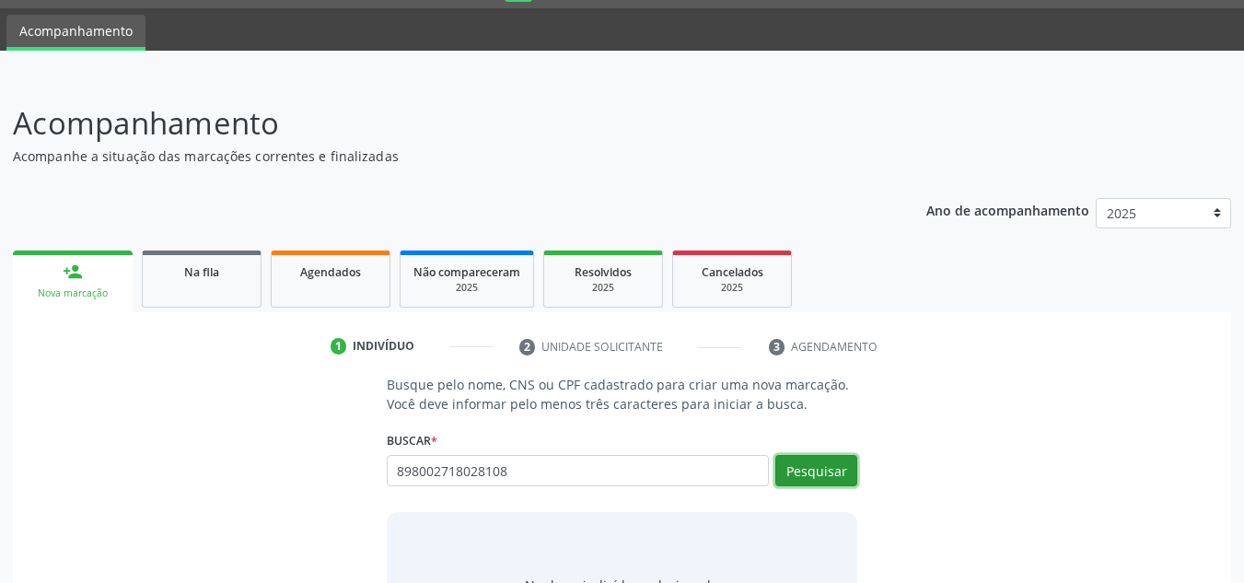
drag, startPoint x: 815, startPoint y: 472, endPoint x: 806, endPoint y: 468, distance: 9.5
click at [814, 472] on button "Pesquisar" at bounding box center [816, 470] width 82 height 31
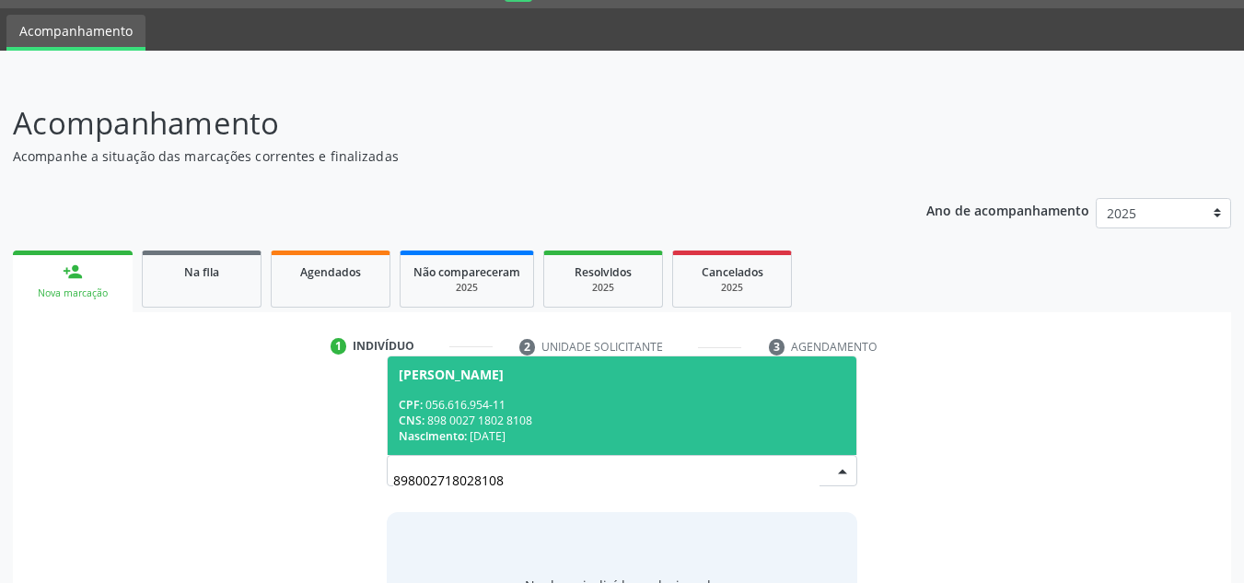
click at [504, 369] on div "Eliene Duarte dos Santos Silva" at bounding box center [451, 374] width 105 height 15
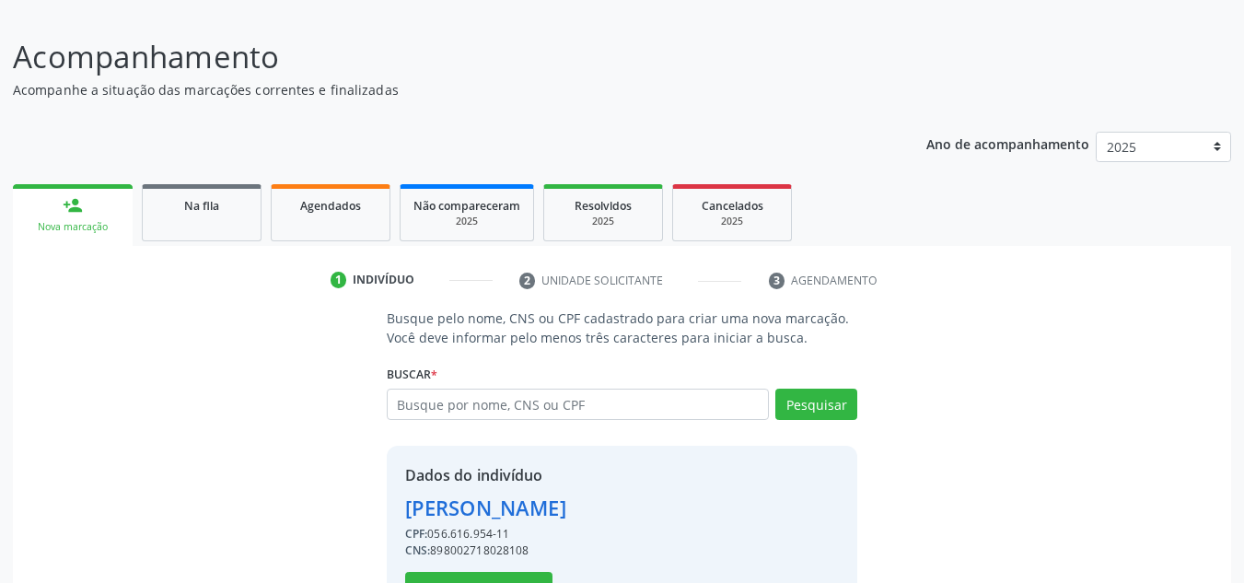
scroll to position [181, 0]
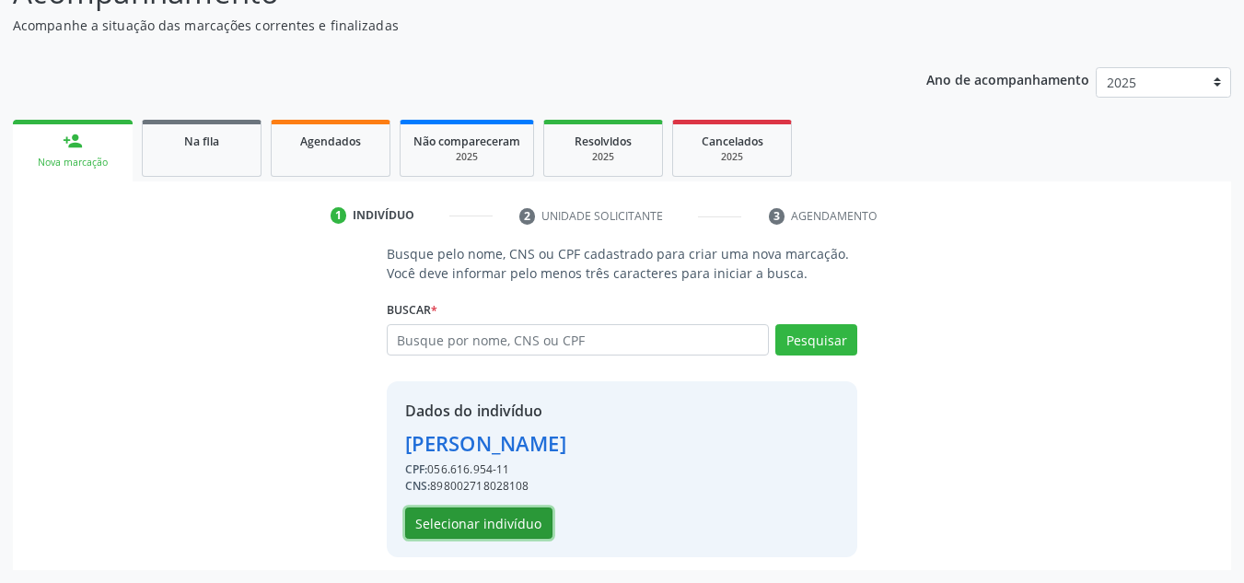
click at [471, 527] on button "Selecionar indivíduo" at bounding box center [478, 522] width 147 height 31
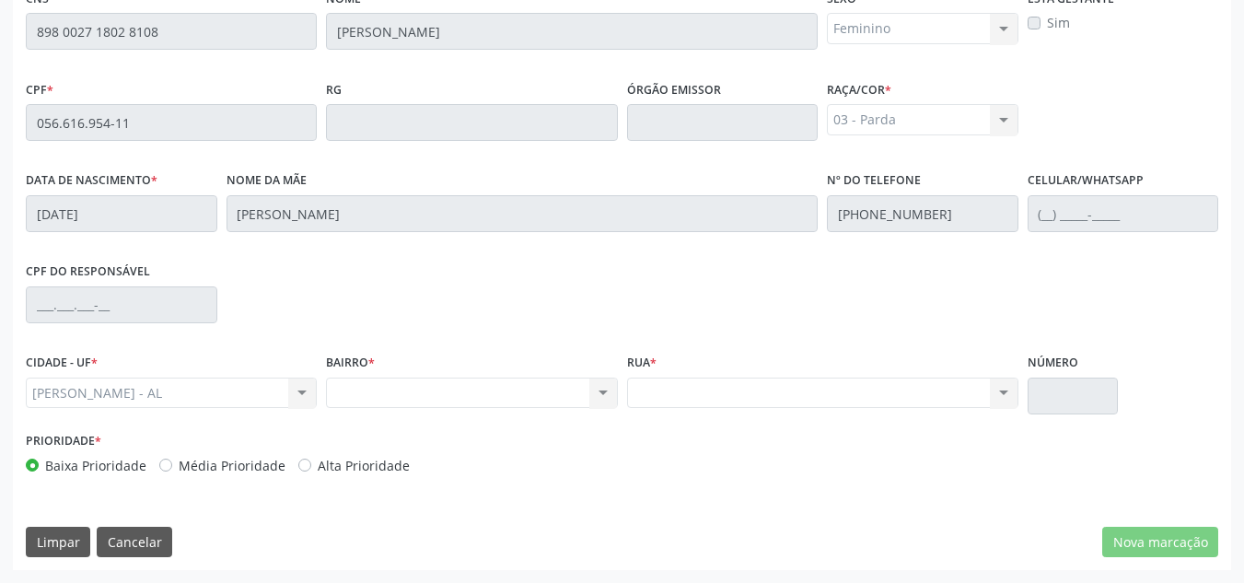
scroll to position [402, 0]
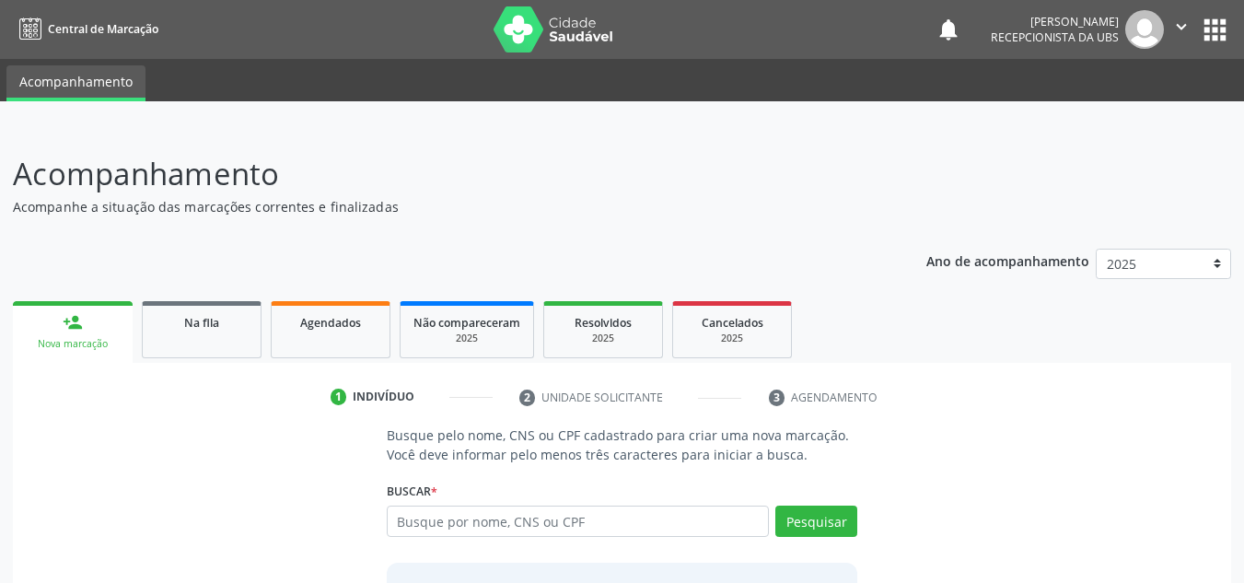
drag, startPoint x: 0, startPoint y: 0, endPoint x: 393, endPoint y: 517, distance: 649.8
click at [377, 523] on div "Busque pelo nome, CNS ou CPF cadastrado para criar uma nova marcação. Você deve…" at bounding box center [622, 567] width 497 height 284
drag, startPoint x: 385, startPoint y: 518, endPoint x: 366, endPoint y: 473, distance: 49.1
click at [362, 467] on div "Busque pelo nome, CNS ou CPF cadastrado para criar uma nova marcação. Você deve…" at bounding box center [622, 567] width 1192 height 284
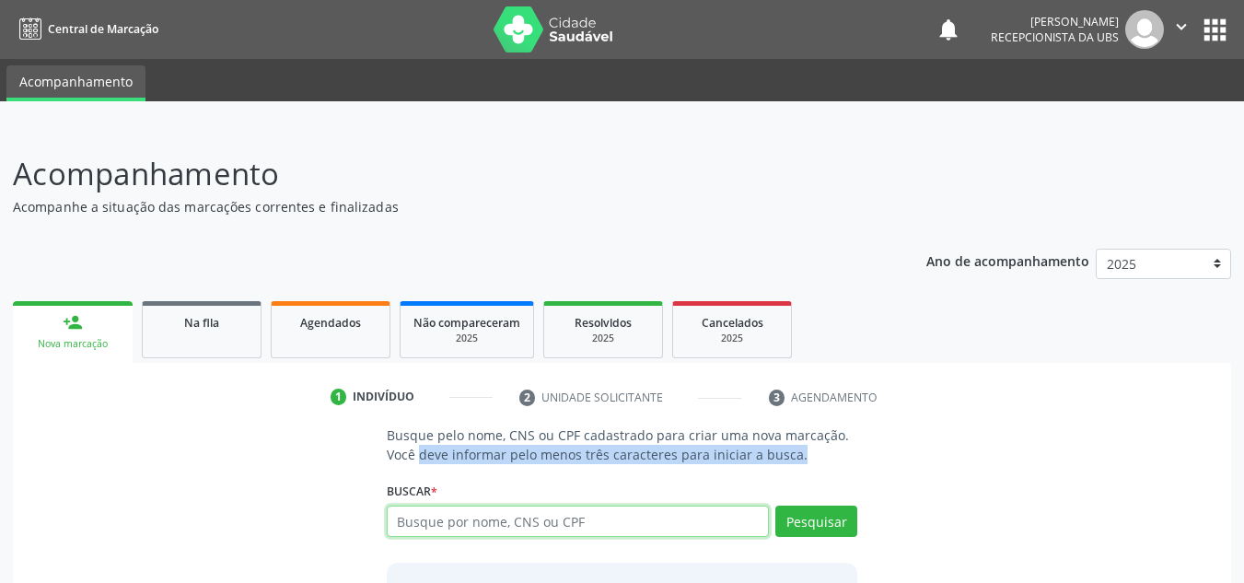
click at [417, 520] on input "text" at bounding box center [578, 520] width 383 height 31
paste input "898 0027 1802 8108"
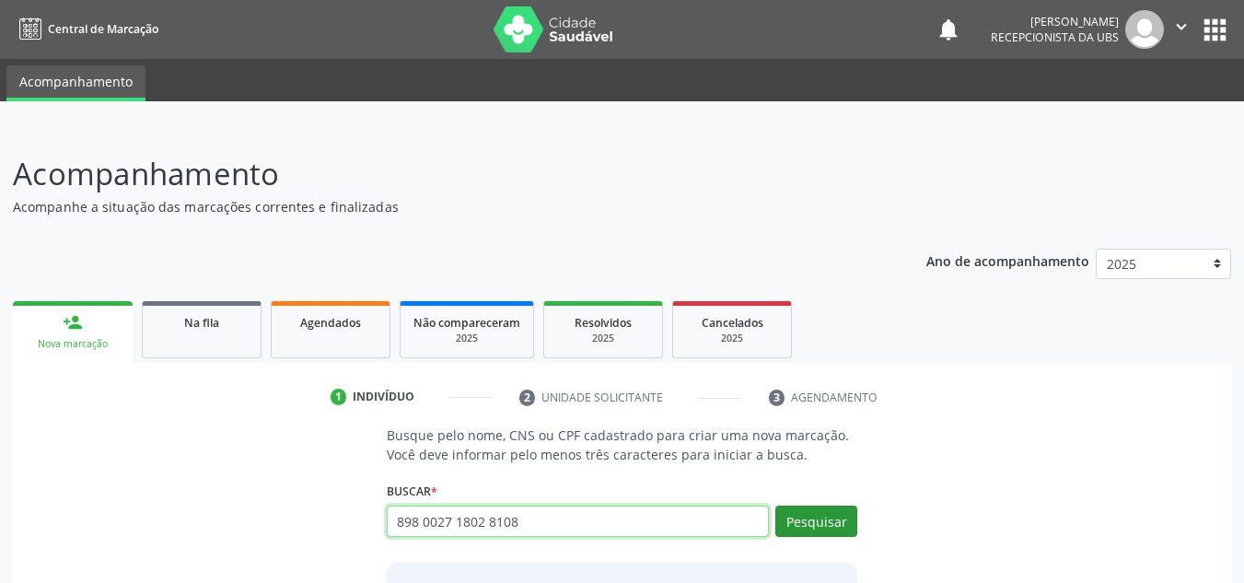
type input "898 0027 1802 8108"
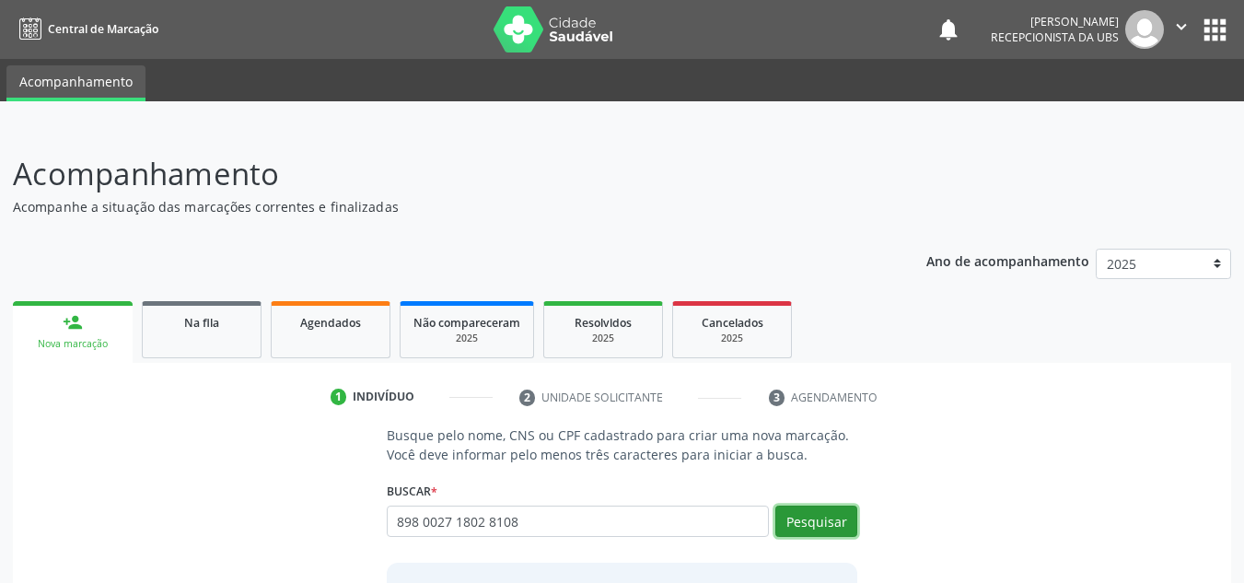
click at [826, 521] on button "Pesquisar" at bounding box center [816, 520] width 82 height 31
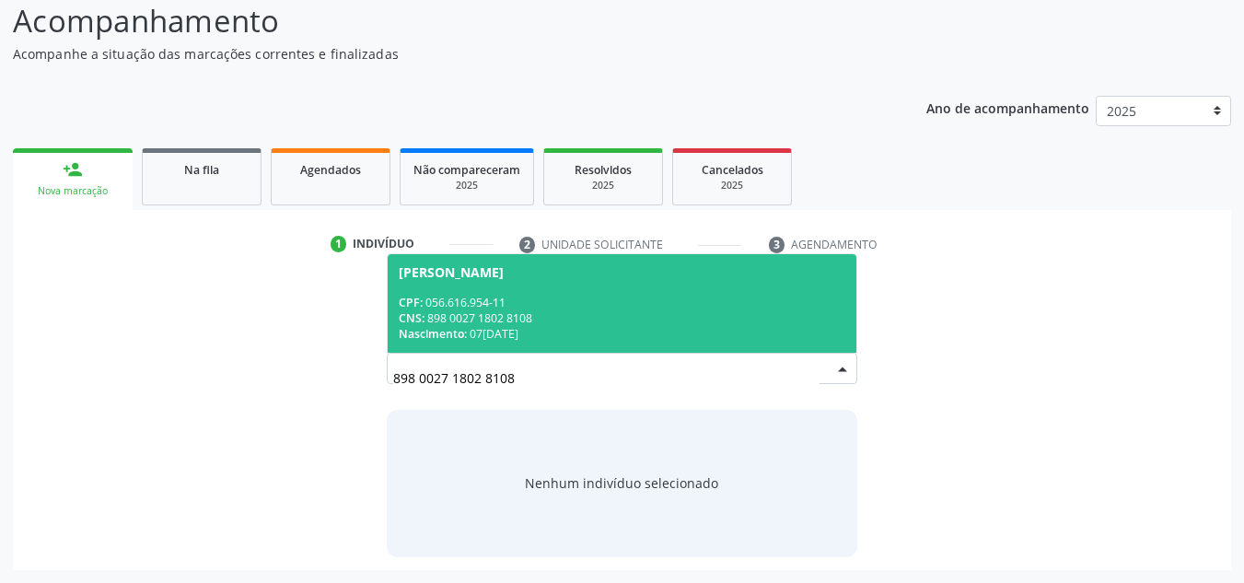
click at [493, 308] on div "CPF: 056.616.954-11" at bounding box center [622, 303] width 447 height 16
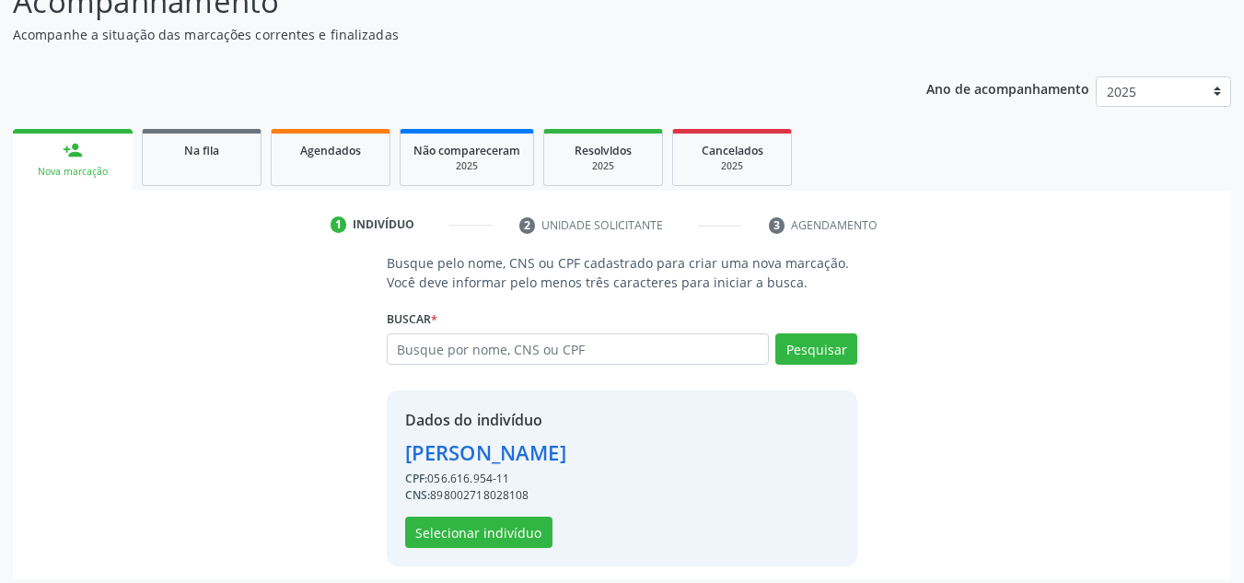
scroll to position [181, 0]
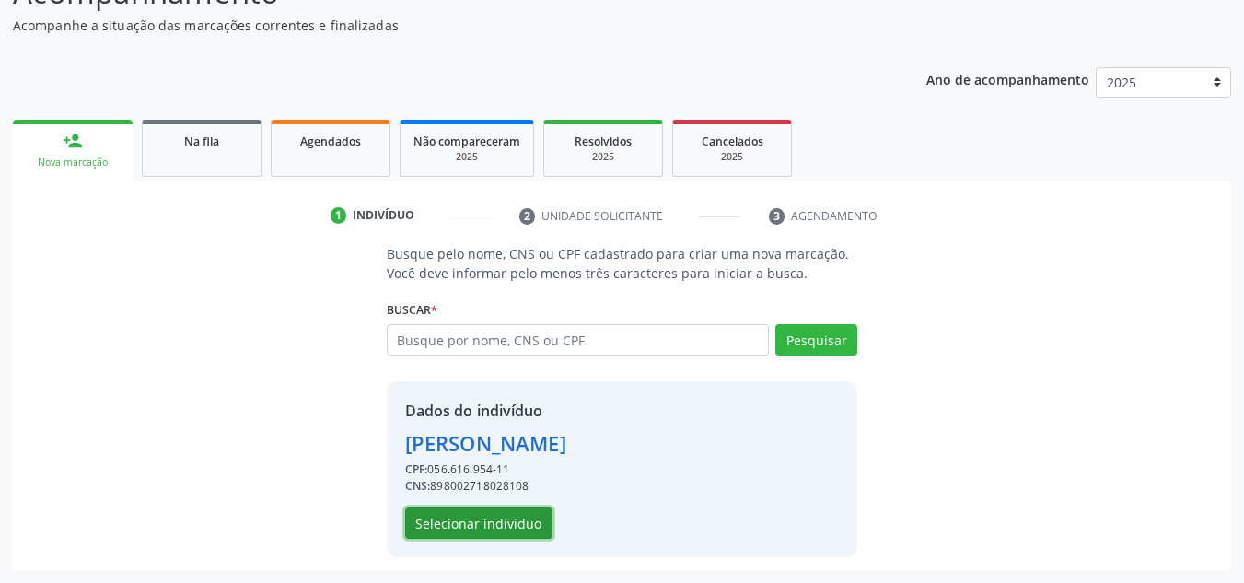
click at [506, 524] on button "Selecionar indivíduo" at bounding box center [478, 522] width 147 height 31
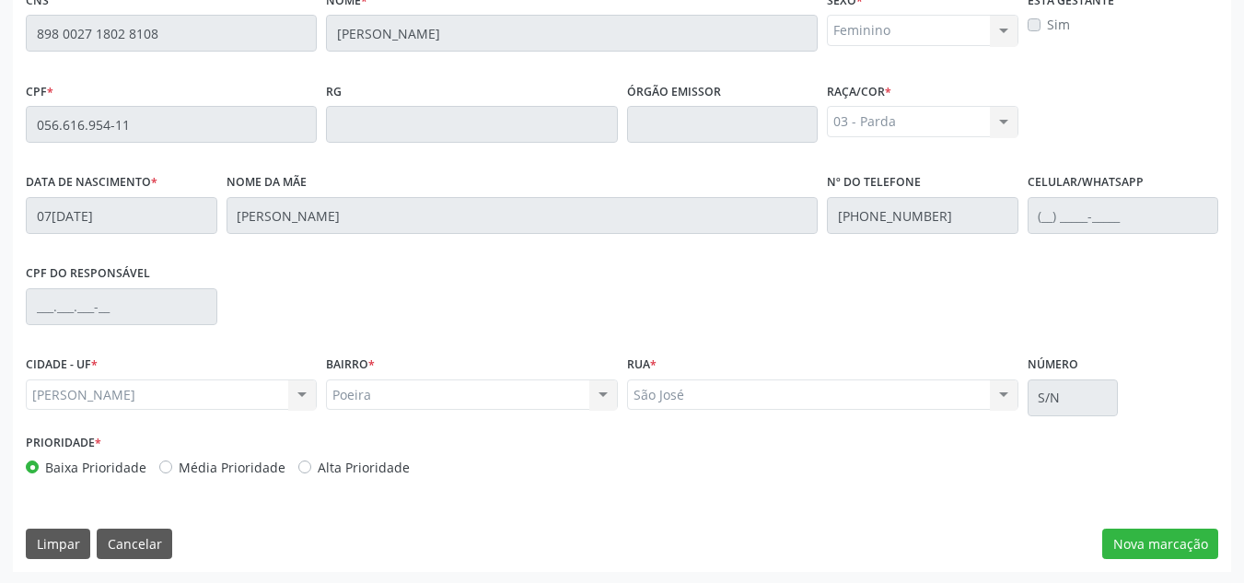
scroll to position [494, 0]
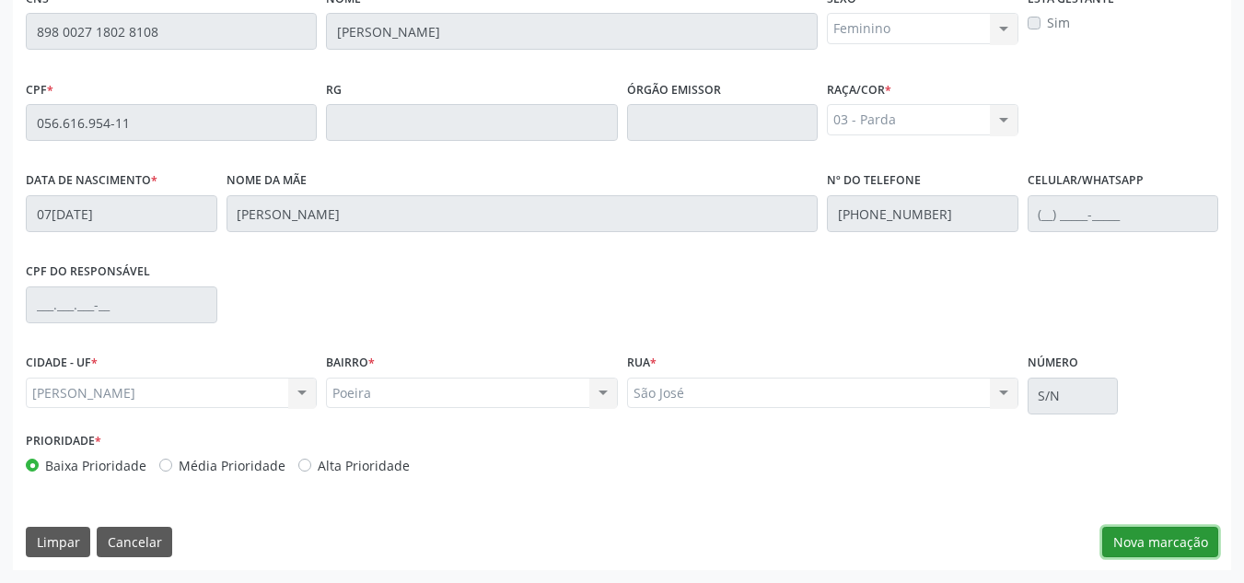
click at [1145, 533] on button "Nova marcação" at bounding box center [1160, 542] width 116 height 31
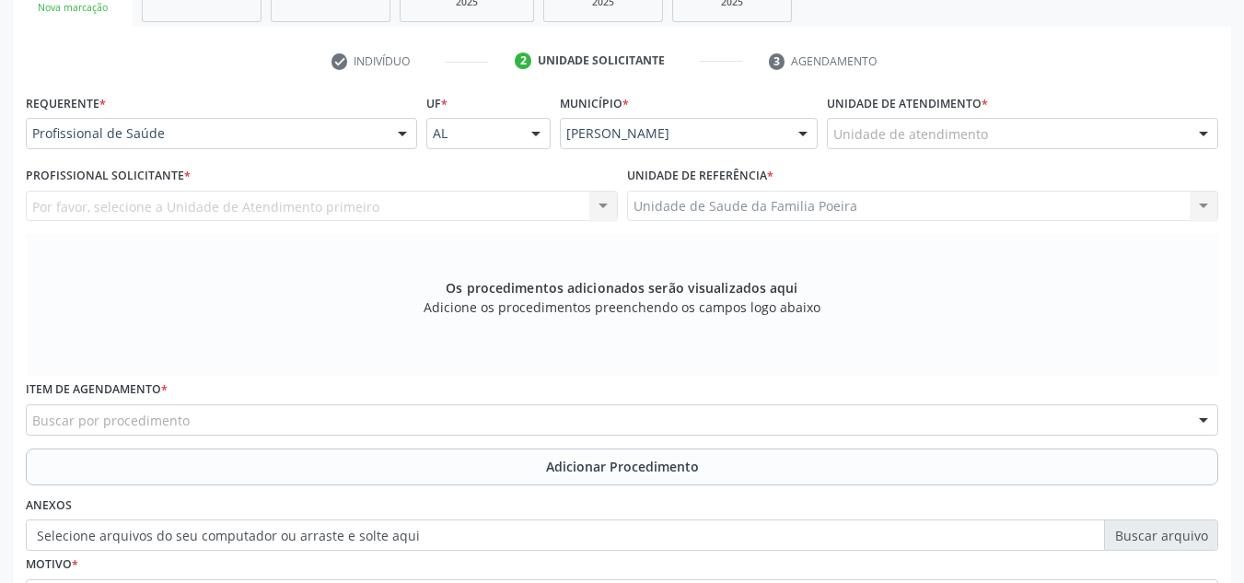
scroll to position [310, 0]
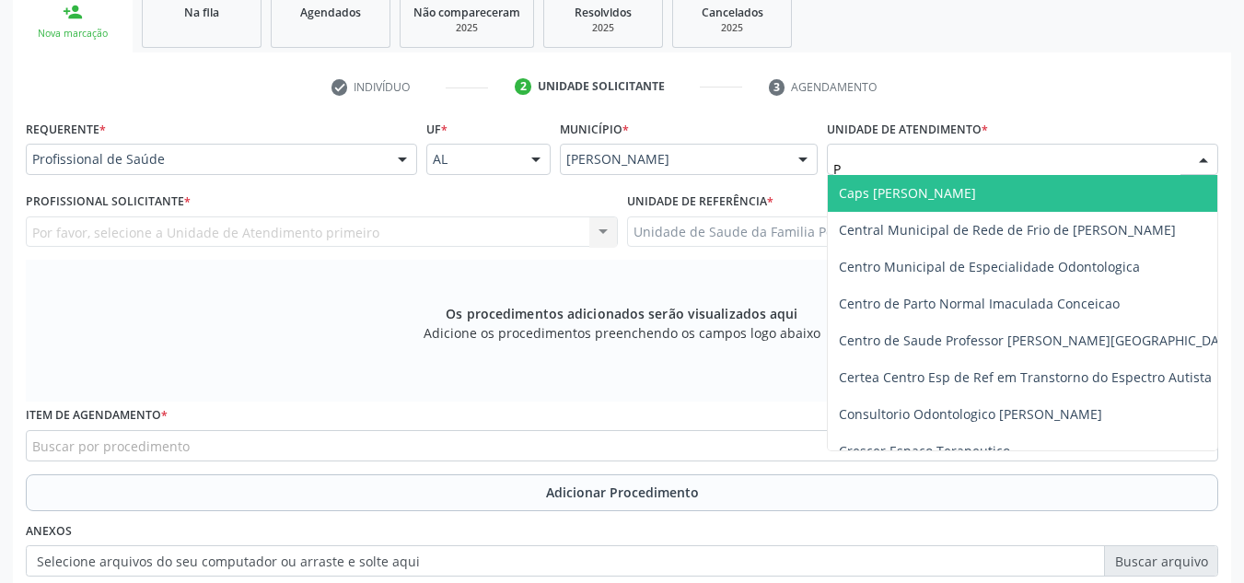
type input "PO"
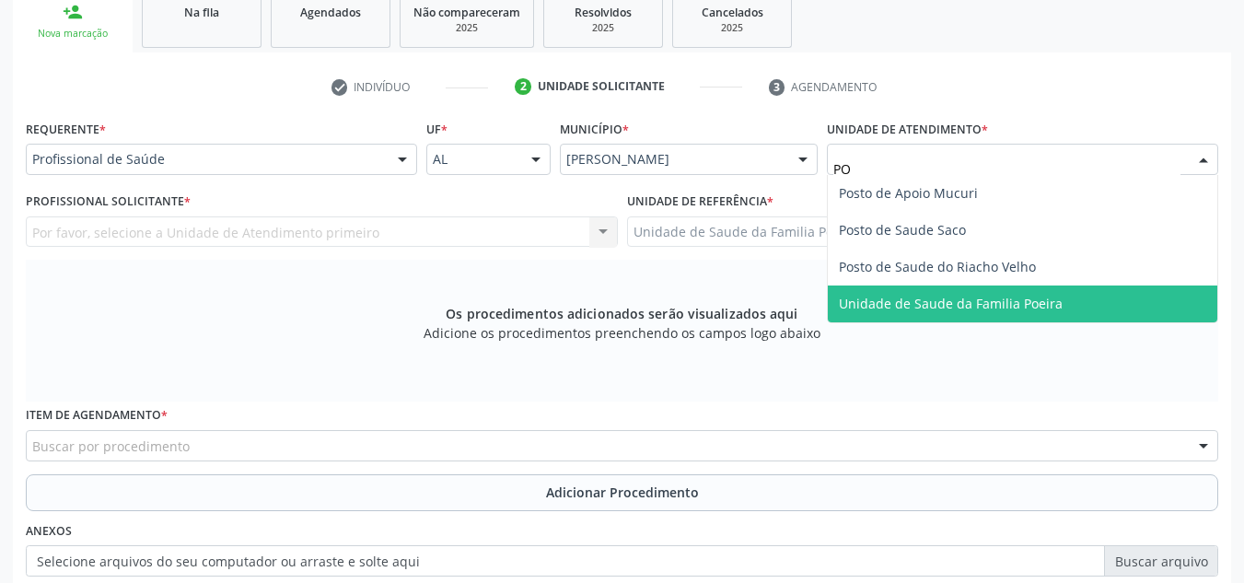
click at [982, 304] on span "Unidade de Saude da Familia Poeira" at bounding box center [951, 303] width 224 height 17
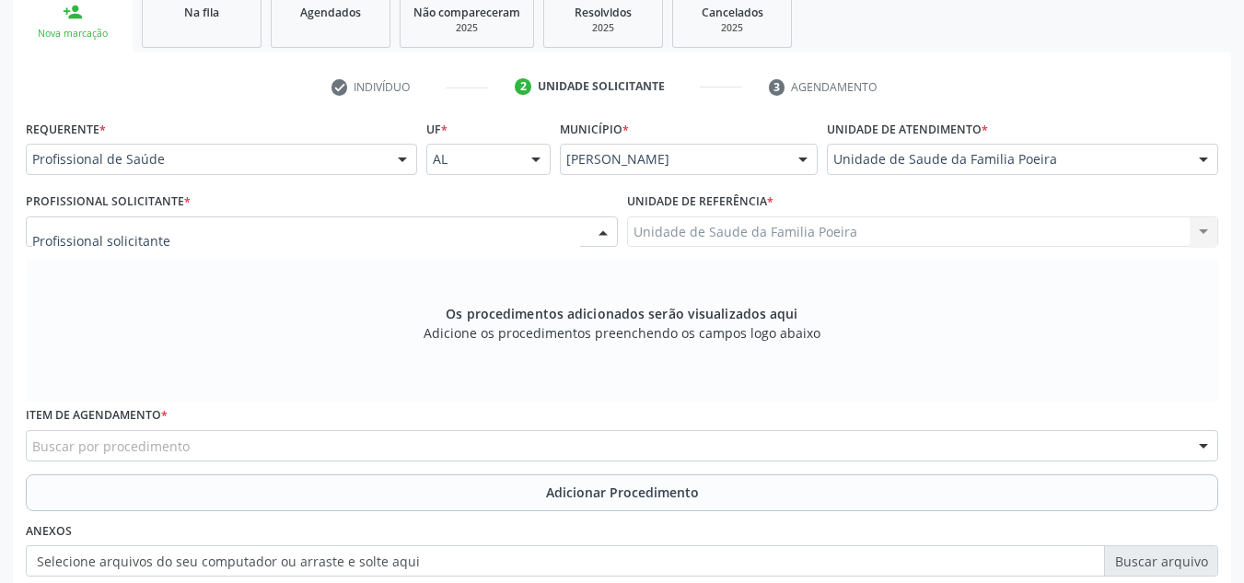
click at [558, 227] on div at bounding box center [322, 231] width 592 height 31
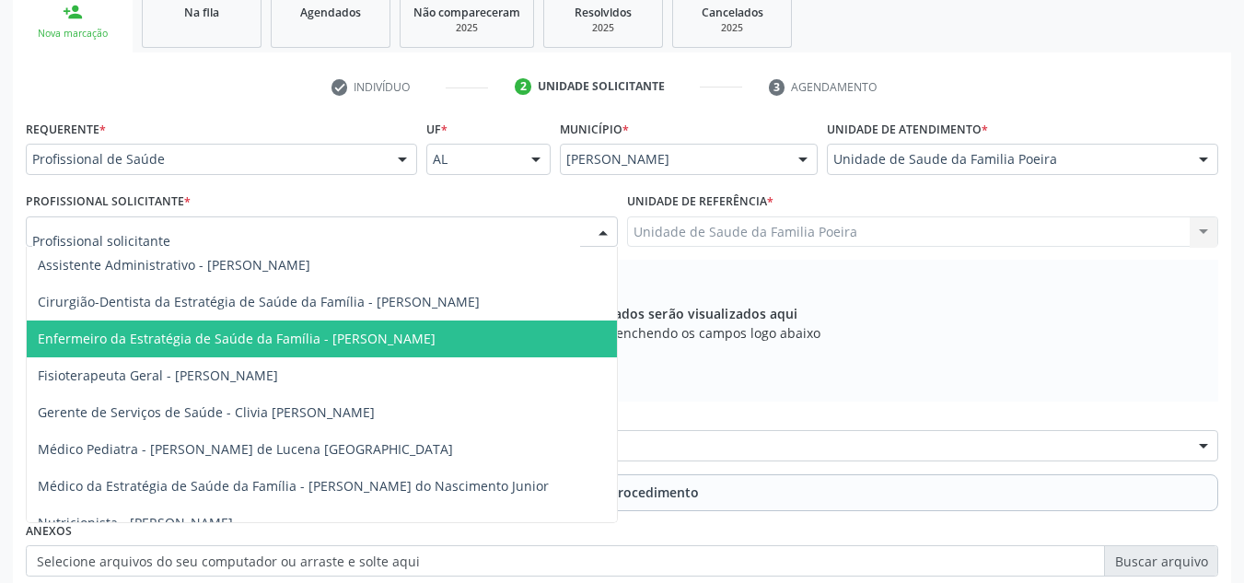
click at [430, 347] on span "Enfermeiro da Estratégia de Saúde da Família - [PERSON_NAME]" at bounding box center [237, 338] width 398 height 17
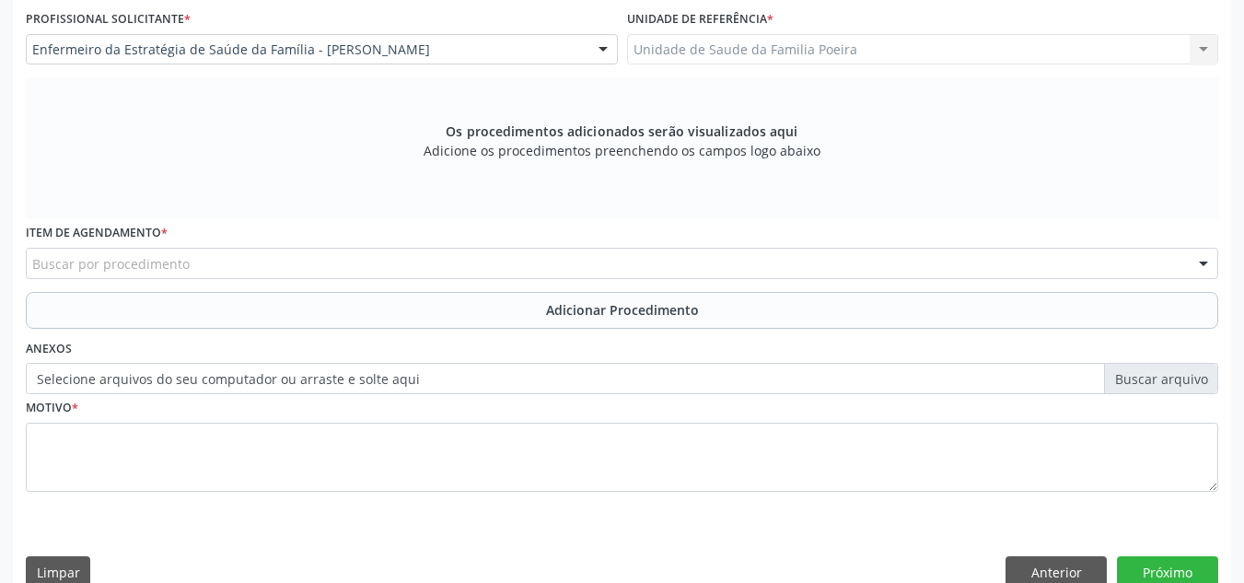
scroll to position [523, 0]
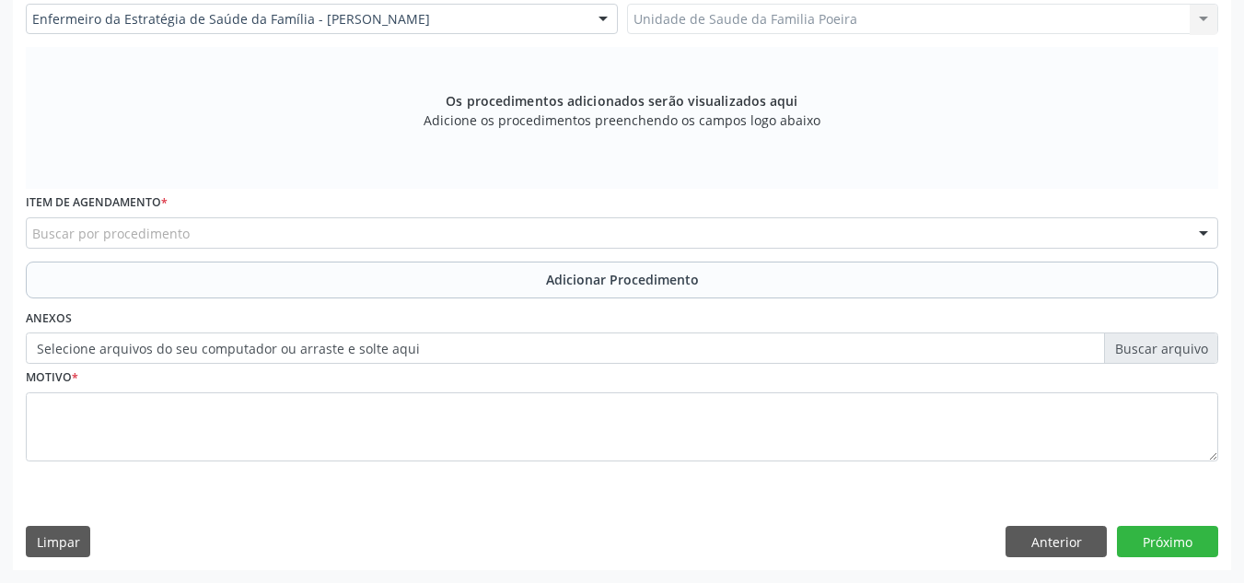
click at [327, 218] on div "Buscar por procedimento" at bounding box center [622, 232] width 1192 height 31
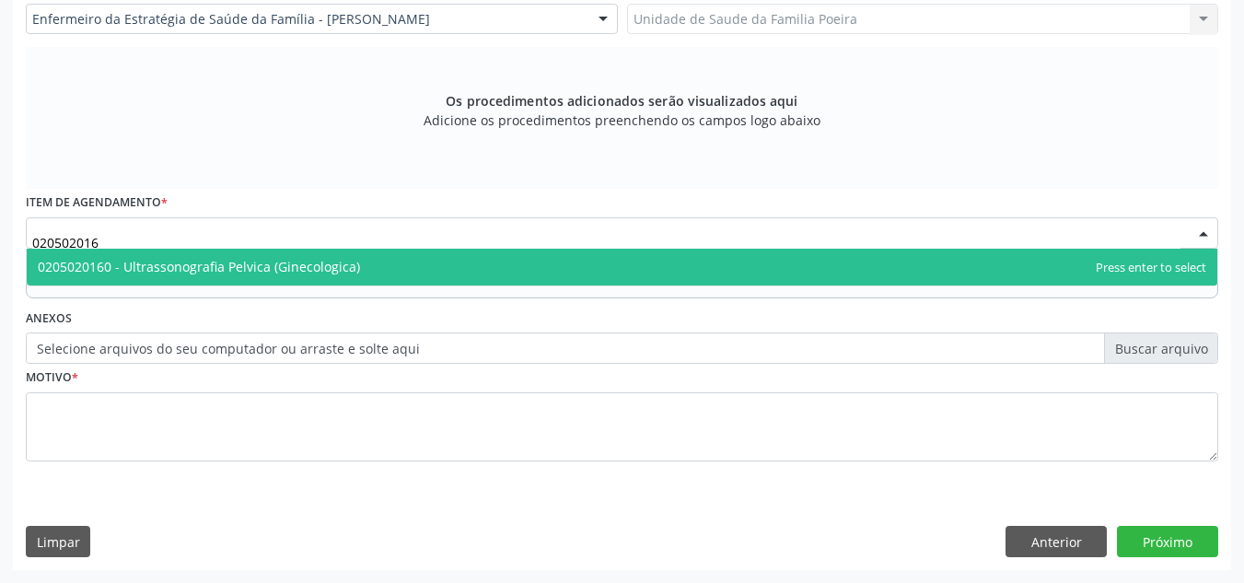
type input "0205020160"
click at [325, 272] on span "0205020160 - Ultrassonografia Pelvica (Ginecologica)" at bounding box center [199, 266] width 322 height 17
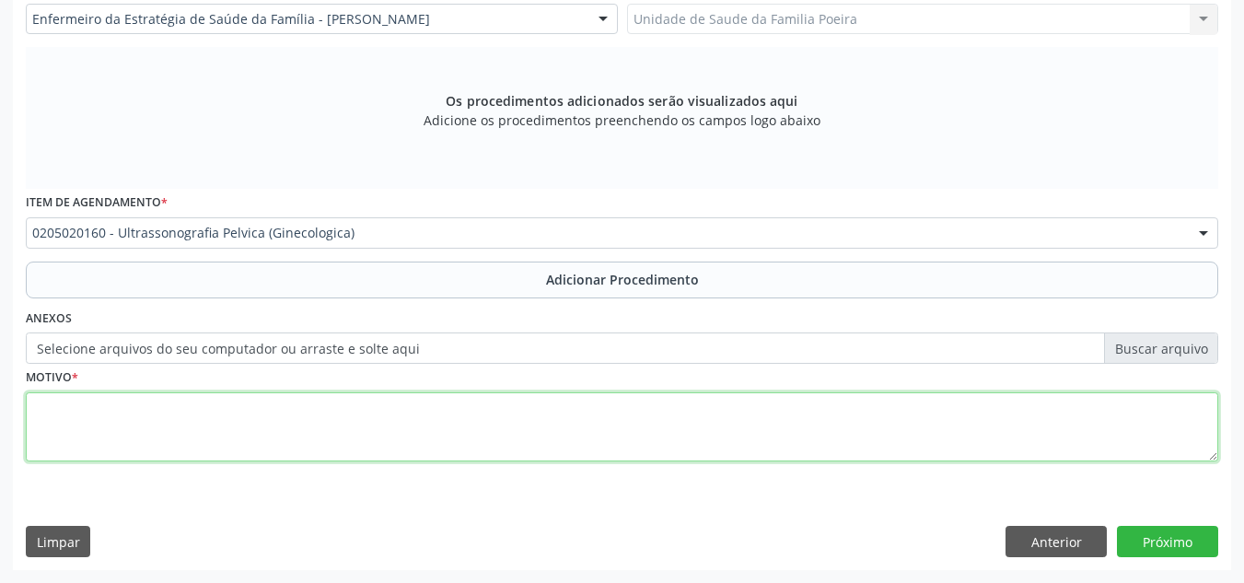
click at [310, 398] on textarea at bounding box center [622, 427] width 1192 height 70
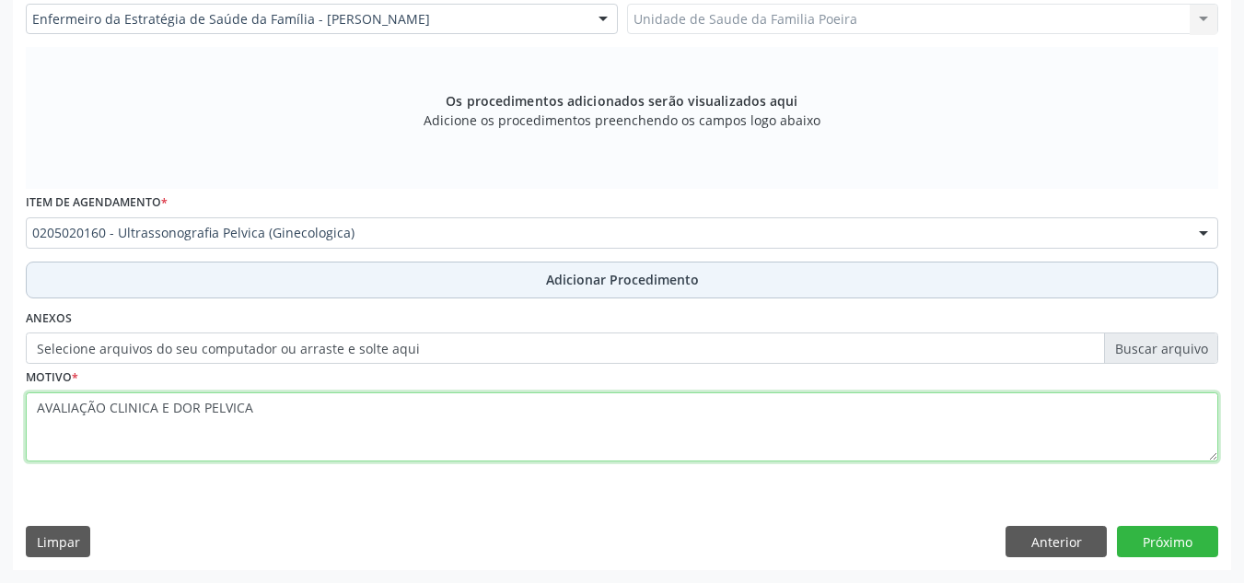
type textarea "AVALIAÇÃO CLINICA E DOR PELVICA"
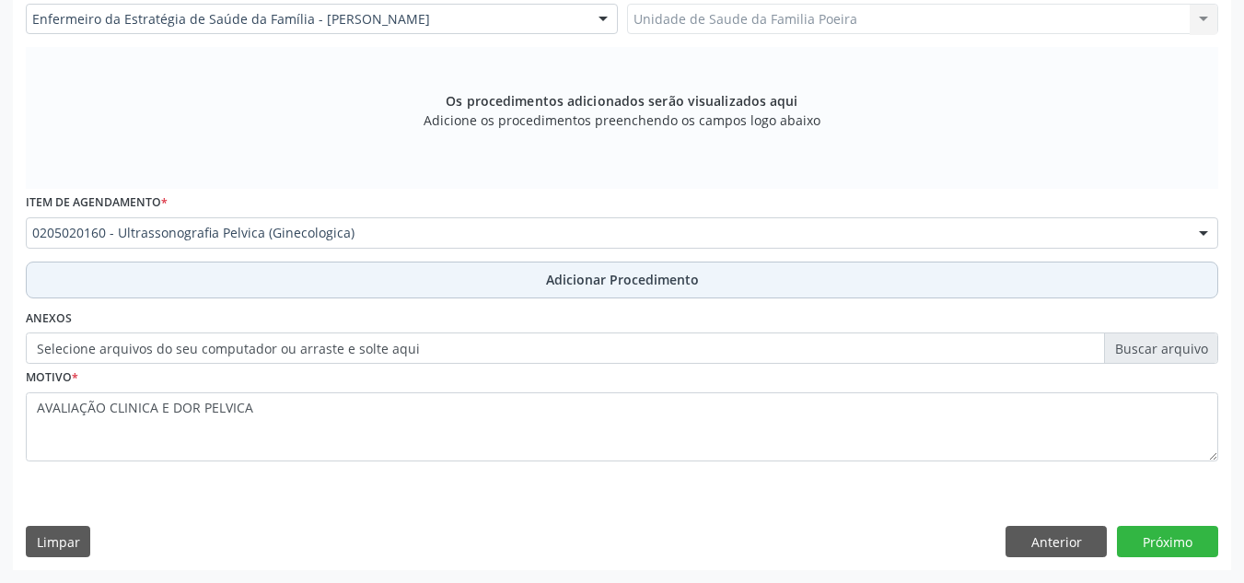
click at [605, 282] on span "Adicionar Procedimento" at bounding box center [622, 279] width 153 height 19
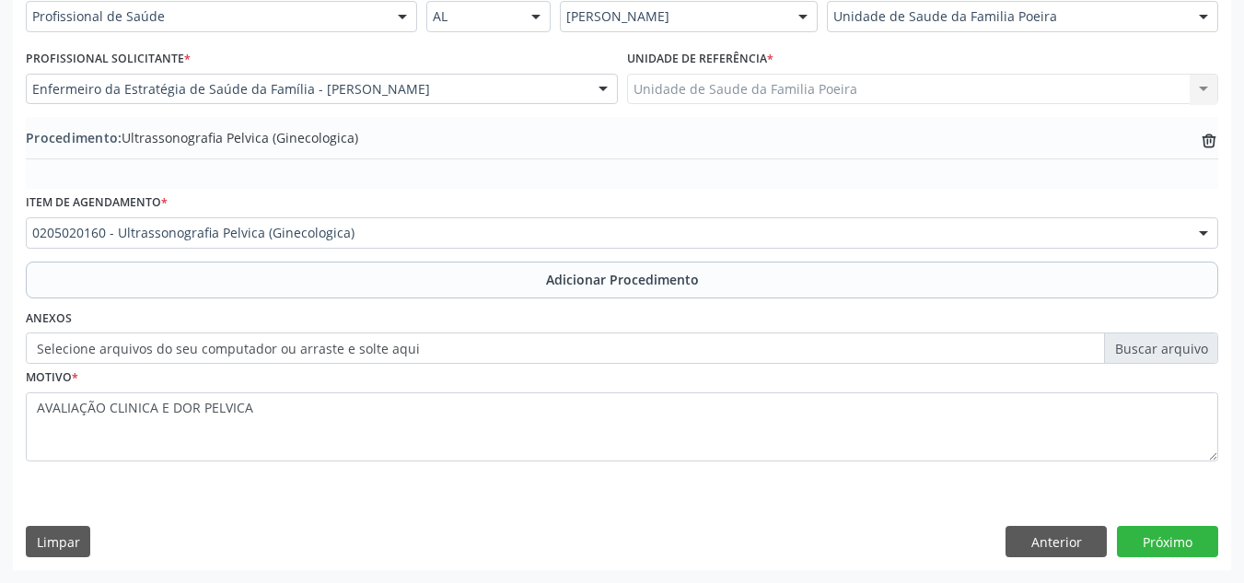
scroll to position [453, 0]
click at [397, 242] on div "0205020160 - Ultrassonografia Pelvica (Ginecologica)" at bounding box center [622, 232] width 1192 height 31
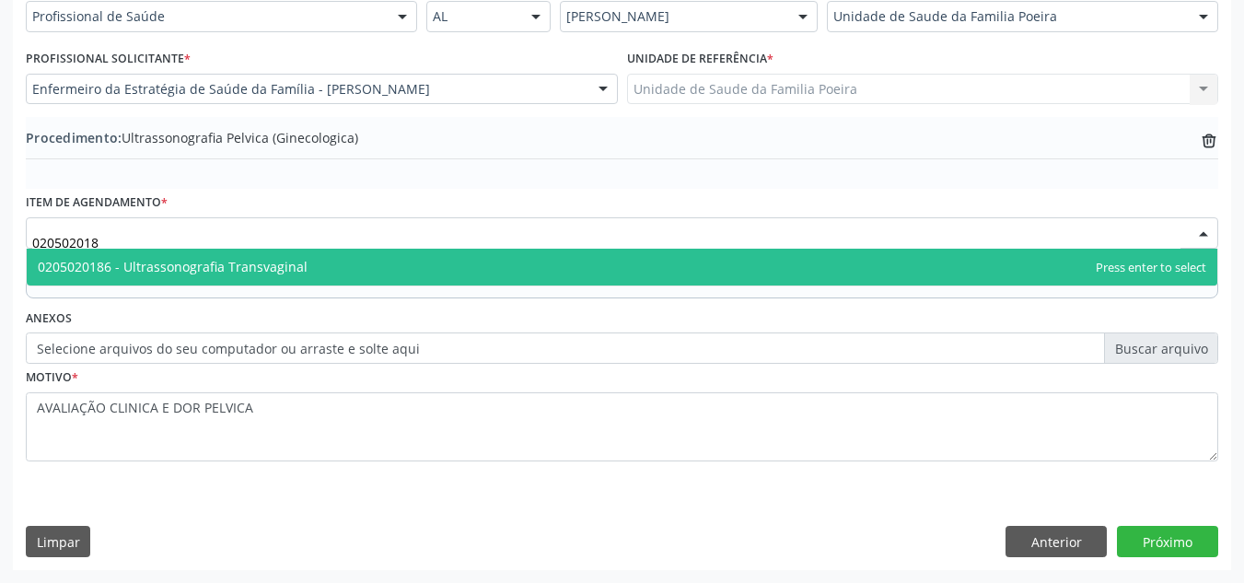
type input "0205020186"
click at [361, 275] on span "0205020186 - Ultrassonografia Transvaginal" at bounding box center [622, 267] width 1190 height 37
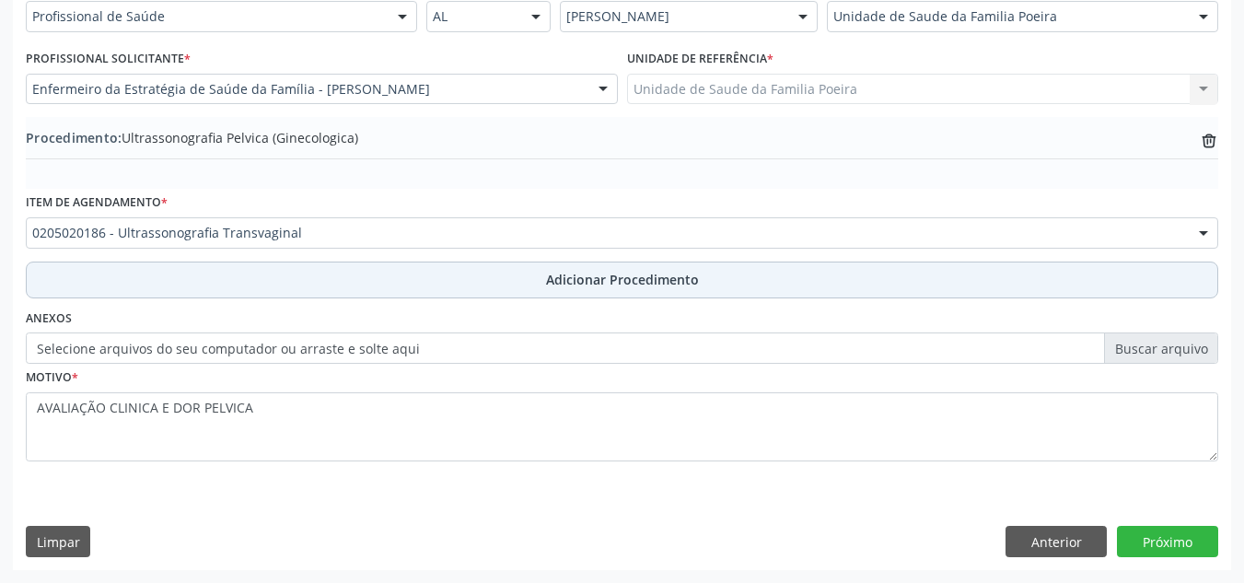
click at [366, 280] on button "Adicionar Procedimento" at bounding box center [622, 279] width 1192 height 37
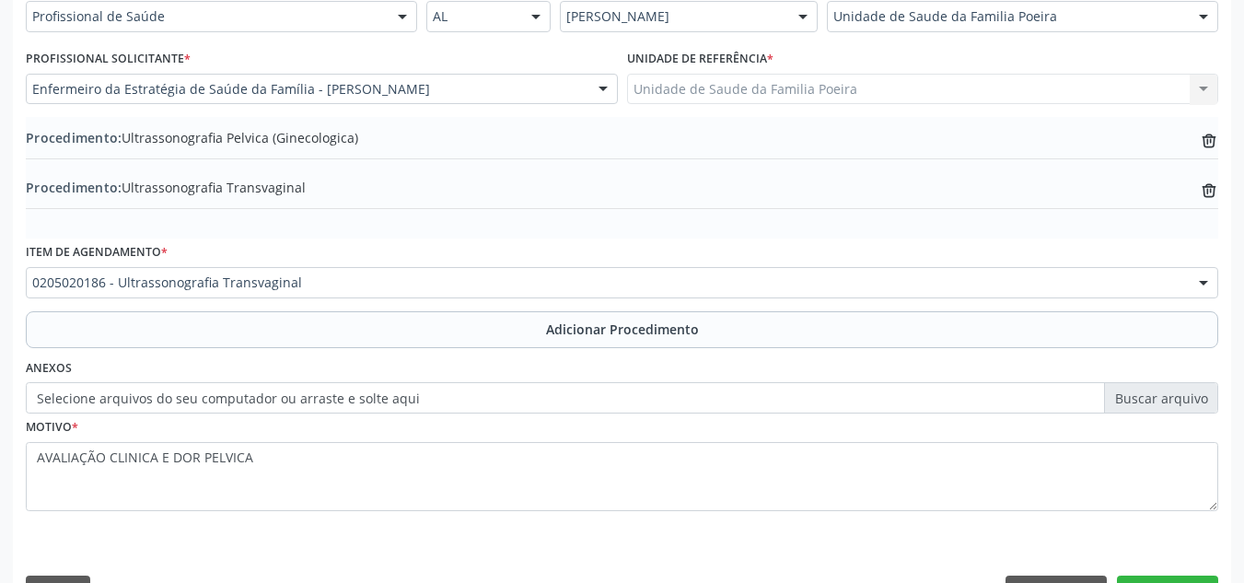
scroll to position [503, 0]
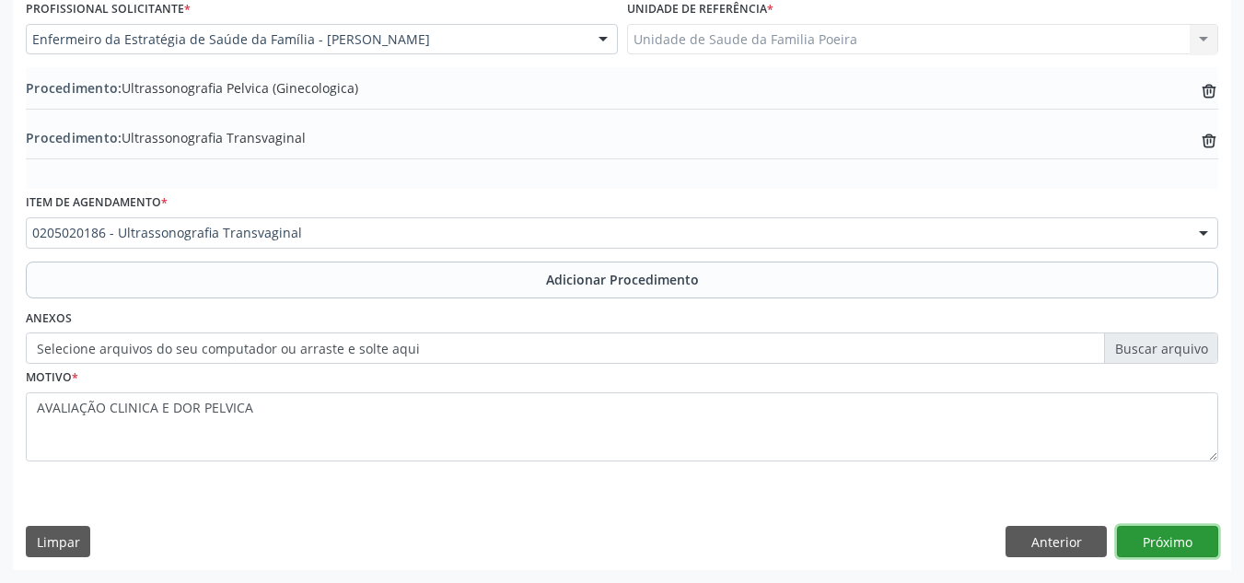
click at [1145, 534] on button "Próximo" at bounding box center [1167, 541] width 101 height 31
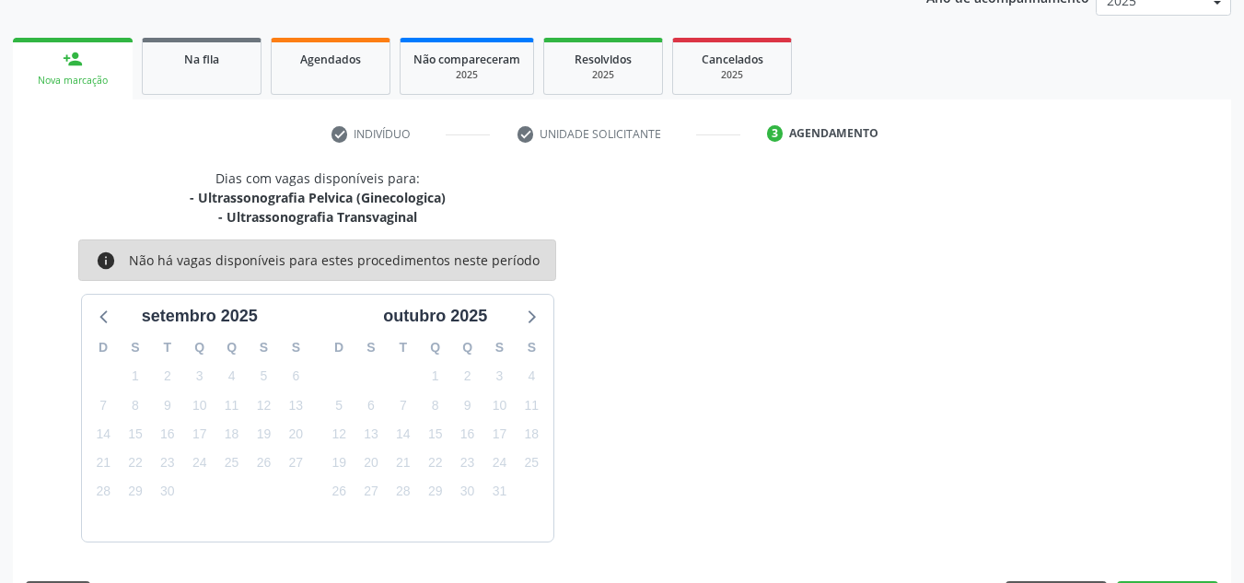
scroll to position [318, 0]
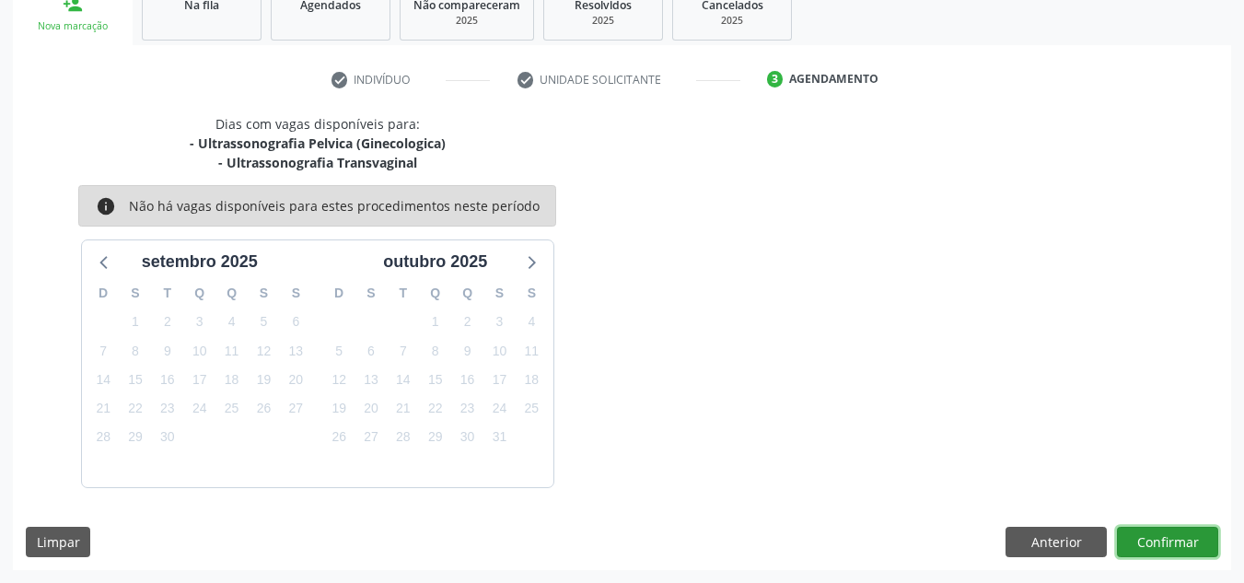
click at [1135, 539] on button "Confirmar" at bounding box center [1167, 542] width 101 height 31
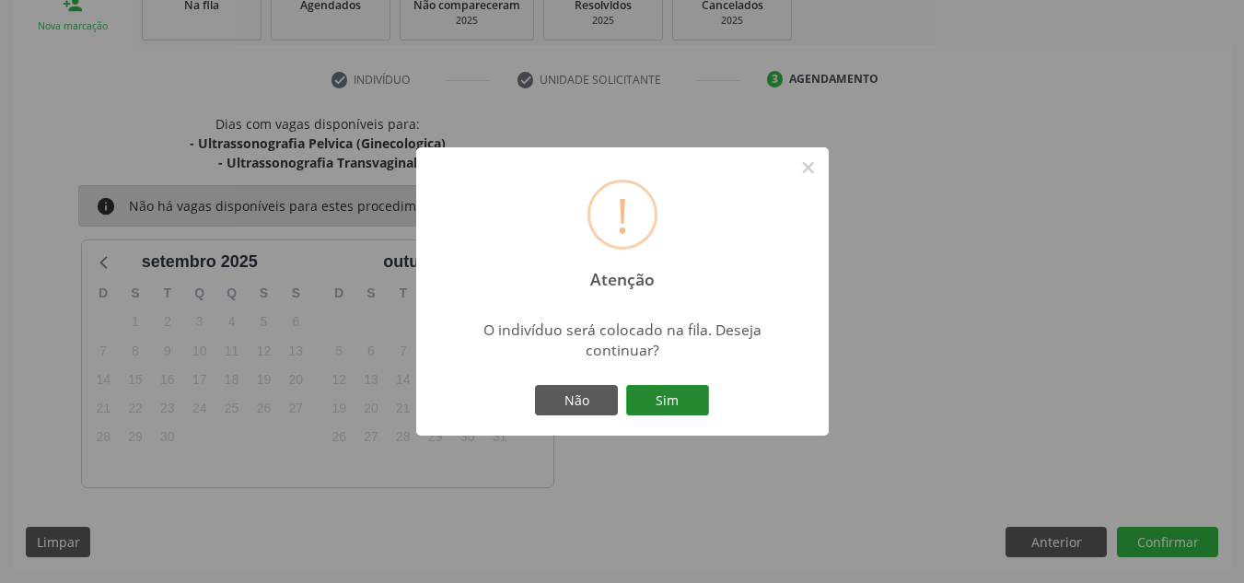
click at [680, 400] on button "Sim" at bounding box center [667, 400] width 83 height 31
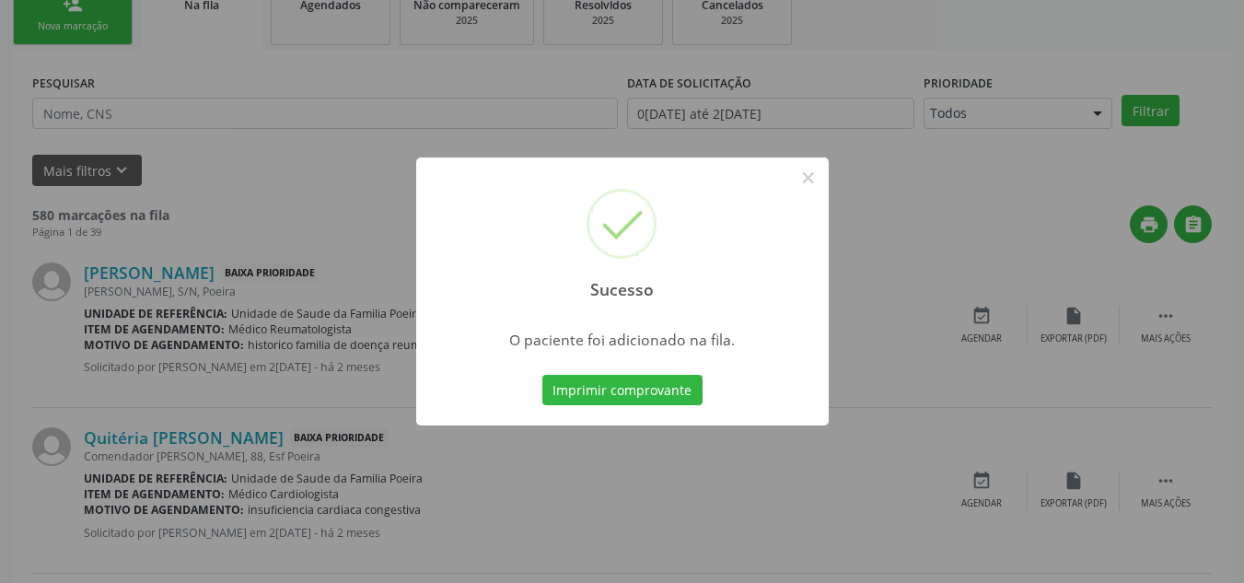
scroll to position [51, 0]
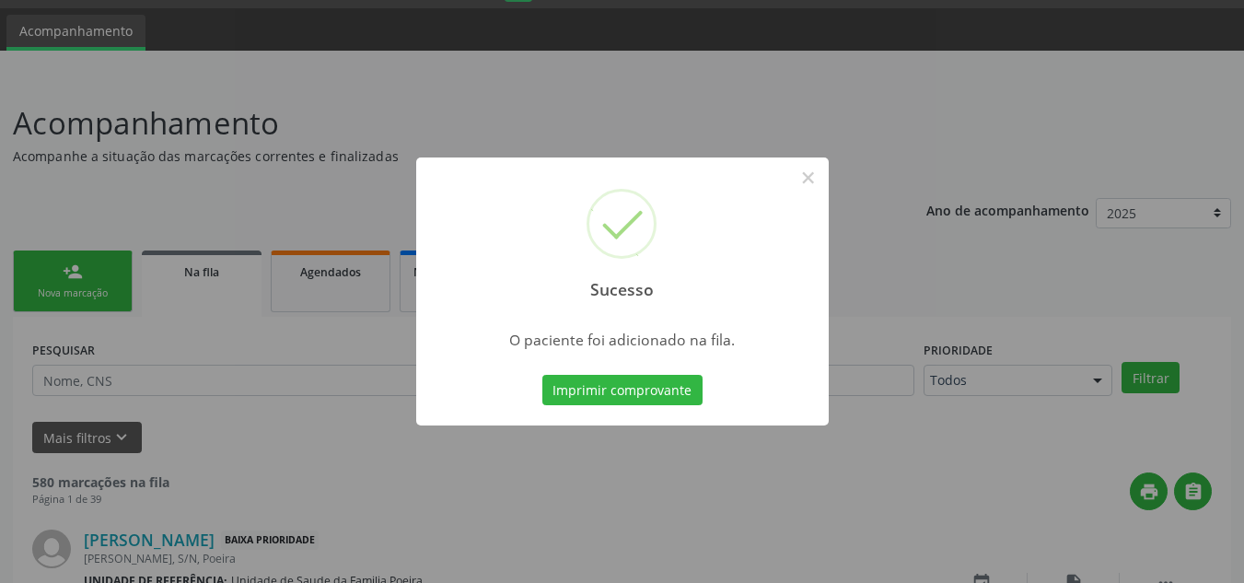
click at [790, 182] on div "Sucesso ×" at bounding box center [622, 236] width 412 height 158
click at [794, 173] on button "×" at bounding box center [808, 177] width 31 height 31
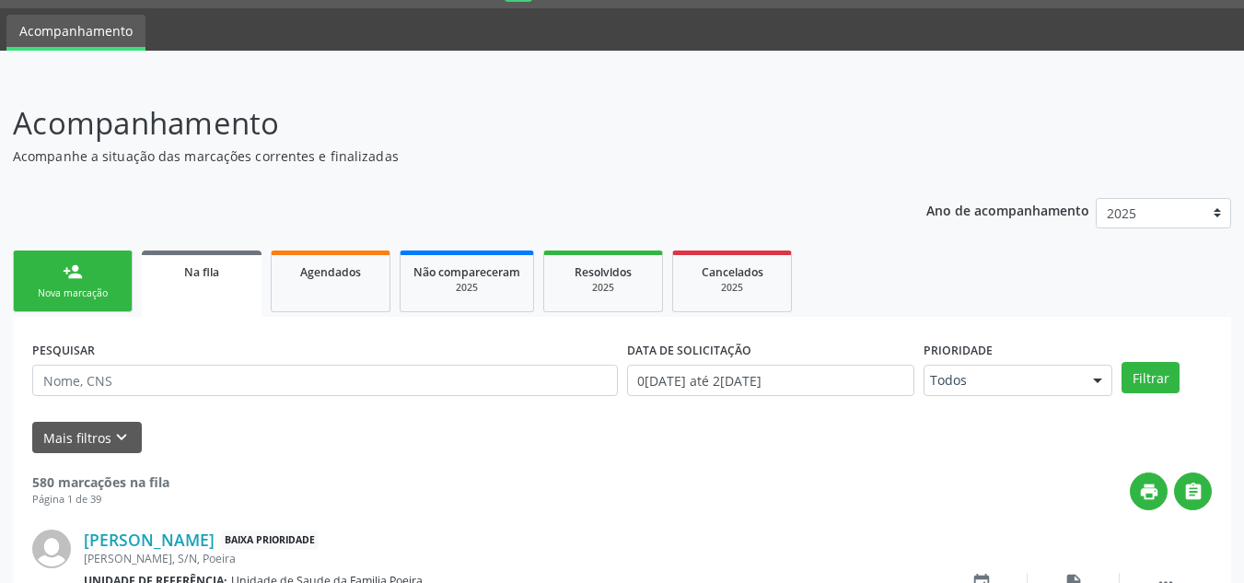
click at [52, 280] on link "person_add Nova marcação" at bounding box center [73, 281] width 120 height 62
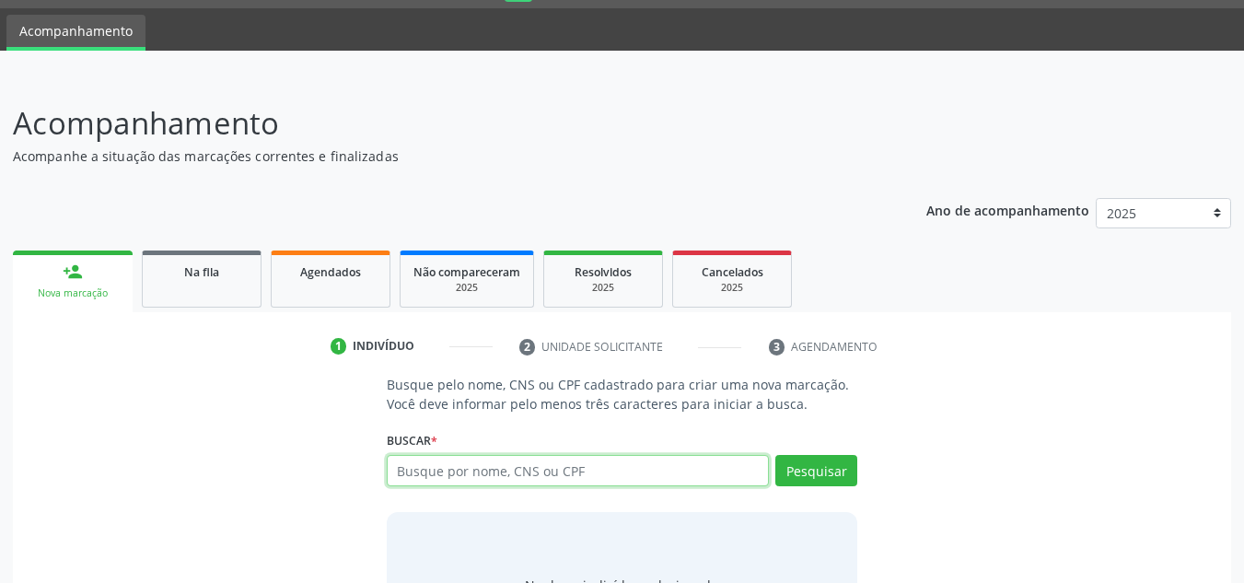
click at [506, 472] on input "text" at bounding box center [578, 470] width 383 height 31
type input "898002718028108"
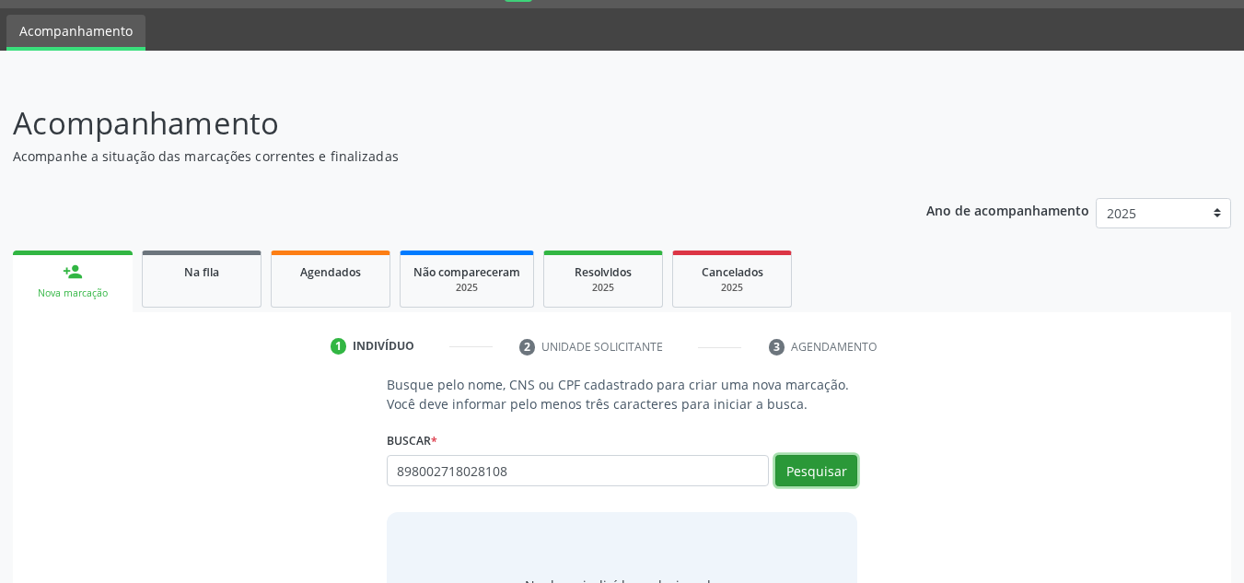
click at [796, 481] on button "Pesquisar" at bounding box center [816, 470] width 82 height 31
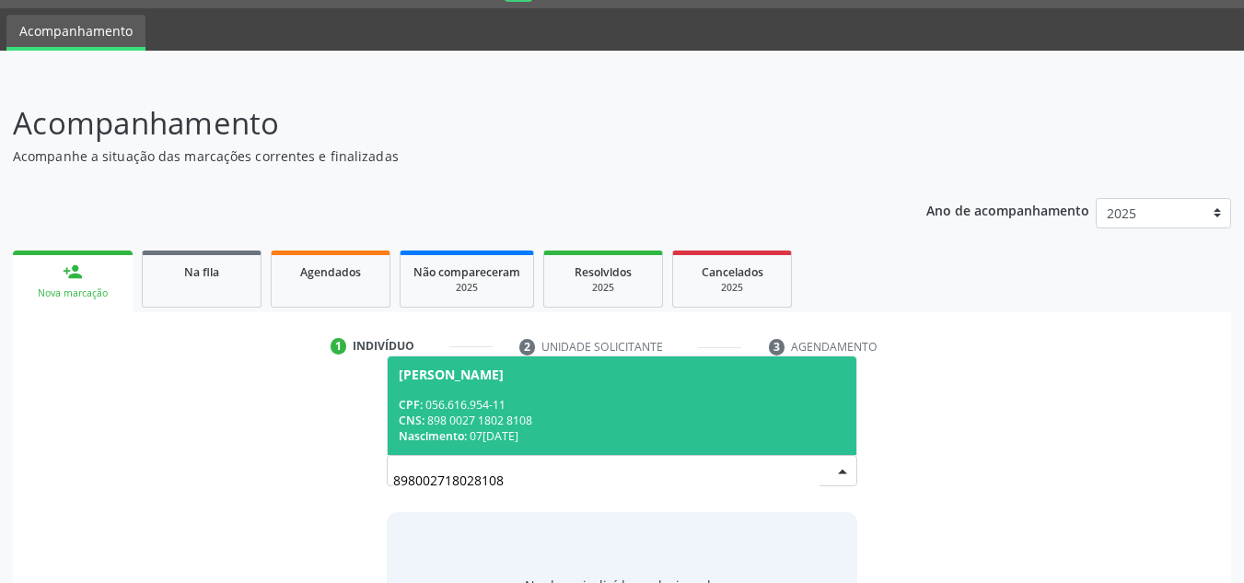
click at [537, 426] on div "CNS: 898 0027 1802 8108" at bounding box center [622, 420] width 447 height 16
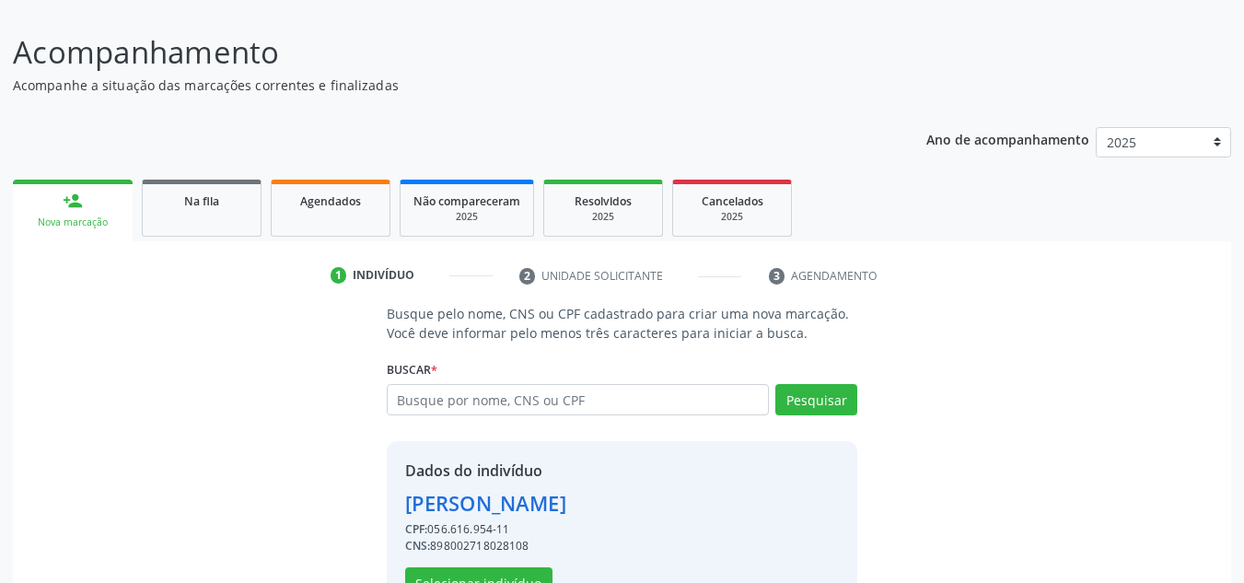
scroll to position [181, 0]
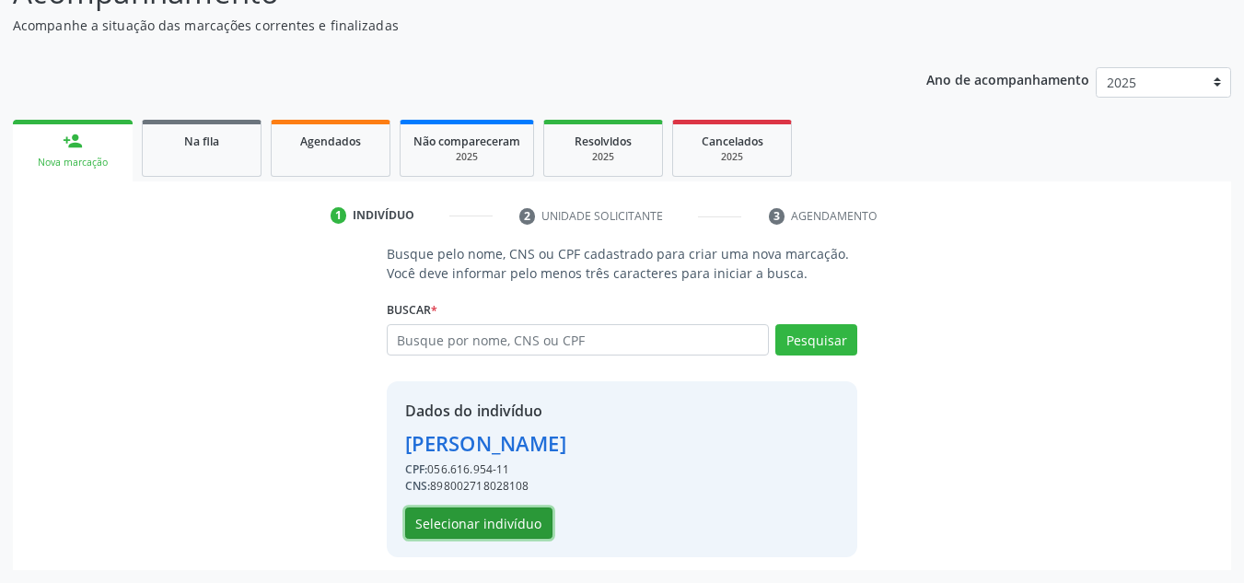
click at [477, 528] on button "Selecionar indivíduo" at bounding box center [478, 522] width 147 height 31
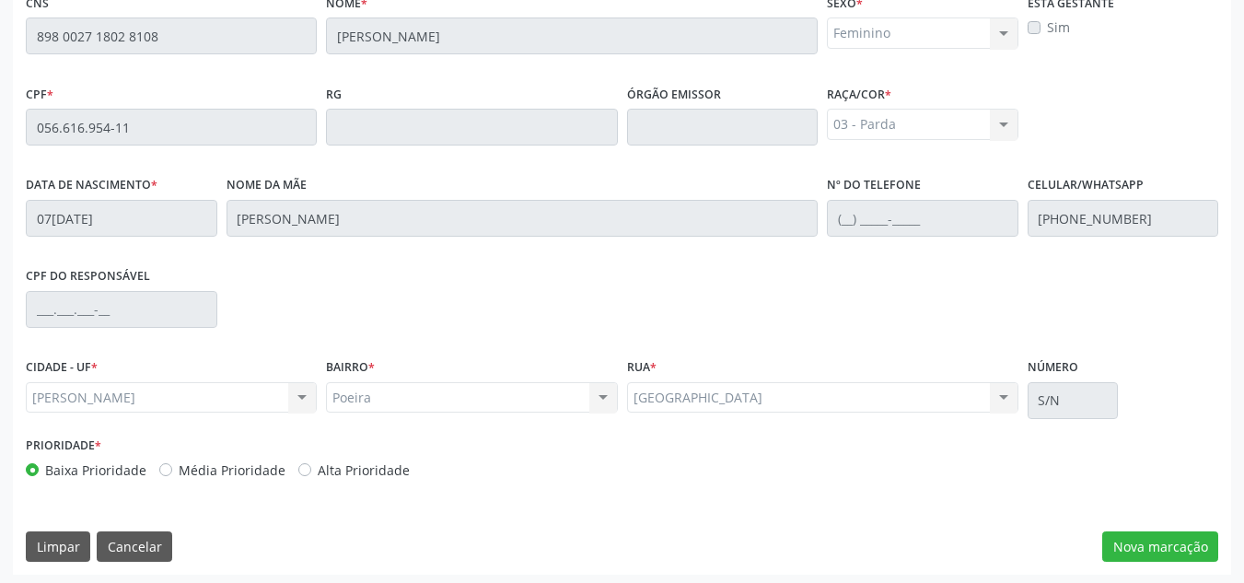
scroll to position [494, 0]
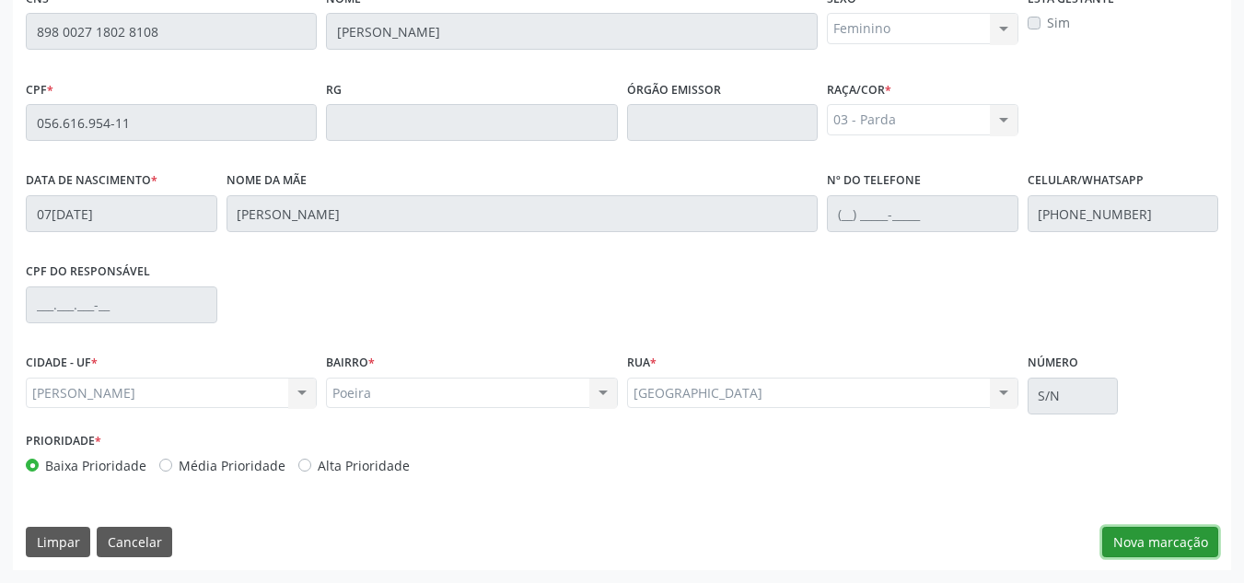
click at [1150, 547] on button "Nova marcação" at bounding box center [1160, 542] width 116 height 31
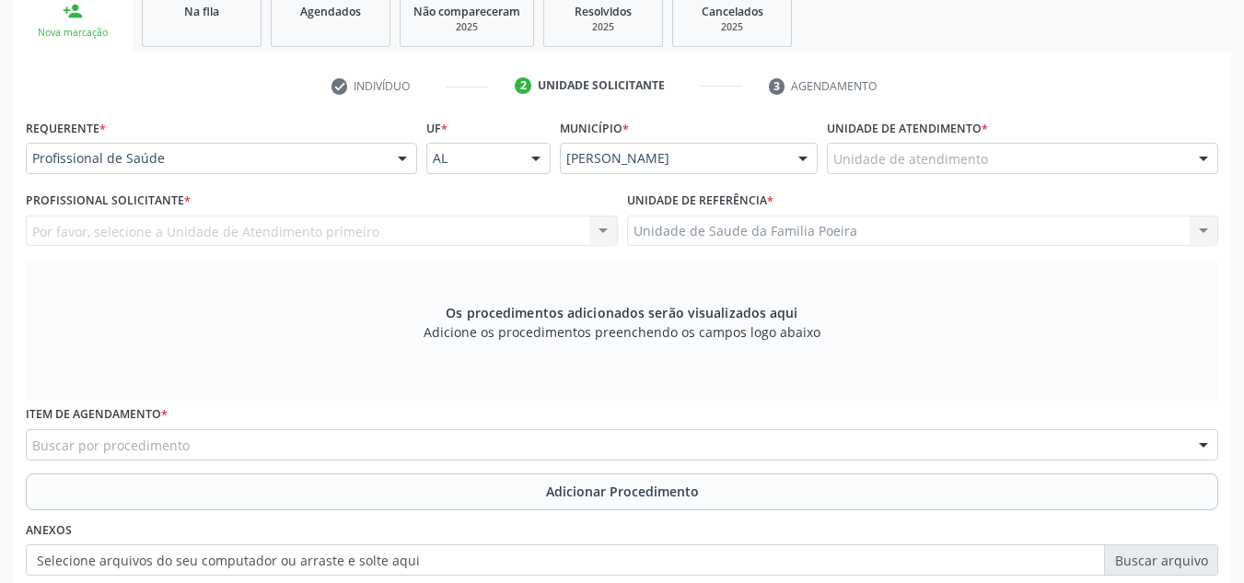
scroll to position [310, 0]
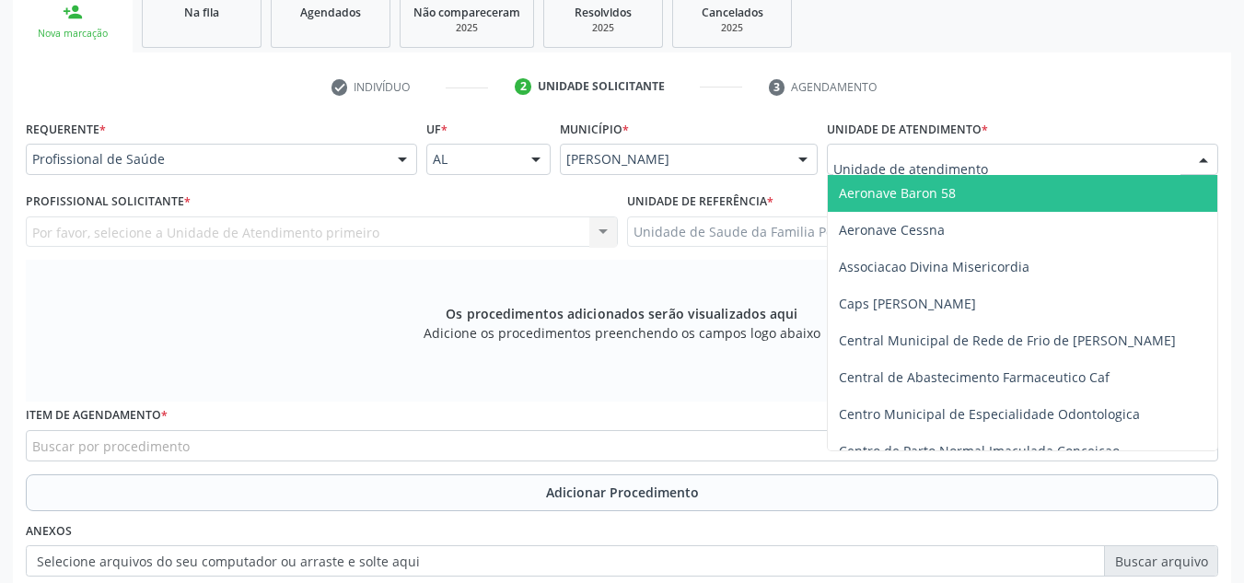
click at [1001, 155] on div at bounding box center [1022, 159] width 391 height 31
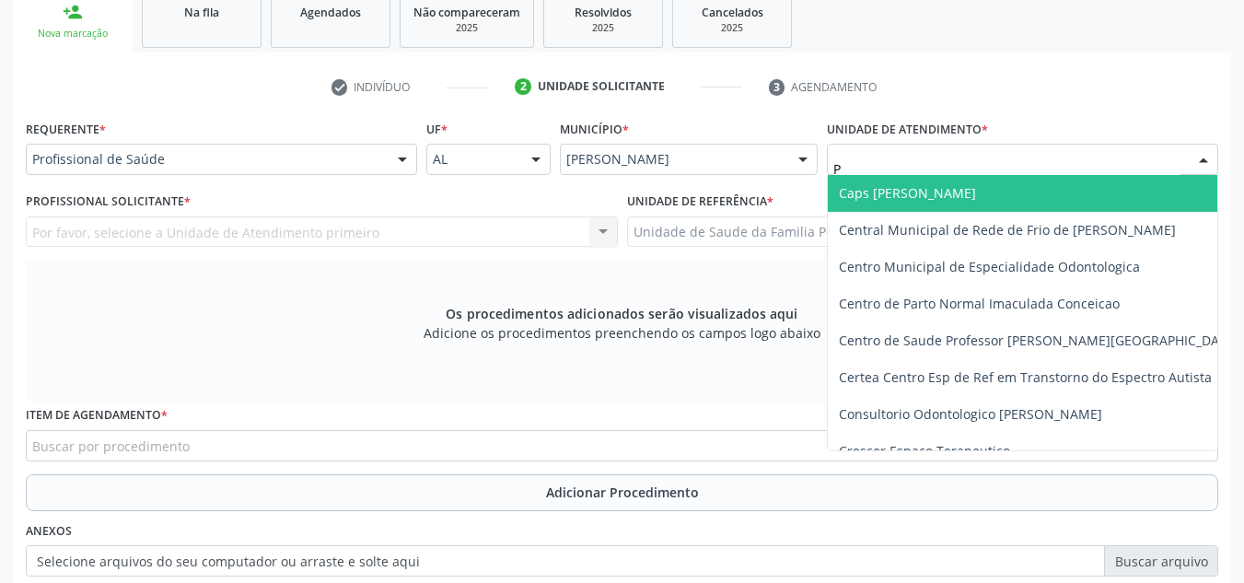
type input "PO"
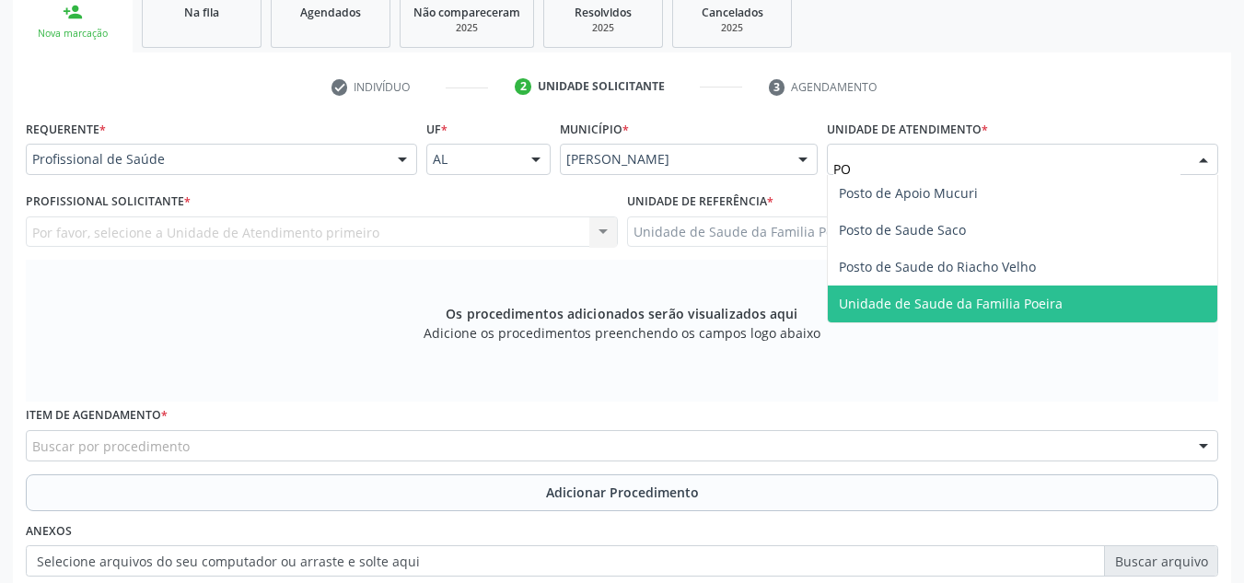
click at [925, 305] on span "Unidade de Saude da Familia Poeira" at bounding box center [951, 303] width 224 height 17
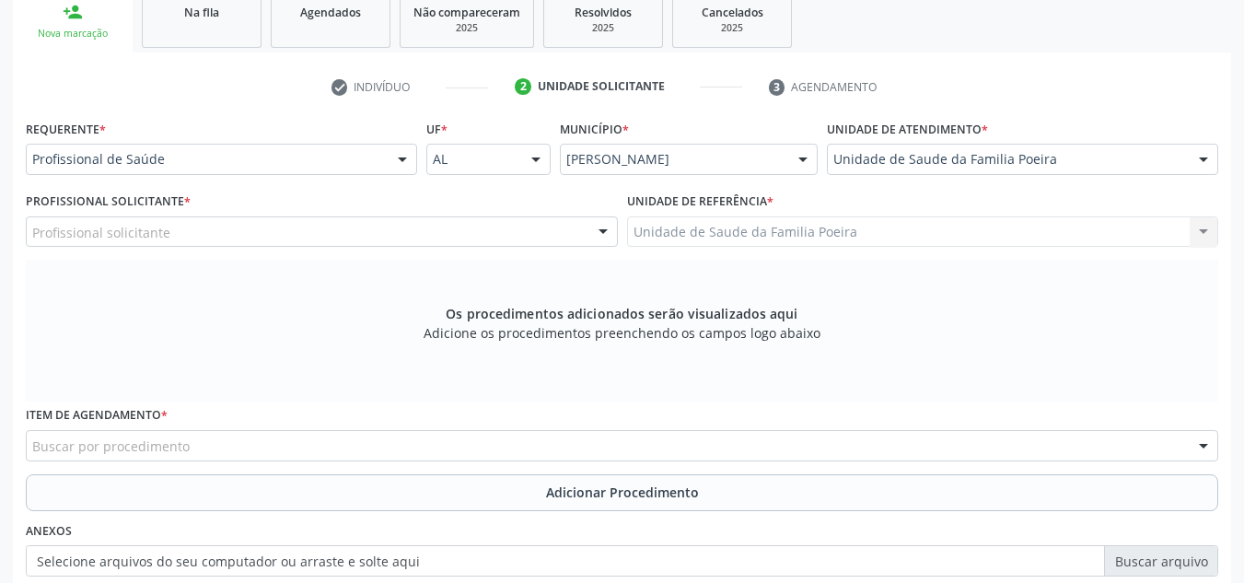
click at [273, 249] on div "Profissional Solicitante * Profissional solicitante Assistente Administrativo -…" at bounding box center [321, 224] width 601 height 72
click at [274, 245] on div "Profissional solicitante" at bounding box center [322, 231] width 592 height 31
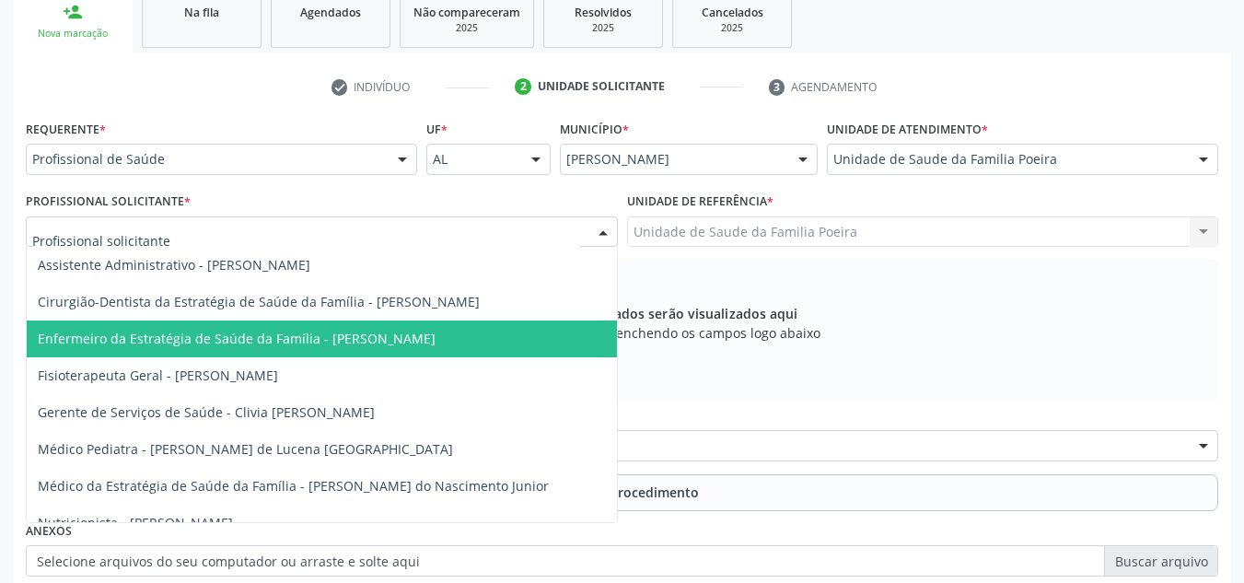
click at [274, 342] on span "Enfermeiro da Estratégia de Saúde da Família - [PERSON_NAME]" at bounding box center [237, 338] width 398 height 17
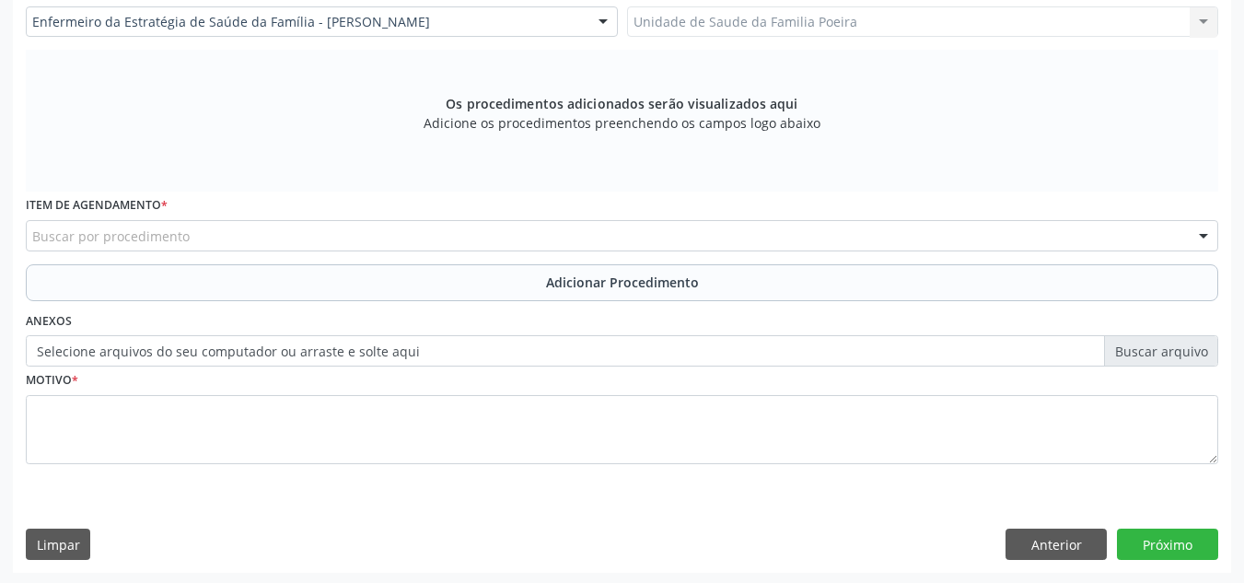
scroll to position [523, 0]
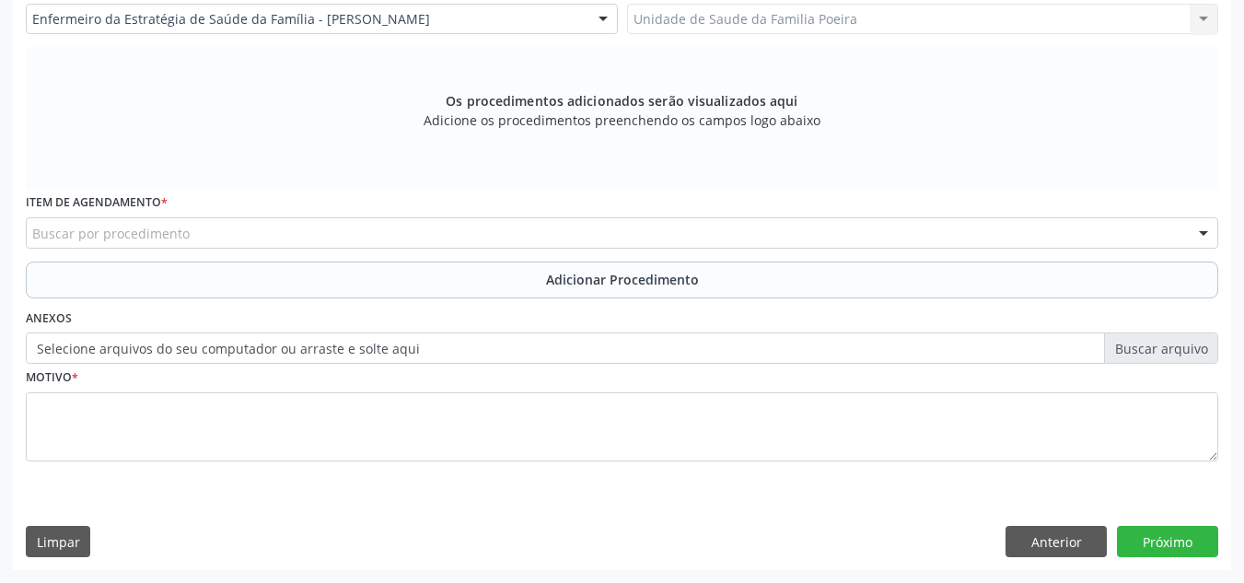
click at [254, 228] on div "Buscar por procedimento" at bounding box center [622, 232] width 1192 height 31
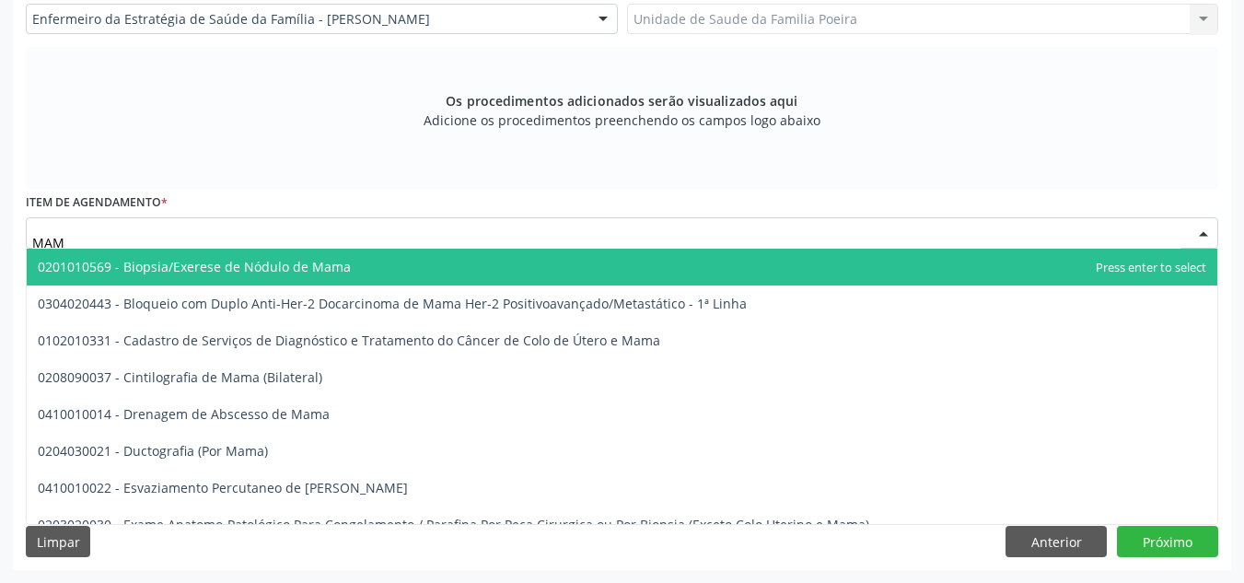
type input "MAMO"
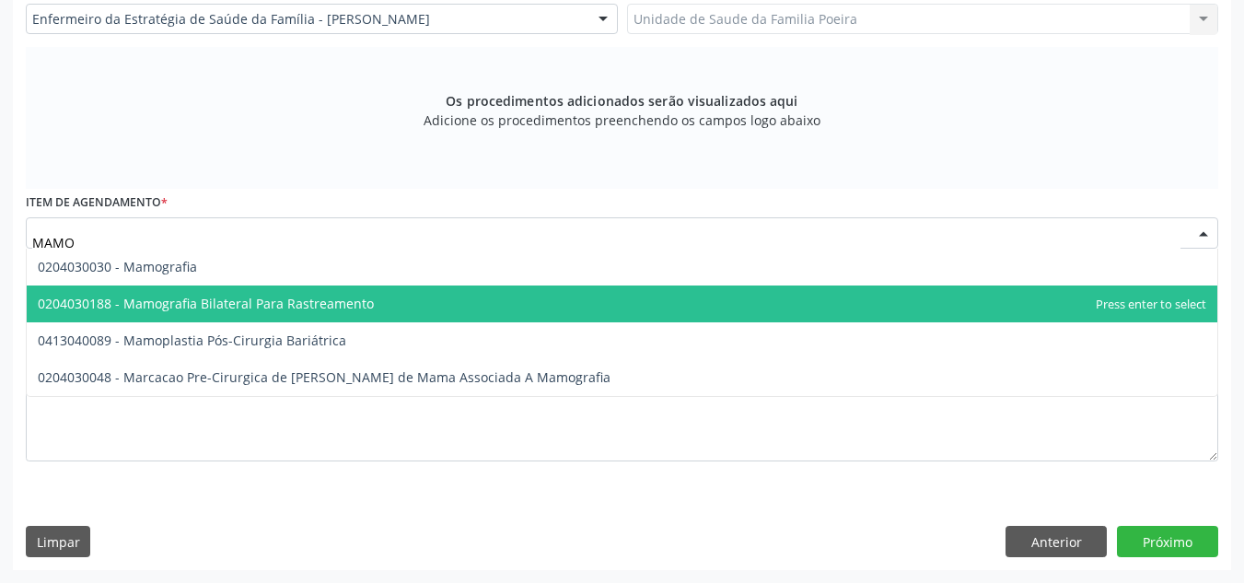
click at [212, 305] on span "0204030188 - Mamografia Bilateral Para Rastreamento" at bounding box center [206, 303] width 336 height 17
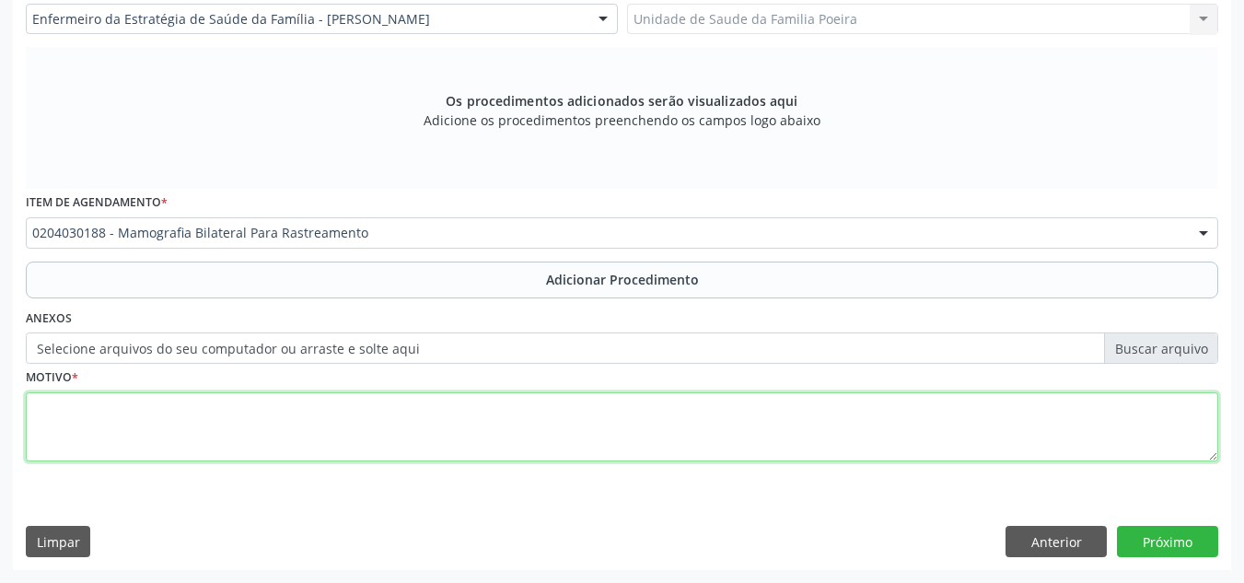
click at [200, 445] on textarea at bounding box center [622, 427] width 1192 height 70
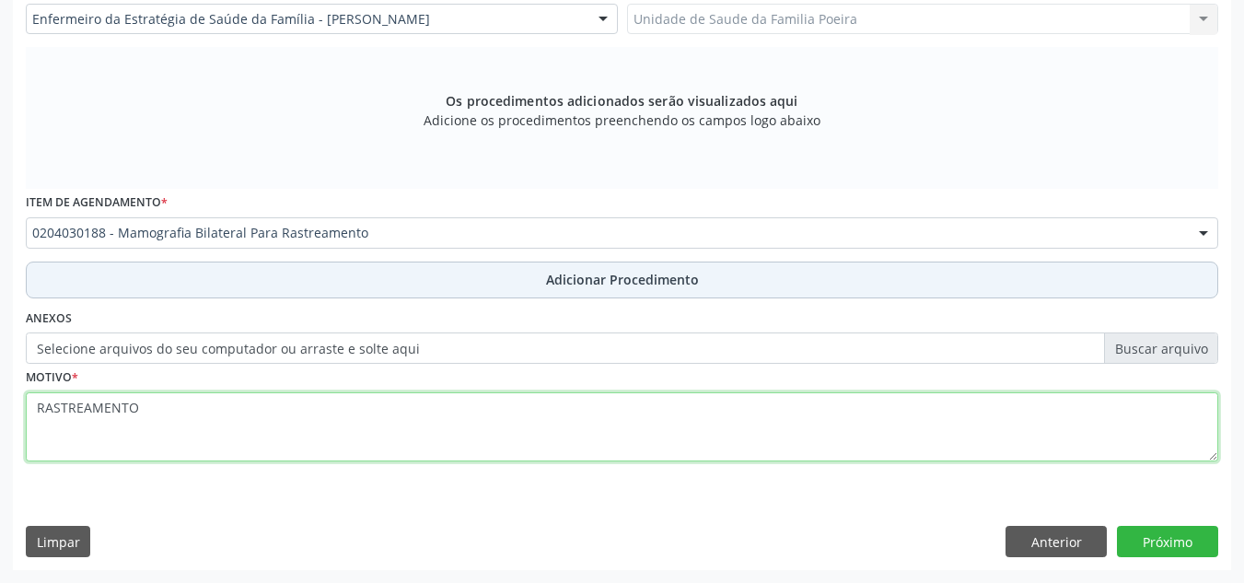
type textarea "RASTREAMENTO"
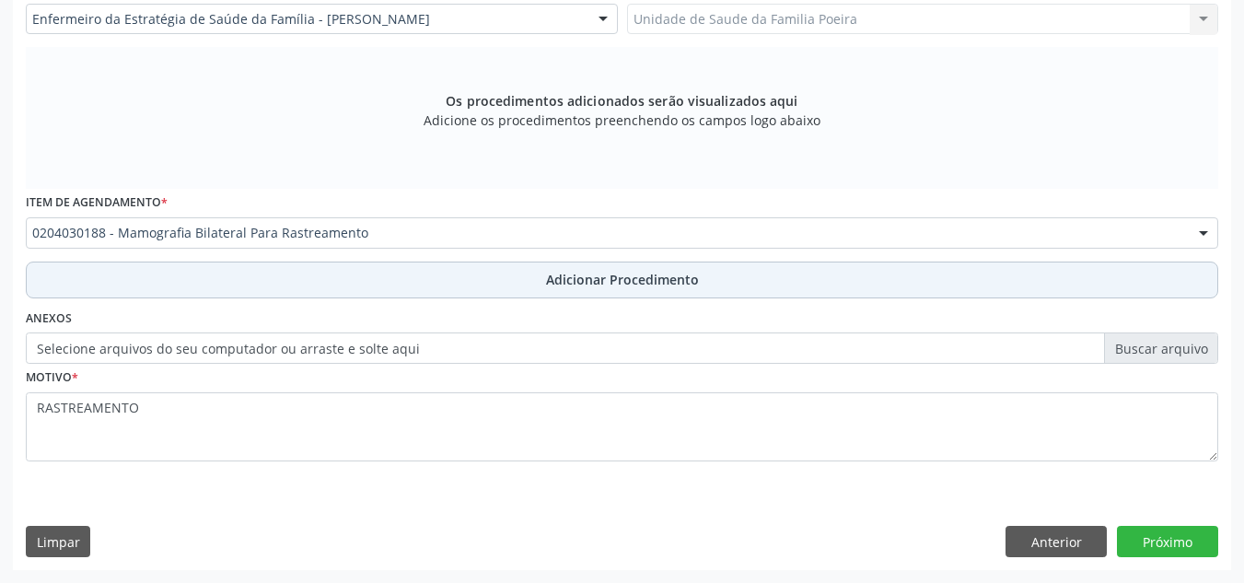
click at [525, 275] on button "Adicionar Procedimento" at bounding box center [622, 279] width 1192 height 37
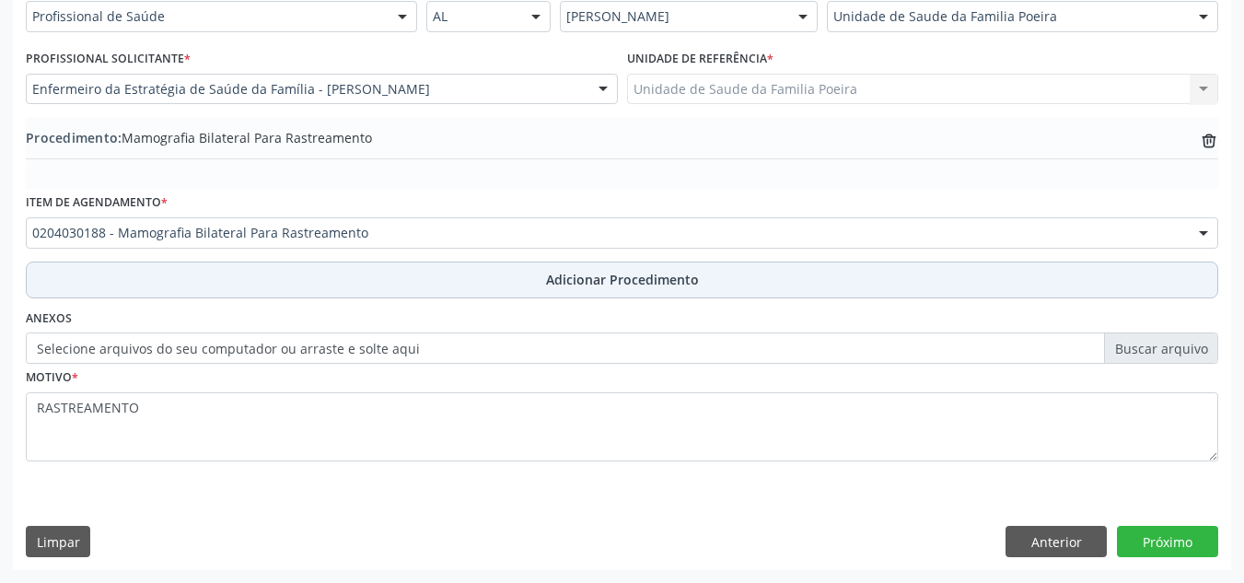
scroll to position [453, 0]
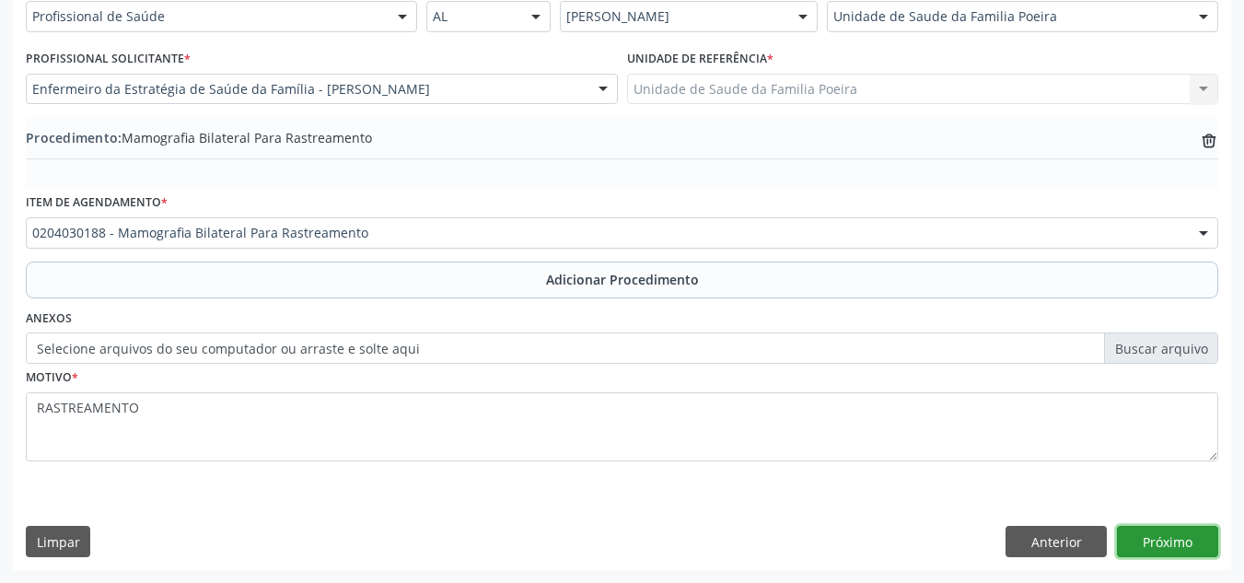
click at [1164, 553] on button "Próximo" at bounding box center [1167, 541] width 101 height 31
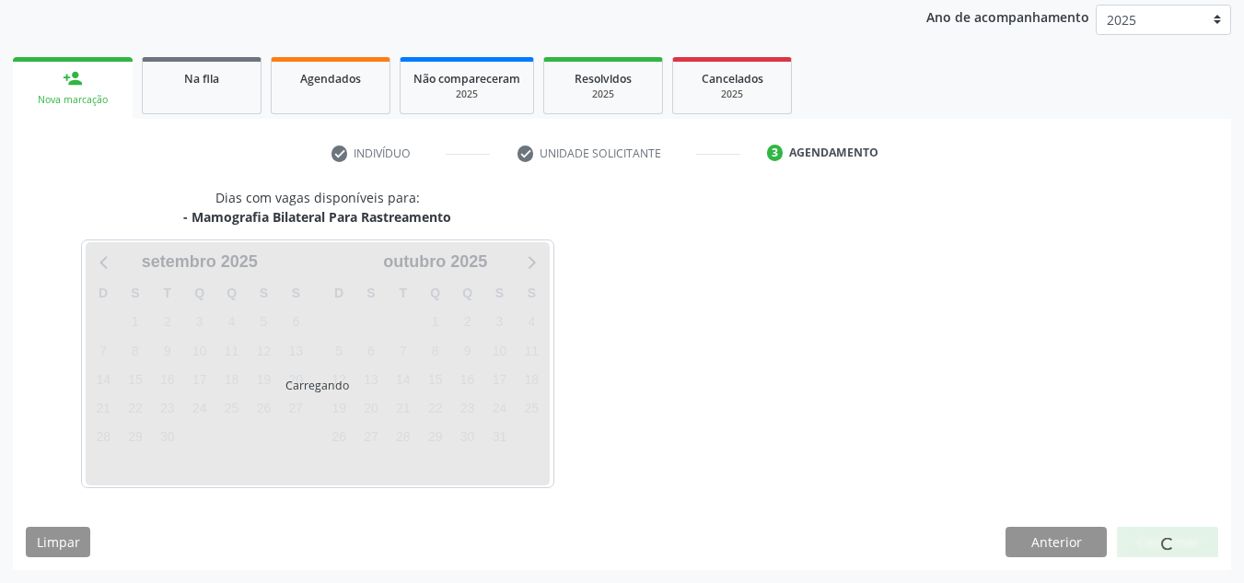
scroll to position [298, 0]
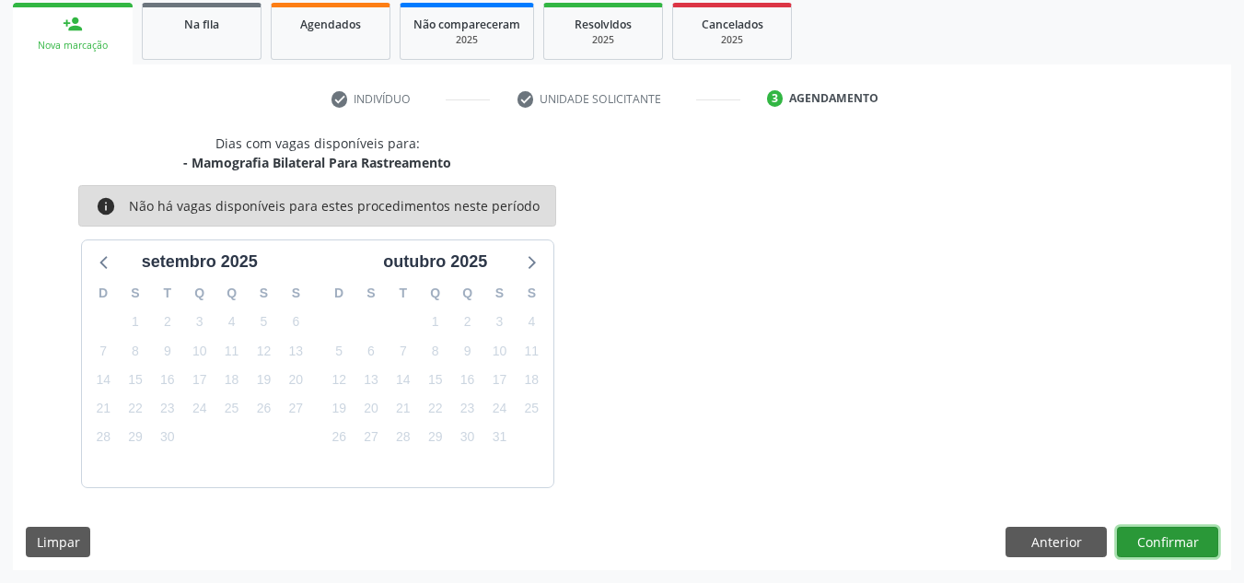
click at [1160, 544] on button "Confirmar" at bounding box center [1167, 542] width 101 height 31
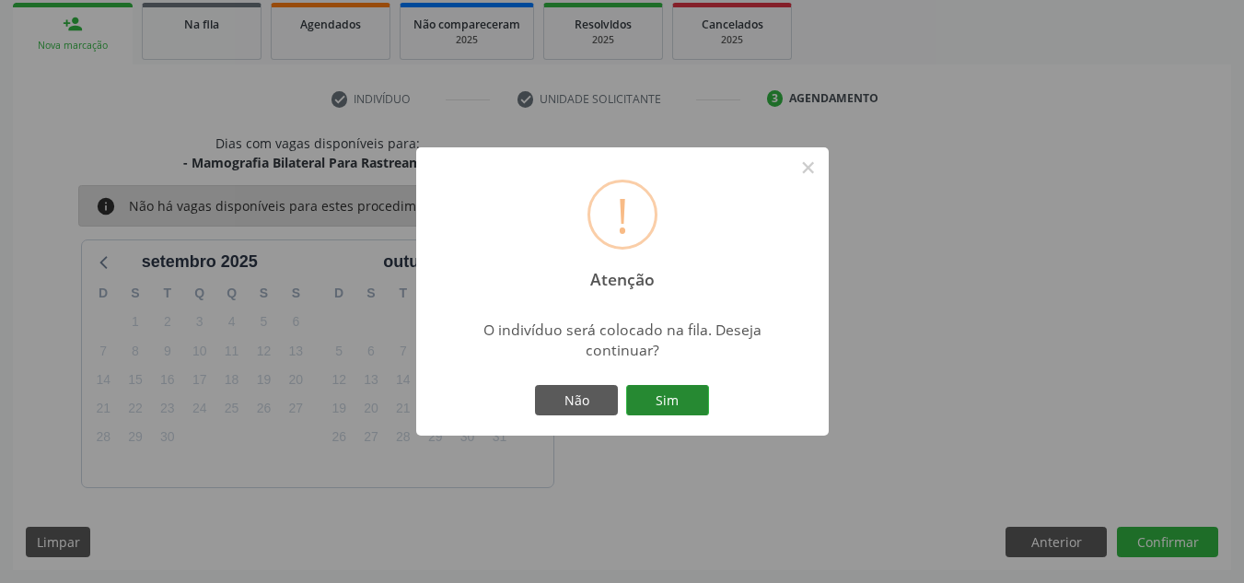
click at [671, 397] on button "Sim" at bounding box center [667, 400] width 83 height 31
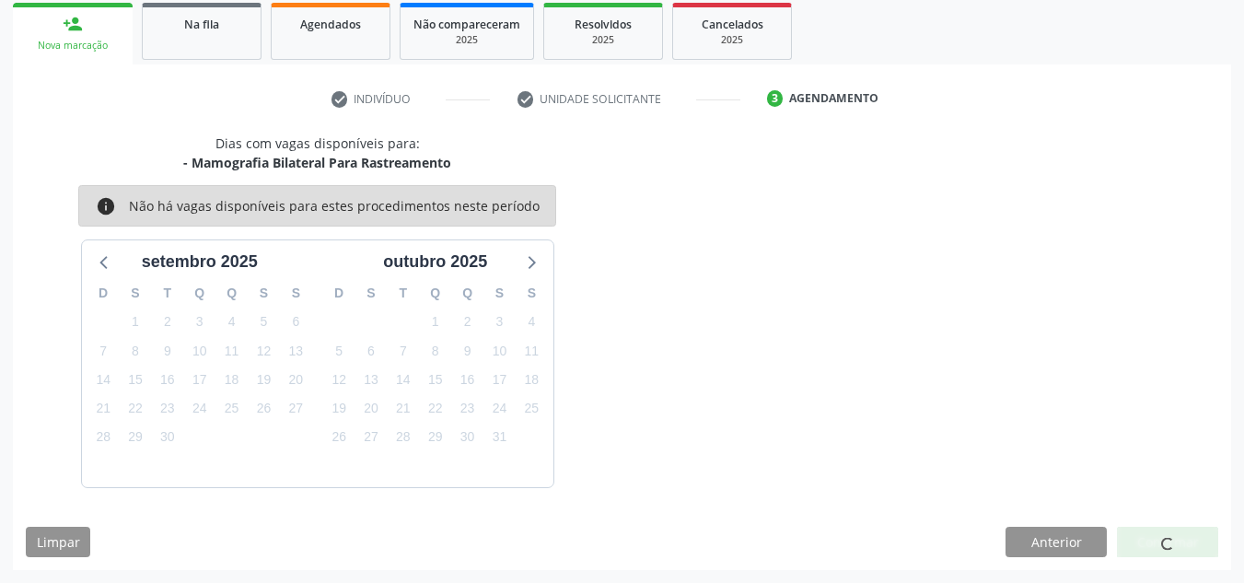
scroll to position [51, 0]
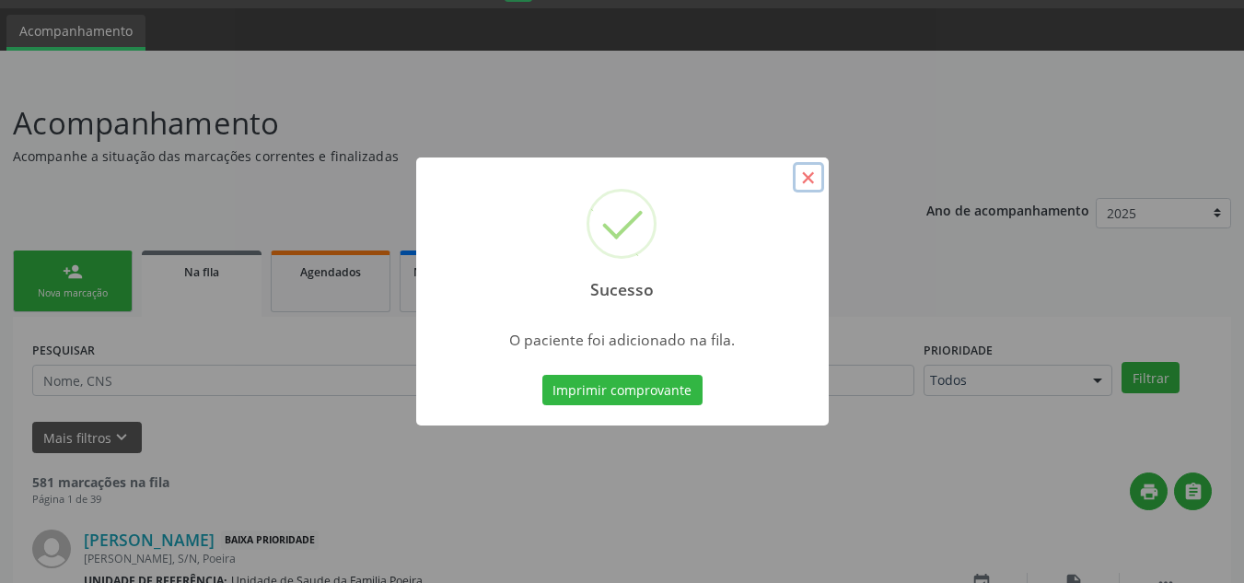
click at [820, 167] on button "×" at bounding box center [808, 177] width 31 height 31
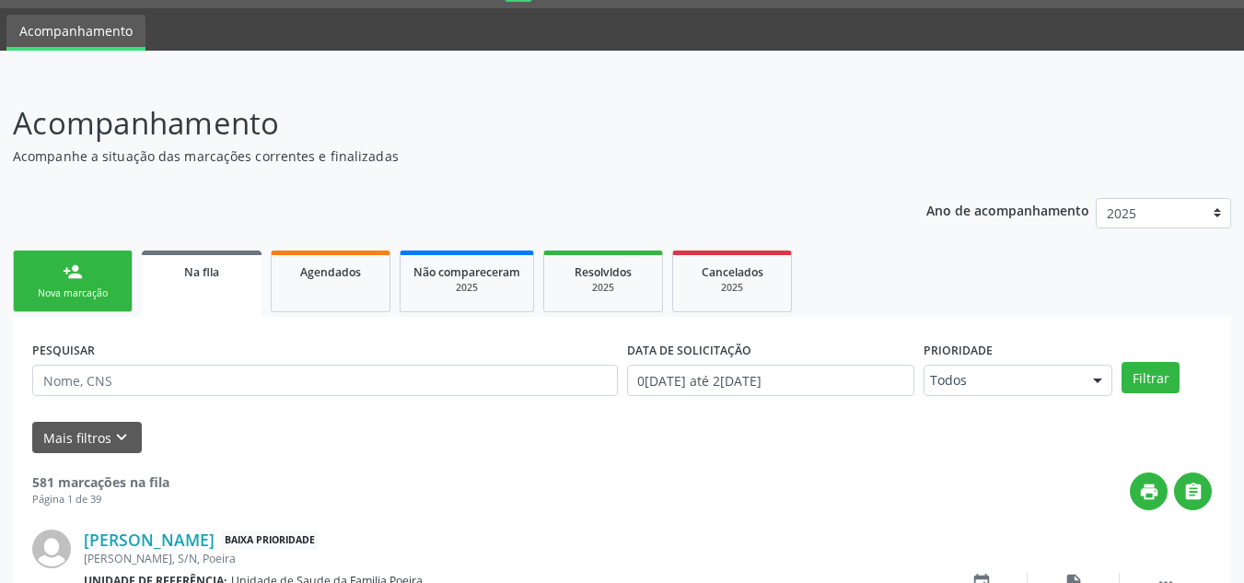
click at [68, 292] on div "Nova marcação" at bounding box center [73, 293] width 92 height 14
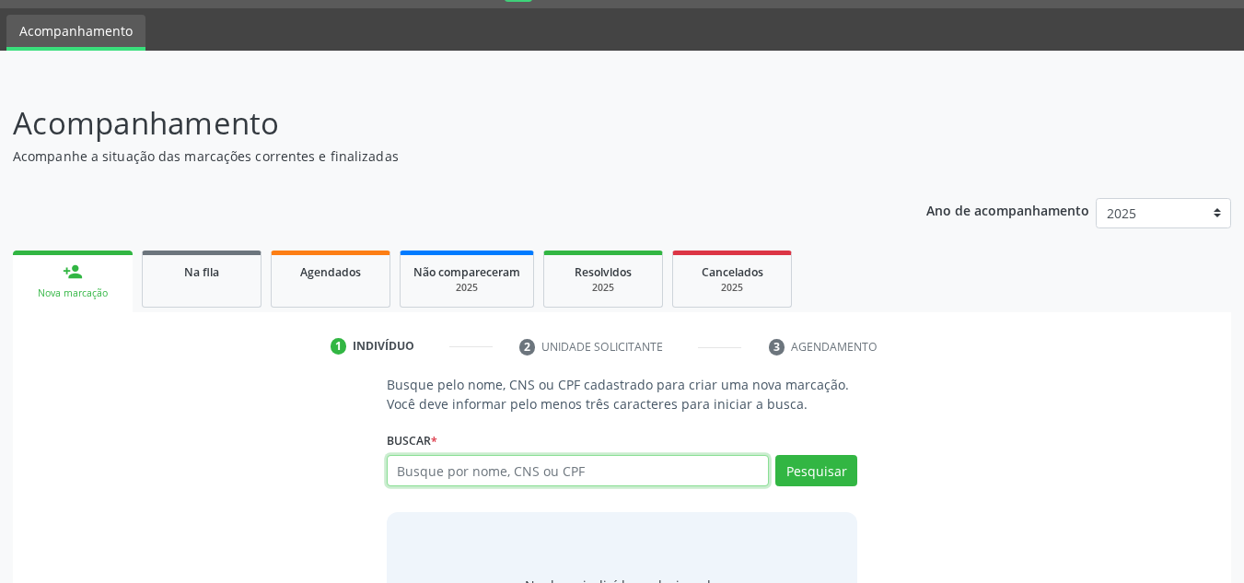
click at [433, 470] on input "text" at bounding box center [578, 470] width 383 height 31
type input "08197802432"
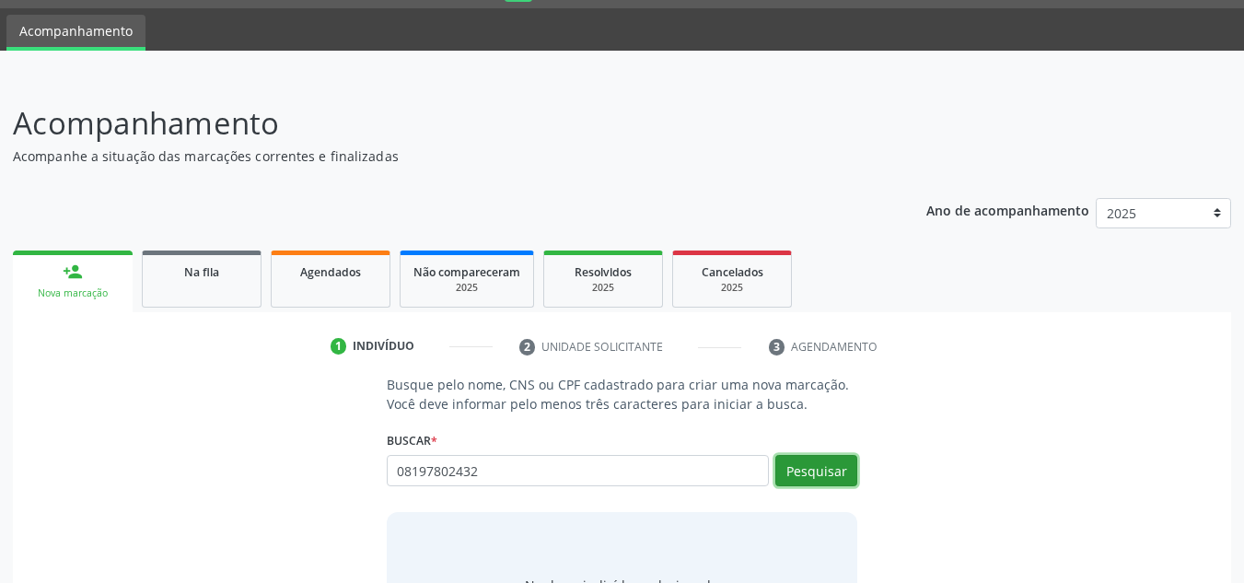
click at [835, 470] on button "Pesquisar" at bounding box center [816, 470] width 82 height 31
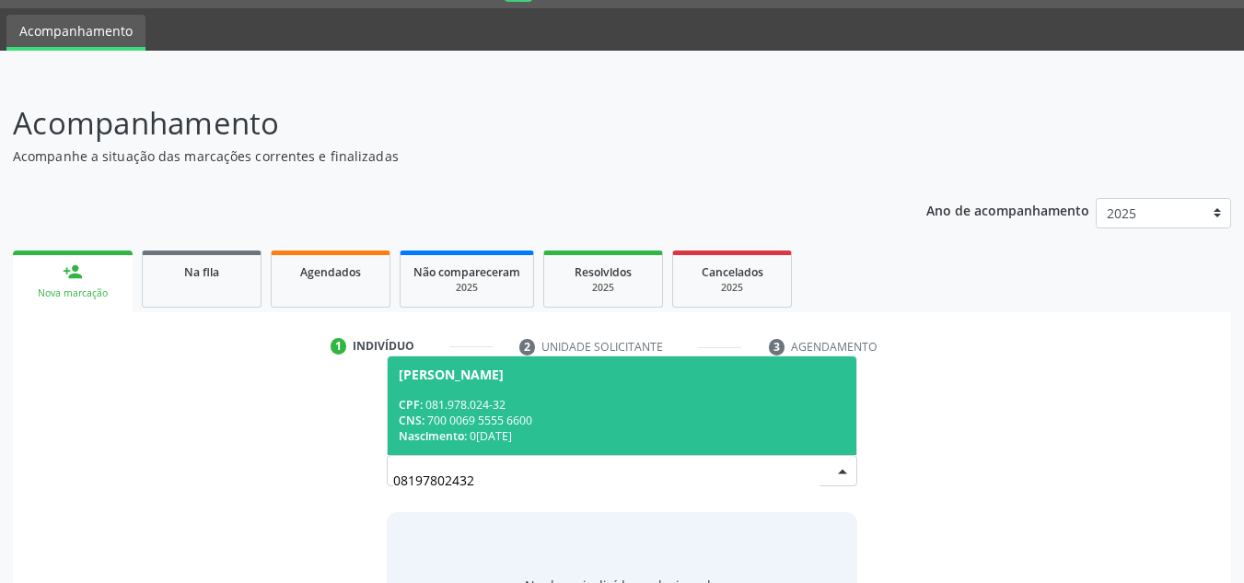
click at [538, 413] on div "CNS: 700 0069 5555 6600" at bounding box center [622, 420] width 447 height 16
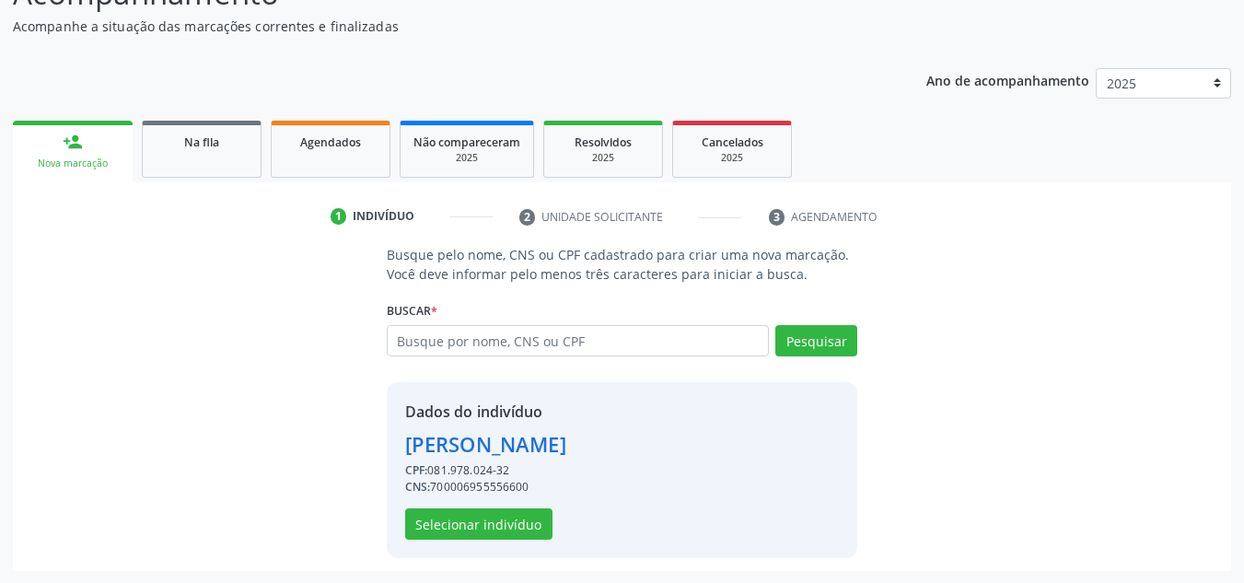
scroll to position [181, 0]
click at [482, 528] on button "Selecionar indivíduo" at bounding box center [478, 522] width 147 height 31
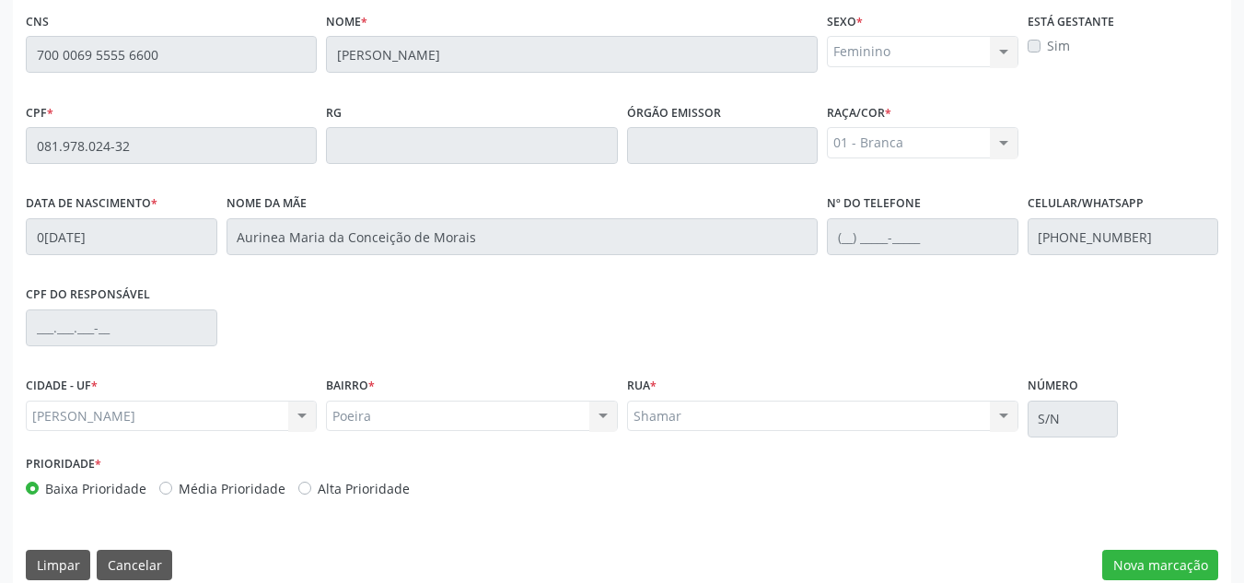
scroll to position [494, 0]
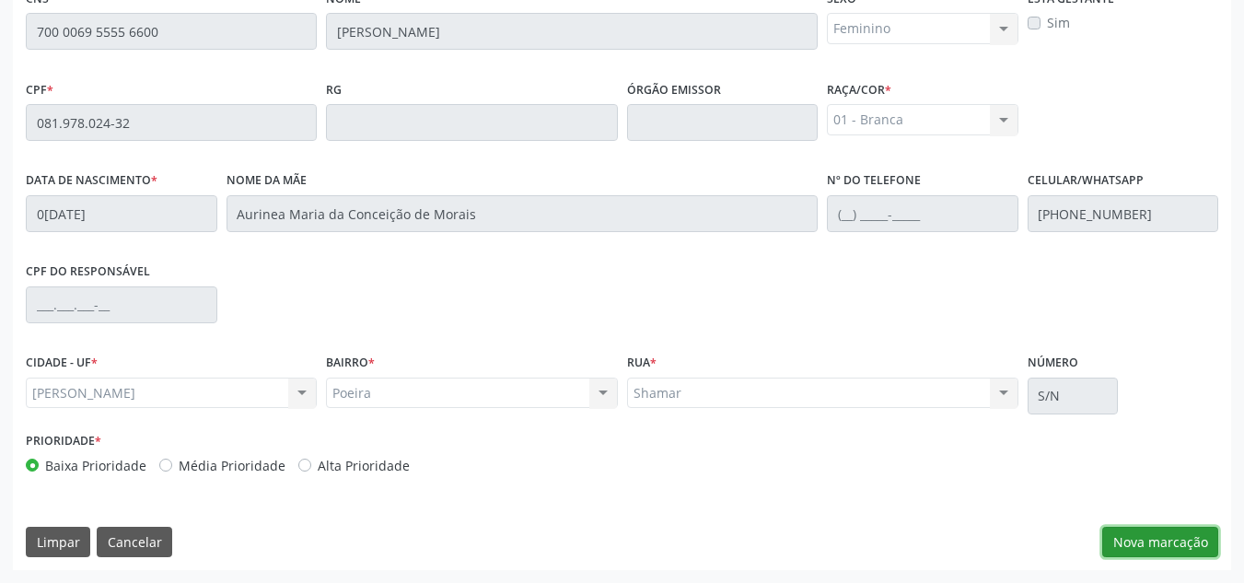
click at [1168, 540] on button "Nova marcação" at bounding box center [1160, 542] width 116 height 31
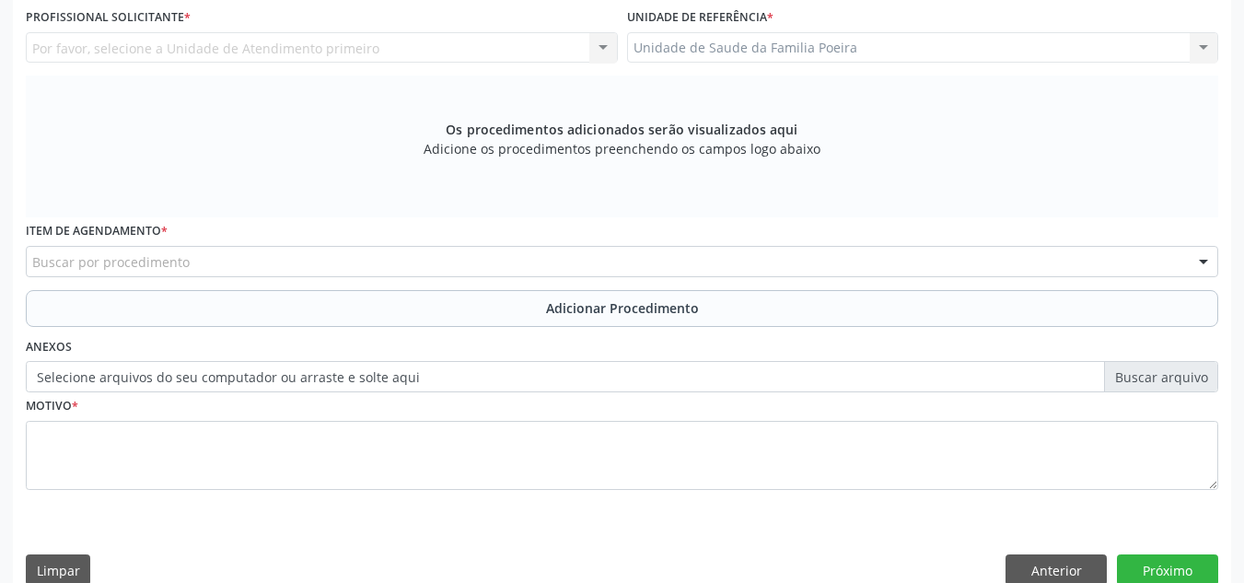
scroll to position [402, 0]
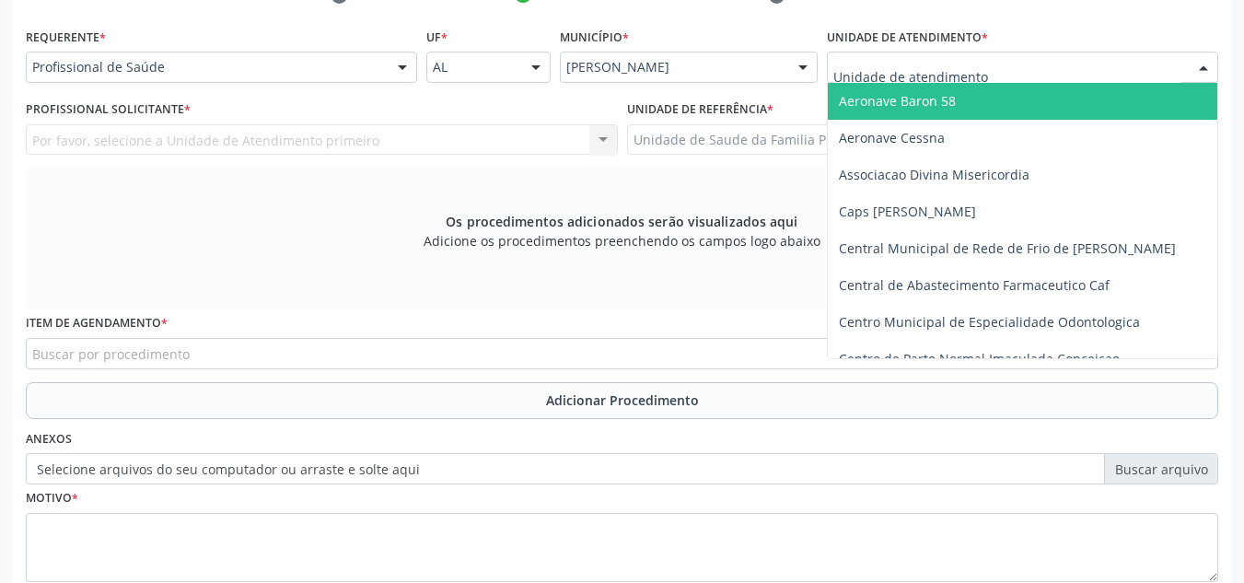
click at [1190, 58] on div at bounding box center [1203, 67] width 28 height 31
type input "PO"
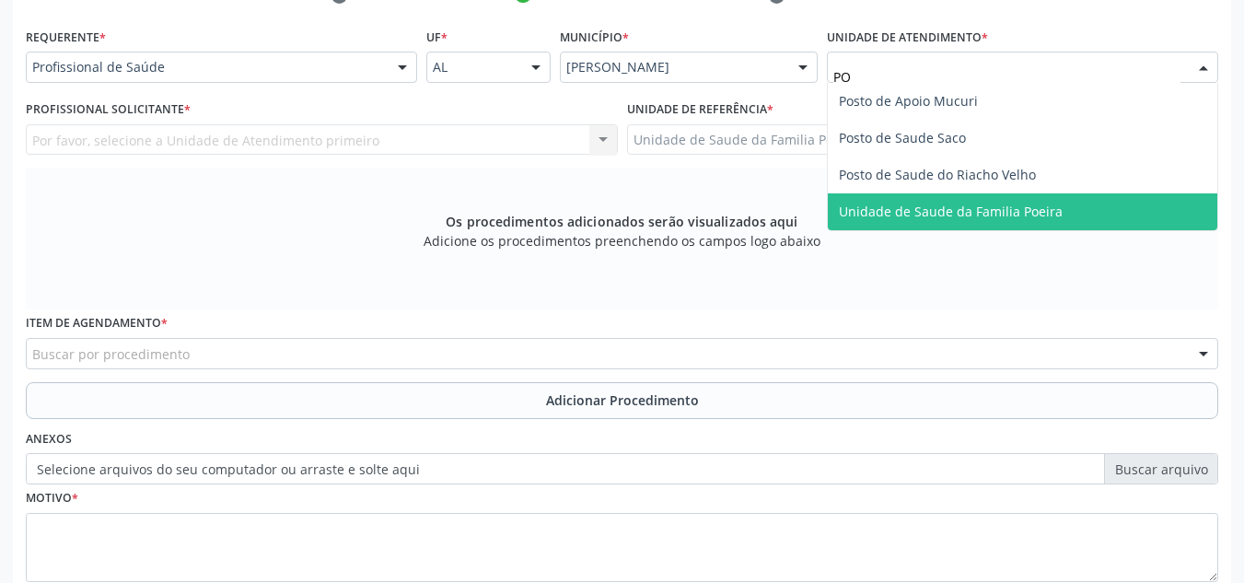
click at [1059, 205] on span "Unidade de Saude da Familia Poeira" at bounding box center [1022, 211] width 389 height 37
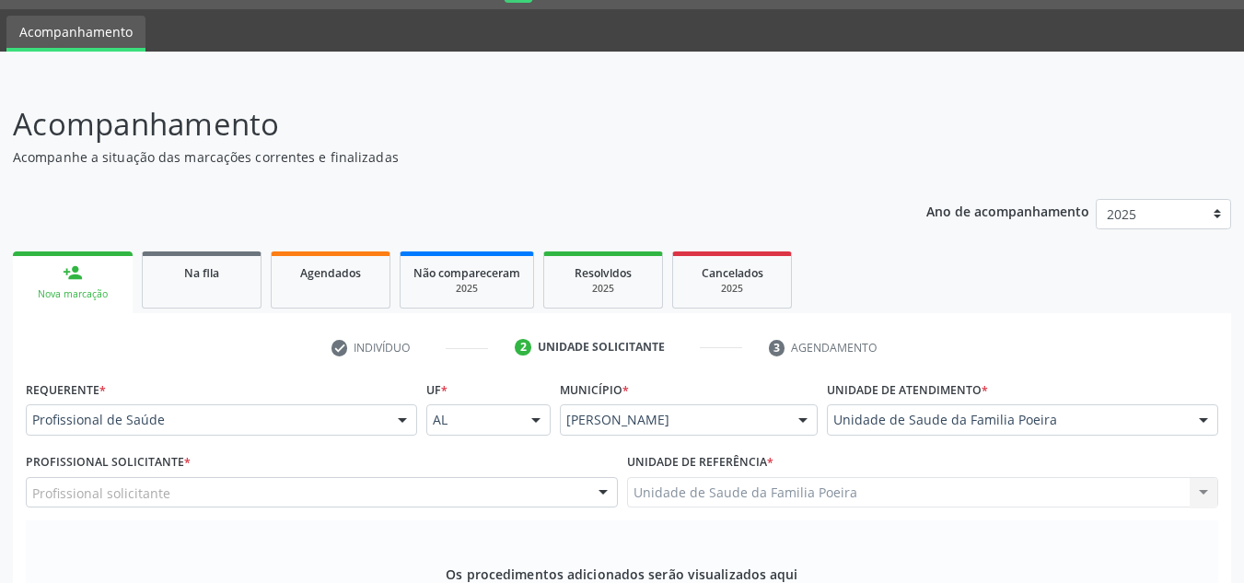
scroll to position [34, 0]
